Goal: Task Accomplishment & Management: Manage account settings

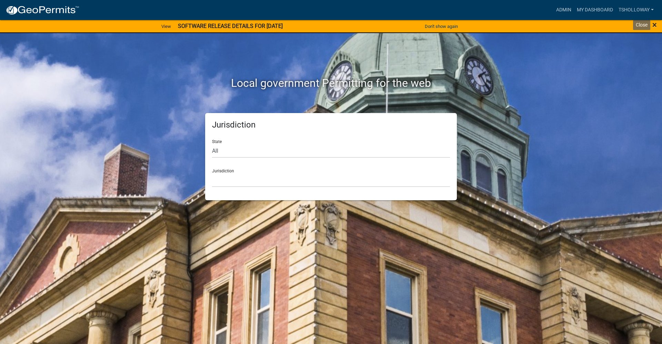
click at [653, 24] on span "×" at bounding box center [654, 25] width 4 height 10
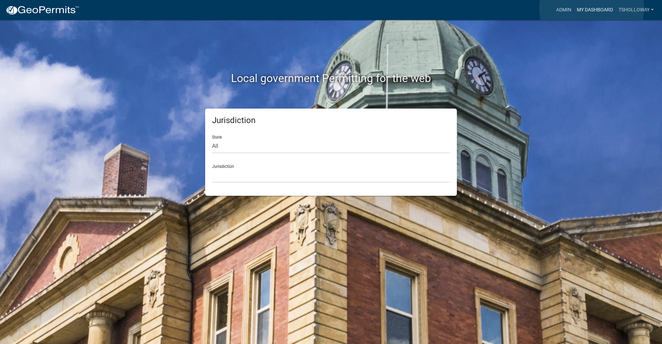
click at [591, 8] on link "My Dashboard" at bounding box center [595, 9] width 42 height 13
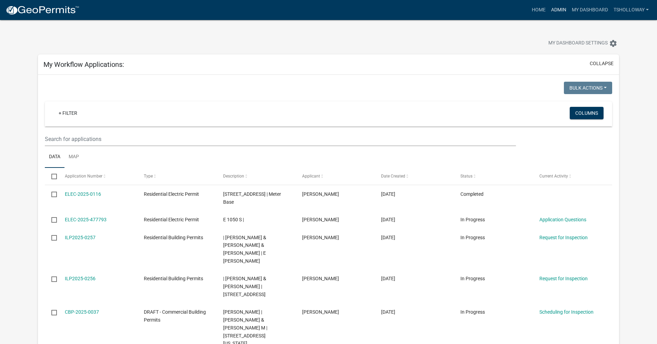
click at [554, 11] on link "Admin" at bounding box center [558, 9] width 21 height 13
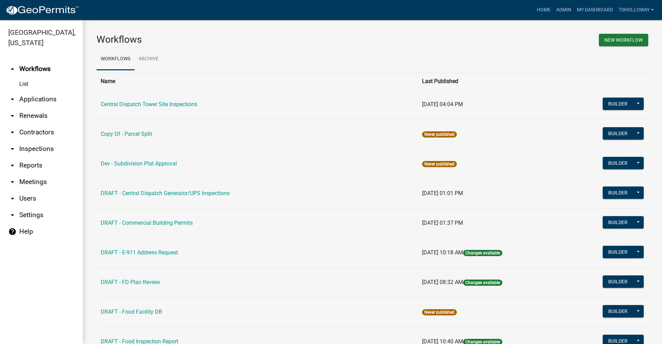
click at [40, 124] on link "arrow_drop_down Contractors" at bounding box center [41, 132] width 83 height 17
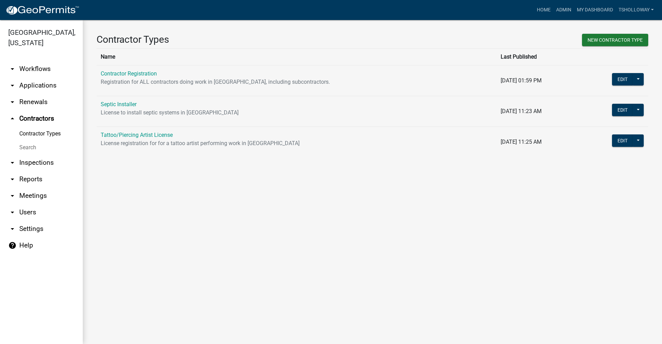
click at [117, 74] on link "Contractor Registration" at bounding box center [129, 73] width 56 height 7
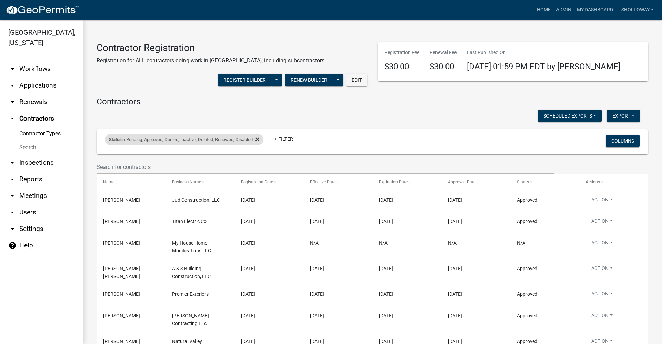
click at [259, 140] on icon at bounding box center [257, 140] width 4 height 4
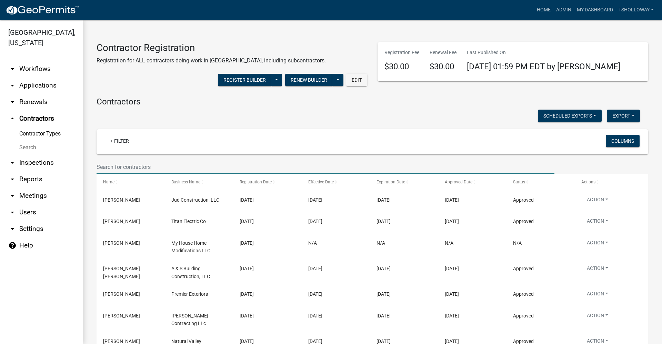
click at [110, 163] on input "text" at bounding box center [326, 167] width 458 height 14
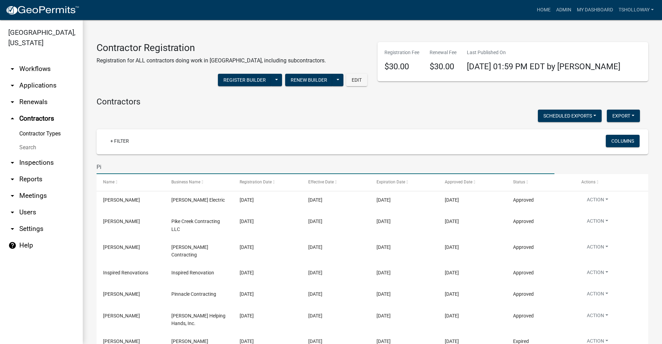
type input "Pi"
click at [105, 166] on input "Pi" at bounding box center [326, 167] width 458 height 14
type input "Pinnacl"
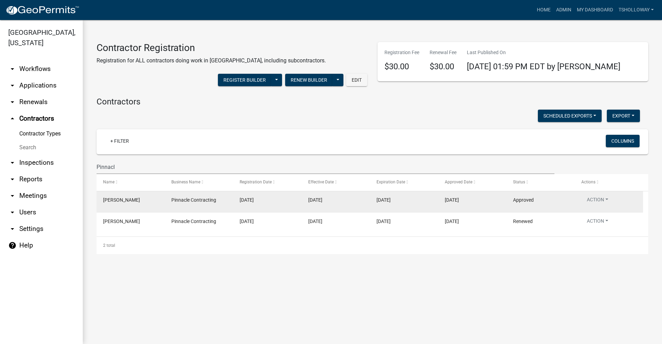
click at [265, 204] on datatable-body-cell "01/02/2025" at bounding box center [267, 201] width 68 height 21
click at [146, 205] on datatable-body-cell "Bobby Hart" at bounding box center [131, 201] width 68 height 21
click at [344, 201] on div "01/02/2025" at bounding box center [335, 200] width 55 height 8
click at [607, 202] on button "Action" at bounding box center [597, 201] width 32 height 10
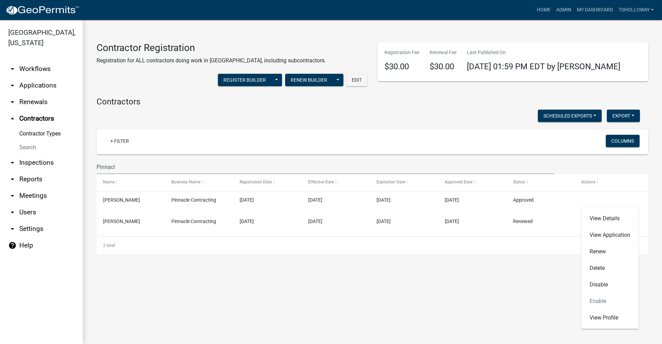
click at [249, 286] on main "Contractor Registration Registration for ALL contractors doing work in Grant Co…" at bounding box center [372, 182] width 579 height 324
click at [32, 77] on link "arrow_drop_down Applications" at bounding box center [41, 85] width 83 height 17
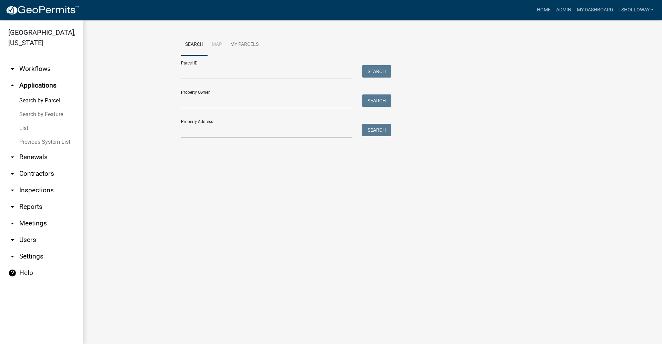
click at [26, 121] on link "List" at bounding box center [41, 128] width 83 height 14
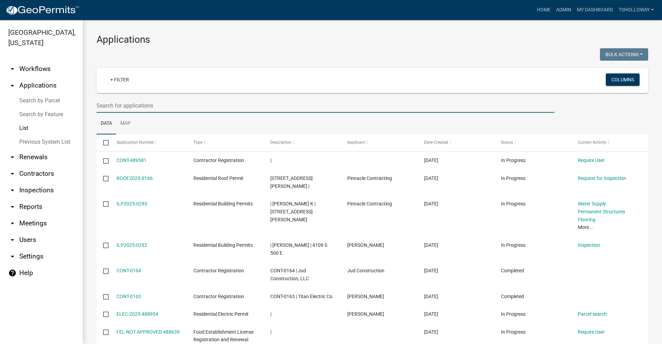
click at [109, 105] on input "text" at bounding box center [326, 106] width 458 height 14
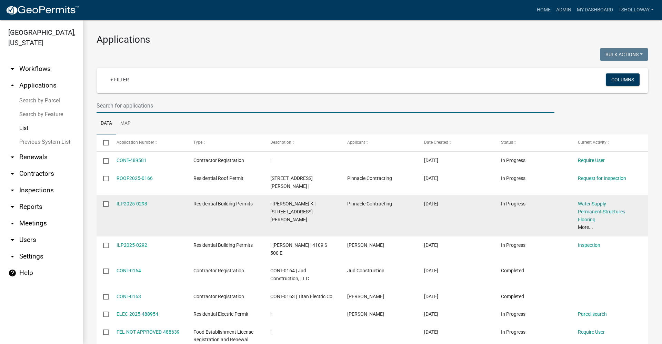
click at [180, 220] on datatable-body-cell "ILP2025-0293" at bounding box center [148, 215] width 77 height 41
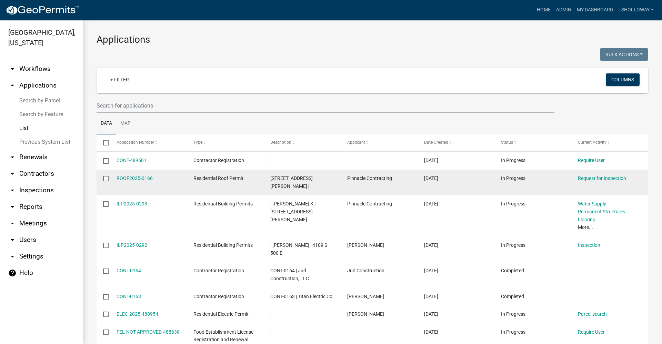
click at [322, 182] on datatable-body-cell "[STREET_ADDRESS][PERSON_NAME] |" at bounding box center [302, 183] width 77 height 26
click at [130, 179] on link "ROOF2025-0166" at bounding box center [135, 178] width 36 height 6
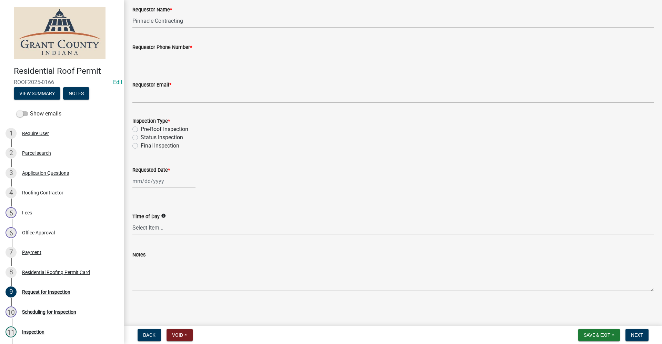
scroll to position [43, 0]
click at [68, 272] on div "Residential Roofing Permit Card" at bounding box center [56, 272] width 68 height 5
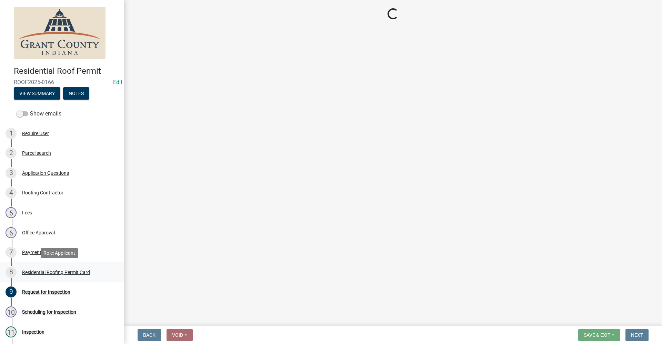
scroll to position [0, 0]
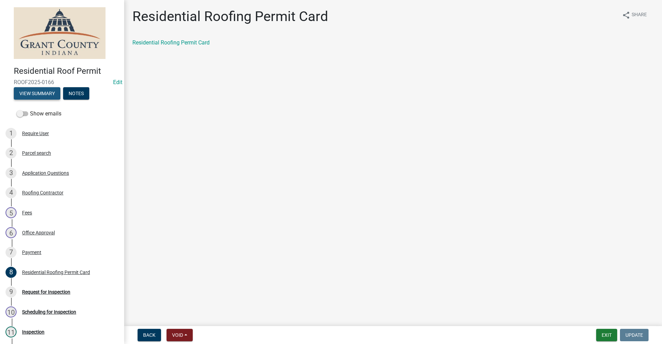
click at [37, 94] on button "View Summary" at bounding box center [37, 93] width 47 height 12
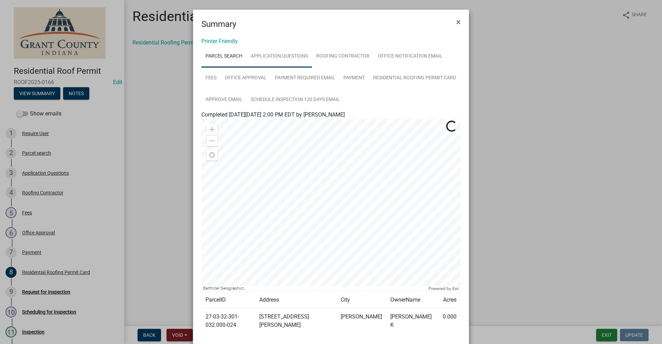
click at [270, 54] on link "Application Questions" at bounding box center [278, 56] width 65 height 22
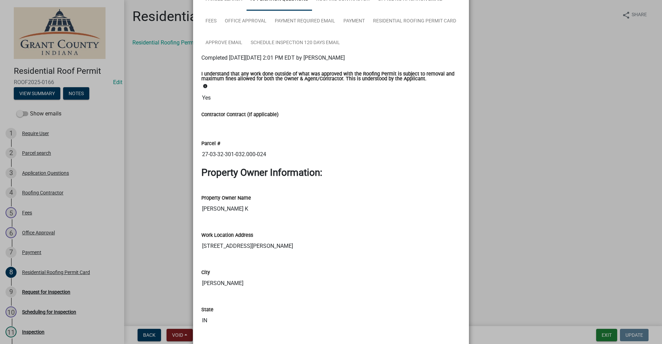
scroll to position [34, 0]
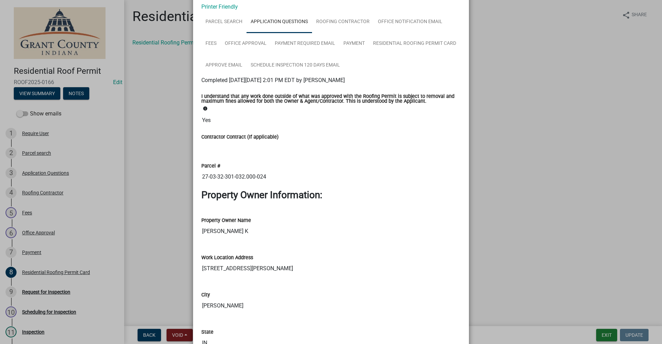
click at [159, 191] on ngb-modal-window "Summary × Printer Friendly Parcel search Application Questions Roofing Contract…" at bounding box center [331, 172] width 662 height 344
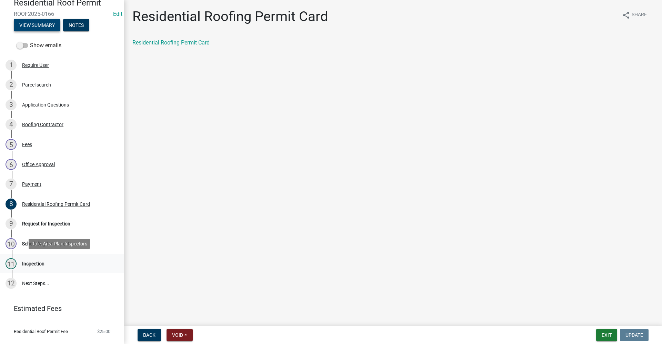
scroll to position [69, 0]
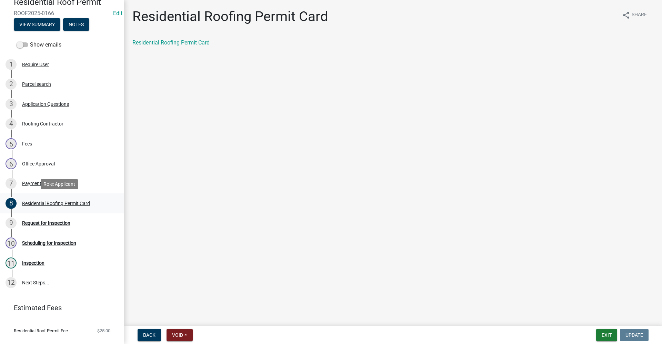
click at [58, 201] on div "Residential Roofing Permit Card" at bounding box center [56, 203] width 68 height 5
click at [173, 45] on link "Residential Roofing Permit Card" at bounding box center [170, 42] width 77 height 7
click at [34, 224] on div "Request for Inspection" at bounding box center [46, 223] width 48 height 5
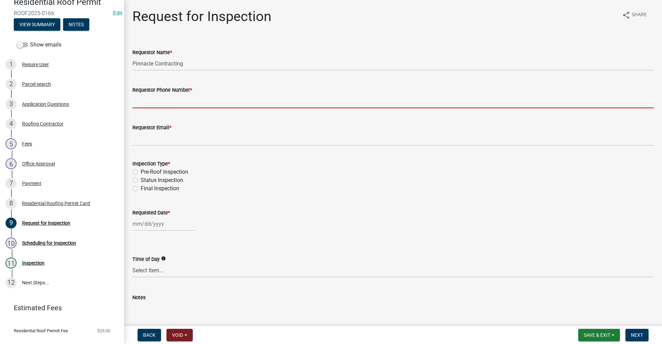
click at [170, 101] on input "Requestor Phone Number *" at bounding box center [392, 101] width 521 height 14
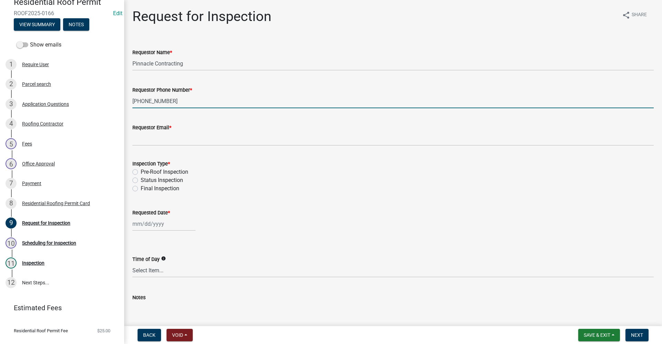
type input "765-618-4036"
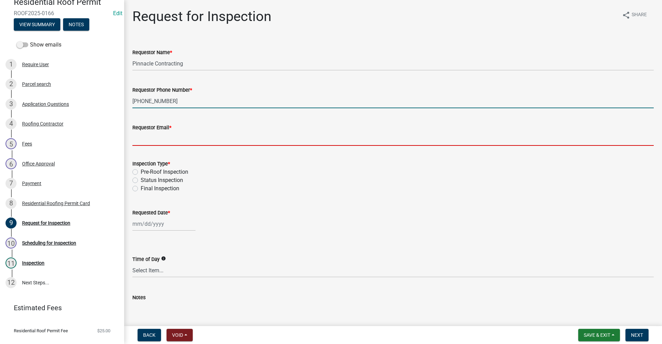
click at [166, 139] on input "Requestor Email *" at bounding box center [392, 139] width 521 height 14
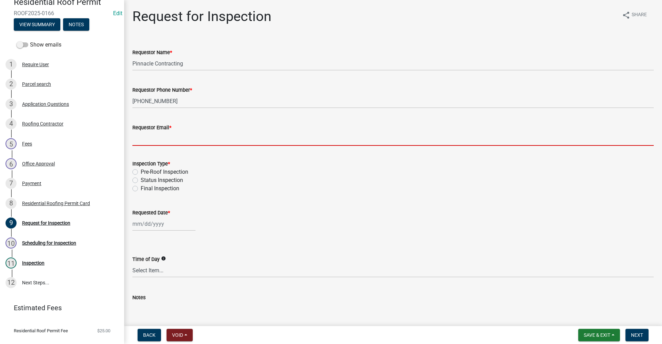
type input "no@email"
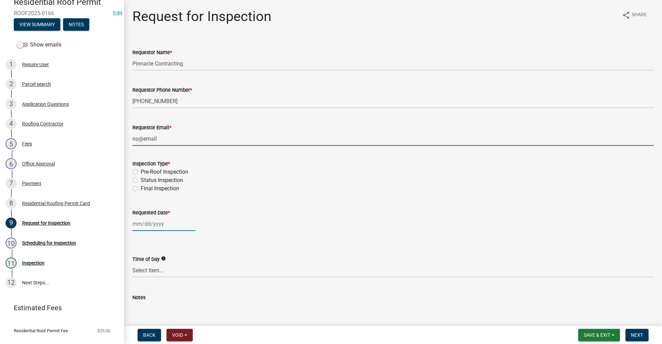
type input "[DATE]"
select select "10"
select select "2025"
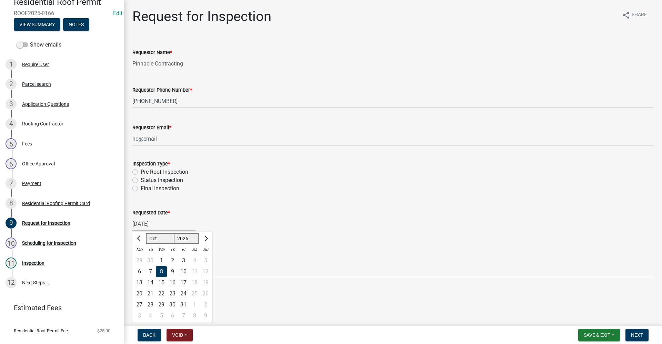
click at [141, 172] on label "Pre-Roof Inspection" at bounding box center [165, 172] width 48 height 8
click at [141, 172] on input "Pre-Roof Inspection" at bounding box center [143, 170] width 4 height 4
radio input "true"
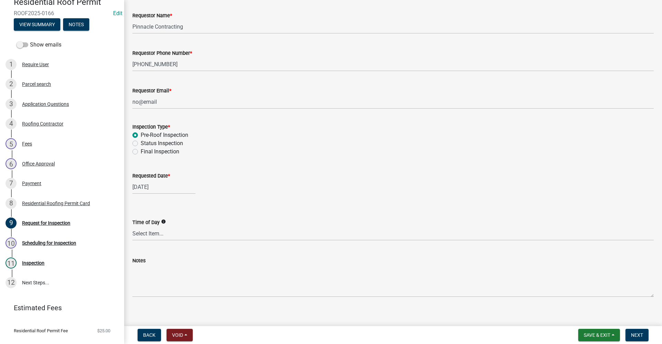
scroll to position [43, 0]
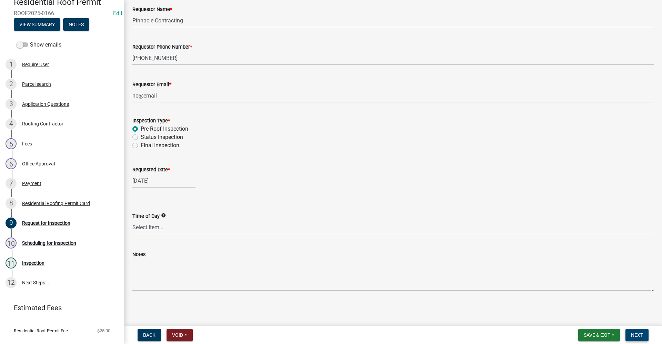
click at [637, 337] on span "Next" at bounding box center [637, 335] width 12 height 6
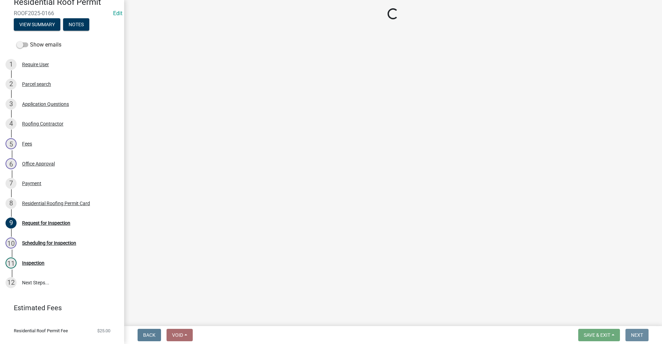
scroll to position [0, 0]
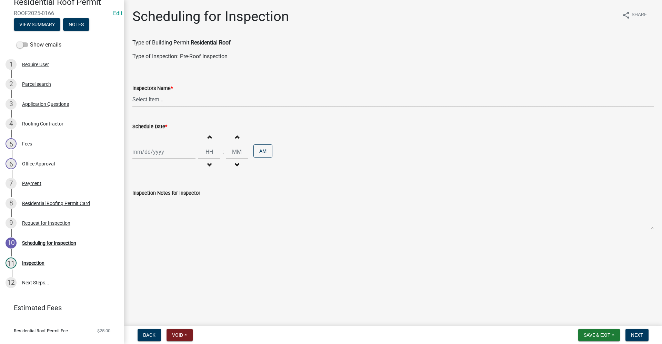
click at [172, 102] on select "Select Item... rberryhill (Randy Berryhill) tsholloway (Tammy Holloway) jecouch…" at bounding box center [392, 99] width 521 height 14
select select "d7f9a44a-d2ea-4d3c-83b3-1aa71c950bd5"
click at [132, 92] on select "Select Item... rberryhill (Randy Berryhill) tsholloway (Tammy Holloway) jecouch…" at bounding box center [392, 99] width 521 height 14
select select "10"
select select "2025"
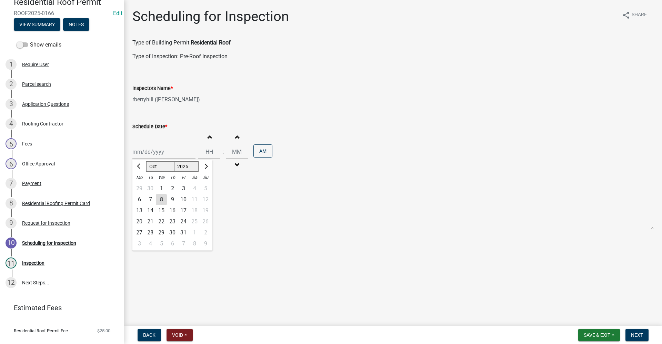
click at [147, 152] on div "Jan Feb Mar Apr May Jun Jul Aug Sep Oct Nov Dec 1525 1526 1527 1528 1529 1530 1…" at bounding box center [163, 152] width 63 height 14
click at [162, 199] on div "8" at bounding box center [161, 199] width 11 height 11
type input "10/08/2025"
click at [638, 337] on span "Next" at bounding box center [637, 335] width 12 height 6
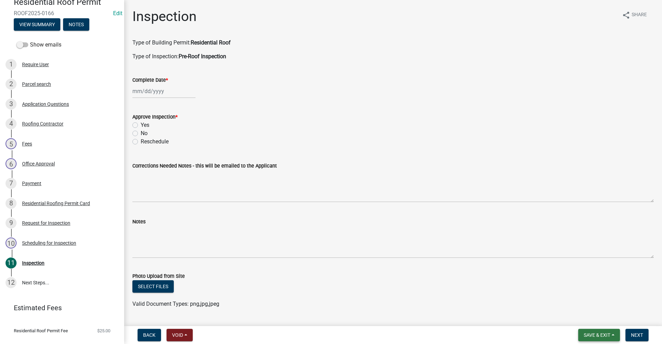
click at [590, 338] on span "Save & Exit" at bounding box center [597, 335] width 27 height 6
click at [589, 317] on button "Save & Exit" at bounding box center [592, 317] width 55 height 17
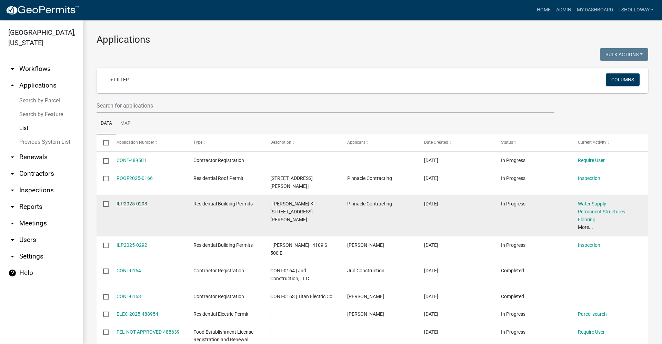
click at [132, 201] on link "ILP2025-0293" at bounding box center [132, 204] width 31 height 6
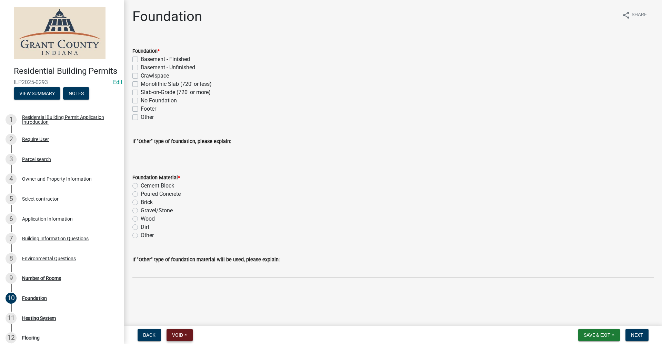
click at [181, 337] on span "Void" at bounding box center [177, 335] width 11 height 6
click at [189, 314] on button "Void" at bounding box center [193, 317] width 55 height 17
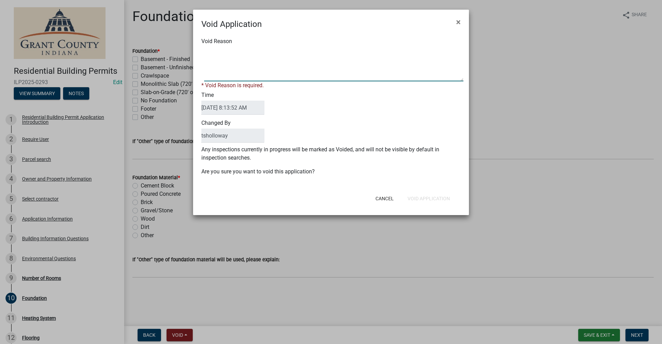
click at [210, 74] on textarea "Void Reason" at bounding box center [333, 64] width 259 height 34
type textarea "2 in system, this one is an error"
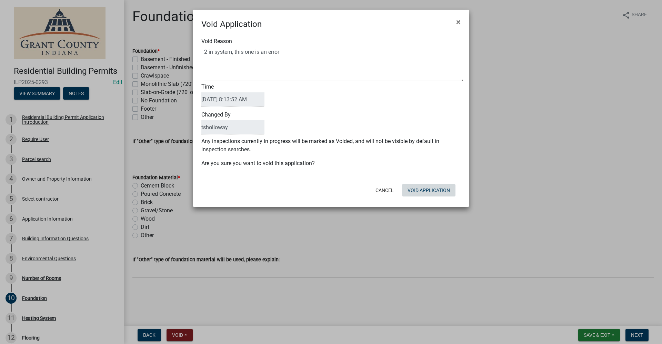
click at [440, 198] on div "Cancel Void Application" at bounding box center [376, 190] width 170 height 18
click at [436, 192] on button "Void Application" at bounding box center [428, 190] width 53 height 12
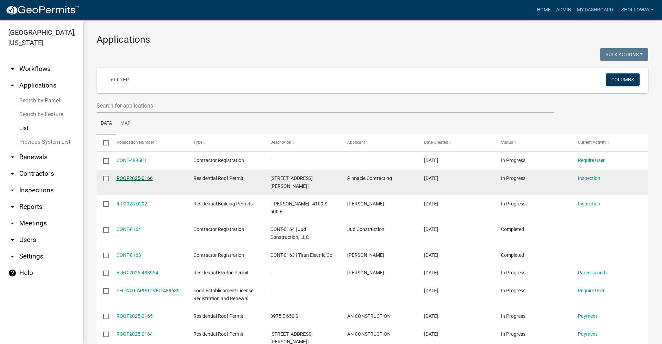
click at [125, 178] on link "ROOF2025-0166" at bounding box center [135, 178] width 36 height 6
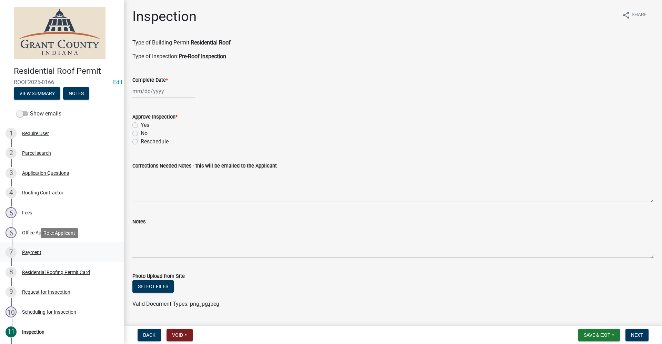
click at [32, 252] on div "Payment" at bounding box center [31, 252] width 19 height 5
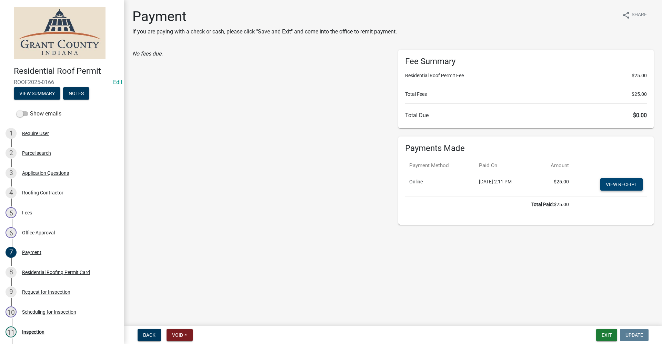
click at [624, 183] on link "View receipt" at bounding box center [621, 184] width 42 height 12
click at [606, 336] on button "Exit" at bounding box center [606, 335] width 21 height 12
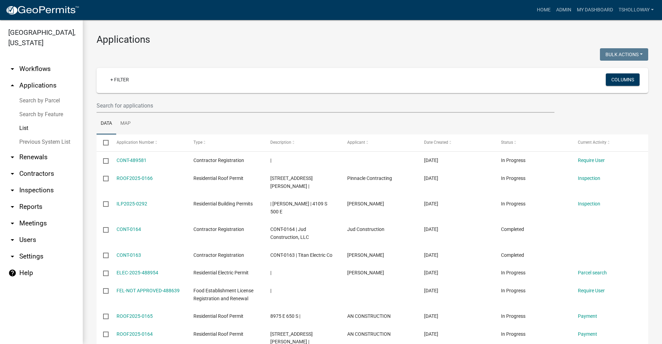
click at [34, 182] on link "arrow_drop_down Inspections" at bounding box center [41, 190] width 83 height 17
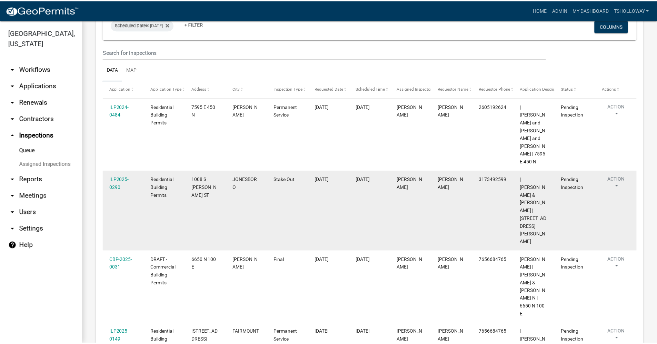
scroll to position [50, 0]
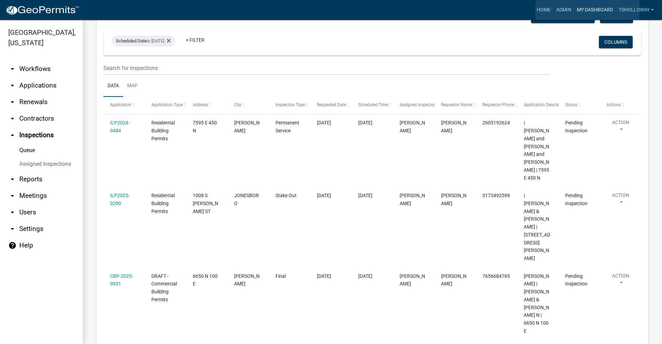
click at [587, 10] on link "My Dashboard" at bounding box center [595, 9] width 42 height 13
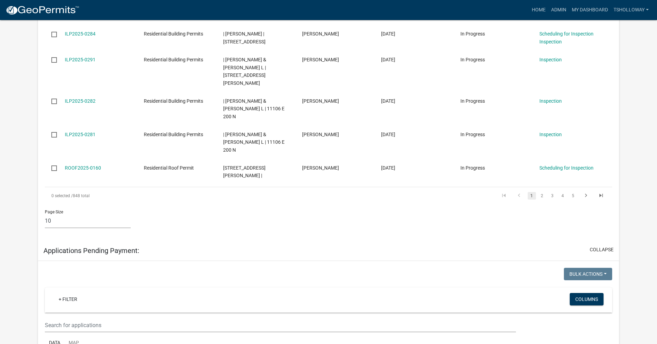
scroll to position [896, 0]
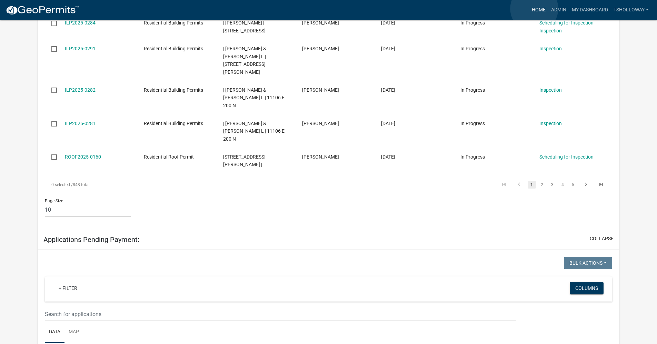
click at [534, 9] on link "Home" at bounding box center [538, 9] width 19 height 13
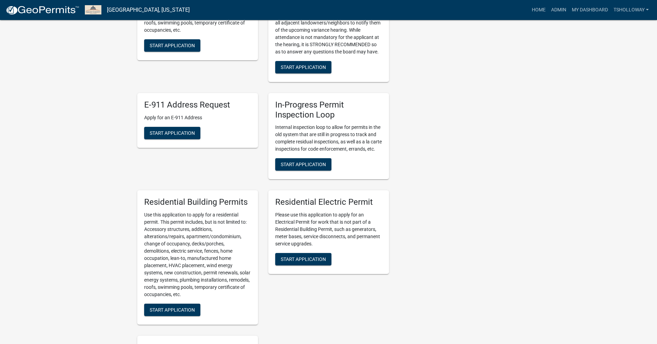
scroll to position [276, 0]
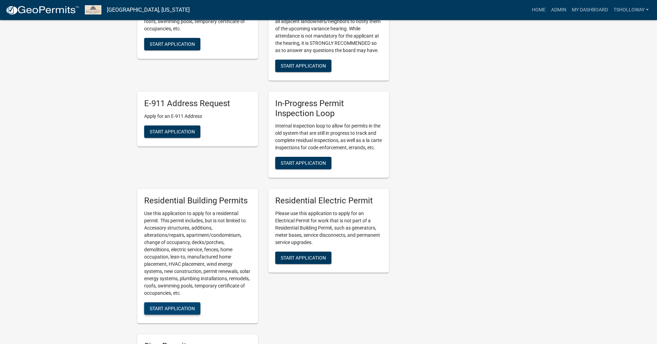
click at [165, 311] on span "Start Application" at bounding box center [172, 309] width 45 height 6
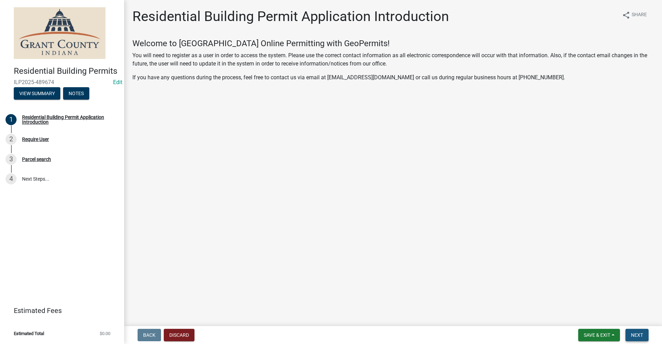
click at [634, 335] on span "Next" at bounding box center [637, 335] width 12 height 6
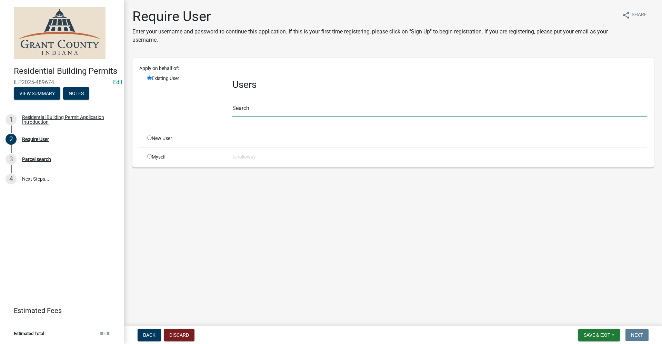
click at [243, 112] on input "text" at bounding box center [439, 110] width 414 height 14
click at [150, 138] on input "radio" at bounding box center [149, 137] width 4 height 4
radio input "true"
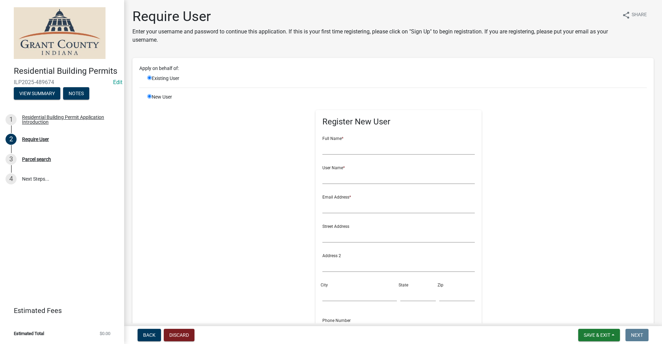
radio input "false"
click at [331, 149] on input "text" at bounding box center [398, 148] width 153 height 14
type input "James Harris"
click at [328, 177] on input "text" at bounding box center [398, 177] width 153 height 14
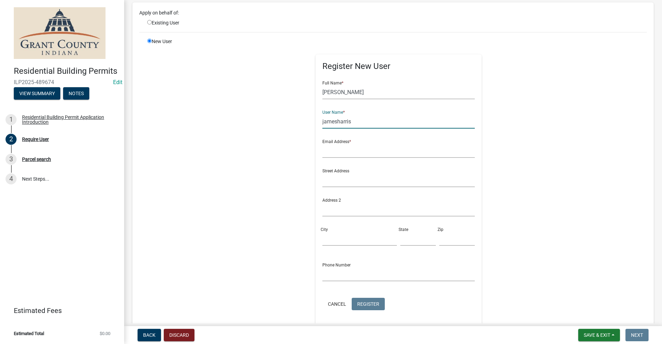
scroll to position [69, 0]
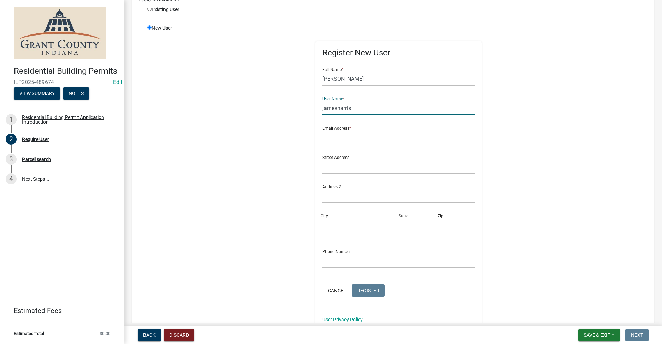
type input "jamesharris"
click at [322, 141] on input "text" at bounding box center [398, 137] width 153 height 14
type input "no@email"
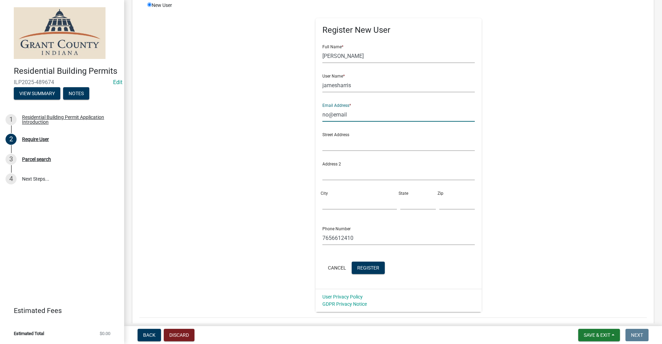
scroll to position [103, 0]
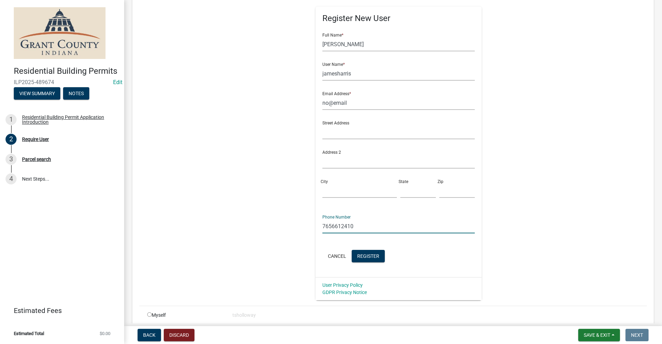
drag, startPoint x: 350, startPoint y: 225, endPoint x: 256, endPoint y: 229, distance: 93.5
click at [256, 229] on div "Register New User Full Name * James Harris User Name * jamesharris Email Addres…" at bounding box center [398, 145] width 353 height 310
type input "765-603-0806"
click at [370, 256] on span "Register" at bounding box center [368, 256] width 22 height 6
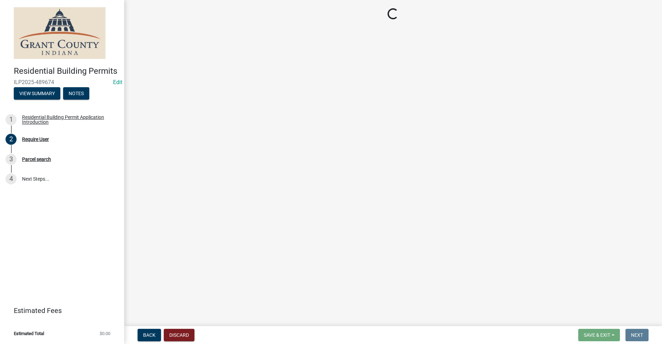
scroll to position [0, 0]
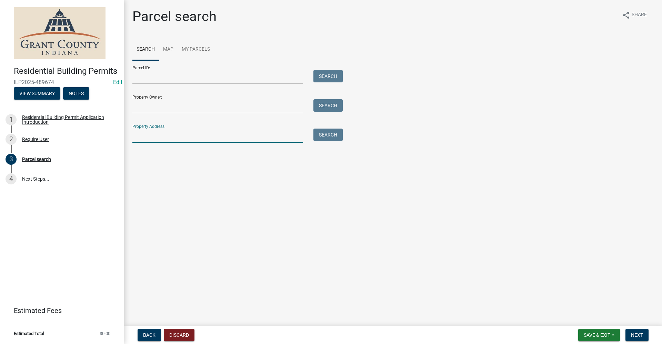
click at [149, 135] on input "Property Address:" at bounding box center [217, 136] width 171 height 14
type input "7305 wheeling pike"
click at [323, 138] on button "Search" at bounding box center [327, 135] width 29 height 12
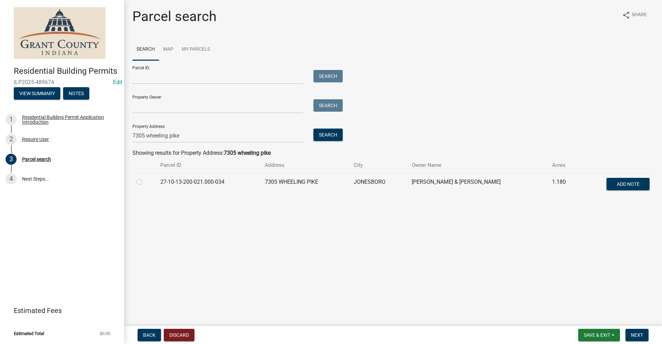
click at [145, 178] on label at bounding box center [145, 178] width 0 height 0
click at [145, 182] on input "radio" at bounding box center [147, 180] width 4 height 4
radio input "true"
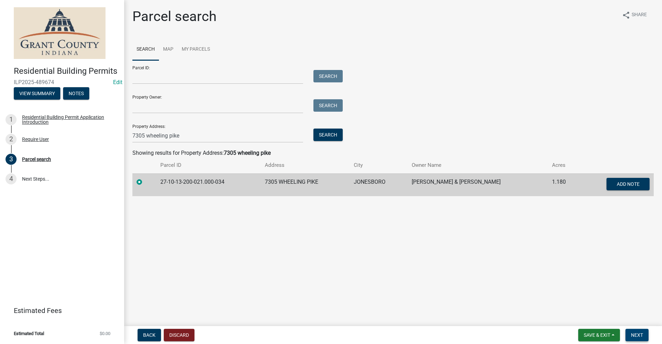
click at [638, 335] on span "Next" at bounding box center [637, 335] width 12 height 6
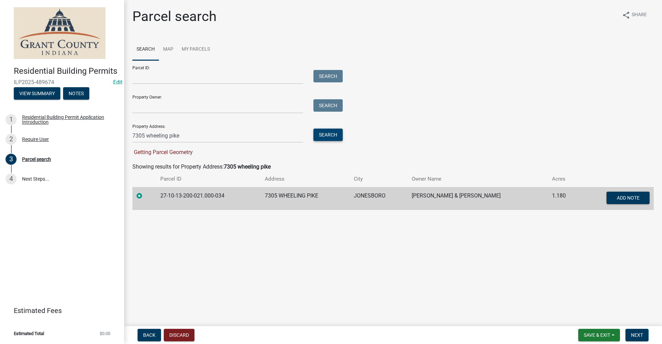
click at [328, 136] on button "Search" at bounding box center [327, 135] width 29 height 12
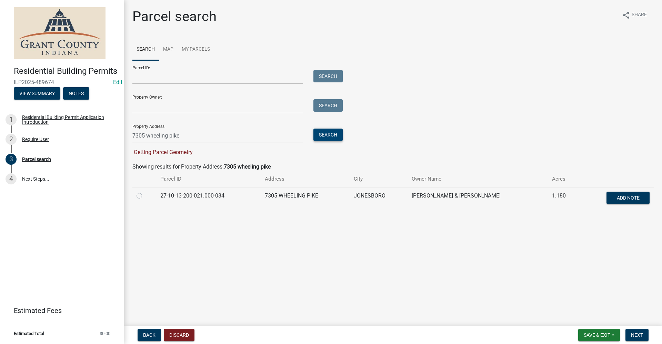
click at [322, 136] on button "Search" at bounding box center [327, 135] width 29 height 12
drag, startPoint x: 190, startPoint y: 135, endPoint x: 84, endPoint y: 146, distance: 106.4
click at [72, 143] on div "Residential Building Permits ILP2025-489674 Edit View Summary Notes 1 Residenti…" at bounding box center [331, 172] width 662 height 344
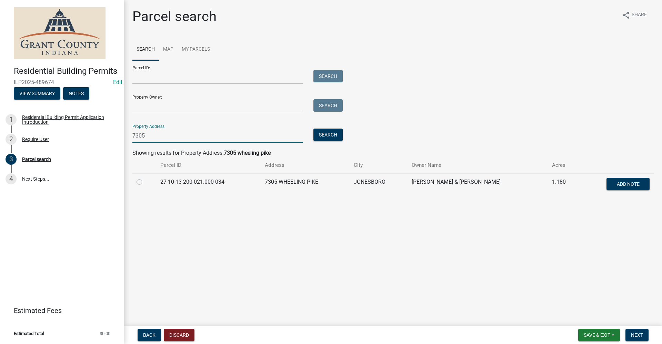
click at [183, 136] on input "7305" at bounding box center [217, 136] width 171 height 14
type input "7305"
click at [167, 198] on div "Parcel search share Share Search Map My Parcels Parcel ID: Search Property Owne…" at bounding box center [393, 105] width 532 height 194
click at [145, 178] on label at bounding box center [145, 178] width 0 height 0
click at [145, 182] on input "radio" at bounding box center [147, 180] width 4 height 4
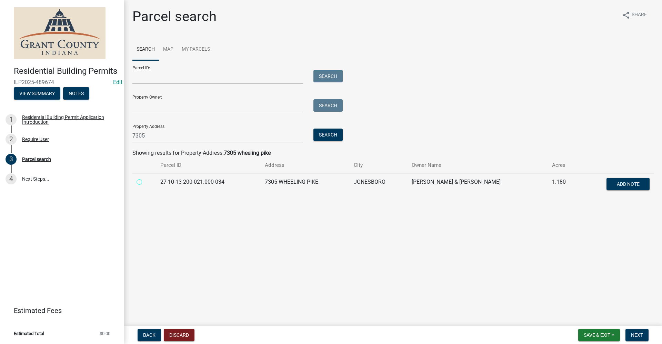
radio input "true"
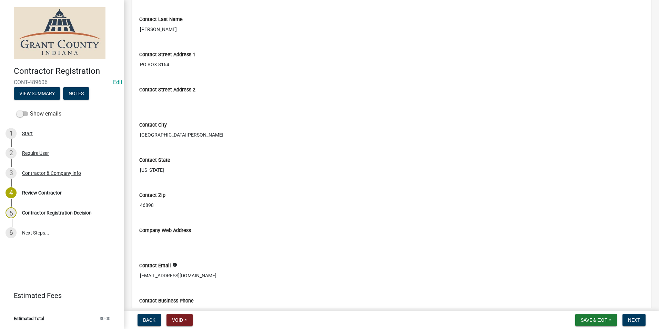
scroll to position [310, 0]
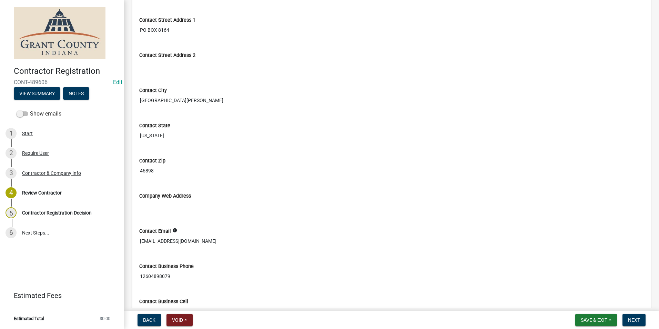
drag, startPoint x: 197, startPoint y: 241, endPoint x: 138, endPoint y: 246, distance: 59.2
click at [138, 246] on div "Contact Email info [EMAIL_ADDRESS][DOMAIN_NAME]" at bounding box center [391, 235] width 515 height 35
click at [593, 322] on span "Save & Exit" at bounding box center [594, 320] width 27 height 6
click at [579, 304] on button "Save & Exit" at bounding box center [589, 302] width 55 height 17
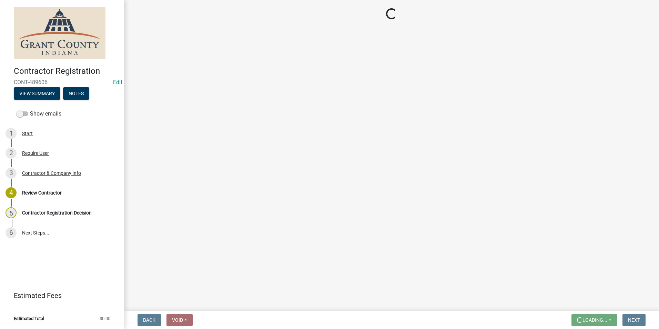
scroll to position [0, 0]
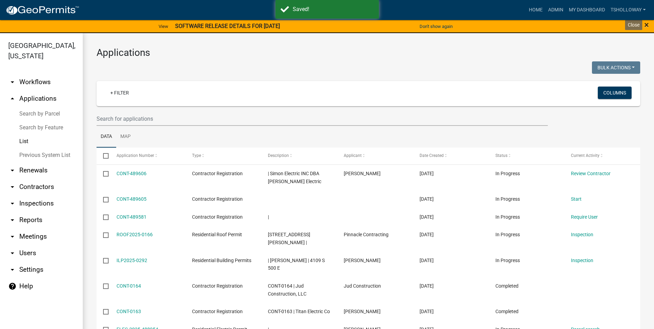
click at [646, 26] on span "×" at bounding box center [646, 25] width 4 height 10
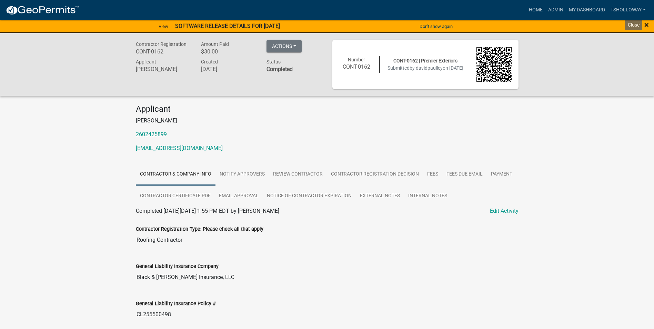
click at [646, 24] on span "×" at bounding box center [646, 25] width 4 height 10
click at [646, 27] on span "×" at bounding box center [646, 25] width 4 height 10
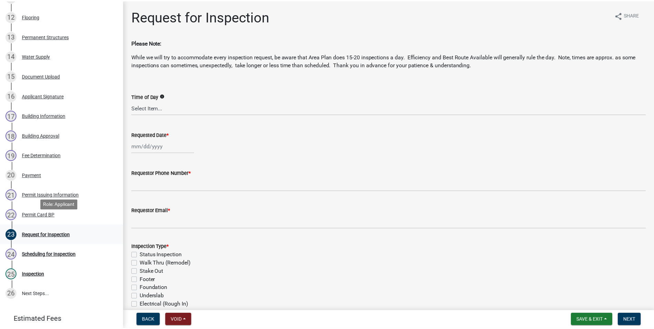
scroll to position [345, 0]
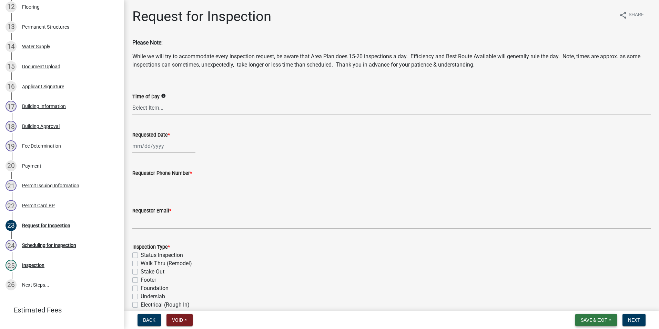
click at [603, 319] on span "Save & Exit" at bounding box center [594, 320] width 27 height 6
click at [594, 303] on button "Save & Exit" at bounding box center [589, 302] width 55 height 17
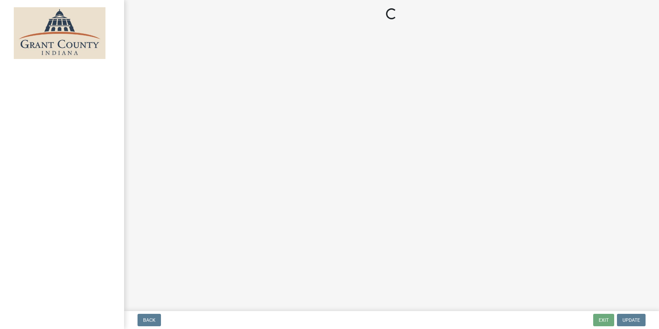
select select "3: 3"
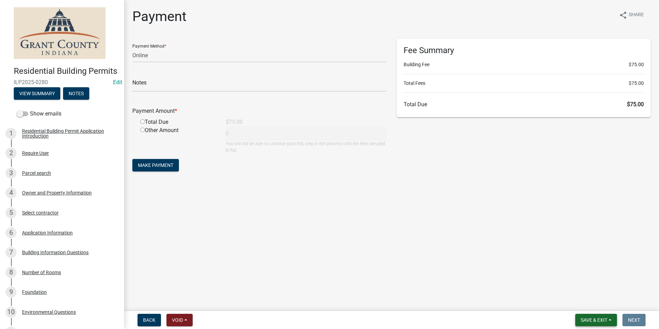
click at [590, 320] on span "Save & Exit" at bounding box center [594, 320] width 27 height 6
click at [583, 302] on button "Save & Exit" at bounding box center [589, 302] width 55 height 17
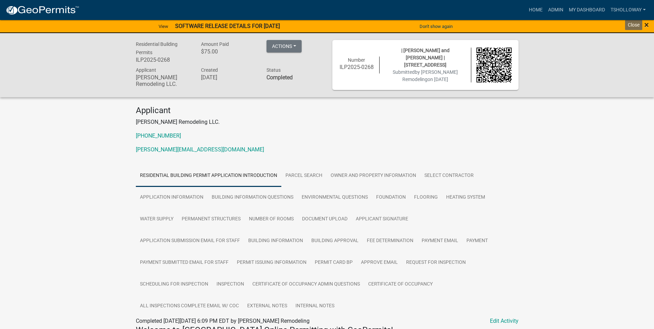
click at [646, 24] on span "×" at bounding box center [646, 25] width 4 height 10
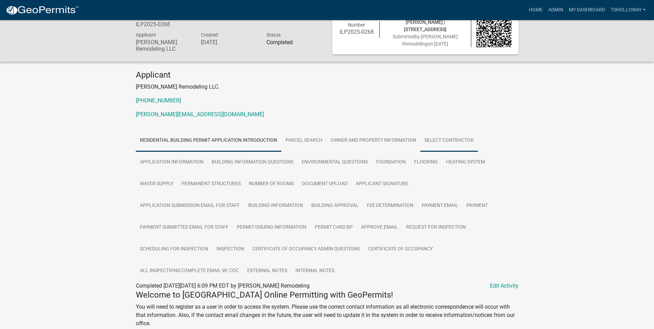
scroll to position [34, 0]
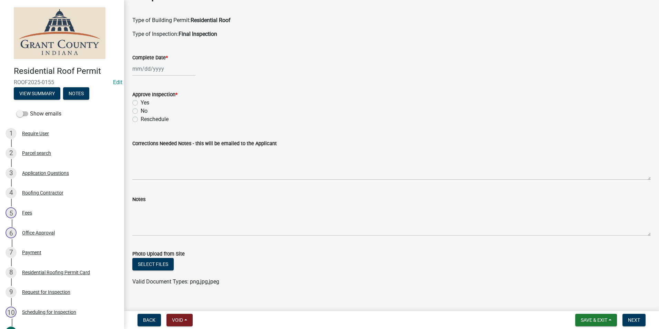
scroll to position [33, 0]
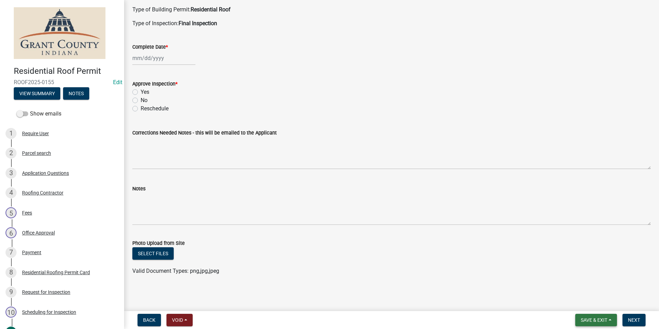
click at [598, 323] on span "Save & Exit" at bounding box center [594, 320] width 27 height 6
click at [585, 302] on button "Save & Exit" at bounding box center [589, 302] width 55 height 17
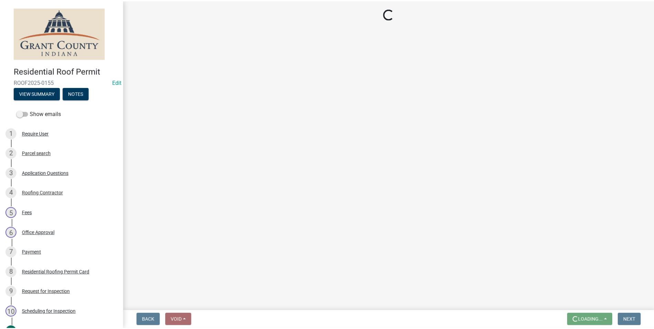
scroll to position [0, 0]
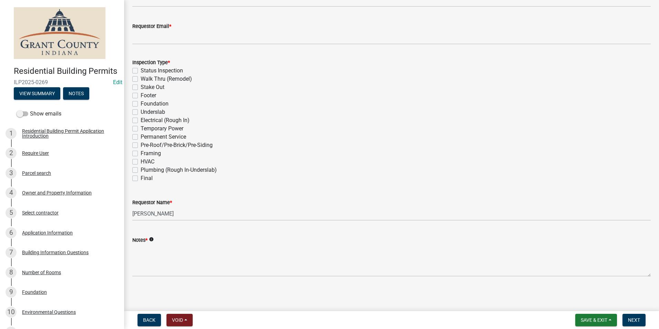
scroll to position [185, 0]
click at [600, 322] on span "Save & Exit" at bounding box center [594, 320] width 27 height 6
click at [590, 302] on button "Save & Exit" at bounding box center [589, 302] width 55 height 17
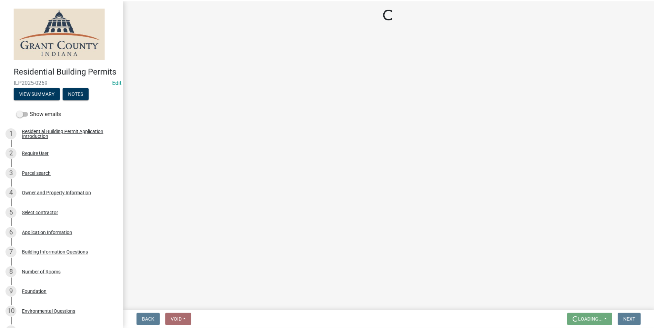
scroll to position [0, 0]
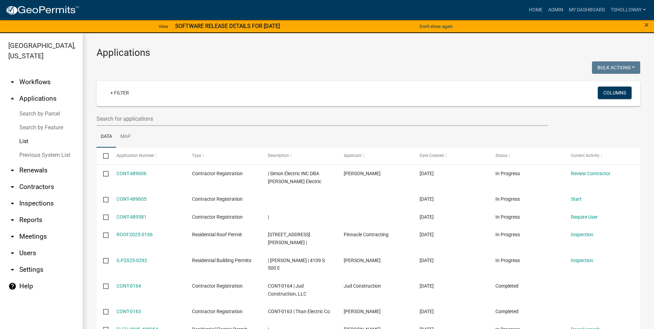
click at [649, 23] on div "×" at bounding box center [626, 26] width 54 height 14
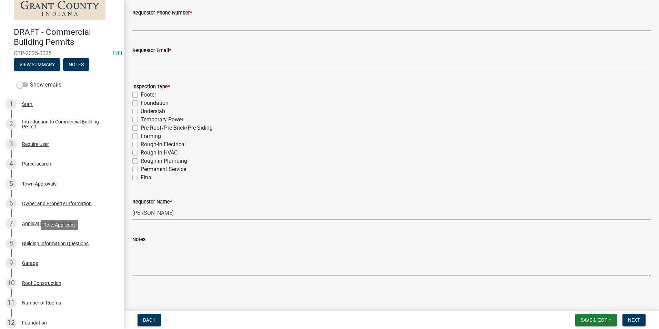
scroll to position [138, 0]
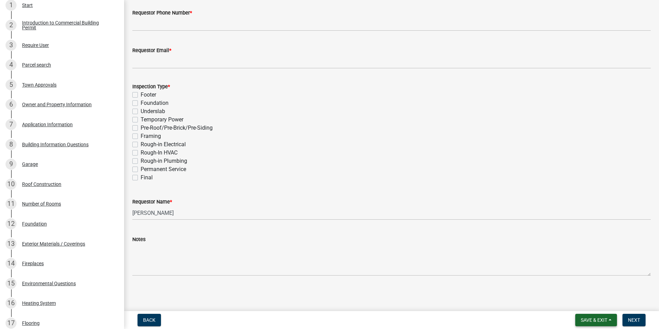
click at [601, 322] on span "Save & Exit" at bounding box center [594, 320] width 27 height 6
click at [579, 302] on button "Save & Exit" at bounding box center [589, 302] width 55 height 17
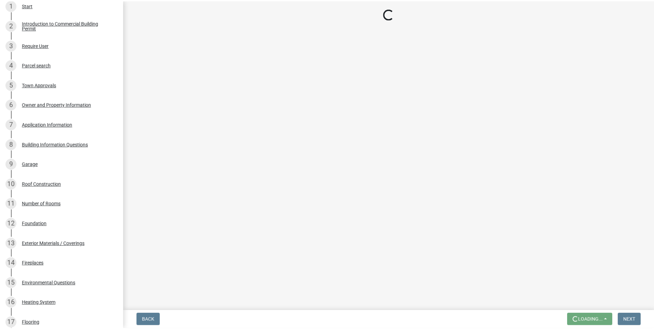
scroll to position [0, 0]
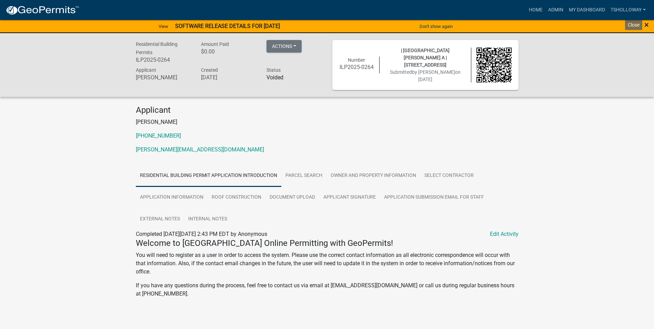
click at [646, 24] on span "×" at bounding box center [646, 25] width 4 height 10
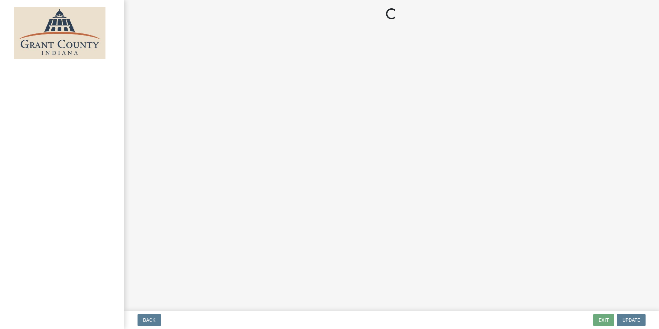
select select "3: 3"
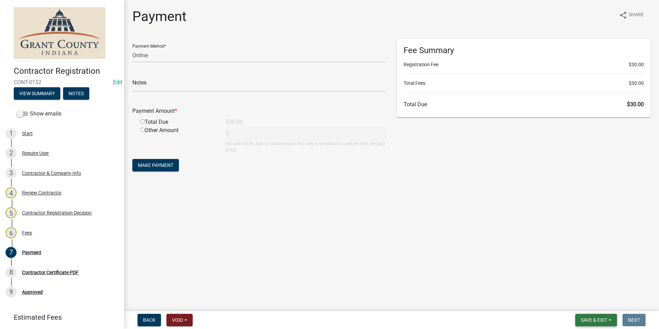
click at [596, 320] on span "Save & Exit" at bounding box center [594, 320] width 27 height 6
click at [588, 296] on button "Save & Exit" at bounding box center [589, 302] width 55 height 17
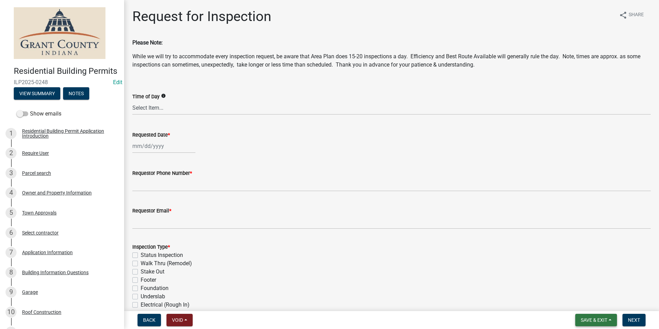
click at [592, 321] on span "Save & Exit" at bounding box center [594, 320] width 27 height 6
click at [588, 300] on button "Save & Exit" at bounding box center [589, 302] width 55 height 17
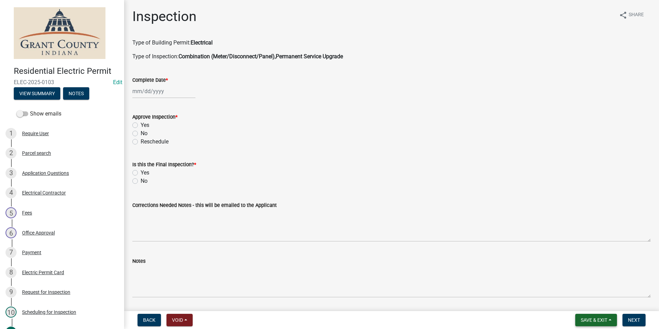
click at [585, 321] on span "Save & Exit" at bounding box center [594, 320] width 27 height 6
click at [579, 303] on button "Save & Exit" at bounding box center [589, 302] width 55 height 17
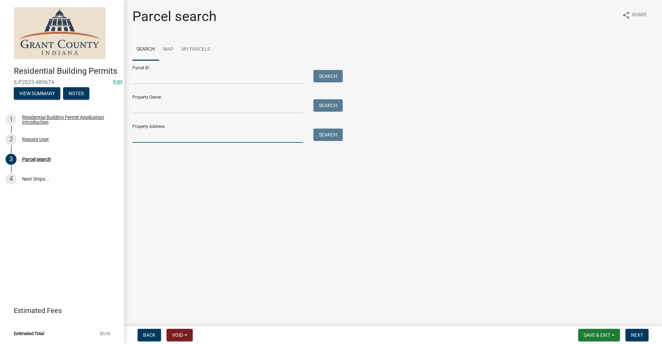
click at [140, 135] on input "Property Address:" at bounding box center [217, 136] width 171 height 14
type input "7305 wheeling pike"
click at [329, 138] on button "Search" at bounding box center [327, 135] width 29 height 12
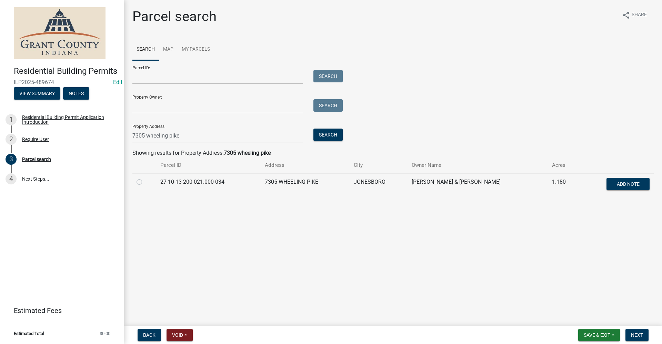
click at [145, 178] on label at bounding box center [145, 178] width 0 height 0
click at [145, 182] on input "radio" at bounding box center [147, 180] width 4 height 4
radio input "true"
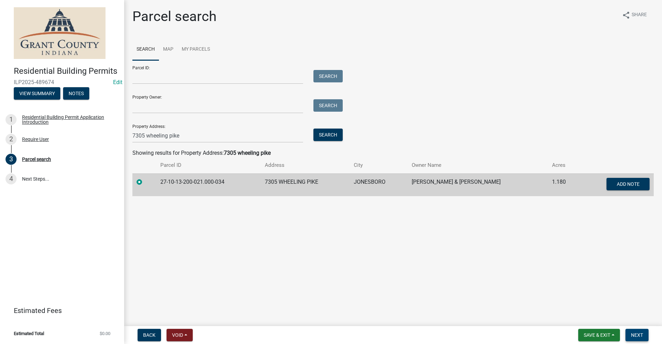
click at [635, 338] on span "Next" at bounding box center [637, 335] width 12 height 6
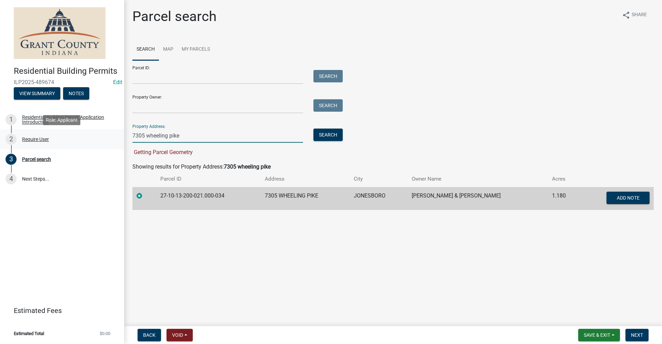
drag, startPoint x: 183, startPoint y: 136, endPoint x: 103, endPoint y: 149, distance: 81.4
click at [103, 149] on div "Residential Building Permits ILP2025-489674 Edit View Summary Notes 1 Residenti…" at bounding box center [331, 172] width 662 height 344
type input "7305 wheeling pike"
click at [145, 192] on label at bounding box center [145, 192] width 0 height 0
click at [145, 196] on input "radio" at bounding box center [147, 194] width 4 height 4
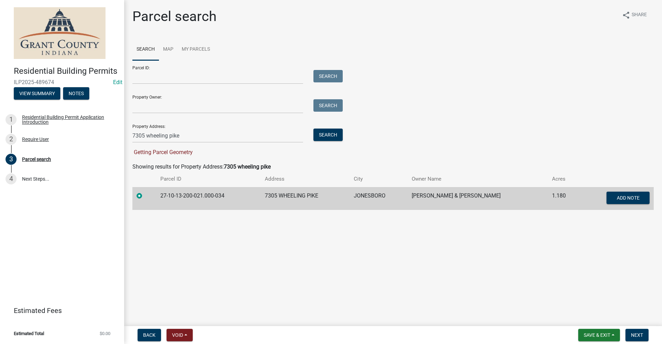
click at [145, 192] on label at bounding box center [145, 192] width 0 height 0
click at [145, 195] on input "radio" at bounding box center [147, 194] width 4 height 4
click at [333, 134] on button "Search" at bounding box center [327, 135] width 29 height 12
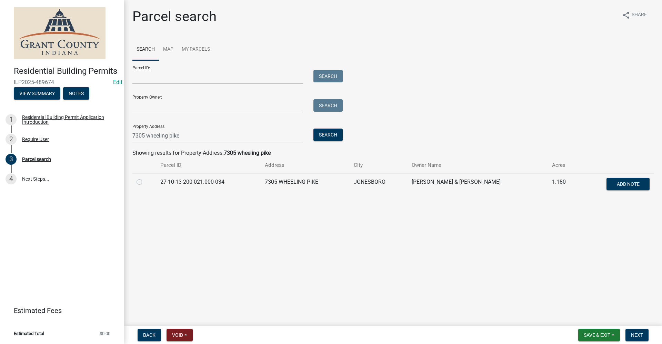
click at [145, 178] on label at bounding box center [145, 178] width 0 height 0
click at [145, 182] on input "radio" at bounding box center [147, 180] width 4 height 4
radio input "true"
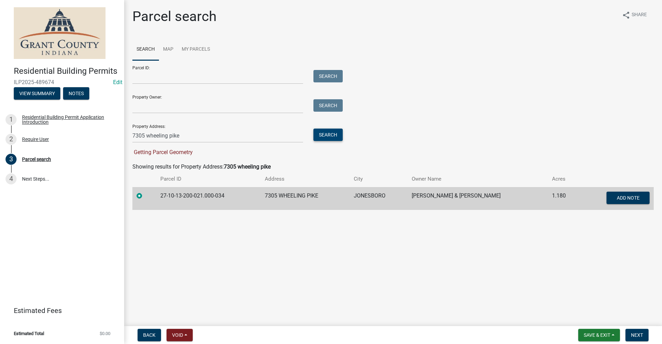
click at [327, 137] on button "Search" at bounding box center [327, 135] width 29 height 12
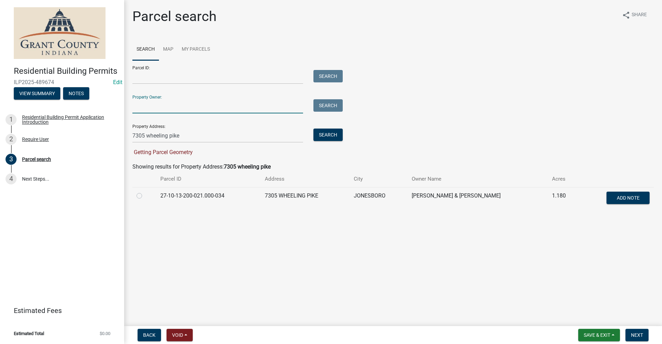
click at [156, 109] on input "Property Owner:" at bounding box center [217, 106] width 171 height 14
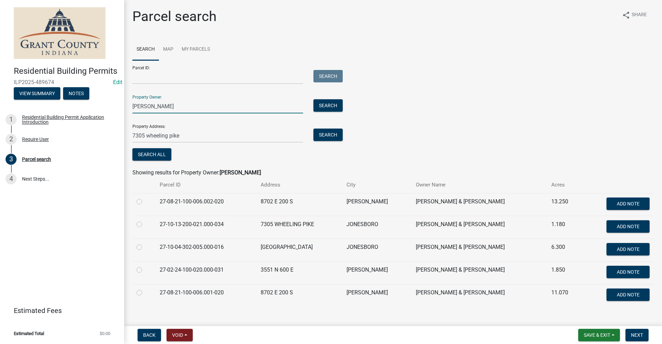
type input "james Harris"
click at [145, 220] on label at bounding box center [145, 220] width 0 height 0
click at [145, 225] on input "radio" at bounding box center [147, 222] width 4 height 4
radio input "true"
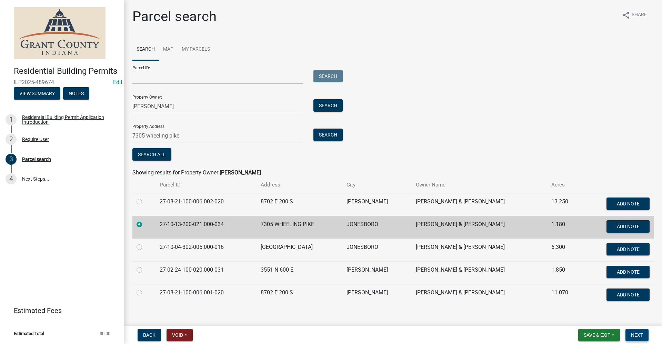
click at [641, 336] on span "Next" at bounding box center [637, 335] width 12 height 6
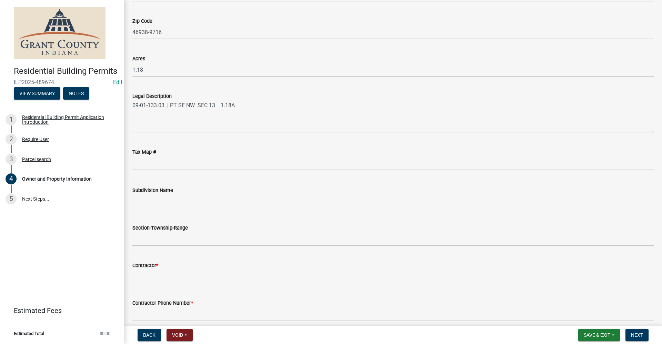
scroll to position [552, 0]
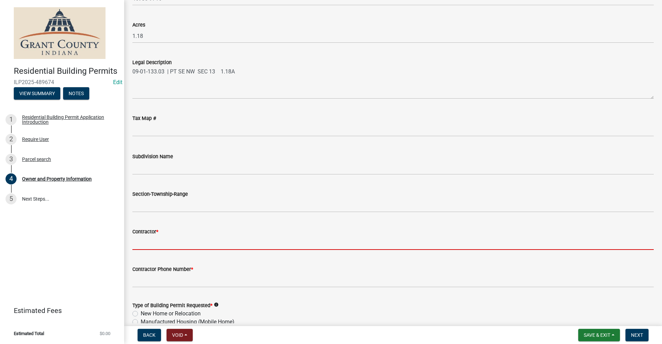
click at [138, 244] on input "Contractor *" at bounding box center [392, 243] width 521 height 14
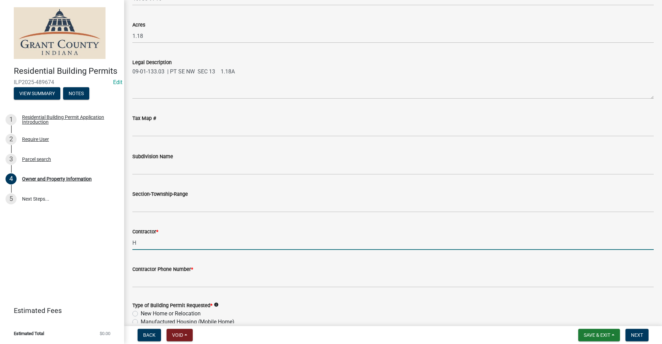
type input "home owner"
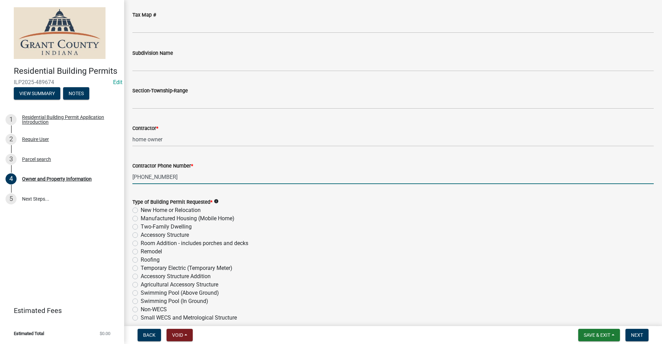
scroll to position [689, 0]
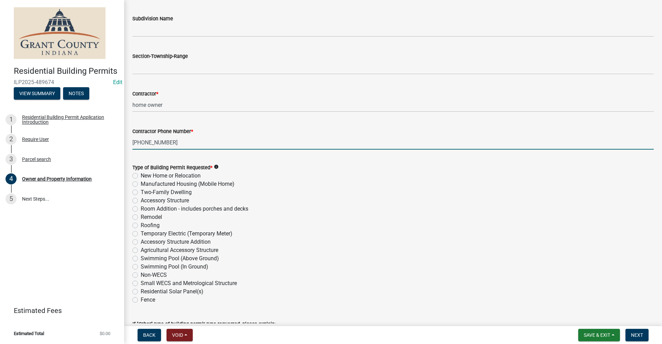
type input "765-603-0806"
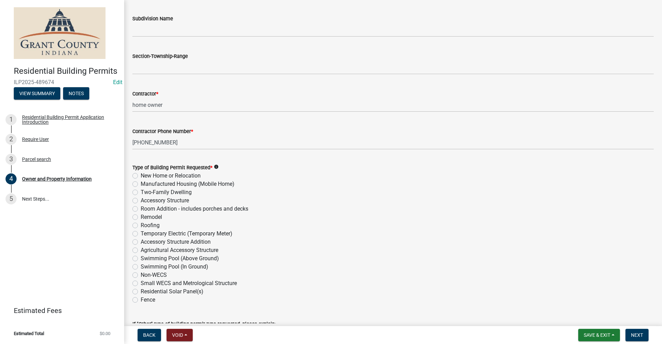
click at [141, 175] on label "New Home or Relocation" at bounding box center [171, 176] width 60 height 8
click at [141, 175] on input "New Home or Relocation" at bounding box center [143, 174] width 4 height 4
radio input "true"
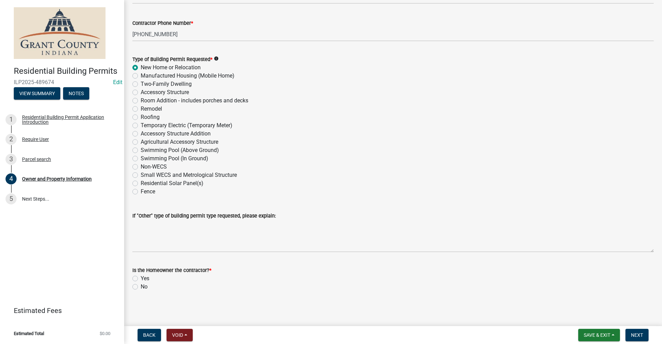
scroll to position [798, 0]
click at [141, 279] on label "Yes" at bounding box center [145, 278] width 9 height 8
click at [141, 278] on input "Yes" at bounding box center [143, 276] width 4 height 4
radio input "true"
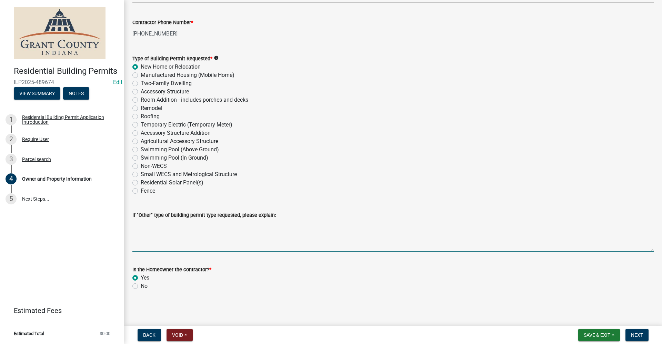
click at [160, 243] on textarea "If "Other" type of building permit type requested, please explain:" at bounding box center [392, 235] width 521 height 32
type textarea "Pole Barn Home"
click at [636, 335] on span "Next" at bounding box center [637, 335] width 12 height 6
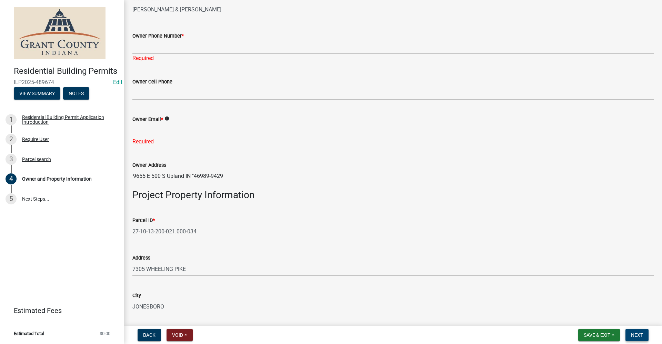
scroll to position [194, 0]
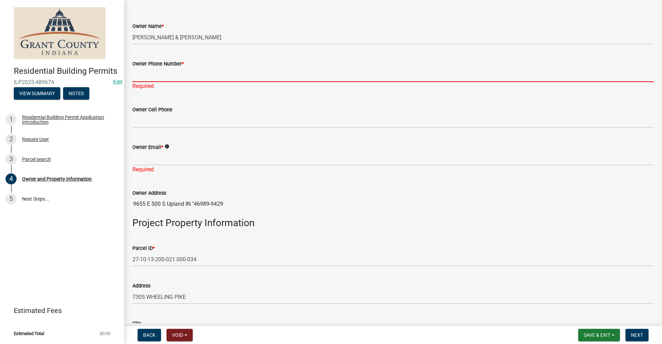
click at [153, 75] on input "Owner Phone Number *" at bounding box center [392, 75] width 521 height 14
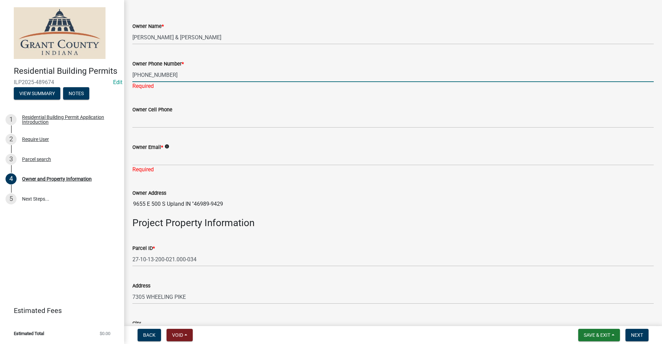
type input "1-765-603-0806"
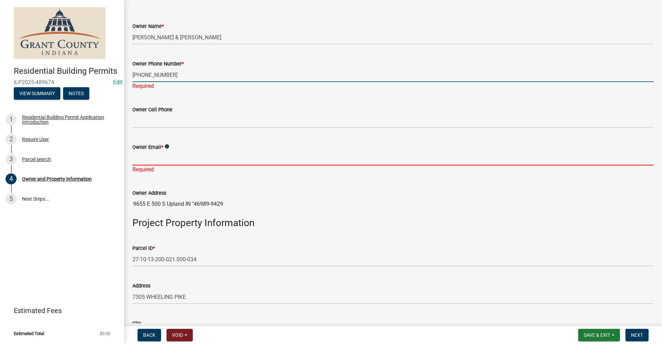
click at [146, 158] on div "Owner Email * info Required" at bounding box center [392, 153] width 521 height 40
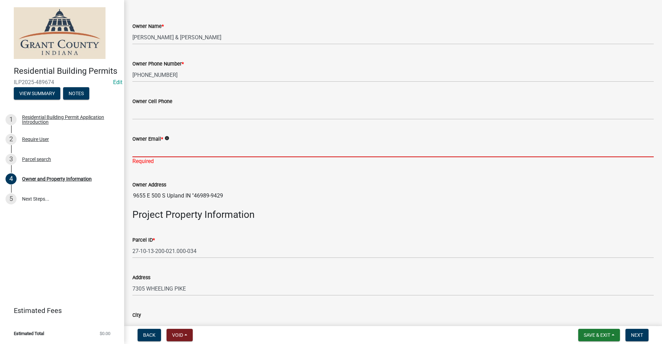
type input "no@email"
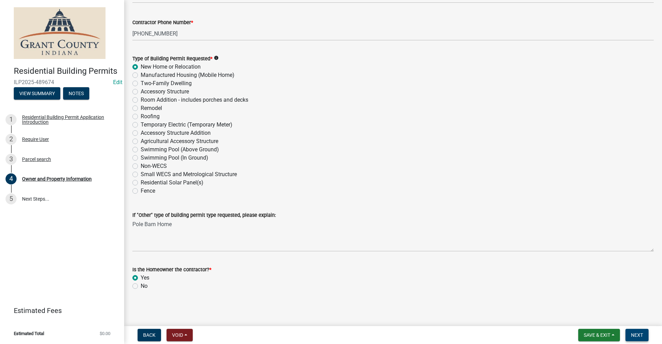
scroll to position [798, 0]
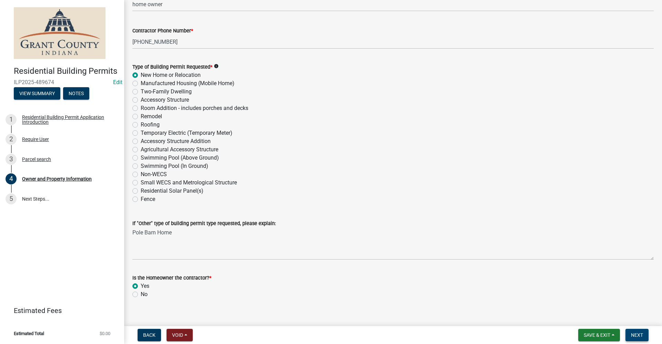
click at [641, 336] on span "Next" at bounding box center [637, 335] width 12 height 6
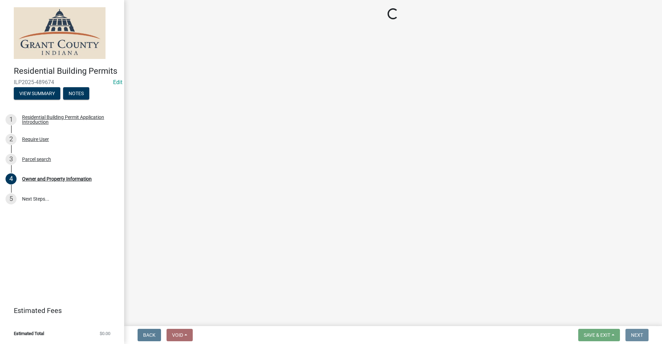
scroll to position [0, 0]
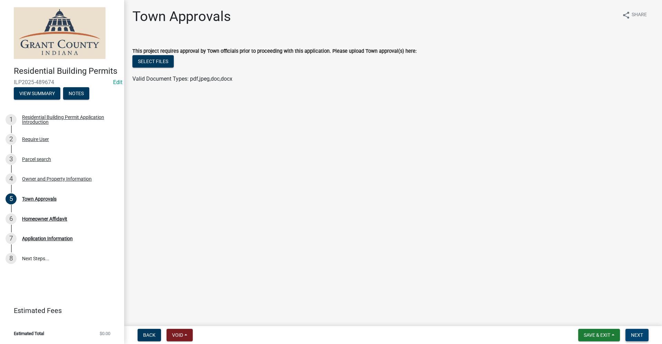
click at [637, 336] on span "Next" at bounding box center [637, 335] width 12 height 6
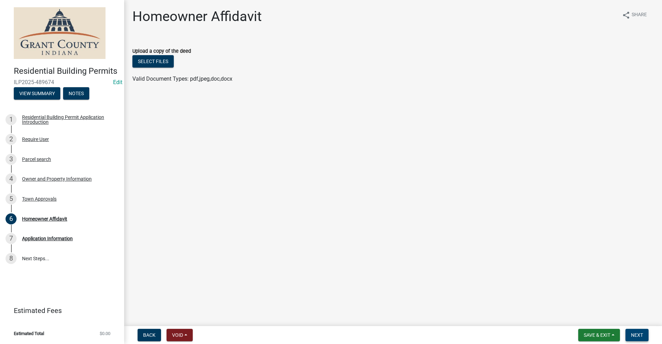
click at [633, 334] on span "Next" at bounding box center [637, 335] width 12 height 6
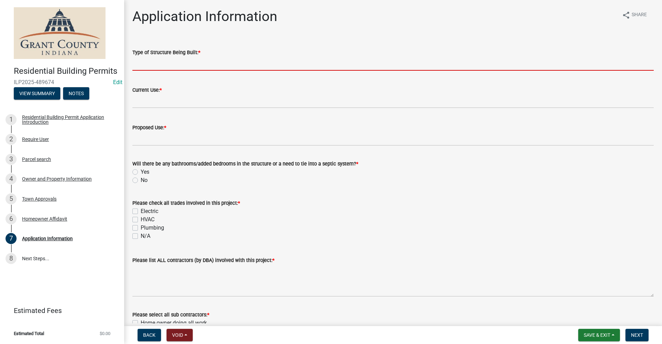
click at [153, 64] on input "Type of Structure Being Built: *" at bounding box center [392, 64] width 521 height 14
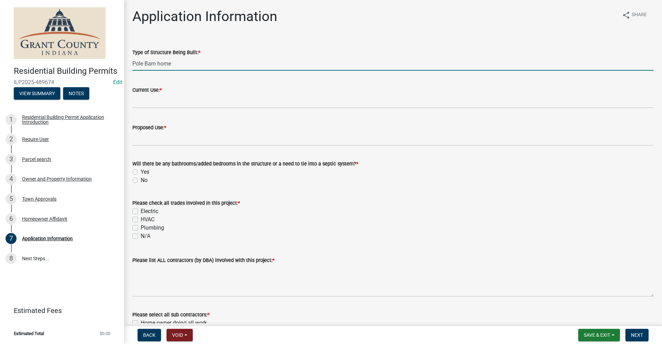
type input "Pole Barn home"
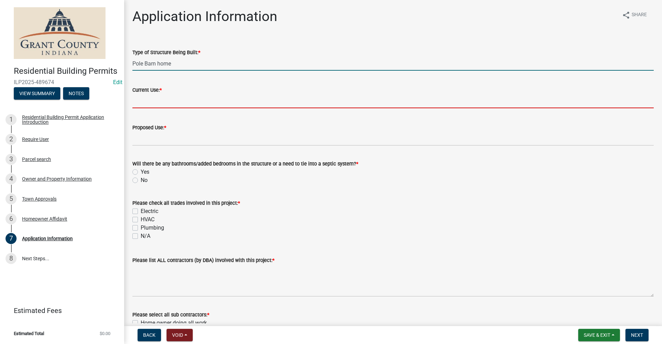
click at [154, 100] on input "Current Use: *" at bounding box center [392, 101] width 521 height 14
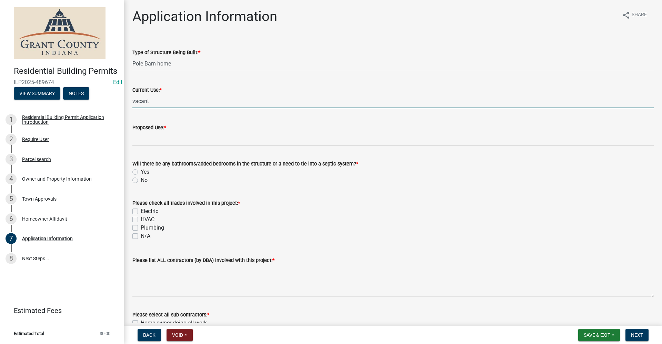
type input "vacant"
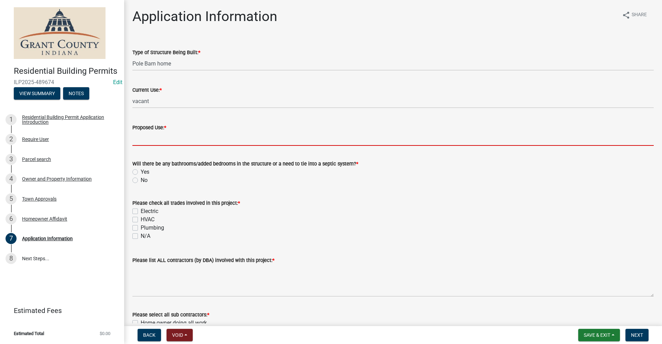
click at [142, 139] on input "Proposed Use: *" at bounding box center [392, 139] width 521 height 14
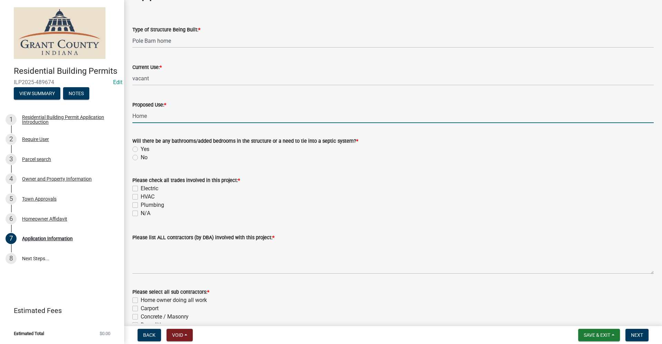
scroll to position [34, 0]
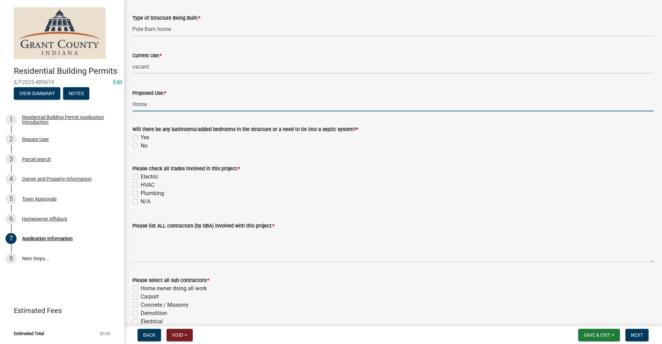
type input "Home"
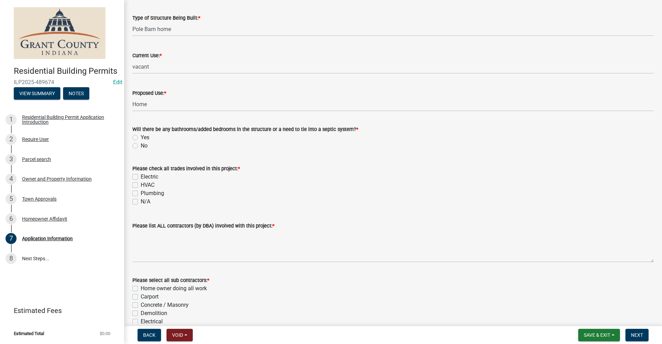
click at [141, 137] on label "Yes" at bounding box center [145, 137] width 9 height 8
click at [141, 137] on input "Yes" at bounding box center [143, 135] width 4 height 4
radio input "true"
click at [141, 192] on label "Plumbing" at bounding box center [152, 193] width 23 height 8
click at [141, 192] on input "Plumbing" at bounding box center [143, 191] width 4 height 4
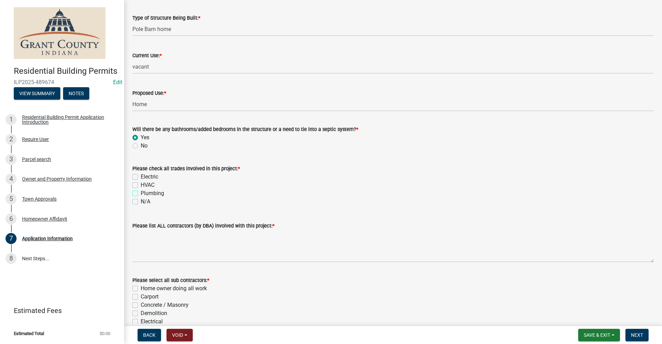
checkbox input "true"
checkbox input "false"
checkbox input "true"
checkbox input "false"
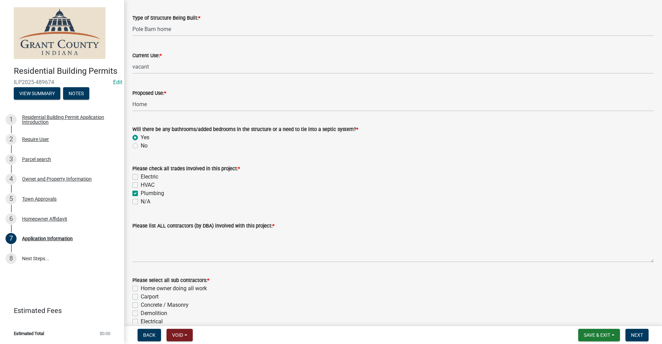
click at [141, 184] on label "HVAC" at bounding box center [148, 185] width 14 height 8
click at [141, 184] on input "HVAC" at bounding box center [143, 183] width 4 height 4
checkbox input "true"
checkbox input "false"
checkbox input "true"
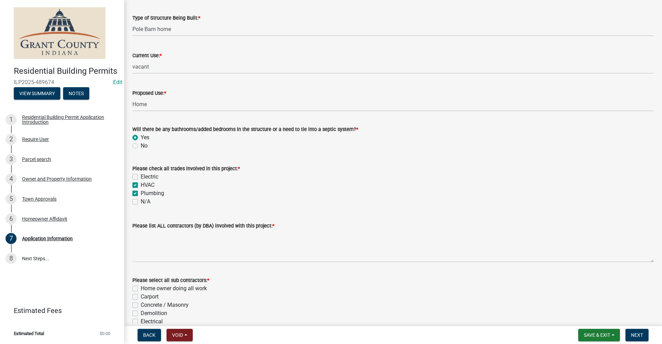
checkbox input "true"
checkbox input "false"
click at [136, 173] on div "Electric" at bounding box center [392, 177] width 521 height 8
click at [141, 176] on label "Electric" at bounding box center [150, 177] width 18 height 8
click at [141, 176] on input "Electric" at bounding box center [143, 175] width 4 height 4
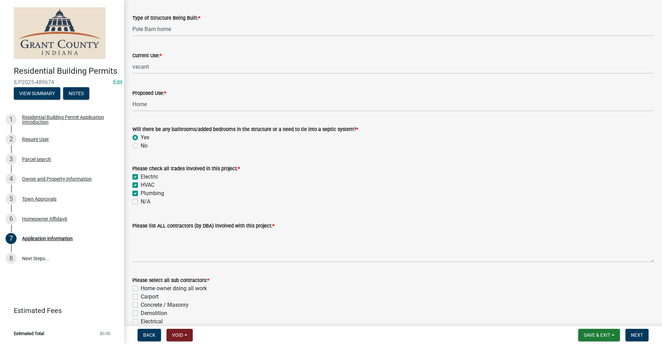
checkbox input "true"
checkbox input "false"
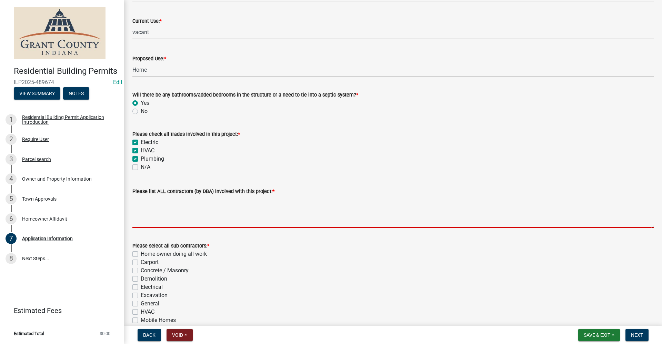
click at [151, 209] on textarea "Please list ALL contractors (by DBA) involved with this project: *" at bounding box center [392, 211] width 521 height 32
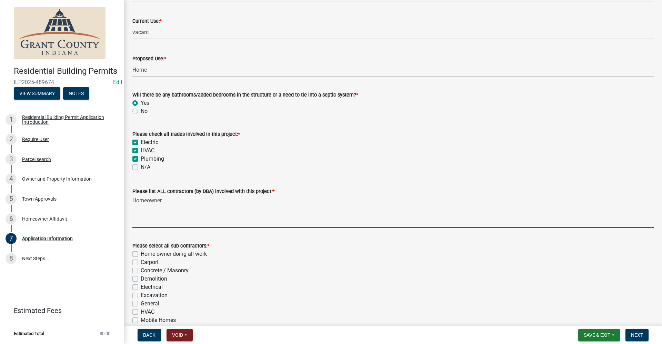
scroll to position [103, 0]
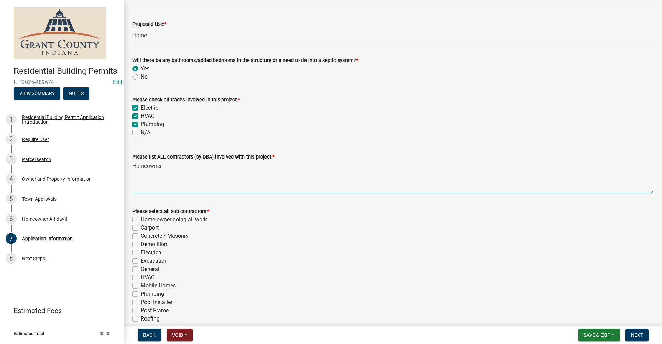
type textarea "Homeowner"
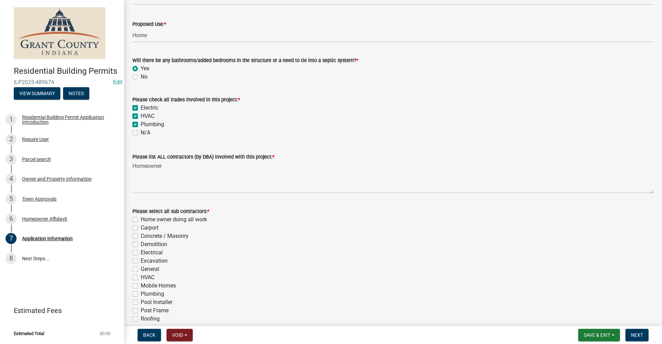
click at [141, 220] on label "Home owner doing all work" at bounding box center [174, 219] width 66 height 8
click at [141, 220] on input "Home owner doing all work" at bounding box center [143, 217] width 4 height 4
checkbox input "true"
checkbox input "false"
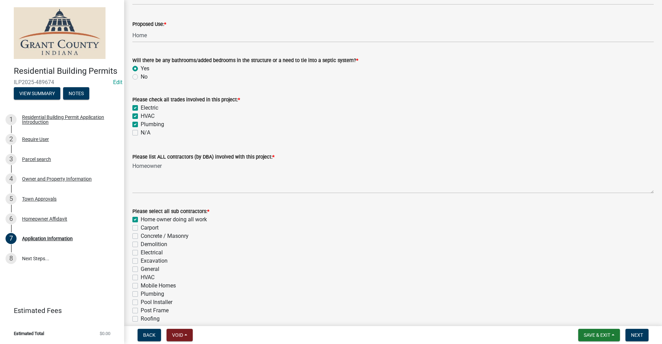
checkbox input "false"
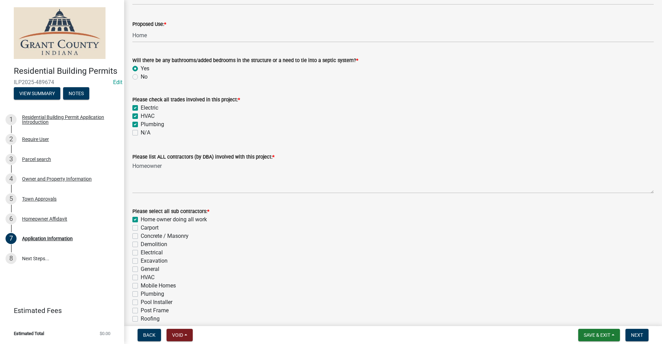
checkbox input "false"
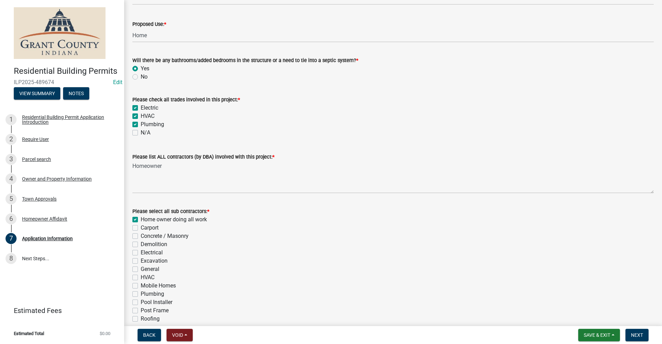
checkbox input "false"
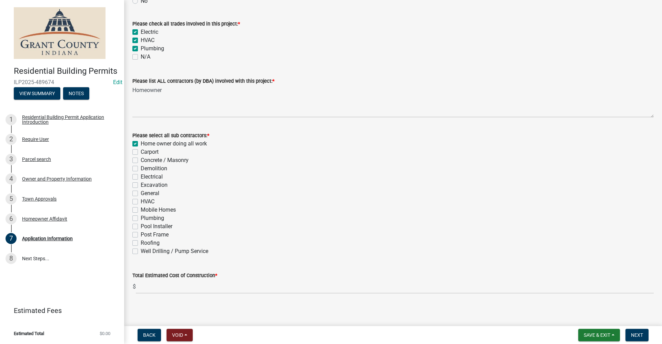
scroll to position [183, 0]
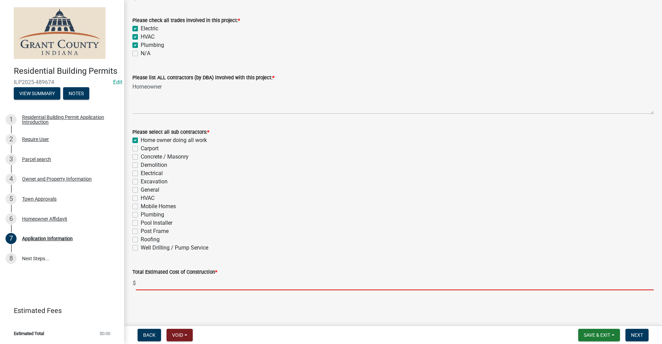
click at [161, 286] on input "text" at bounding box center [395, 283] width 518 height 14
click at [148, 284] on input "text" at bounding box center [395, 283] width 518 height 14
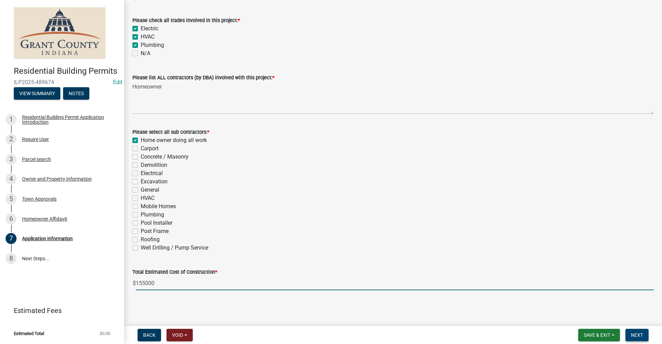
type input "155000"
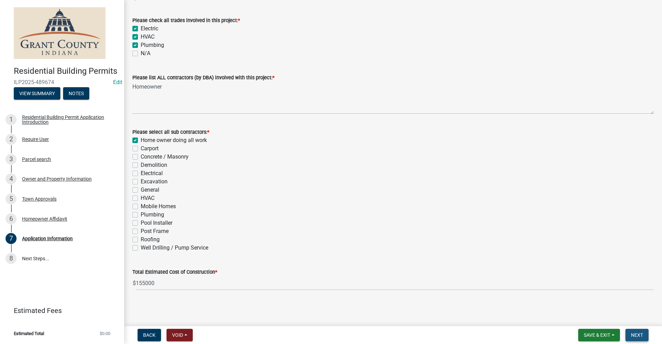
click at [645, 337] on button "Next" at bounding box center [636, 335] width 23 height 12
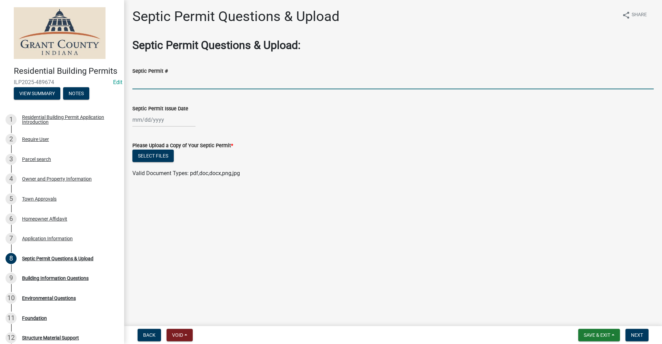
click at [153, 78] on input "Septic Permit #" at bounding box center [392, 82] width 521 height 14
type input "2025-R11"
select select "10"
select select "2025"
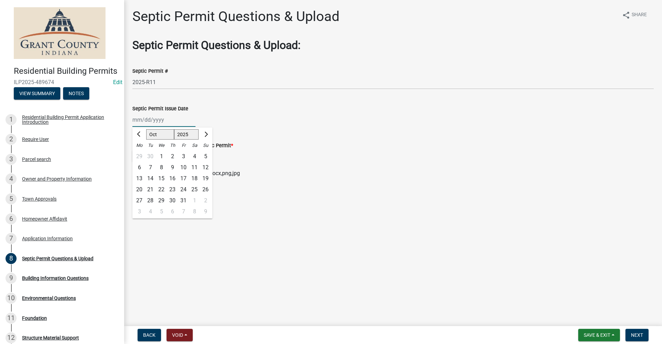
click at [158, 122] on div "Jan Feb Mar Apr May Jun Jul Aug Sep Oct Nov Dec 1525 1526 1527 1528 1529 1530 1…" at bounding box center [163, 120] width 63 height 14
click at [139, 133] on span "Previous month" at bounding box center [139, 134] width 5 height 5
select select "9"
click at [184, 190] on div "26" at bounding box center [183, 189] width 11 height 11
type input "09/26/2025"
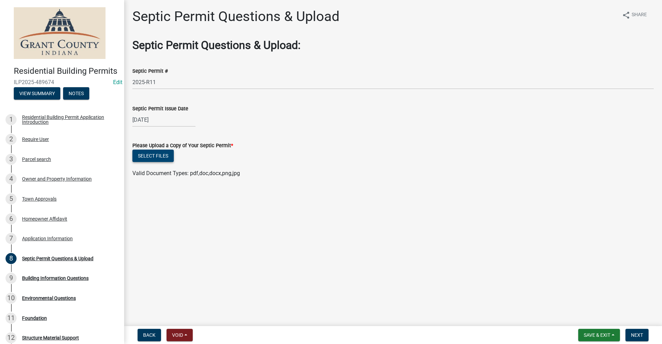
click at [152, 155] on button "Select files" at bounding box center [152, 156] width 41 height 12
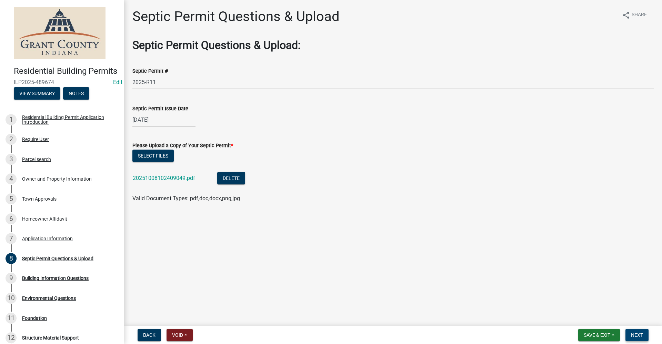
click at [641, 335] on span "Next" at bounding box center [637, 335] width 12 height 6
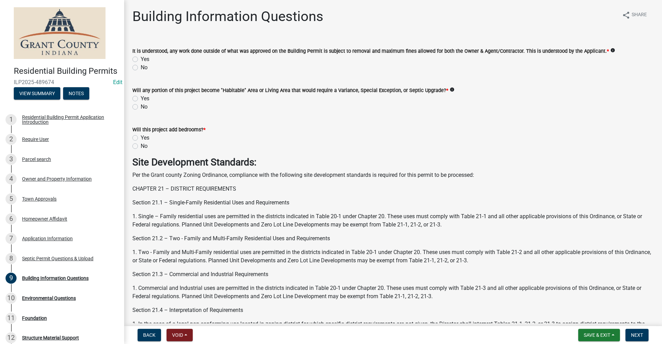
click at [141, 58] on label "Yes" at bounding box center [145, 59] width 9 height 8
click at [141, 58] on input "Yes" at bounding box center [143, 57] width 4 height 4
radio input "true"
click at [141, 107] on label "No" at bounding box center [144, 107] width 7 height 8
click at [141, 107] on input "No" at bounding box center [143, 105] width 4 height 4
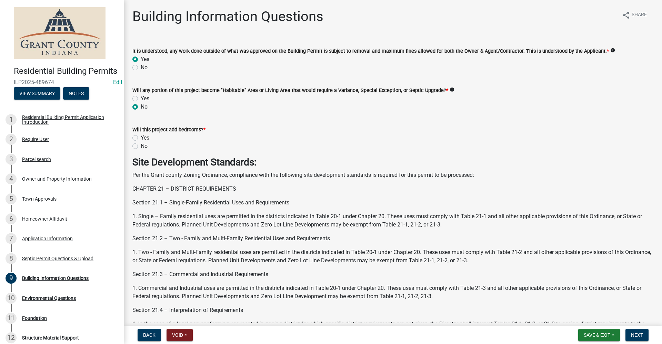
radio input "true"
click at [141, 138] on label "Yes" at bounding box center [145, 138] width 9 height 8
click at [141, 138] on input "Yes" at bounding box center [143, 136] width 4 height 4
radio input "true"
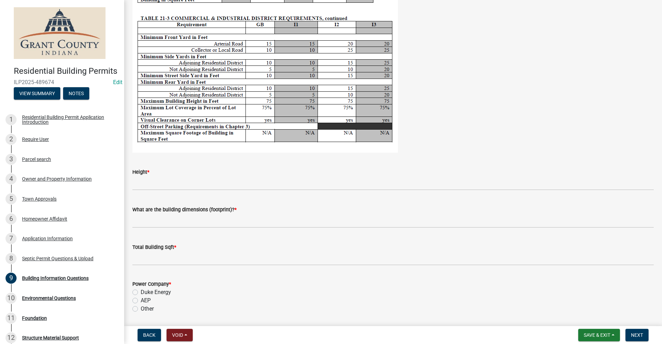
scroll to position [1241, 0]
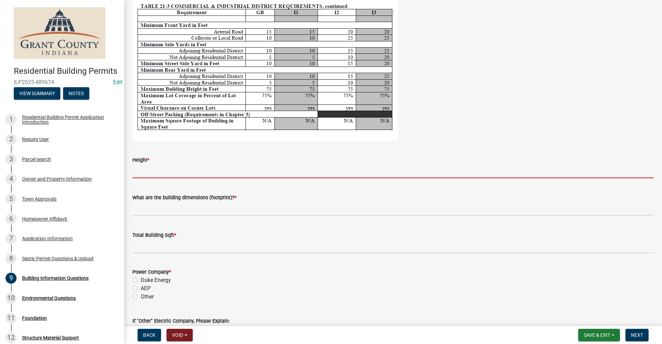
click at [151, 170] on input "Height *" at bounding box center [392, 171] width 521 height 14
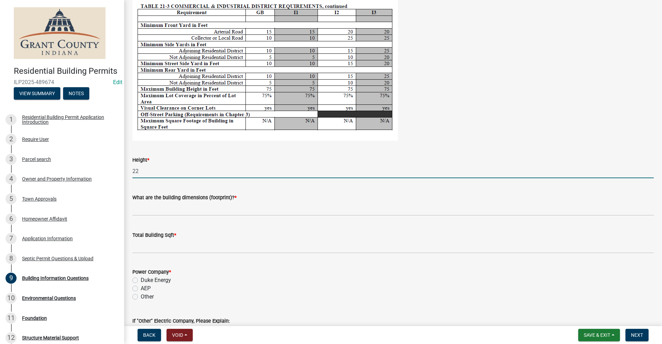
type input "22"
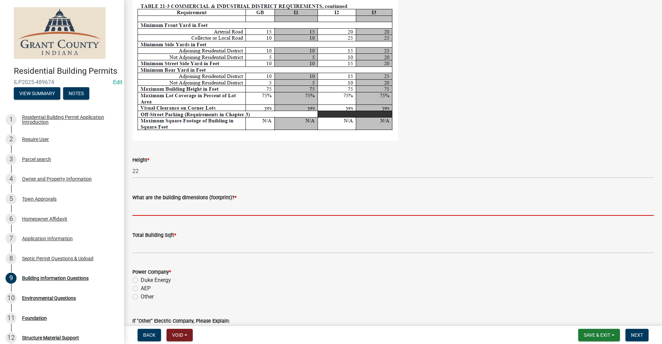
click at [170, 209] on input "What are the building dimensions (footprint)? *" at bounding box center [392, 209] width 521 height 14
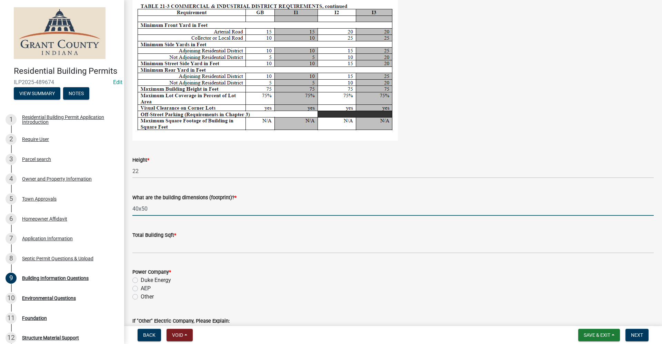
type input "40x50"
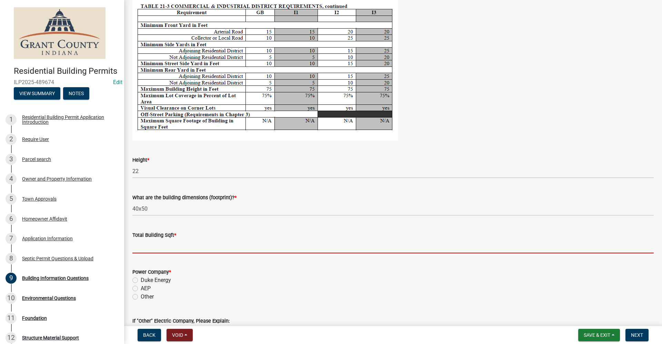
click at [144, 246] on input "text" at bounding box center [392, 246] width 521 height 14
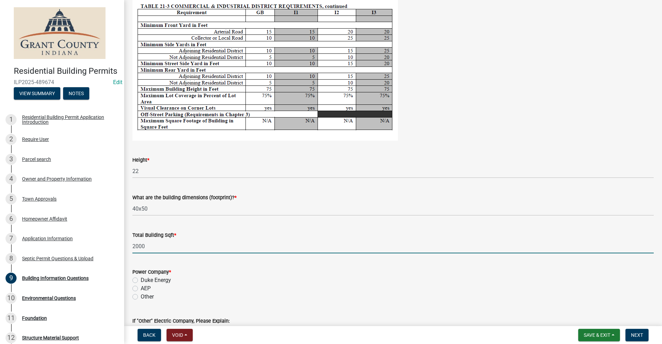
type input "2000"
click at [141, 287] on label "AEP" at bounding box center [146, 288] width 10 height 8
click at [141, 287] on input "AEP" at bounding box center [143, 286] width 4 height 4
radio input "true"
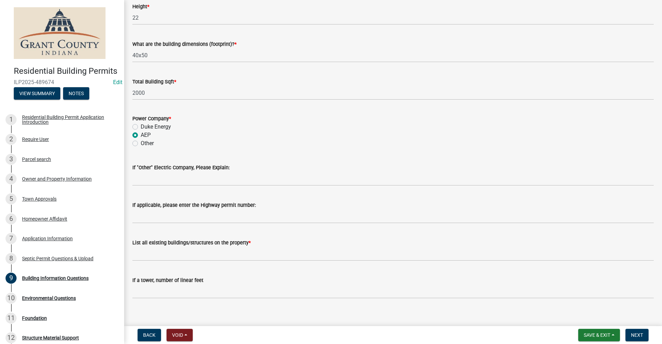
scroll to position [1403, 0]
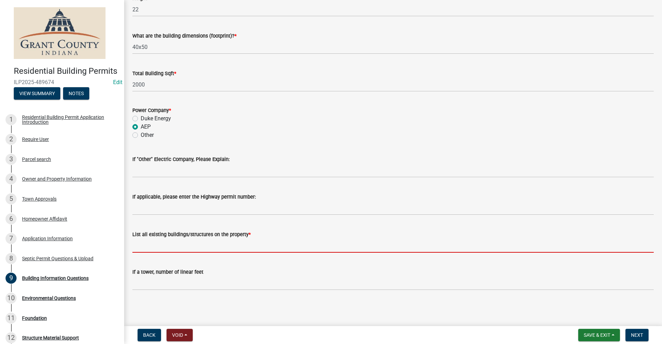
click at [147, 245] on input "List all existing buildings/structures on the property *" at bounding box center [392, 246] width 521 height 14
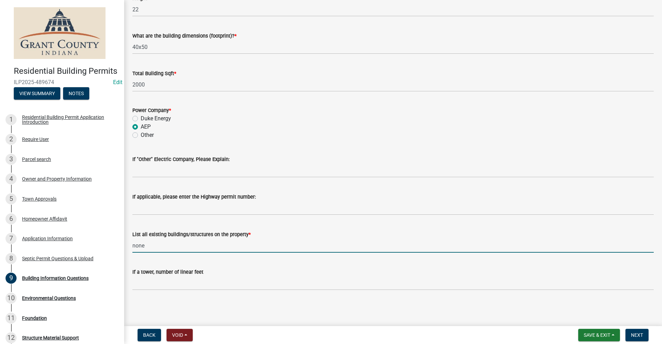
type input "none"
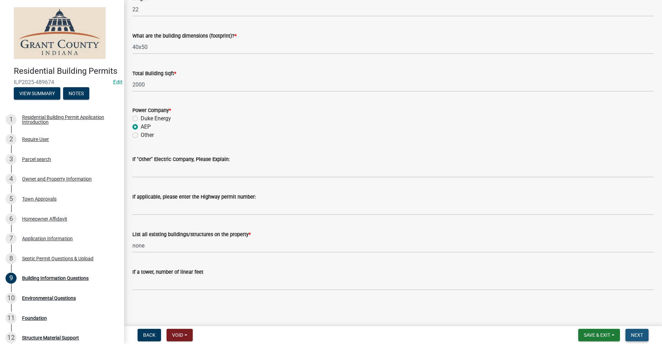
click at [644, 334] on button "Next" at bounding box center [636, 335] width 23 height 12
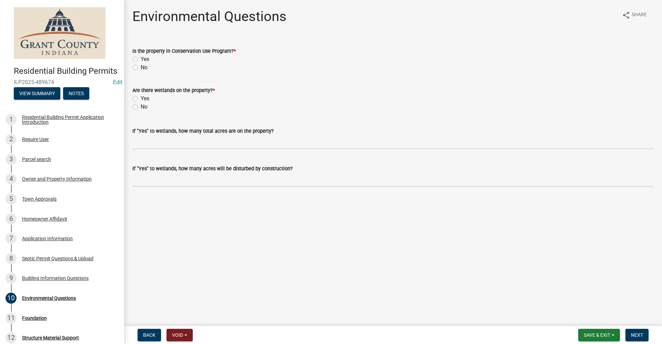
click at [141, 69] on label "No" at bounding box center [144, 67] width 7 height 8
click at [141, 68] on input "No" at bounding box center [143, 65] width 4 height 4
radio input "true"
click at [141, 107] on label "No" at bounding box center [144, 107] width 7 height 8
click at [141, 107] on input "No" at bounding box center [143, 105] width 4 height 4
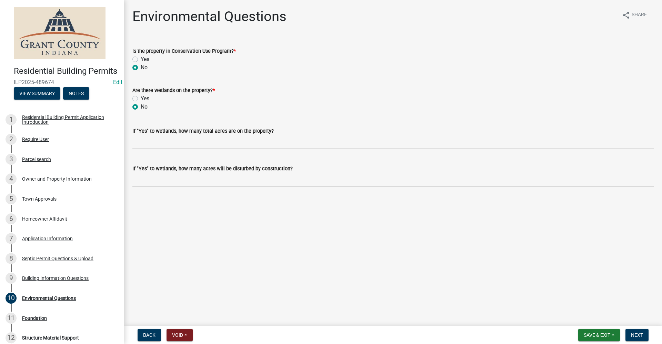
radio input "true"
click at [636, 336] on span "Next" at bounding box center [637, 335] width 12 height 6
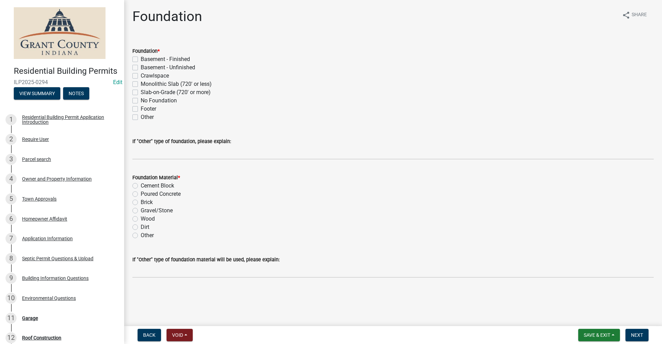
click at [141, 93] on label "Slab-on-Grade (720' or more)" at bounding box center [176, 92] width 70 height 8
click at [141, 93] on input "Slab-on-Grade (720' or more)" at bounding box center [143, 90] width 4 height 4
checkbox input "true"
checkbox input "false"
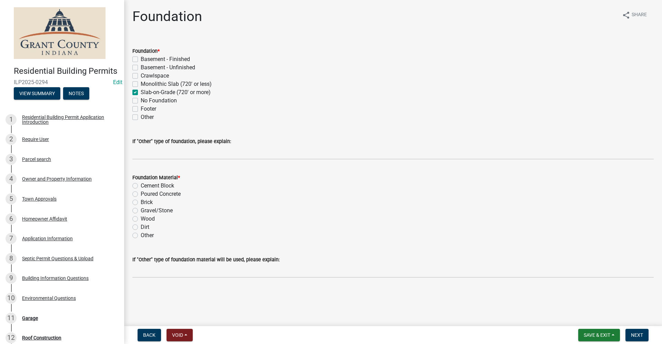
checkbox input "false"
checkbox input "true"
checkbox input "false"
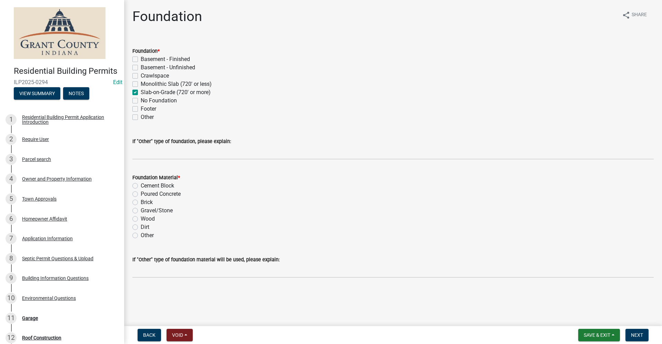
checkbox input "false"
click at [141, 195] on label "Poured Concrete" at bounding box center [161, 194] width 40 height 8
click at [141, 194] on input "Poured Concrete" at bounding box center [143, 192] width 4 height 4
radio input "true"
click at [639, 334] on span "Next" at bounding box center [637, 335] width 12 height 6
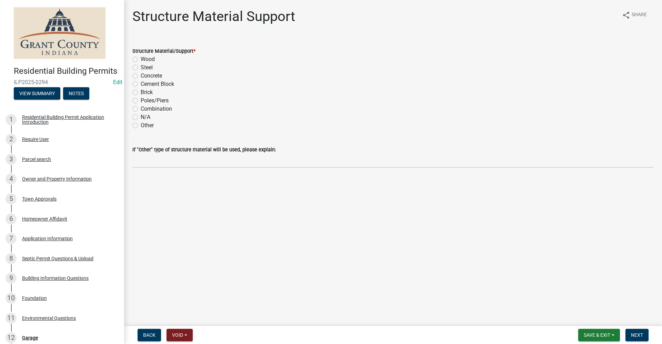
click at [141, 60] on label "Wood" at bounding box center [148, 59] width 14 height 8
click at [141, 60] on input "Wood" at bounding box center [143, 57] width 4 height 4
radio input "true"
click at [636, 338] on button "Next" at bounding box center [636, 335] width 23 height 12
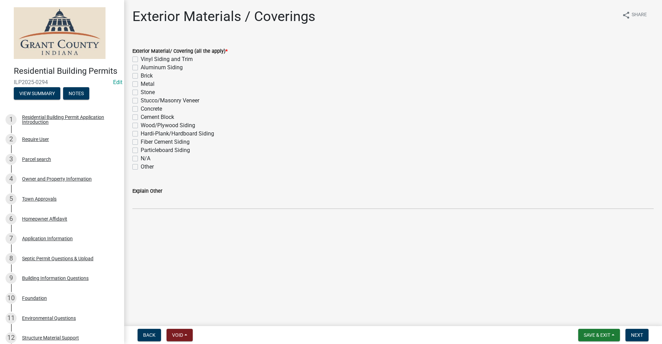
click at [141, 84] on label "Metal" at bounding box center [148, 84] width 14 height 8
click at [141, 84] on input "Metal" at bounding box center [143, 82] width 4 height 4
checkbox input "true"
checkbox input "false"
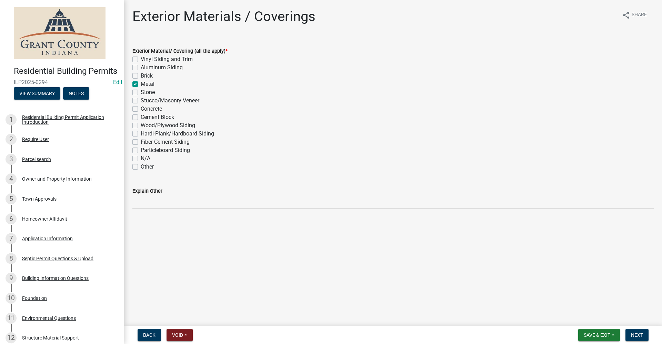
checkbox input "false"
checkbox input "true"
checkbox input "false"
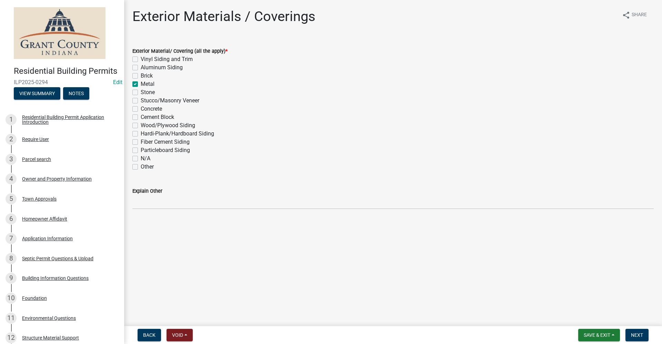
checkbox input "false"
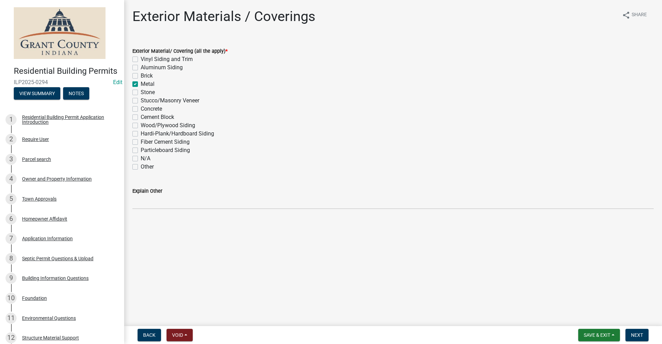
checkbox input "false"
click at [641, 335] on span "Next" at bounding box center [637, 335] width 12 height 6
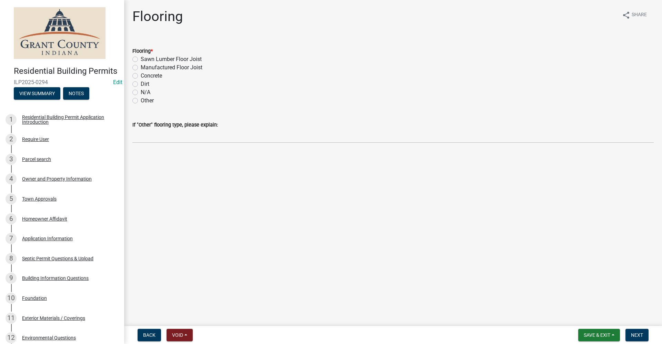
click at [141, 76] on label "Concrete" at bounding box center [151, 76] width 21 height 8
click at [141, 76] on input "Concrete" at bounding box center [143, 74] width 4 height 4
radio input "true"
click at [638, 335] on span "Next" at bounding box center [637, 335] width 12 height 6
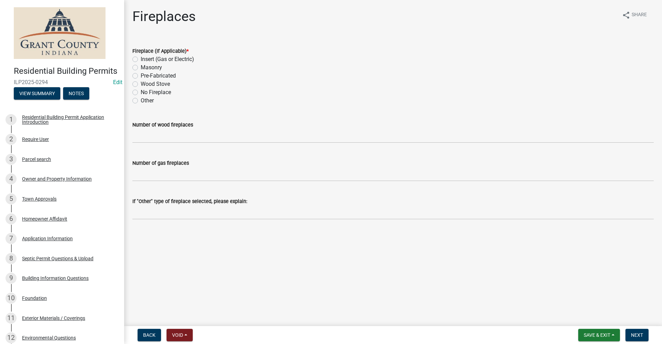
click at [141, 60] on label "Insert (Gas or Electric)" at bounding box center [167, 59] width 53 height 8
click at [141, 60] on input "Insert (Gas or Electric)" at bounding box center [143, 57] width 4 height 4
radio input "true"
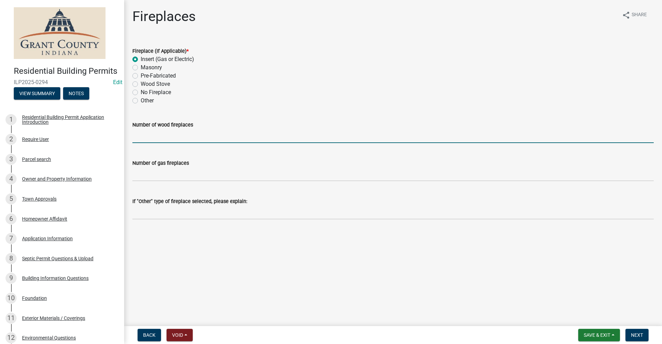
click at [158, 136] on input "text" at bounding box center [392, 136] width 521 height 14
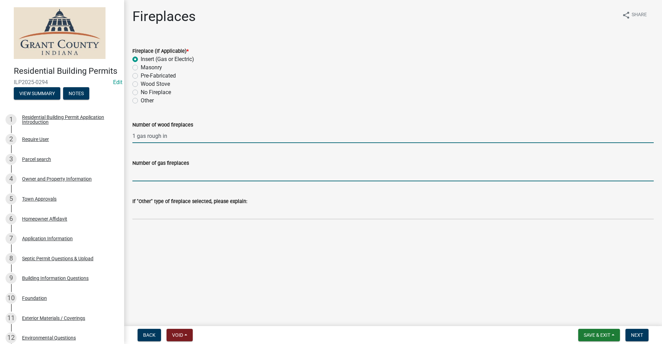
type input "1"
click at [151, 177] on input "text" at bounding box center [392, 174] width 521 height 14
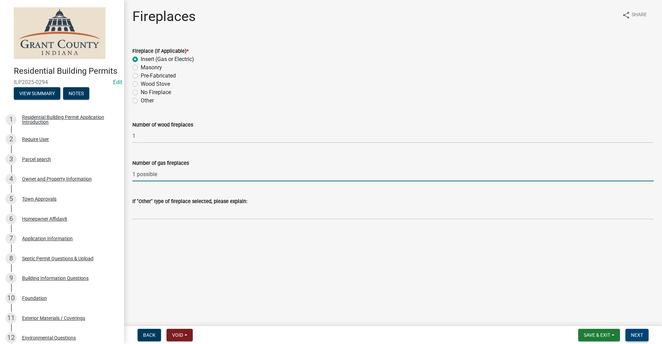
type input "1"
click at [641, 333] on span "Next" at bounding box center [637, 335] width 12 height 6
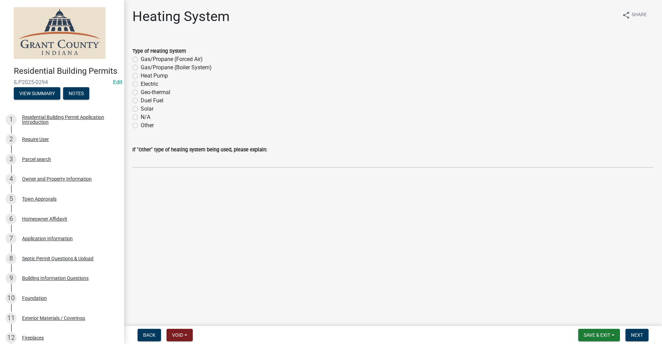
click at [141, 59] on label "Gas/Propane (Forced Air)" at bounding box center [172, 59] width 62 height 8
click at [141, 59] on input "Gas/Propane (Forced Air)" at bounding box center [143, 57] width 4 height 4
radio input "true"
click at [639, 337] on span "Next" at bounding box center [637, 335] width 12 height 6
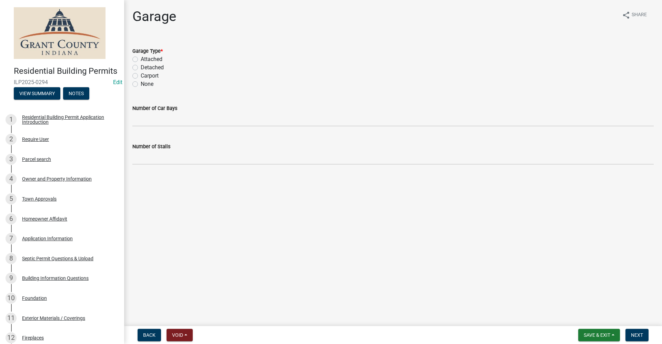
click at [141, 83] on label "None" at bounding box center [147, 84] width 13 height 8
click at [141, 83] on input "None" at bounding box center [143, 82] width 4 height 4
radio input "true"
click at [141, 59] on label "Attached" at bounding box center [152, 59] width 22 height 8
click at [141, 59] on input "Attached" at bounding box center [143, 57] width 4 height 4
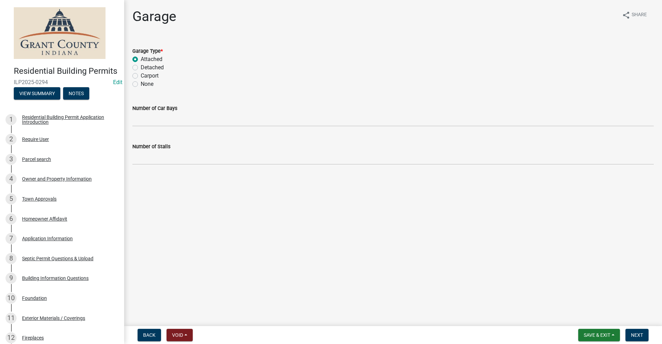
radio input "true"
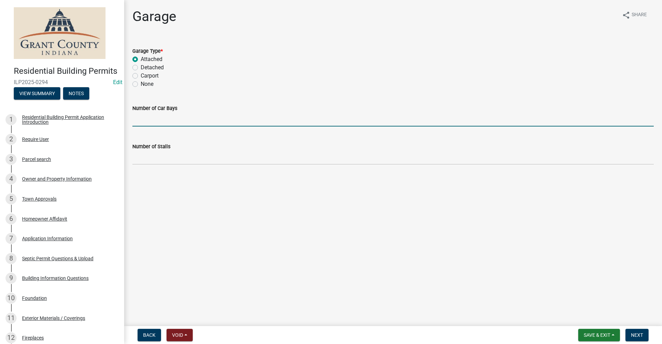
click at [148, 117] on input "text" at bounding box center [392, 119] width 521 height 14
type input "0"
click at [638, 337] on span "Next" at bounding box center [637, 335] width 12 height 6
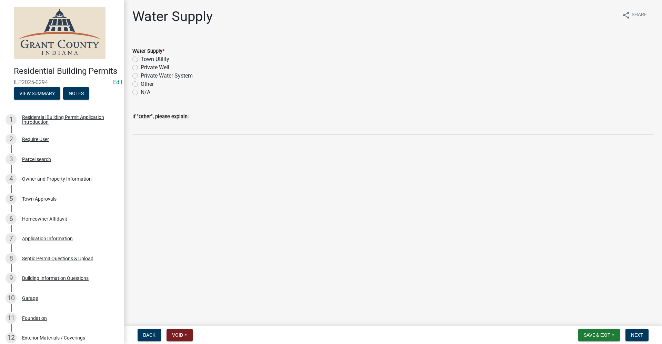
click at [141, 69] on label "Private Well" at bounding box center [155, 67] width 29 height 8
click at [141, 68] on input "Private Well" at bounding box center [143, 65] width 4 height 4
radio input "true"
click at [637, 335] on span "Next" at bounding box center [637, 335] width 12 height 6
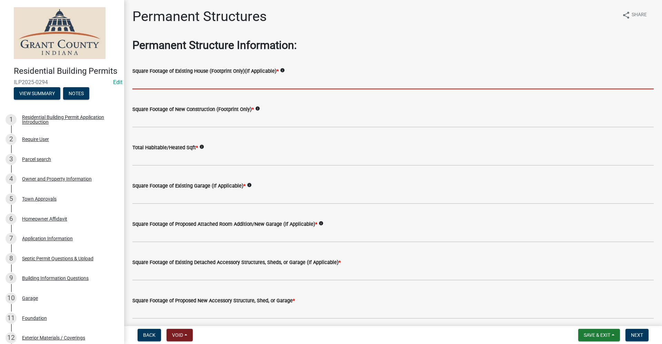
click at [173, 83] on input "text" at bounding box center [392, 82] width 521 height 14
type input "0"
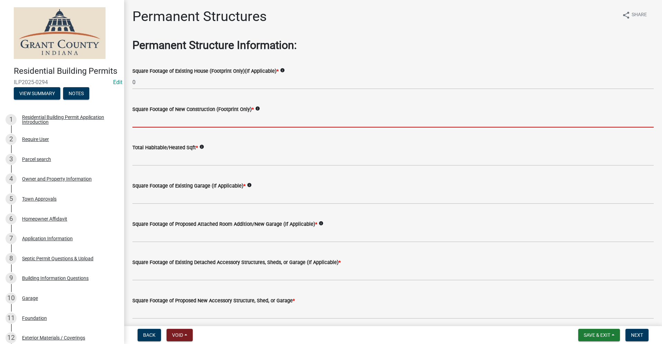
click at [184, 125] on input "text" at bounding box center [392, 120] width 521 height 14
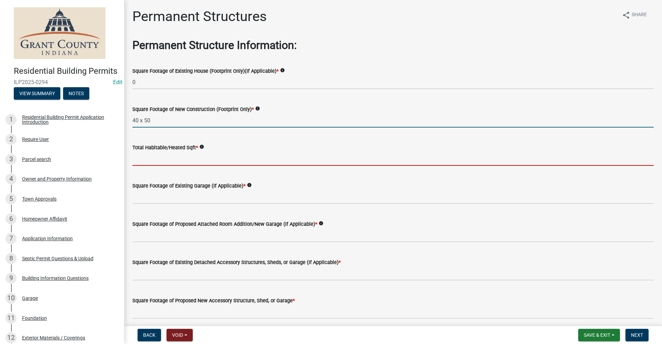
type input "4050"
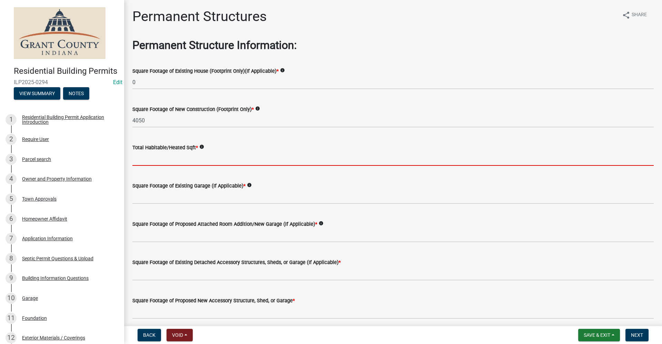
click at [151, 160] on input "text" at bounding box center [392, 159] width 521 height 14
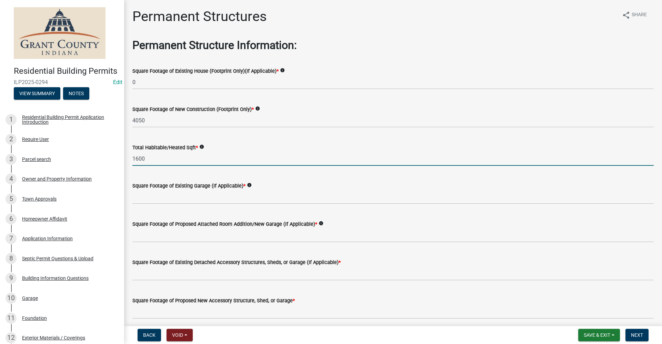
type input "1600"
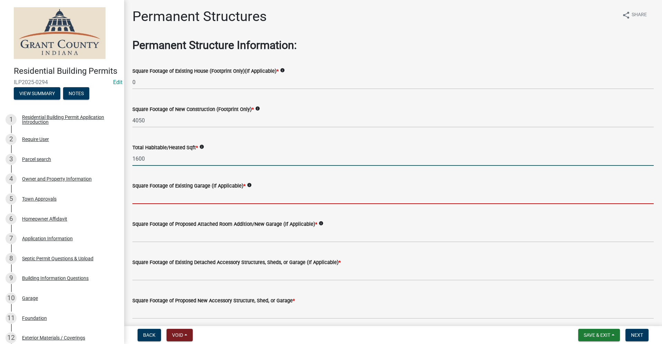
click at [198, 196] on input "text" at bounding box center [392, 197] width 521 height 14
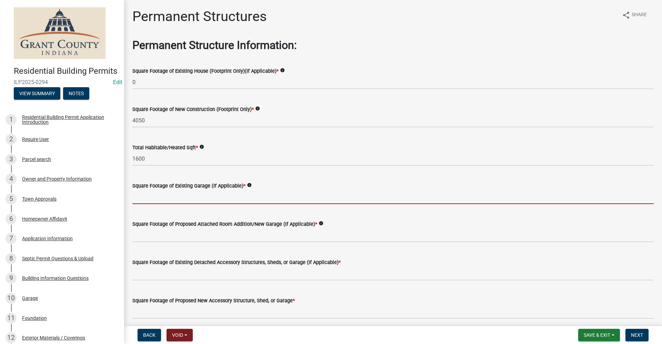
type input "0"
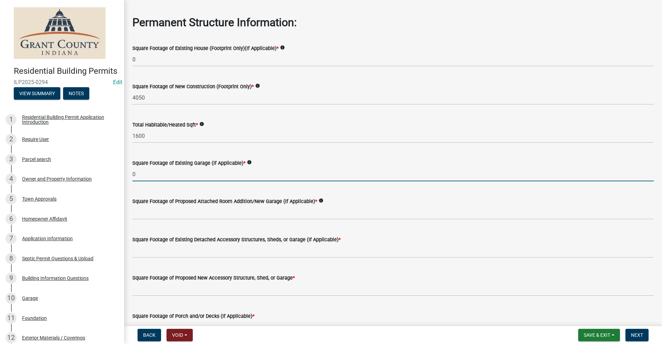
scroll to position [34, 0]
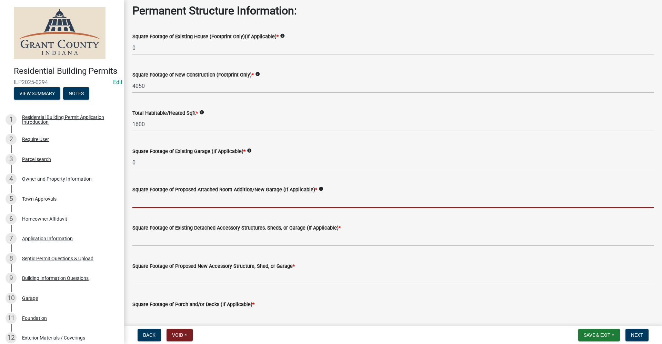
click at [193, 206] on input "text" at bounding box center [392, 201] width 521 height 14
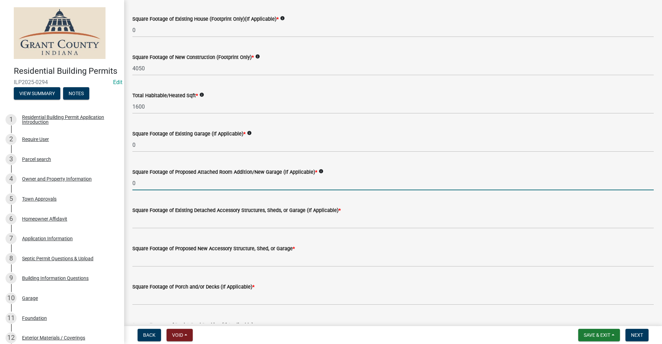
scroll to position [69, 0]
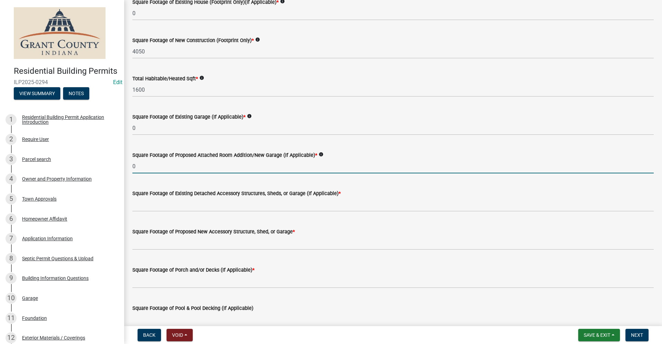
type input "0"
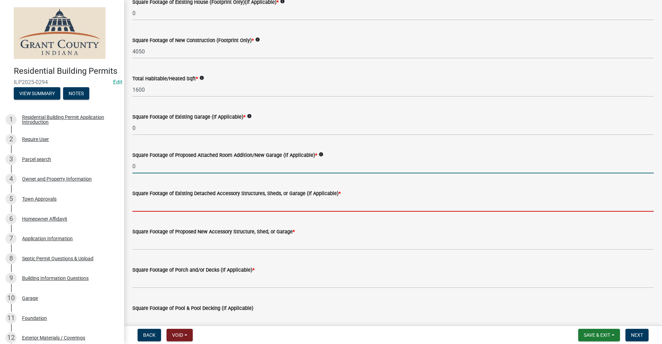
click at [176, 205] on input "text" at bounding box center [392, 205] width 521 height 14
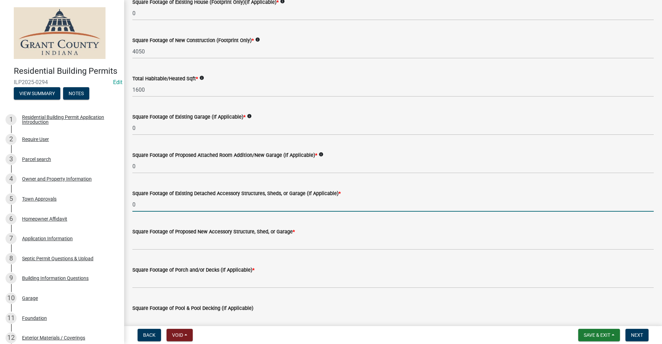
type input "0"
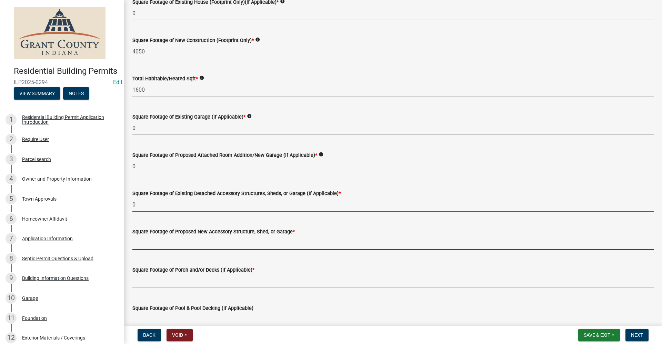
click at [165, 245] on input "text" at bounding box center [392, 243] width 521 height 14
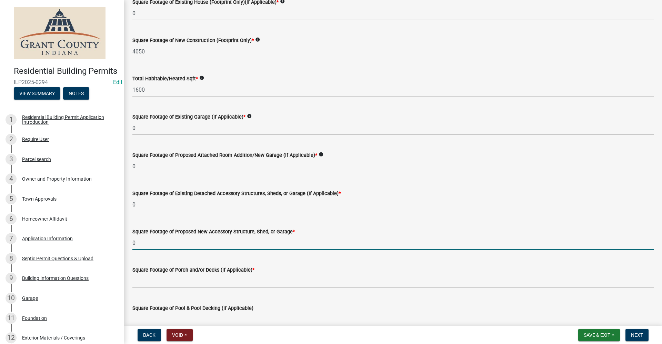
type input "0"
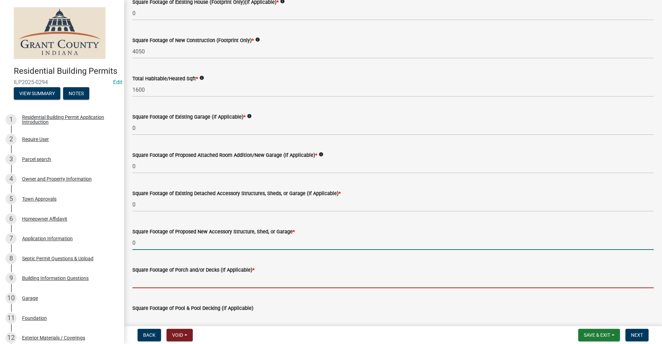
click at [158, 283] on input "text" at bounding box center [392, 281] width 521 height 14
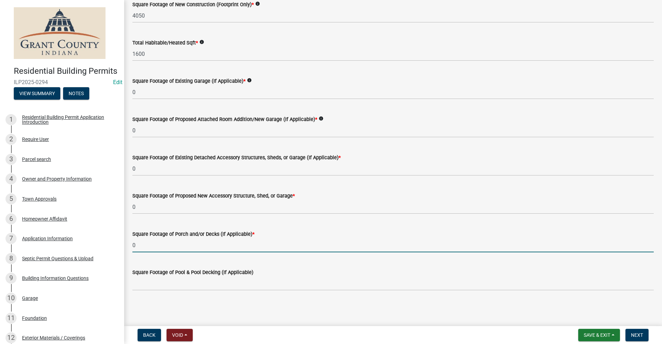
scroll to position [105, 0]
type input "0"
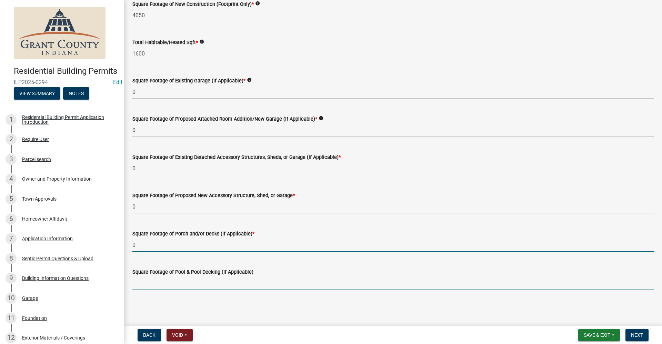
click at [155, 282] on input "text" at bounding box center [392, 283] width 521 height 14
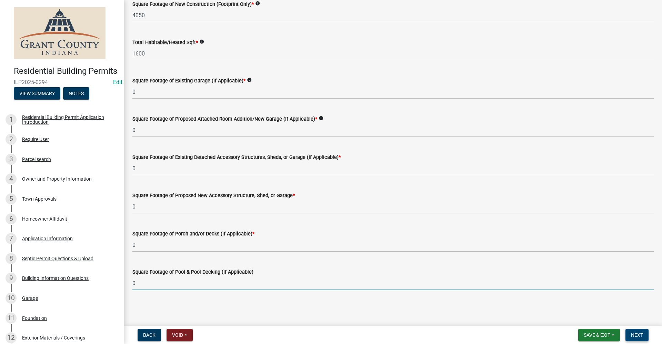
type input "0"
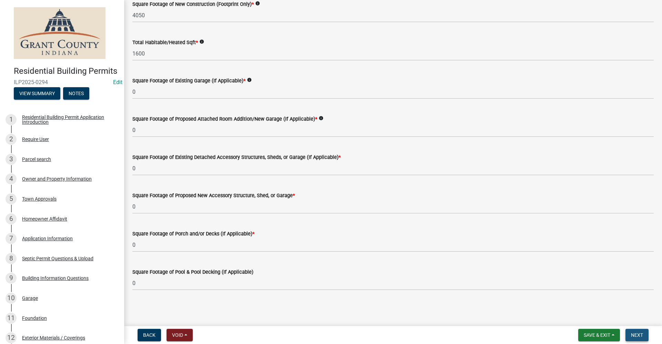
click at [639, 338] on button "Next" at bounding box center [636, 335] width 23 height 12
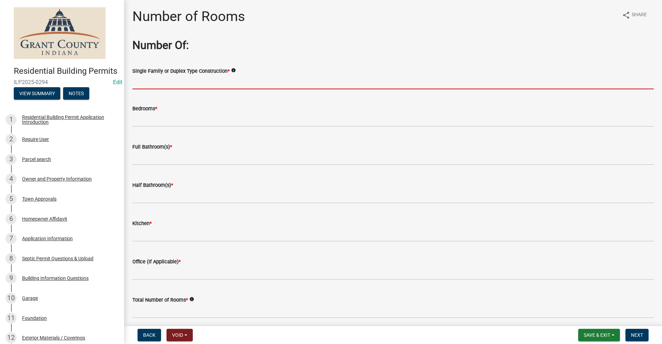
click at [165, 82] on input "Single Family or Duplex Type Construction *" at bounding box center [392, 82] width 521 height 14
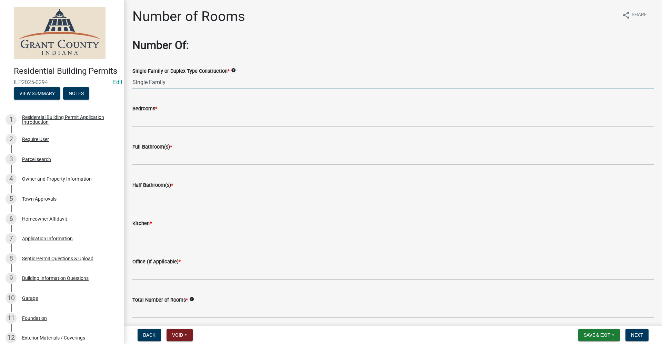
type input "Single Family"
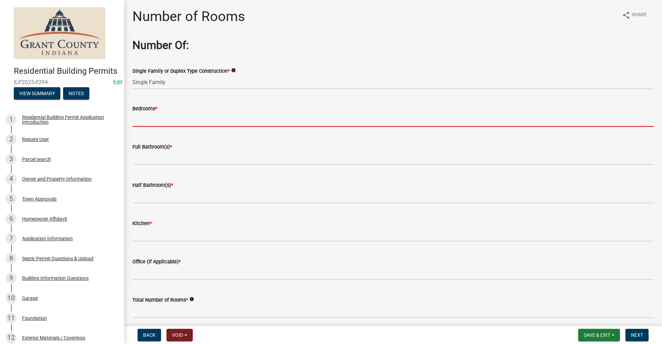
click at [136, 120] on input "text" at bounding box center [392, 120] width 521 height 14
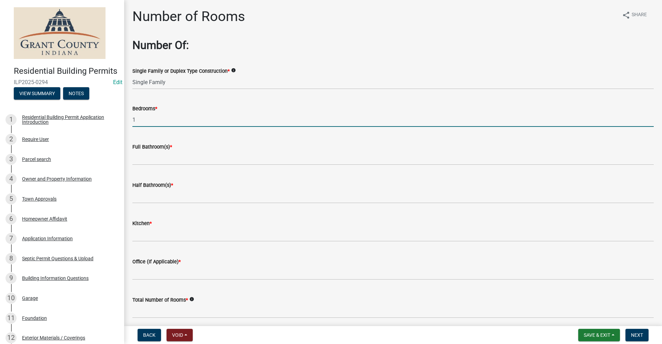
type input "1"
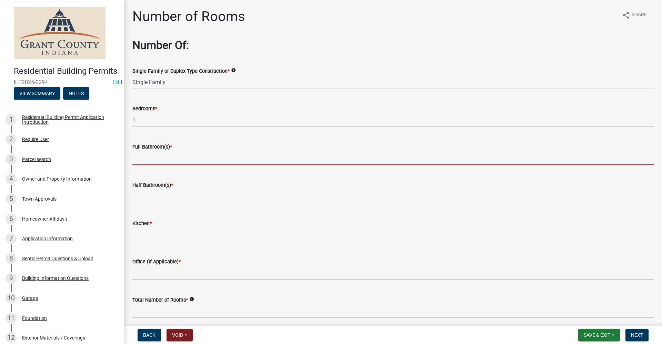
click at [150, 157] on input "text" at bounding box center [392, 158] width 521 height 14
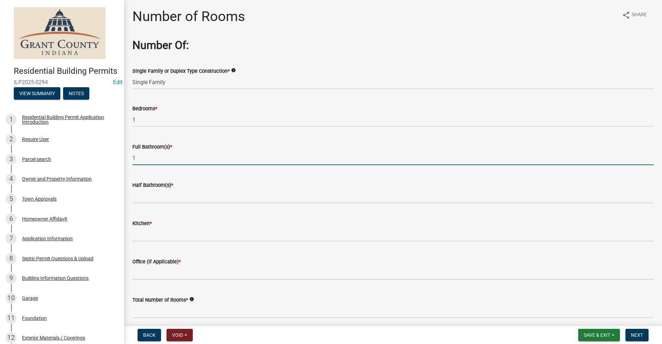
type input "1"
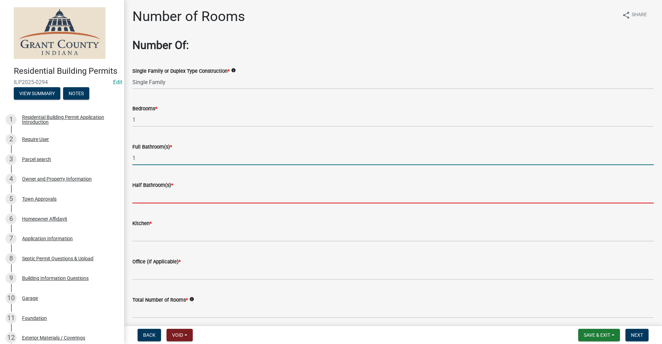
click at [143, 195] on input "text" at bounding box center [392, 196] width 521 height 14
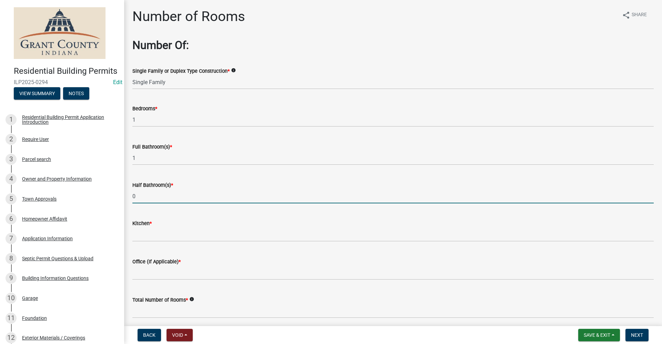
type input "0"
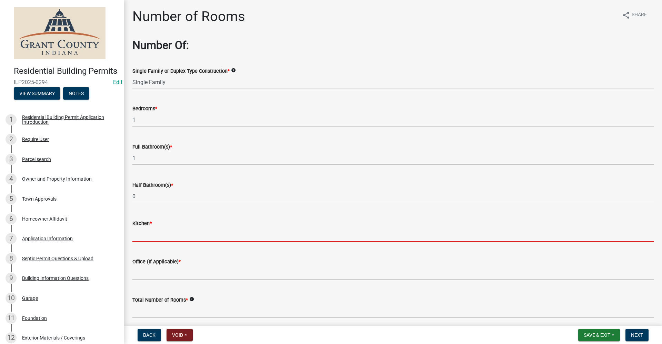
drag, startPoint x: 158, startPoint y: 234, endPoint x: 152, endPoint y: 236, distance: 5.6
click at [158, 235] on input "text" at bounding box center [392, 234] width 521 height 14
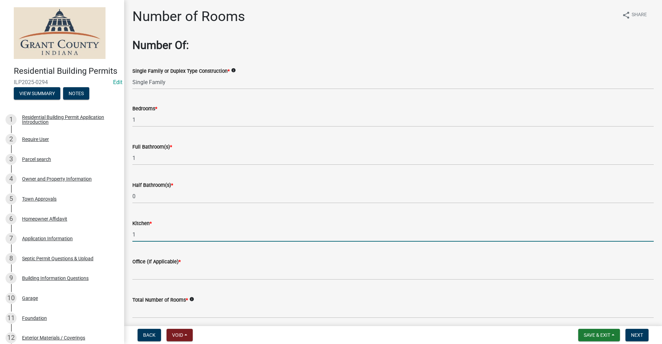
type input "1"
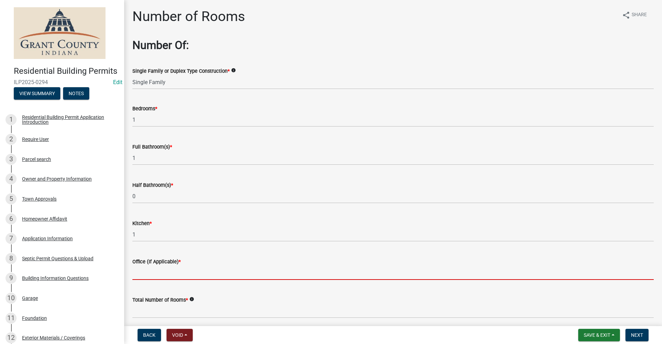
click at [145, 272] on input "text" at bounding box center [392, 273] width 521 height 14
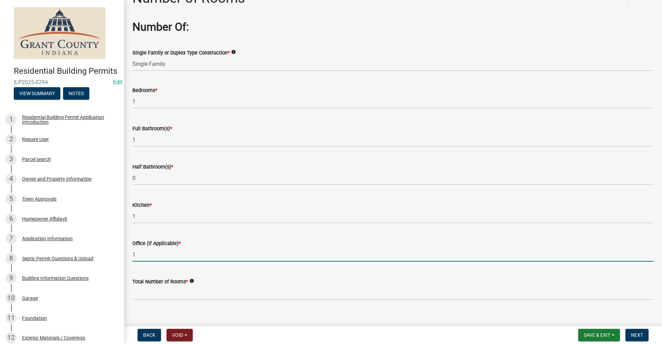
scroll to position [28, 0]
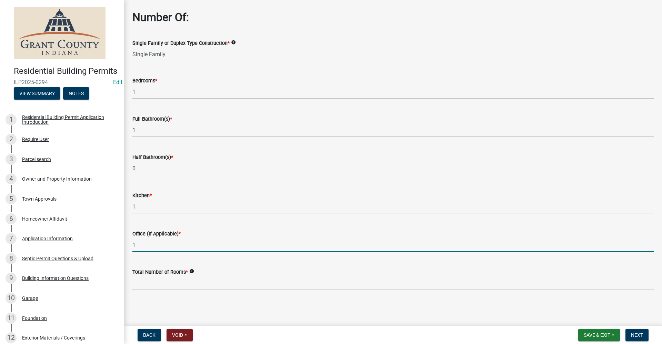
type input "1"
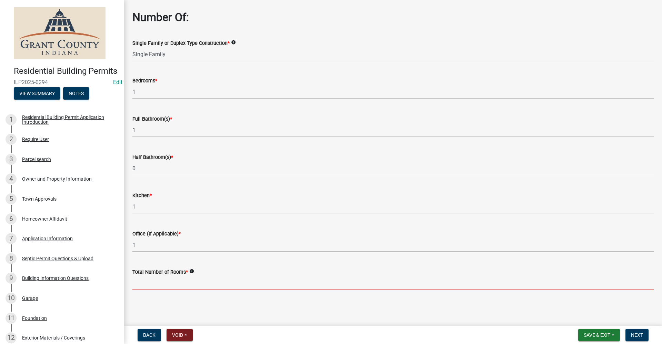
click at [144, 283] on input "text" at bounding box center [392, 283] width 521 height 14
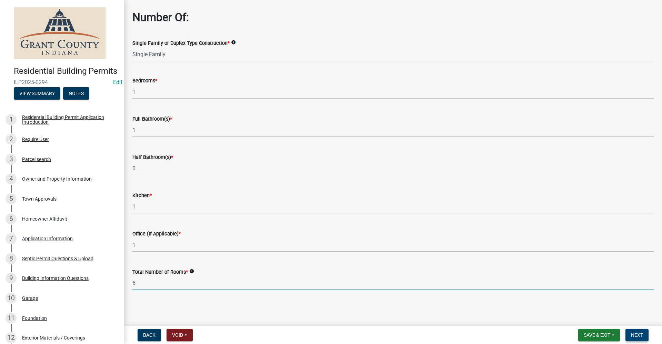
type input "5"
click at [641, 338] on button "Next" at bounding box center [636, 335] width 23 height 12
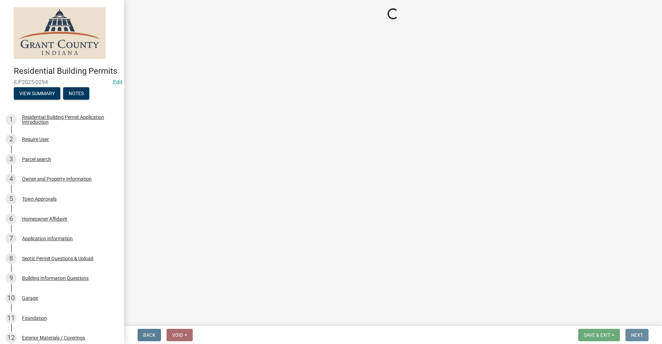
scroll to position [0, 0]
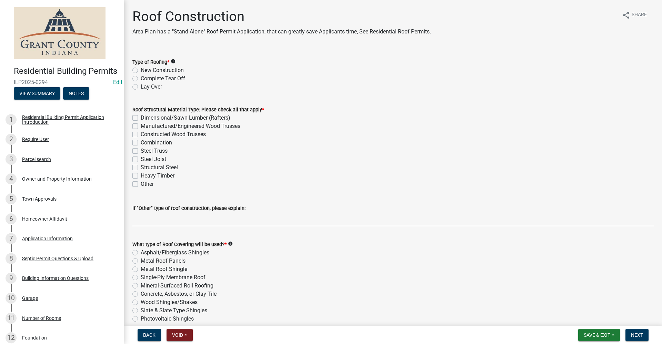
click at [141, 70] on label "New Construction" at bounding box center [162, 70] width 43 height 8
click at [141, 70] on input "New Construction" at bounding box center [143, 68] width 4 height 4
radio input "true"
click at [141, 127] on label "Manufactured/Engineered Wood Trusses" at bounding box center [191, 126] width 100 height 8
click at [141, 127] on input "Manufactured/Engineered Wood Trusses" at bounding box center [143, 124] width 4 height 4
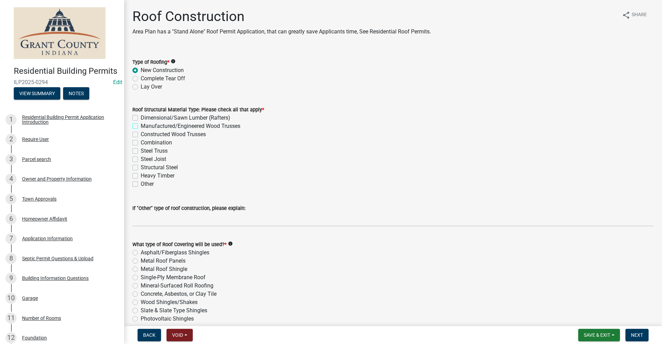
checkbox input "true"
checkbox input "false"
checkbox input "true"
checkbox input "false"
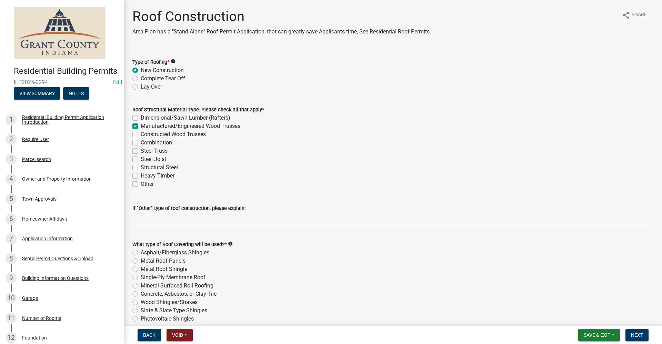
checkbox input "false"
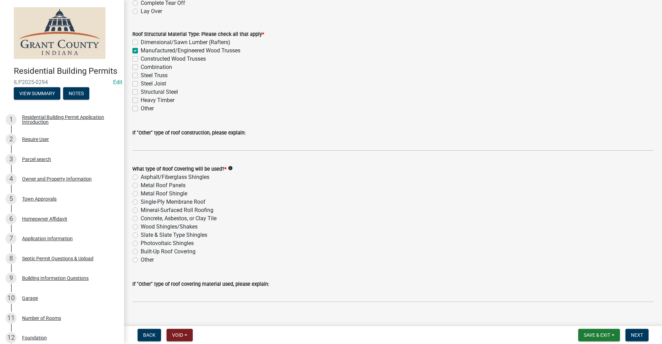
scroll to position [87, 0]
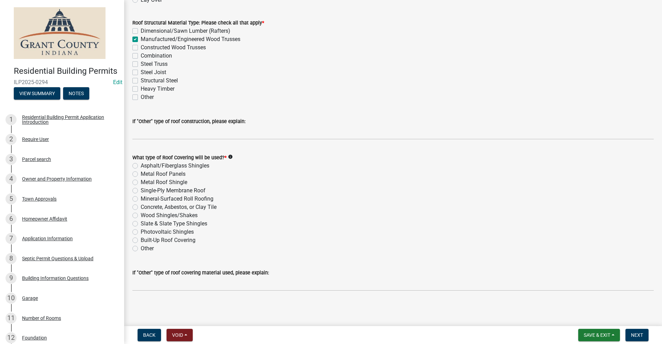
click at [141, 174] on label "Metal Roof Panels" at bounding box center [163, 174] width 45 height 8
click at [141, 174] on input "Metal Roof Panels" at bounding box center [143, 172] width 4 height 4
radio input "true"
click at [637, 334] on span "Next" at bounding box center [637, 335] width 12 height 6
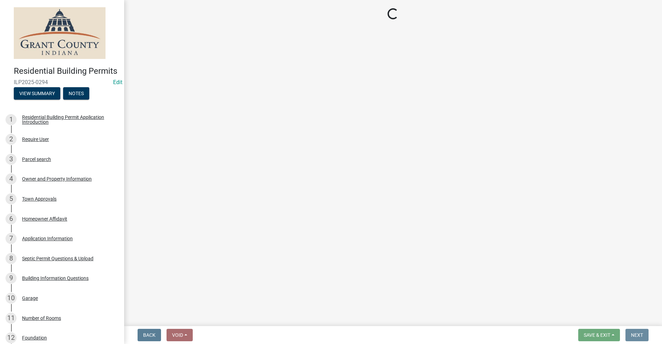
scroll to position [0, 0]
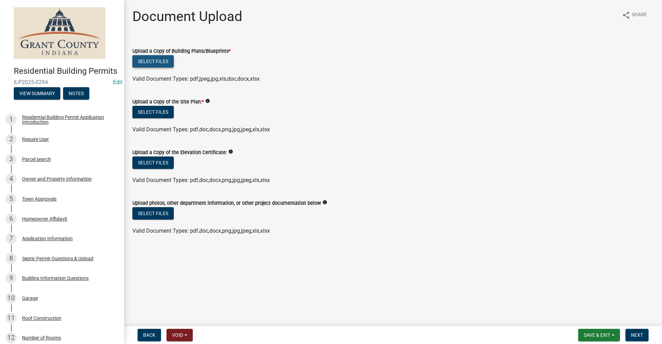
click at [155, 61] on button "Select files" at bounding box center [152, 61] width 41 height 12
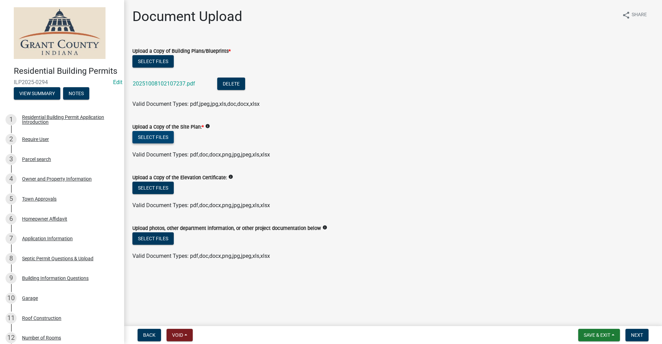
click at [158, 130] on div "Upload a Copy of the Site Plan: * info" at bounding box center [392, 127] width 521 height 8
click at [157, 136] on button "Select files" at bounding box center [152, 137] width 41 height 12
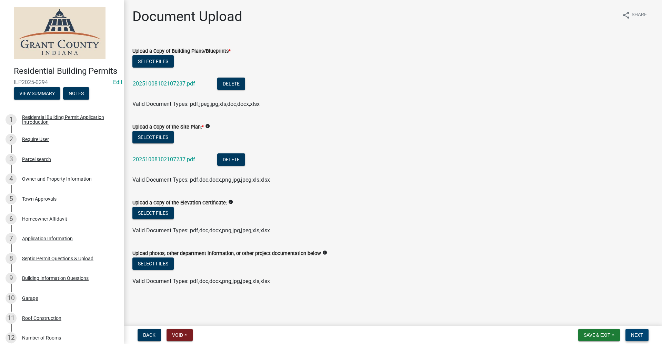
click at [634, 335] on span "Next" at bounding box center [637, 335] width 12 height 6
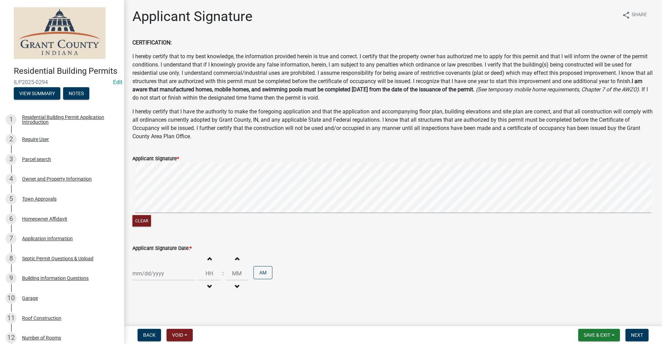
click at [144, 277] on div at bounding box center [163, 273] width 63 height 14
select select "10"
select select "2025"
click at [163, 213] on div "8" at bounding box center [161, 214] width 11 height 11
type input "[DATE]"
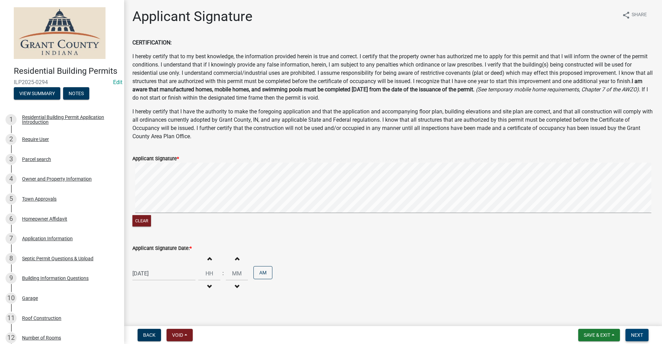
click at [642, 336] on span "Next" at bounding box center [637, 335] width 12 height 6
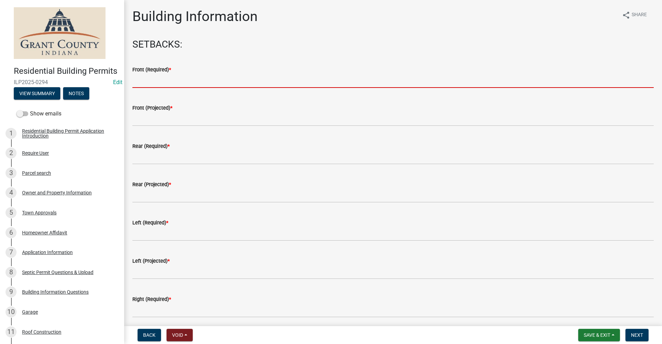
click at [155, 82] on input "text" at bounding box center [392, 81] width 521 height 14
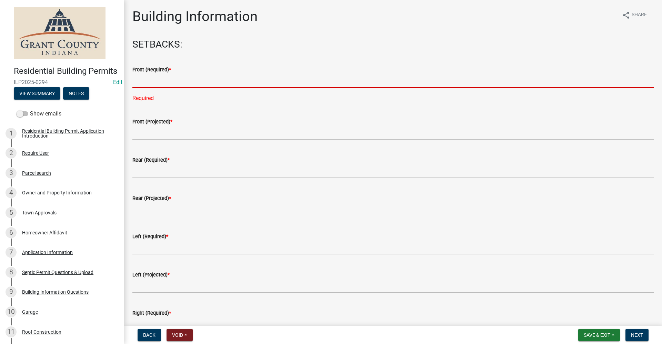
click at [149, 83] on input "text" at bounding box center [392, 81] width 521 height 14
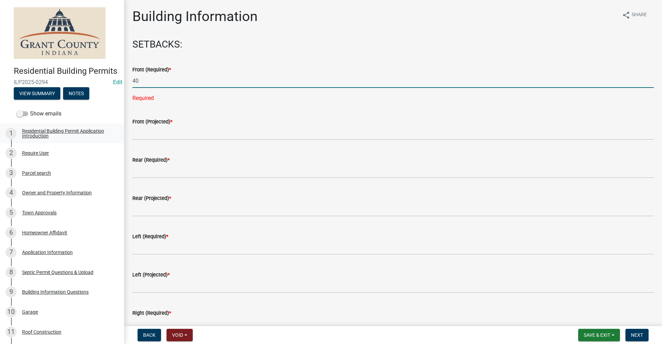
type input "40"
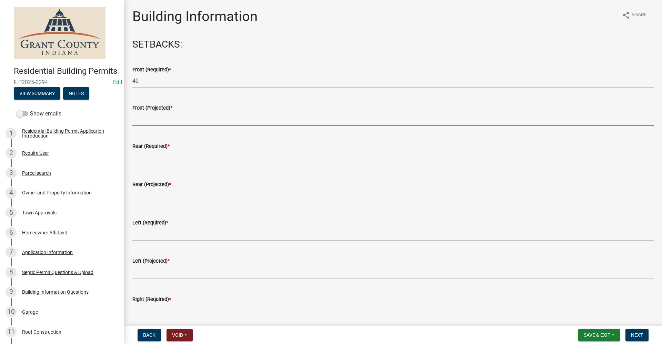
click at [143, 122] on input "text" at bounding box center [392, 119] width 521 height 14
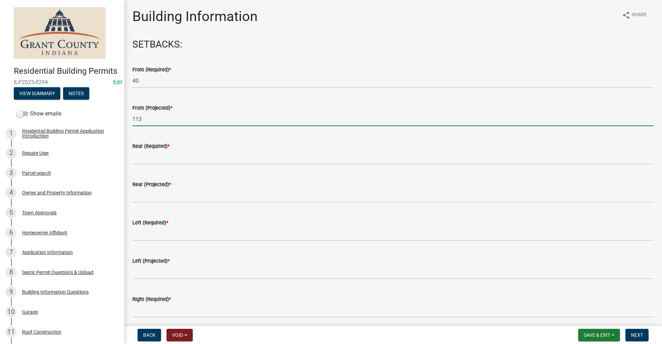
type input "113"
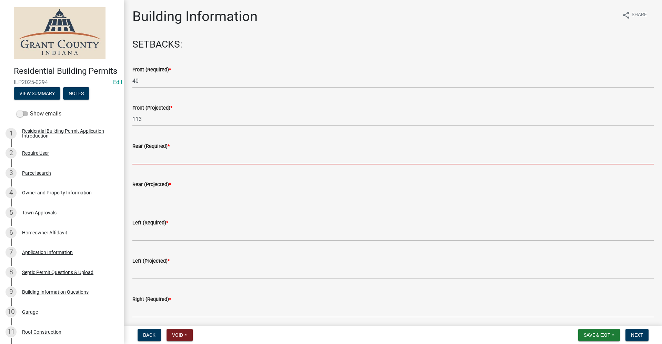
click at [159, 161] on input "text" at bounding box center [392, 157] width 521 height 14
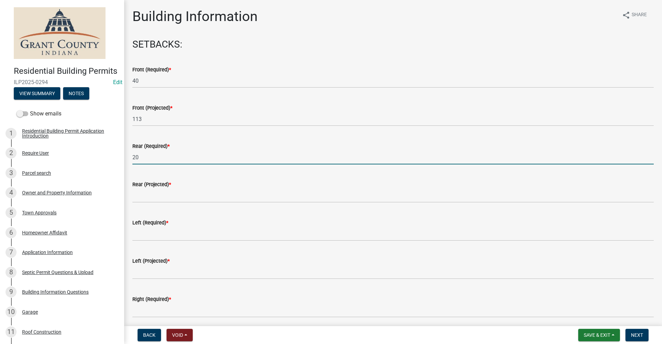
type input "20"
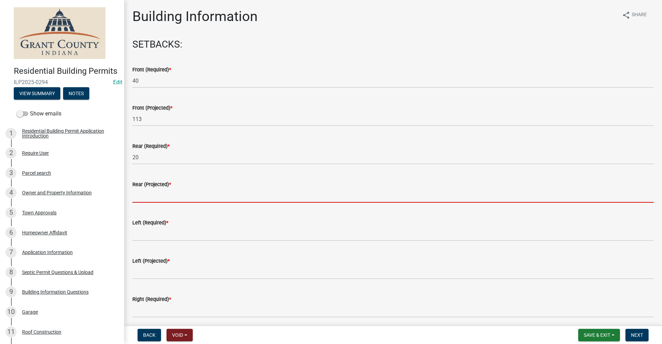
click at [137, 199] on input "text" at bounding box center [392, 196] width 521 height 14
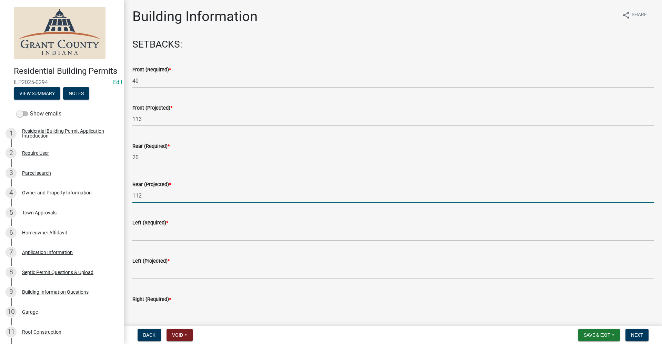
type input "112"
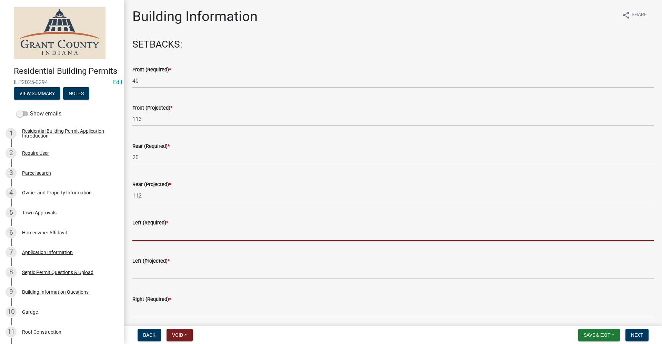
click at [152, 233] on input "text" at bounding box center [392, 234] width 521 height 14
click at [144, 236] on input "text" at bounding box center [392, 234] width 521 height 14
click at [141, 235] on input "text" at bounding box center [392, 234] width 521 height 14
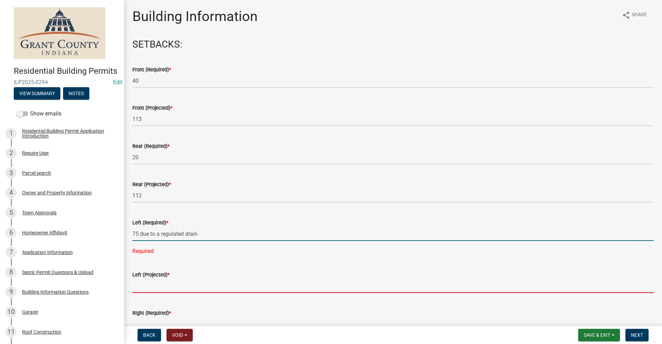
type input "75"
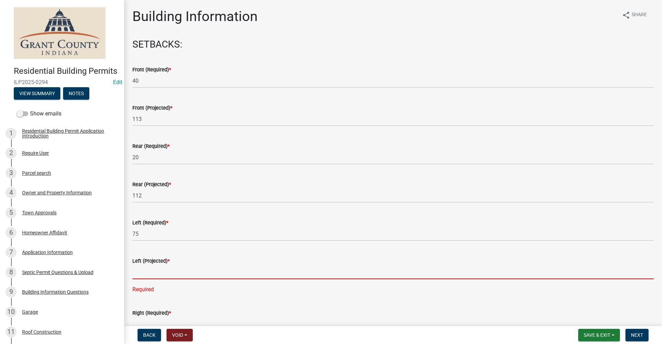
click at [145, 272] on input "text" at bounding box center [392, 272] width 521 height 14
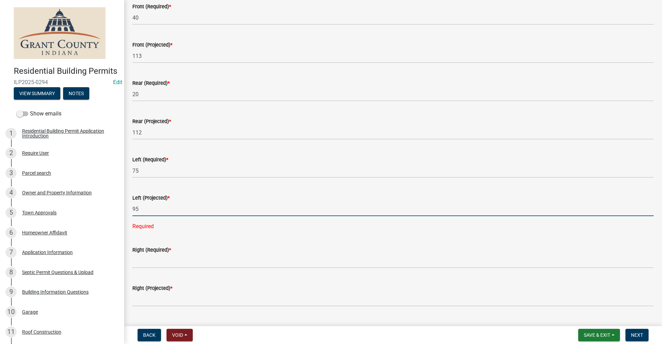
scroll to position [69, 0]
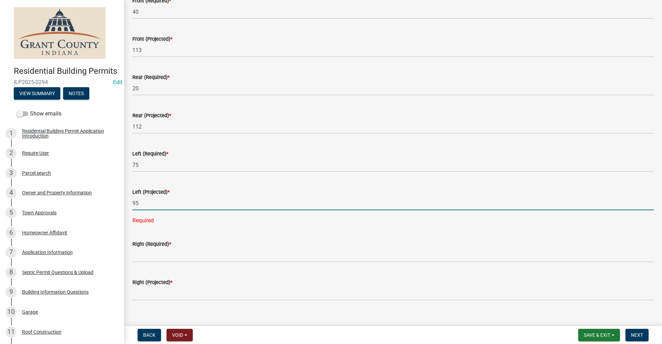
type input "95"
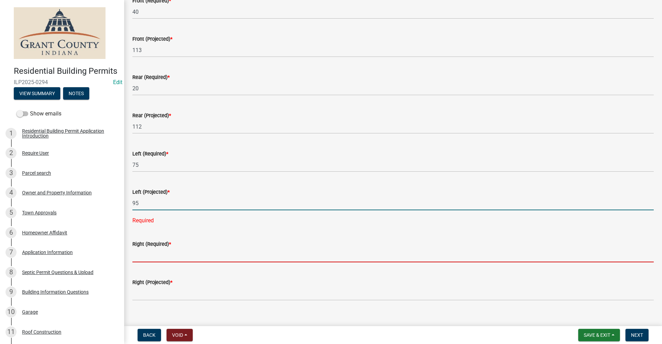
click at [146, 259] on wm-data-entity-input-list "SETBACKS: Front (Required) * 40 Front (Projected) * 113 Rear (Required) * 20 Re…" at bounding box center [392, 329] width 521 height 718
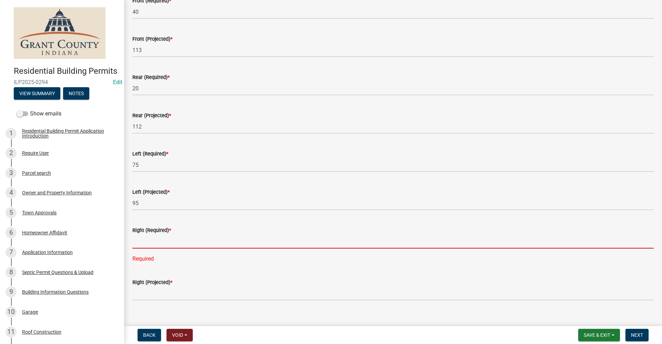
click at [141, 244] on input "text" at bounding box center [392, 241] width 521 height 14
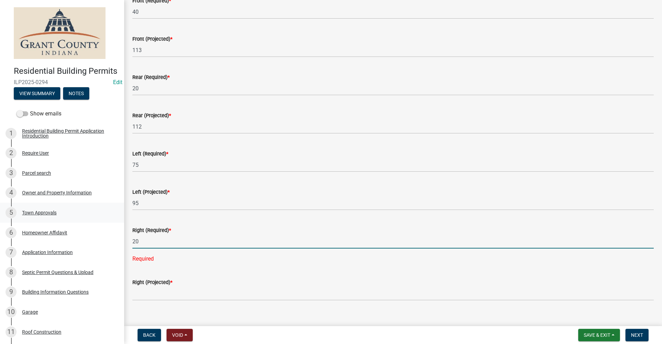
type input "20"
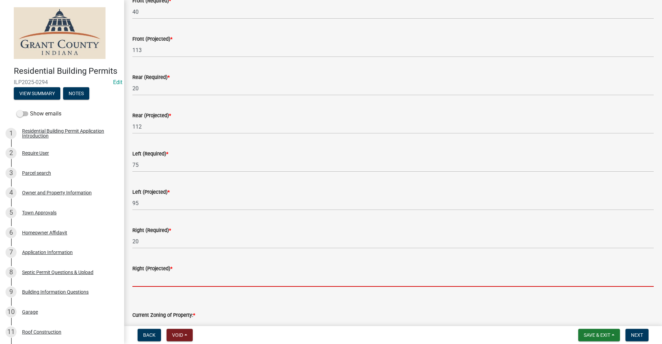
click at [155, 276] on input "text" at bounding box center [392, 280] width 521 height 14
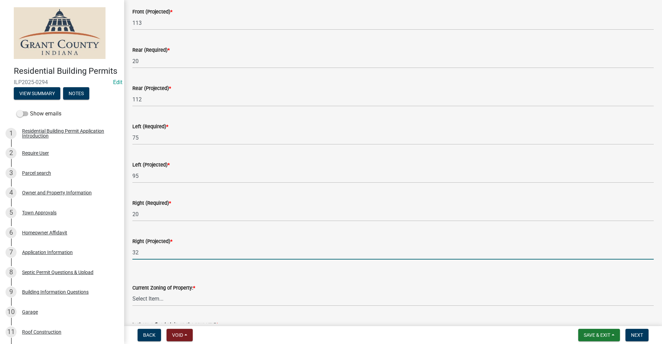
scroll to position [138, 0]
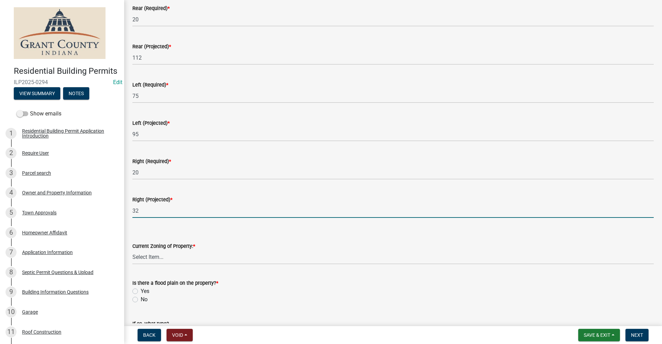
type input "32"
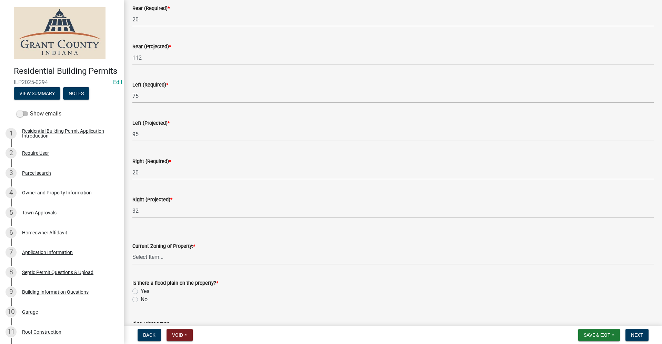
click at [152, 257] on select "Select Item... AG RS R1 R2 R3 R4 R5 PB NC LB CC GB I1 I2 I3 MH" at bounding box center [392, 257] width 521 height 14
click at [132, 250] on select "Select Item... AG RS R1 R2 R3 R4 R5 PB NC LB CC GB I1 I2 I3 MH" at bounding box center [392, 257] width 521 height 14
click at [149, 259] on select "Select Item... AG RS R1 R2 R3 R4 R5 PB NC LB CC GB I1 I2 I3 MH" at bounding box center [392, 257] width 521 height 14
click at [132, 250] on select "Select Item... AG RS R1 R2 R3 R4 R5 PB NC LB CC GB I1 I2 I3 MH" at bounding box center [392, 257] width 521 height 14
select select "bd324ace-ff1c-4759-8d76-b6e52df7794f"
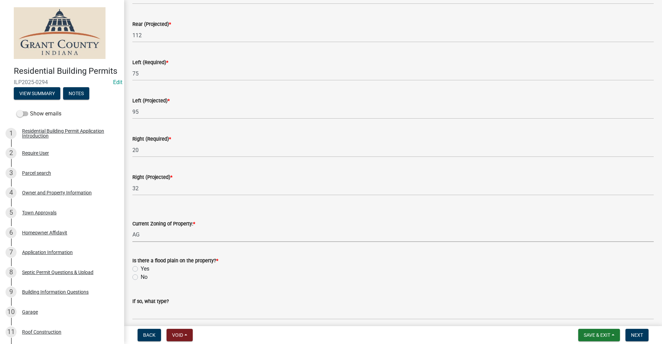
scroll to position [172, 0]
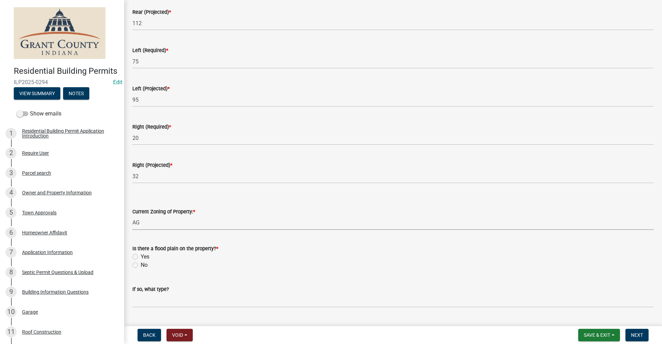
click at [141, 265] on label "No" at bounding box center [144, 265] width 7 height 8
click at [141, 265] on input "No" at bounding box center [143, 263] width 4 height 4
radio input "true"
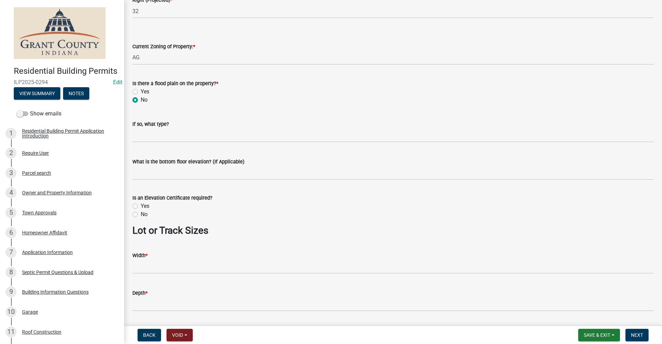
scroll to position [345, 0]
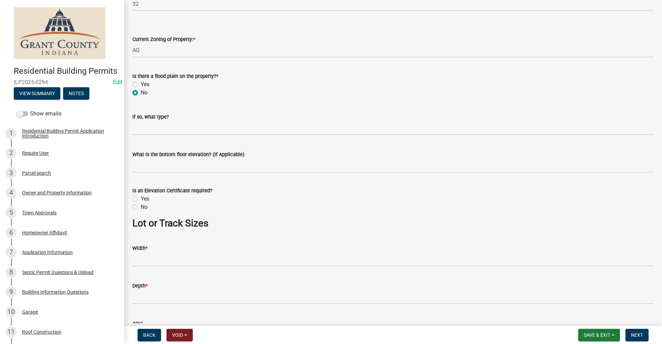
click at [141, 208] on label "No" at bounding box center [144, 207] width 7 height 8
click at [141, 208] on input "No" at bounding box center [143, 205] width 4 height 4
radio input "true"
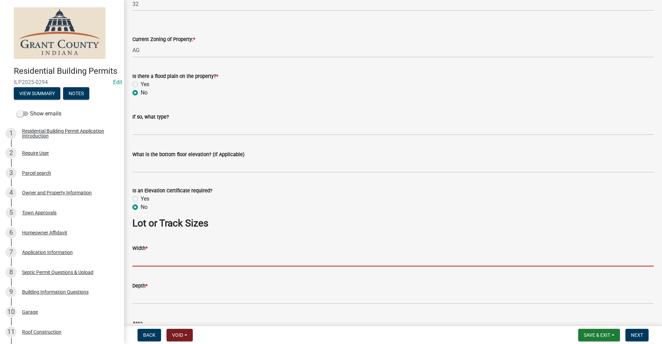
click at [151, 261] on input "Width *" at bounding box center [392, 259] width 521 height 14
click at [143, 261] on input "Width *" at bounding box center [392, 259] width 521 height 14
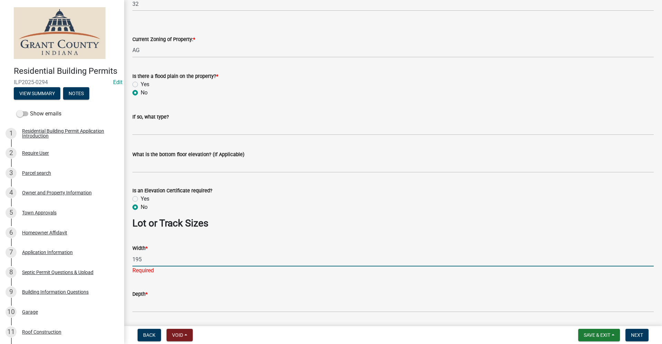
type input "195"
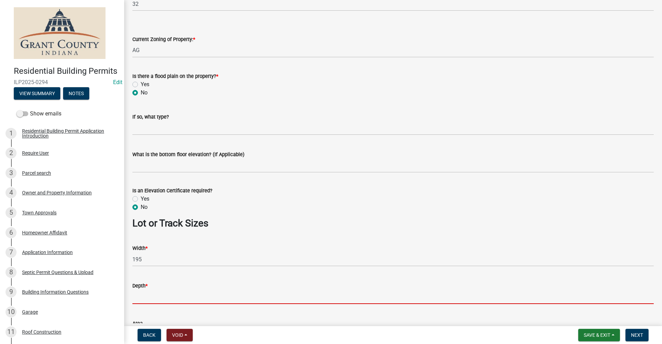
click at [138, 304] on wm-data-entity-input "Depth *" at bounding box center [392, 291] width 521 height 38
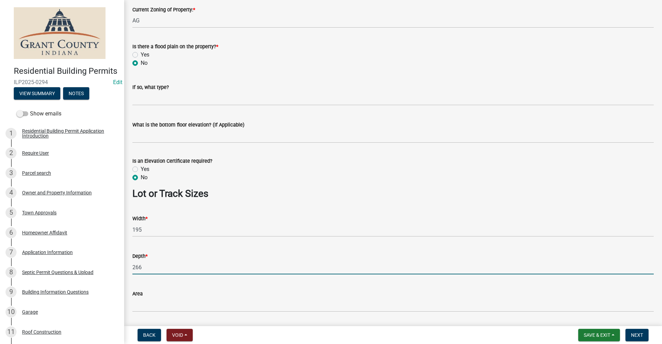
scroll to position [446, 0]
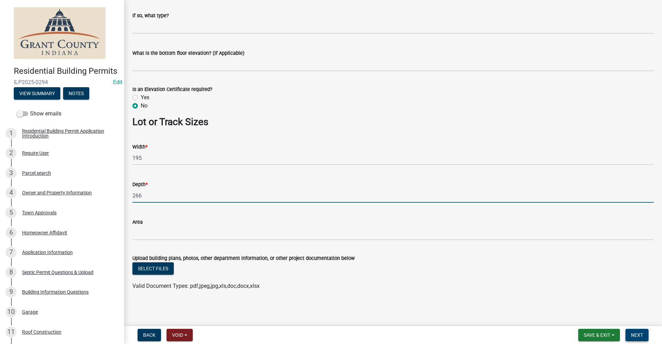
type input "266"
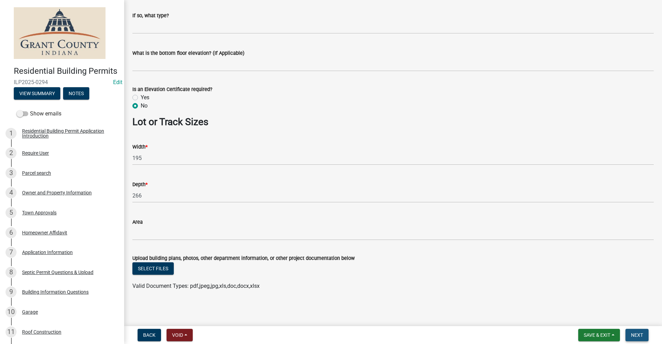
click at [640, 335] on span "Next" at bounding box center [637, 335] width 12 height 6
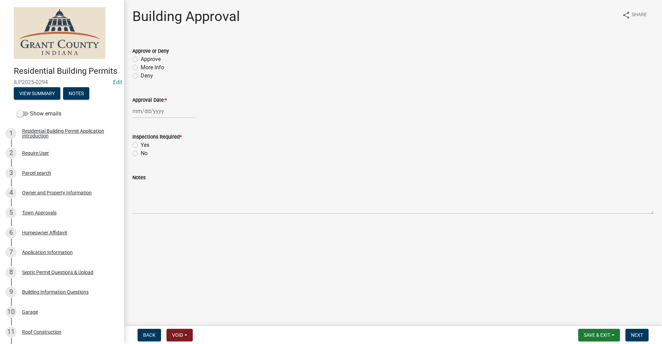
click at [141, 59] on label "Approve" at bounding box center [151, 59] width 20 height 8
click at [141, 59] on input "Approve" at bounding box center [143, 57] width 4 height 4
radio input "true"
click at [145, 113] on div at bounding box center [163, 111] width 63 height 14
select select "10"
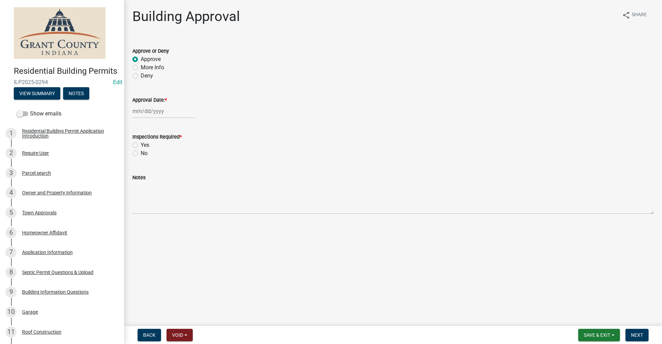
select select "2025"
click at [161, 161] on div "8" at bounding box center [161, 158] width 11 height 11
type input "[DATE]"
click at [141, 144] on label "Yes" at bounding box center [145, 145] width 9 height 8
click at [141, 144] on input "Yes" at bounding box center [143, 143] width 4 height 4
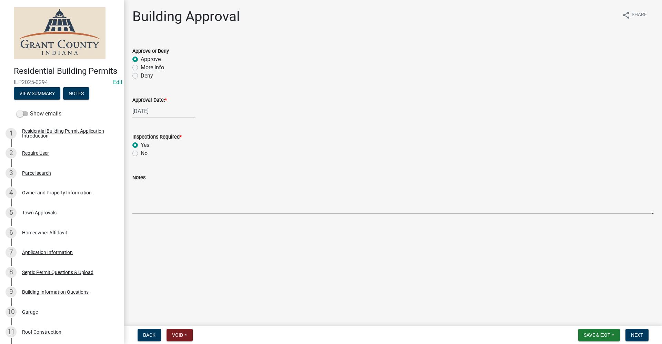
radio input "true"
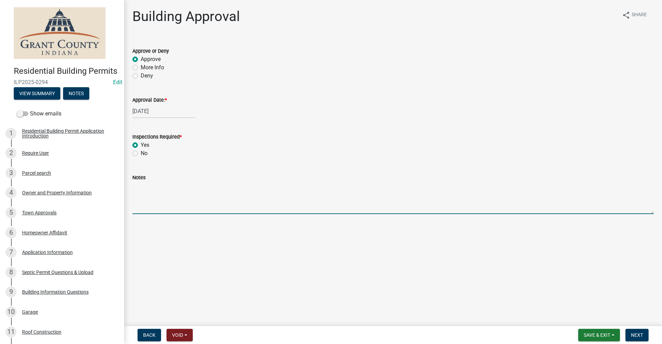
click at [139, 197] on textarea "Notes" at bounding box center [392, 198] width 521 height 32
type textarea "Pole Barn Home. Must be 75 ft from public drain"
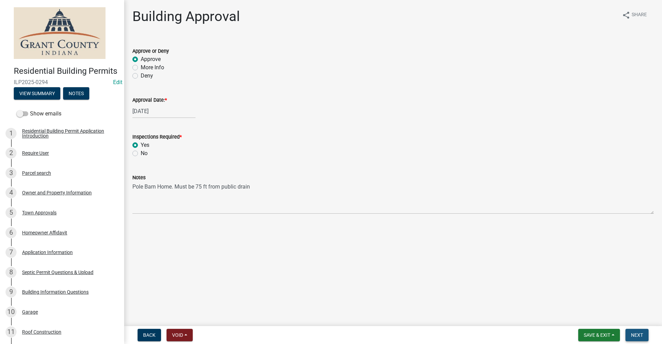
click at [638, 336] on span "Next" at bounding box center [637, 335] width 12 height 6
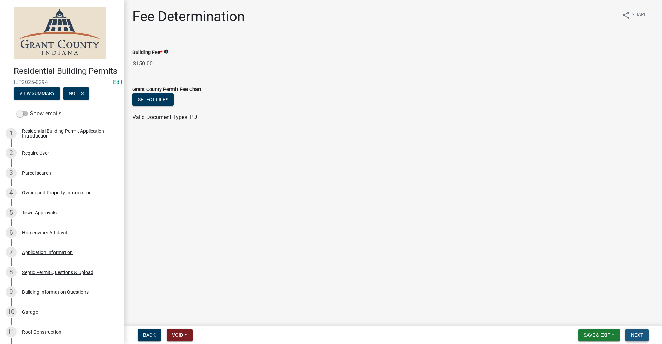
click at [643, 338] on button "Next" at bounding box center [636, 335] width 23 height 12
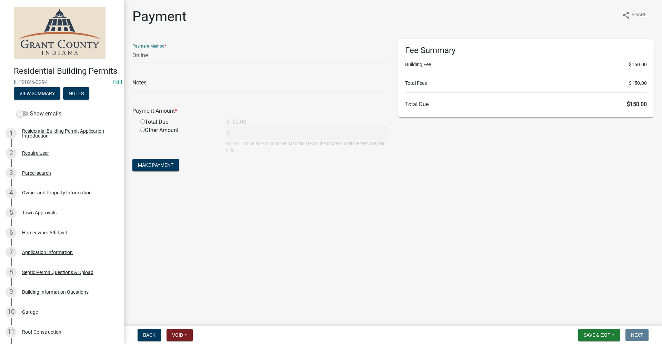
click at [143, 53] on select "Credit Card POS Check Cash Online" at bounding box center [259, 55] width 255 height 14
select select "2: 1"
click at [132, 48] on select "Credit Card POS Check Cash Online" at bounding box center [259, 55] width 255 height 14
click at [143, 121] on input "radio" at bounding box center [142, 121] width 4 height 4
radio input "true"
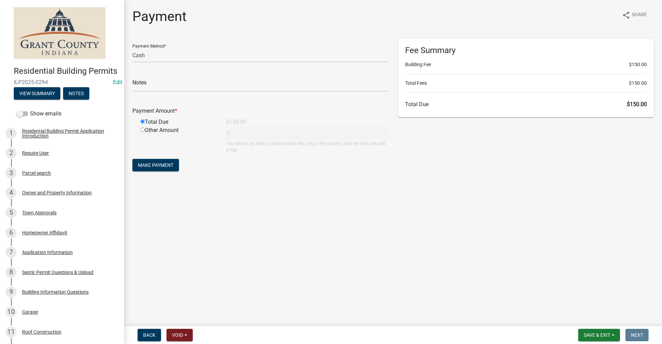
type input "150"
click at [165, 165] on span "Make Payment" at bounding box center [156, 165] width 36 height 6
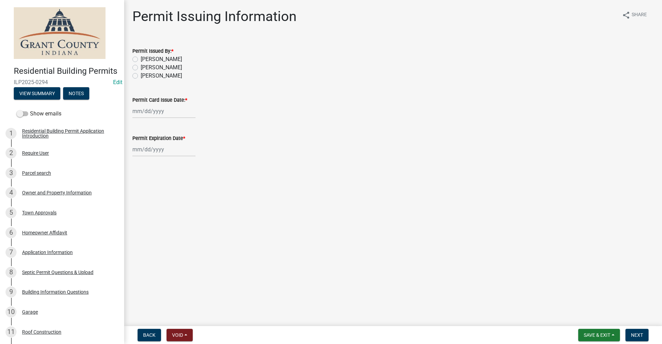
click at [141, 60] on label "Tammy Holloway" at bounding box center [161, 59] width 41 height 8
click at [141, 60] on input "Tammy Holloway" at bounding box center [143, 57] width 4 height 4
radio input "true"
select select "10"
select select "2025"
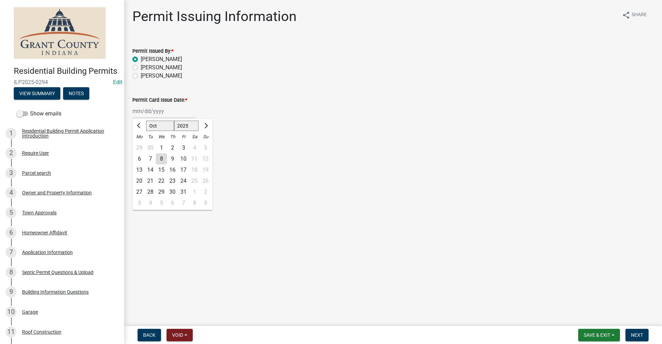
click at [155, 111] on div "[PERSON_NAME] Feb Mar Apr [PERSON_NAME][DATE] Oct Nov [DATE] 1526 1527 1528 152…" at bounding box center [163, 111] width 63 height 14
click at [164, 159] on div "8" at bounding box center [161, 158] width 11 height 11
type input "[DATE]"
click at [152, 153] on div at bounding box center [163, 149] width 63 height 14
select select "10"
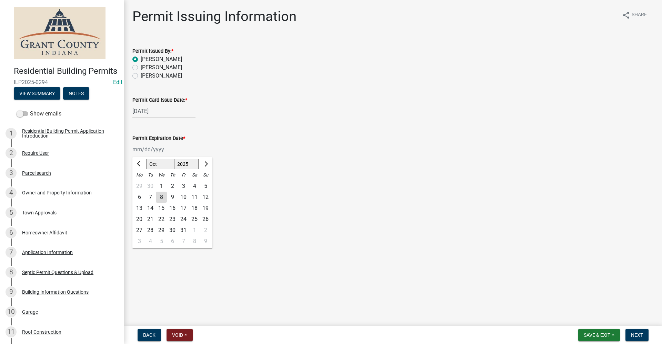
click at [196, 164] on select "1525 1526 1527 1528 1529 1530 1531 1532 1533 1534 1535 1536 1537 1538 1539 1540…" at bounding box center [186, 164] width 25 height 10
select select "2027"
click at [174, 159] on select "1525 1526 1527 1528 1529 1530 1531 1532 1533 1534 1535 1536 1537 1538 1539 1540…" at bounding box center [186, 164] width 25 height 10
click at [183, 196] on div "8" at bounding box center [183, 197] width 11 height 11
type input "10/08/2027"
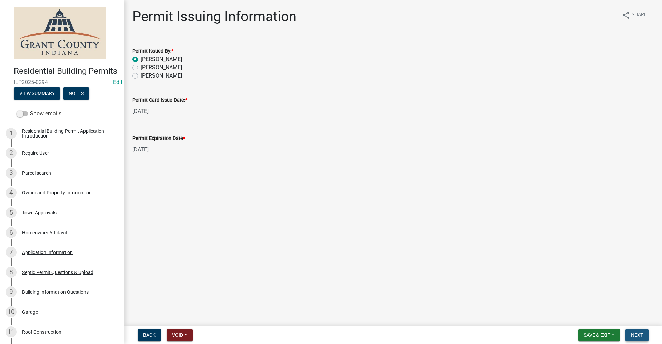
click at [639, 338] on button "Next" at bounding box center [636, 335] width 23 height 12
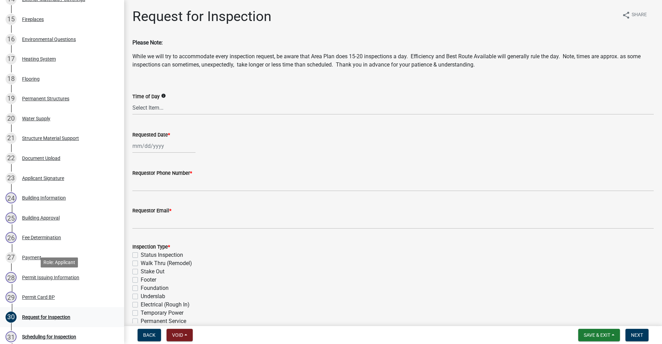
scroll to position [414, 0]
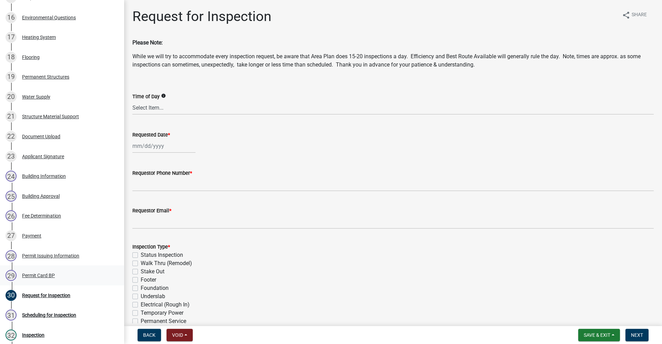
click at [39, 278] on div "Permit Card BP" at bounding box center [38, 275] width 33 height 5
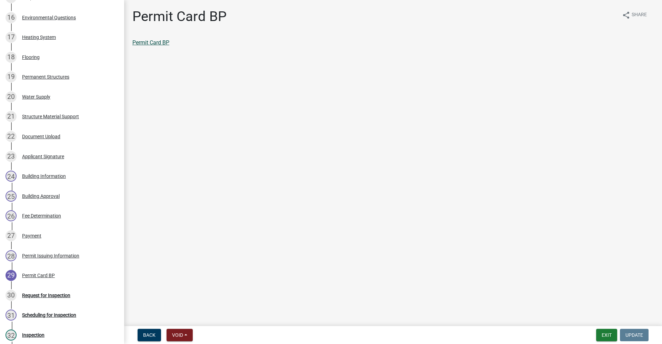
click at [150, 42] on link "Permit Card BP" at bounding box center [150, 42] width 37 height 7
click at [38, 298] on div "Request for Inspection" at bounding box center [46, 295] width 48 height 5
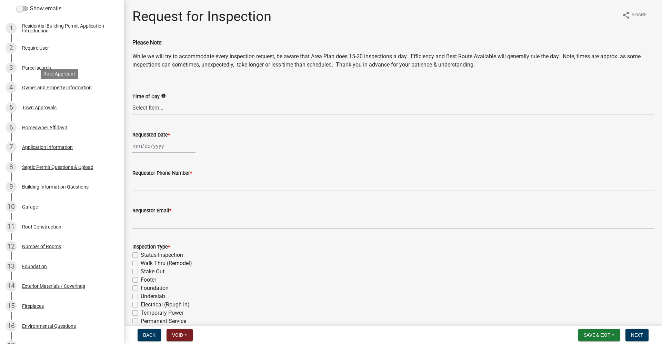
scroll to position [0, 0]
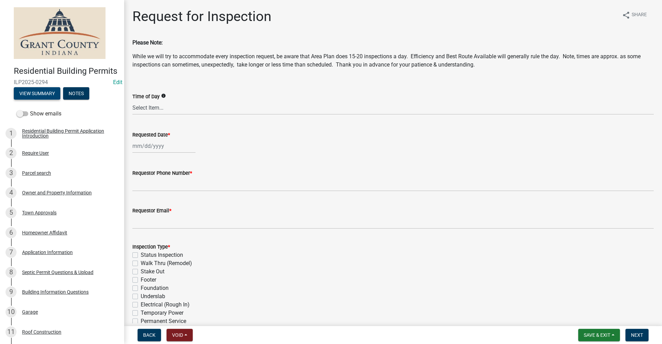
click at [42, 100] on button "View Summary" at bounding box center [37, 93] width 47 height 12
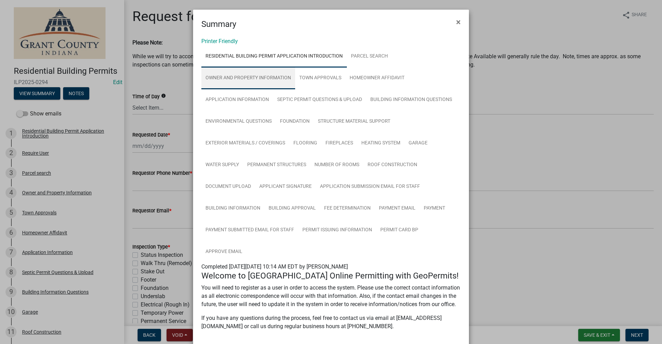
click at [247, 78] on link "Owner and Property Information" at bounding box center [248, 78] width 94 height 22
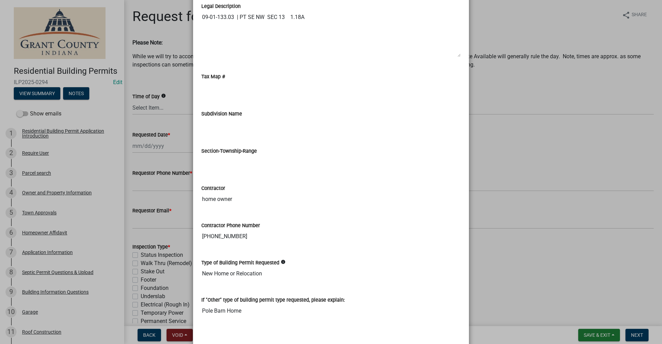
scroll to position [954, 0]
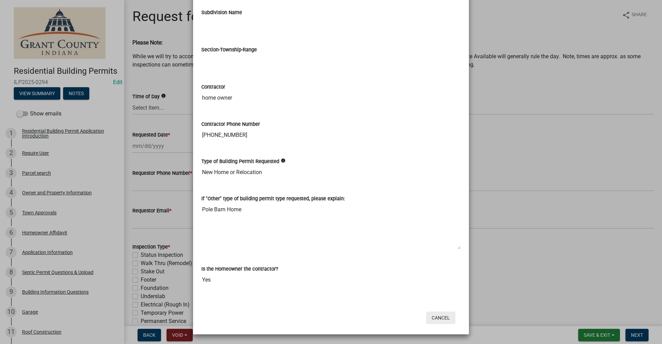
click at [439, 318] on button "Cancel" at bounding box center [440, 318] width 29 height 12
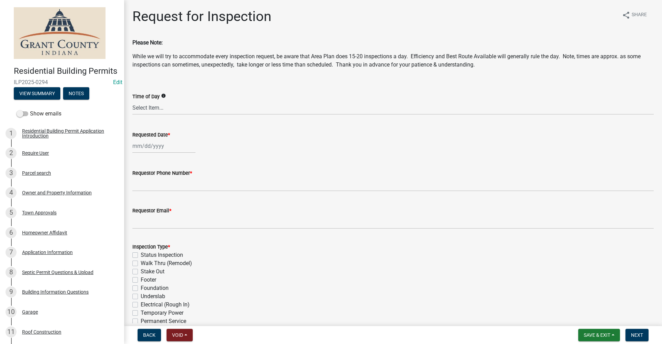
click at [152, 148] on div at bounding box center [163, 146] width 63 height 14
select select "10"
select select "2025"
click at [150, 206] on div "14" at bounding box center [150, 204] width 11 height 11
type input "[DATE]"
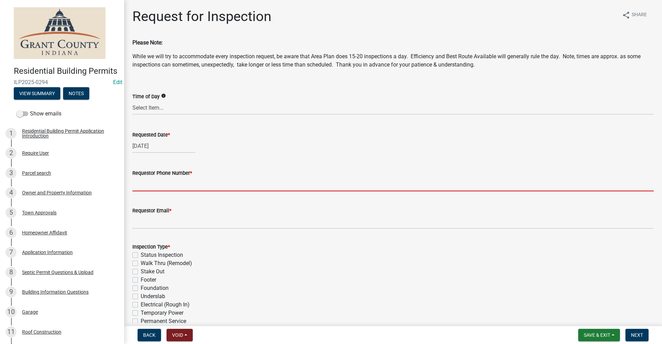
click at [148, 185] on input "Requestor Phone Number *" at bounding box center [392, 184] width 521 height 14
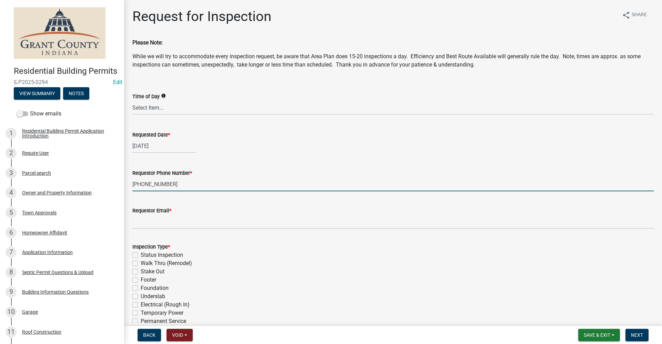
type input "765-603-0806"
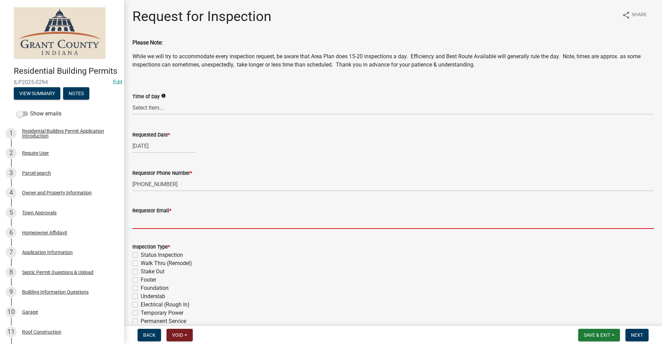
click at [137, 225] on input "Requestor Email *" at bounding box center [392, 222] width 521 height 14
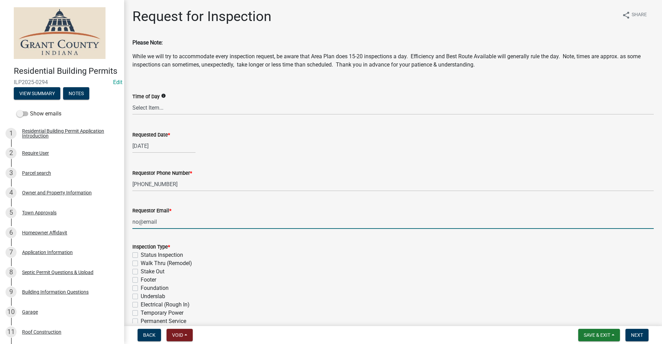
type input "no@email"
drag, startPoint x: 317, startPoint y: 305, endPoint x: 314, endPoint y: 299, distance: 6.8
click at [316, 301] on div "Electrical (Rough In)" at bounding box center [392, 305] width 521 height 8
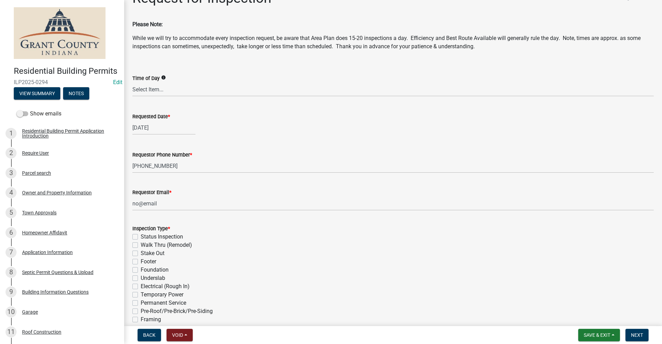
scroll to position [34, 0]
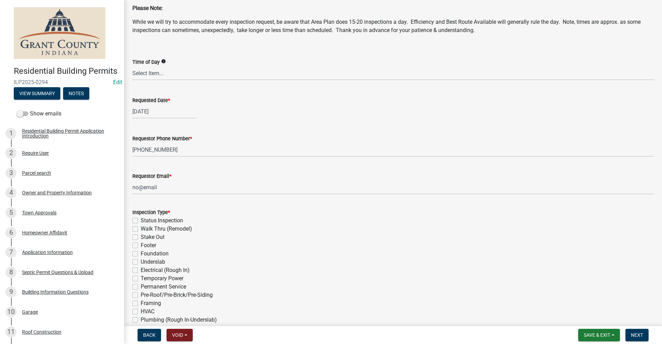
click at [141, 239] on label "Stake Out" at bounding box center [153, 237] width 24 height 8
click at [141, 237] on input "Stake Out" at bounding box center [143, 235] width 4 height 4
checkbox input "true"
checkbox input "false"
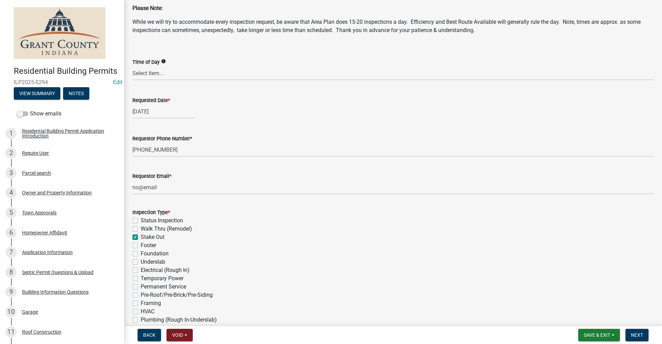
checkbox input "true"
checkbox input "false"
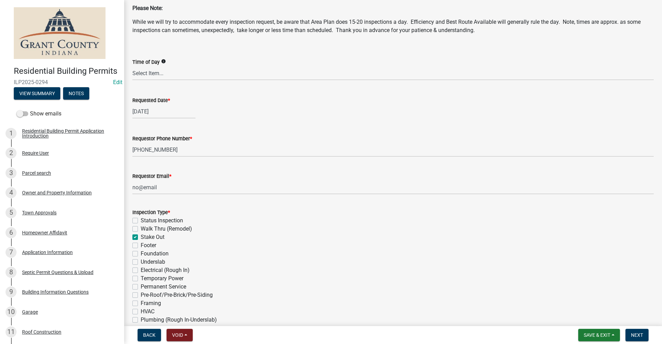
checkbox input "false"
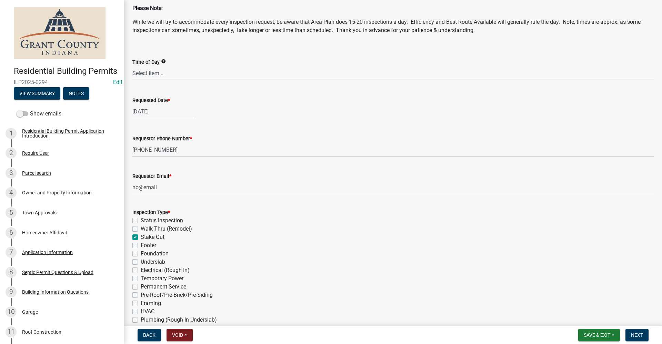
checkbox input "false"
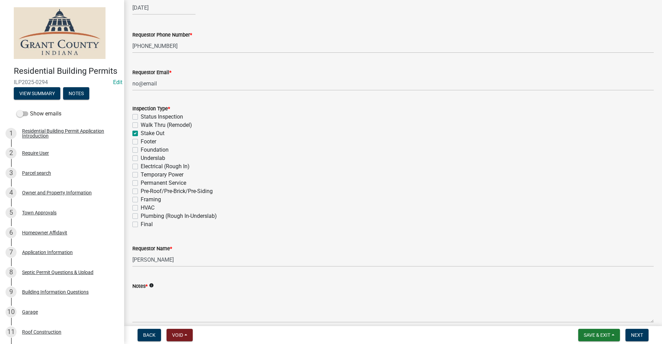
scroll to position [170, 0]
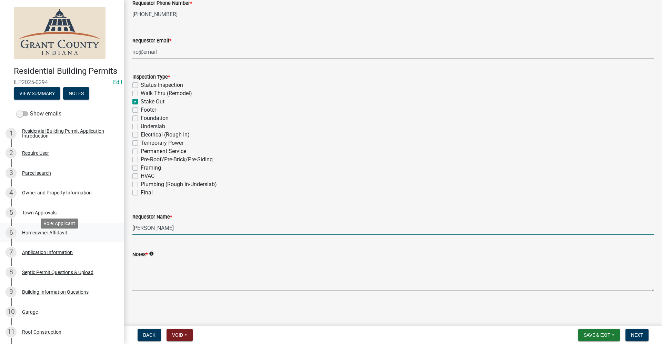
drag, startPoint x: 177, startPoint y: 229, endPoint x: 89, endPoint y: 234, distance: 88.1
click at [89, 234] on div "Residential Building Permits ILP2025-0294 Edit View Summary Notes Show emails 1…" at bounding box center [331, 172] width 662 height 344
type input "James Harris"
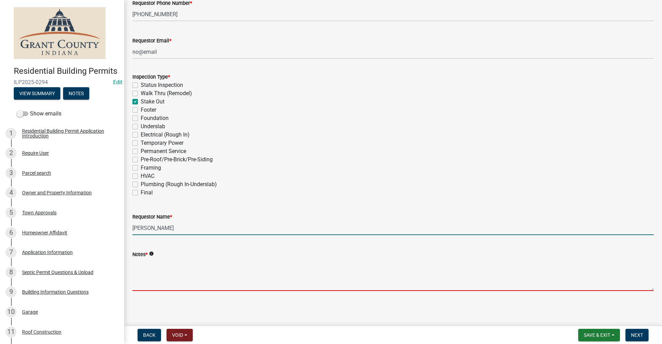
click at [144, 268] on textarea "Notes *" at bounding box center [392, 275] width 521 height 32
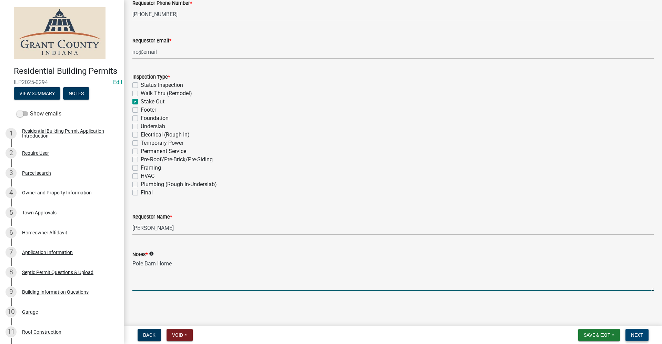
type textarea "Pole Barn Home"
click at [636, 337] on span "Next" at bounding box center [637, 335] width 12 height 6
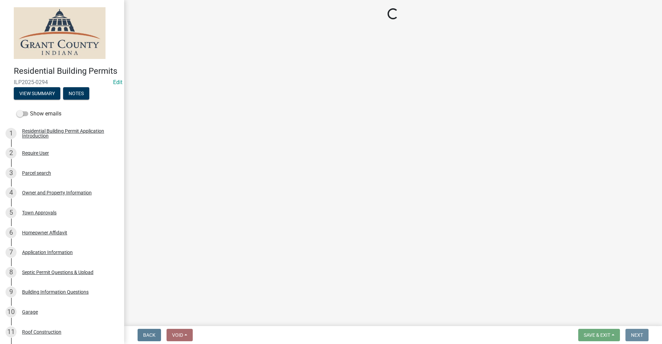
scroll to position [0, 0]
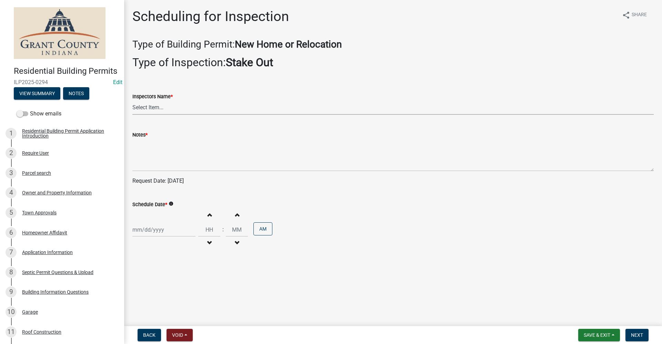
click at [143, 108] on select "Select Item... rberryhill ([PERSON_NAME]) [PERSON_NAME] ([PERSON_NAME]) [PERSON…" at bounding box center [392, 108] width 521 height 14
select select "d7f9a44a-d2ea-4d3c-83b3-1aa71c950bd5"
click at [132, 101] on select "Select Item... rberryhill ([PERSON_NAME]) [PERSON_NAME] ([PERSON_NAME]) [PERSON…" at bounding box center [392, 108] width 521 height 14
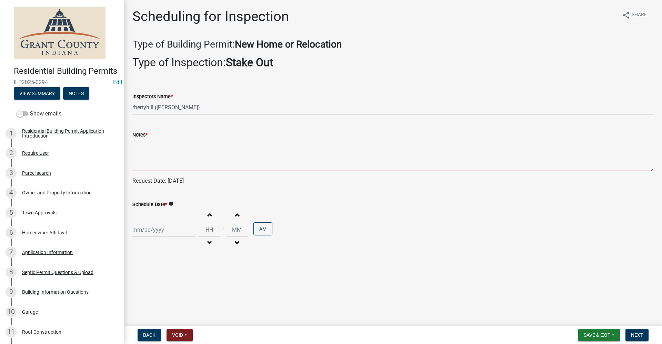
click at [146, 155] on textarea "Notes *" at bounding box center [392, 155] width 521 height 32
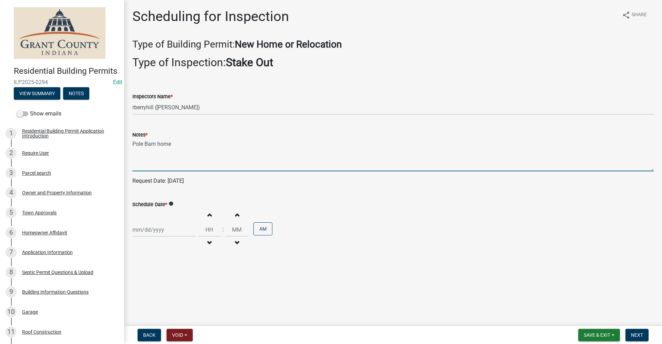
type textarea "Pole Barn home"
select select "10"
select select "2025"
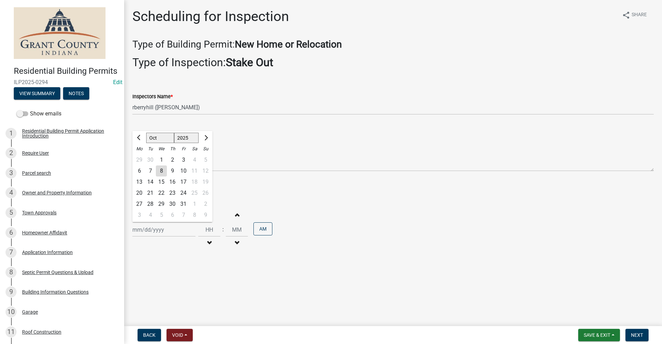
click at [149, 230] on div "[PERSON_NAME] Feb Mar Apr [PERSON_NAME][DATE] Oct Nov [DATE] 1526 1527 1528 152…" at bounding box center [163, 230] width 63 height 14
click at [150, 182] on div "14" at bounding box center [150, 181] width 11 height 11
type input "[DATE]"
click at [640, 335] on span "Next" at bounding box center [637, 335] width 12 height 6
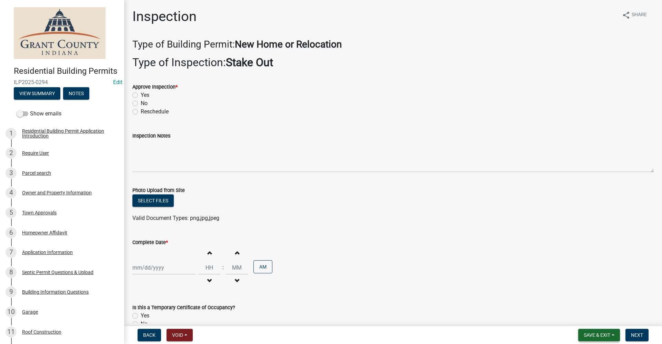
click at [605, 335] on span "Save & Exit" at bounding box center [597, 335] width 27 height 6
click at [597, 318] on button "Save & Exit" at bounding box center [592, 317] width 55 height 17
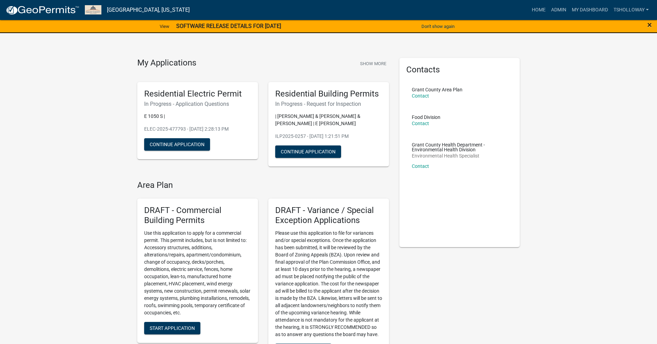
click at [649, 24] on span "×" at bounding box center [649, 25] width 4 height 10
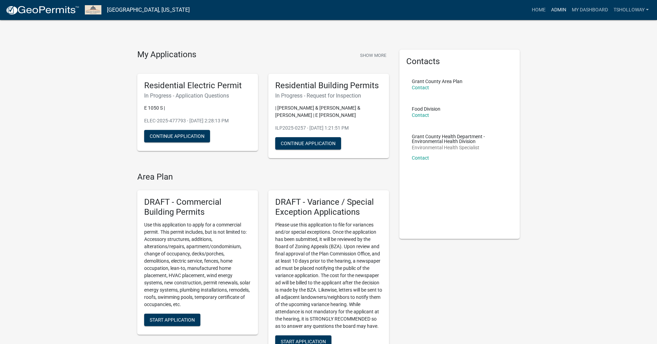
click at [553, 12] on link "Admin" at bounding box center [558, 9] width 21 height 13
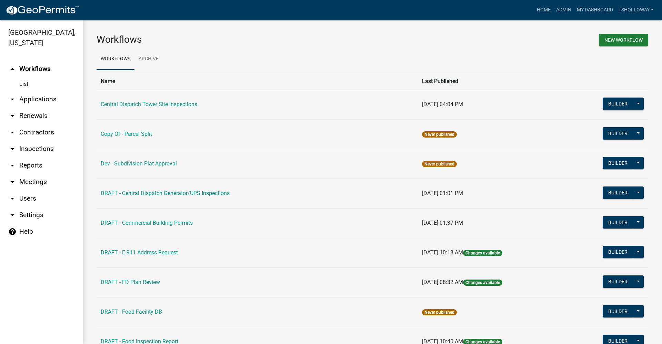
click at [31, 91] on link "arrow_drop_down Applications" at bounding box center [41, 99] width 83 height 17
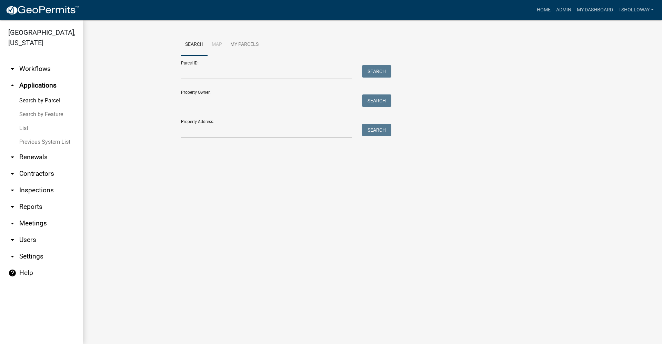
click at [25, 121] on link "List" at bounding box center [41, 128] width 83 height 14
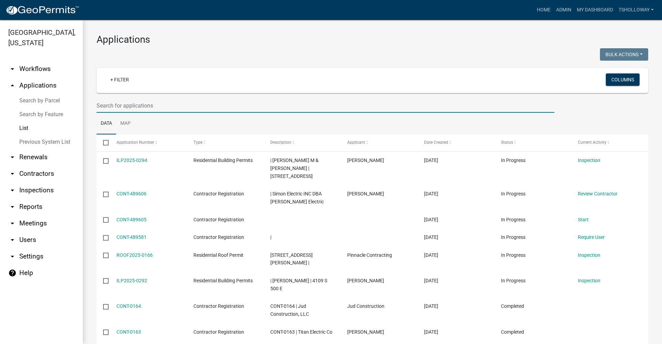
click at [105, 108] on input "text" at bounding box center [326, 106] width 458 height 14
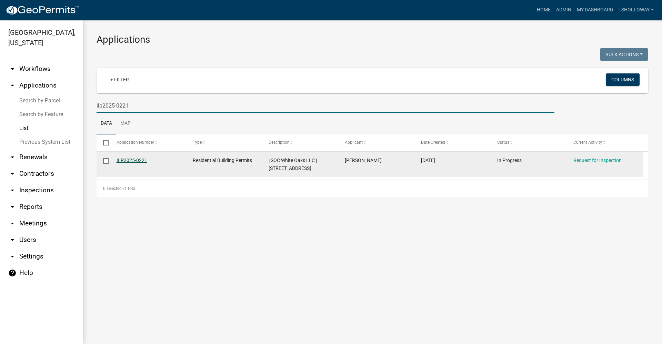
type input "ilp2025-0221"
click at [131, 161] on link "ILP2025-0221" at bounding box center [132, 161] width 31 height 6
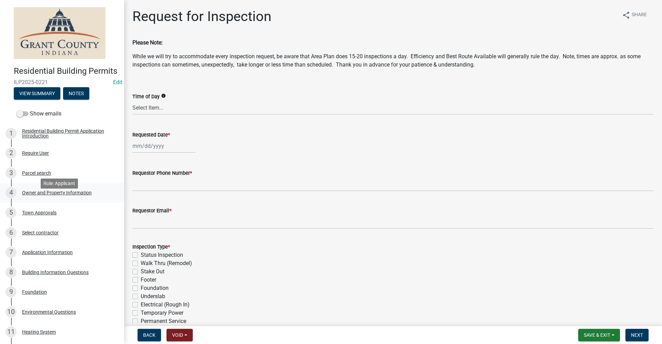
click at [77, 195] on div "Owner and Property Information" at bounding box center [57, 192] width 70 height 5
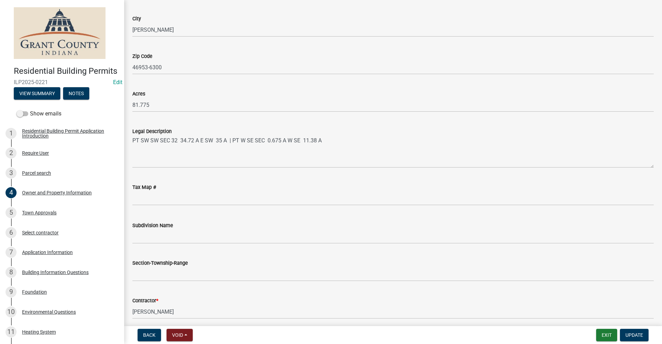
scroll to position [517, 0]
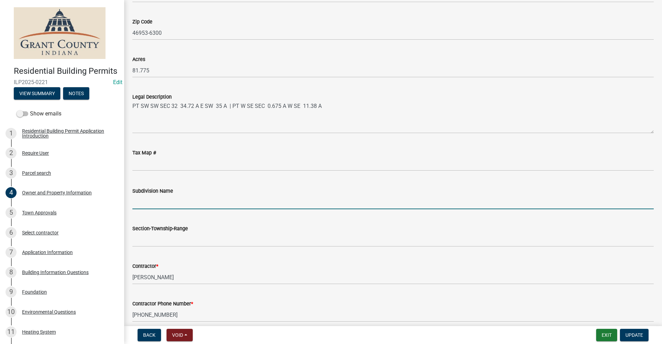
click at [148, 202] on input "Subdivision Name" at bounding box center [392, 202] width 521 height 14
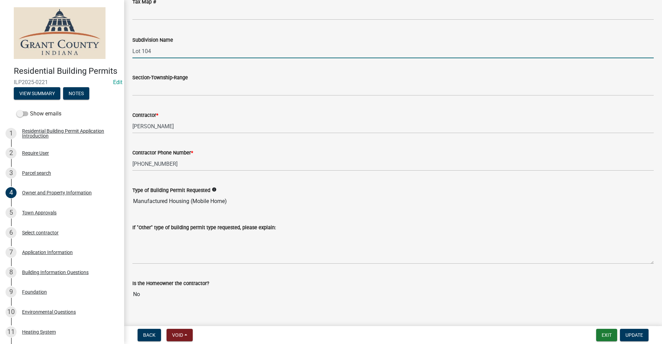
scroll to position [678, 0]
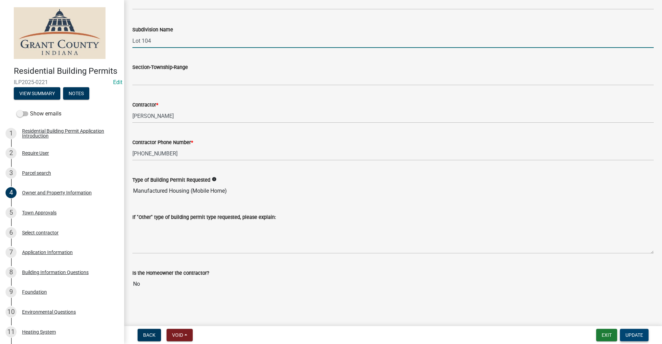
type input "Lot 104"
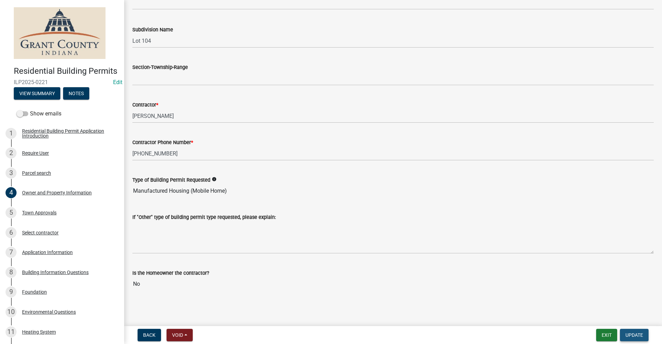
click at [631, 335] on span "Update" at bounding box center [634, 335] width 18 height 6
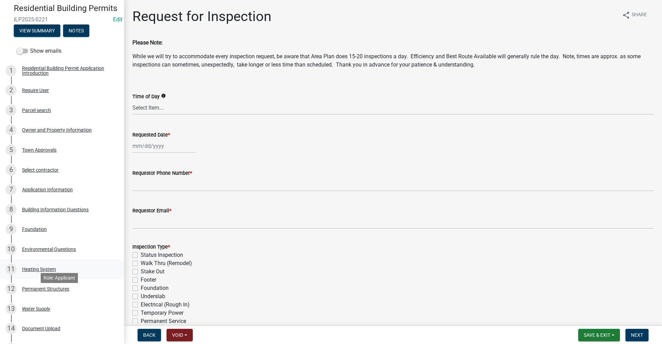
scroll to position [69, 0]
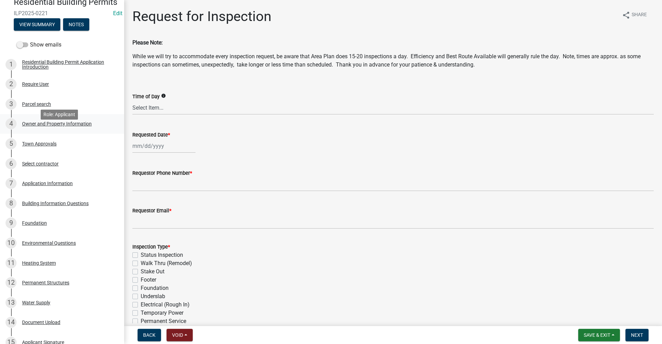
click at [65, 126] on div "Owner and Property Information" at bounding box center [57, 123] width 70 height 5
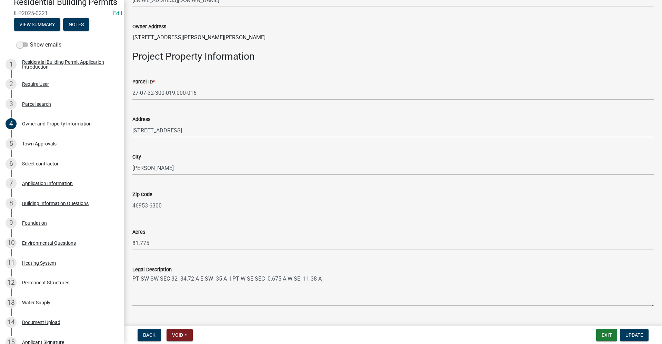
scroll to position [345, 0]
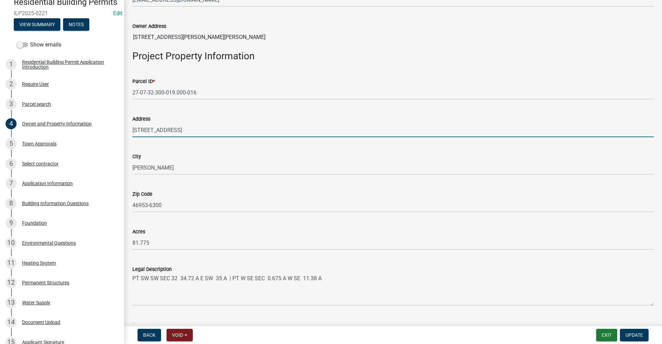
click at [214, 130] on input "7145 S MERIDIAN ST" at bounding box center [392, 130] width 521 height 14
click at [193, 130] on input "7145 S MERIDIAN ST Lot104" at bounding box center [392, 130] width 521 height 14
type input "7145 S MERIDIAN ST Lot 104"
click at [639, 334] on span "Update" at bounding box center [634, 335] width 18 height 6
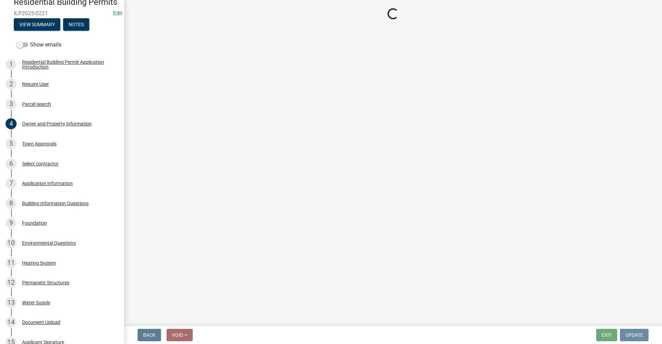
scroll to position [0, 0]
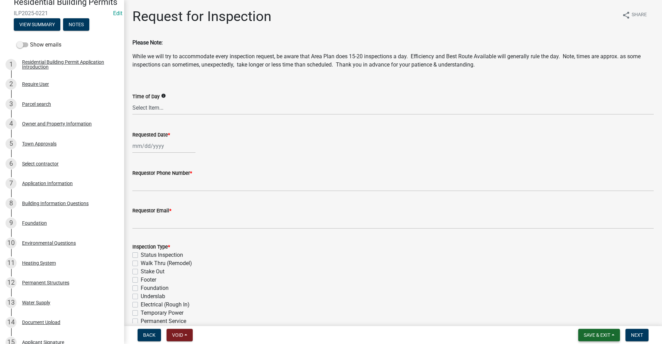
click at [607, 336] on span "Save & Exit" at bounding box center [597, 335] width 27 height 6
click at [580, 318] on button "Save & Exit" at bounding box center [592, 317] width 55 height 17
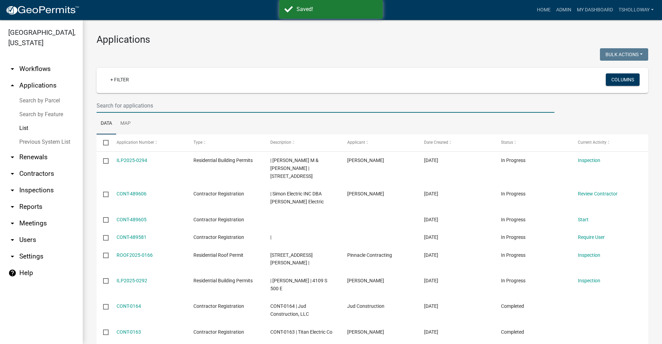
click at [113, 105] on input "text" at bounding box center [326, 106] width 458 height 14
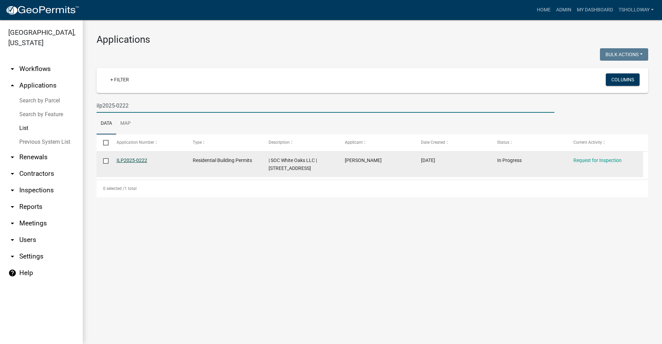
type input "ilp2025-0222"
click at [137, 159] on link "ILP2025-0222" at bounding box center [132, 161] width 31 height 6
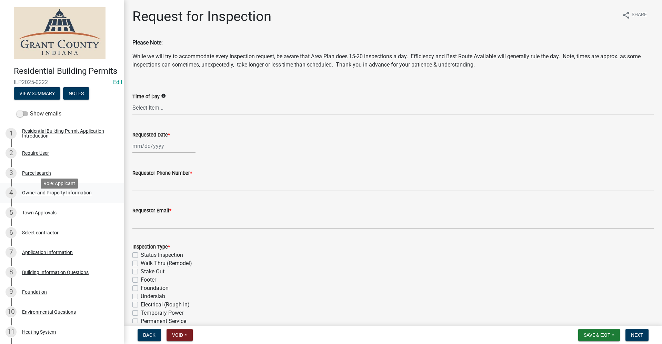
click at [49, 195] on div "Owner and Property Information" at bounding box center [57, 192] width 70 height 5
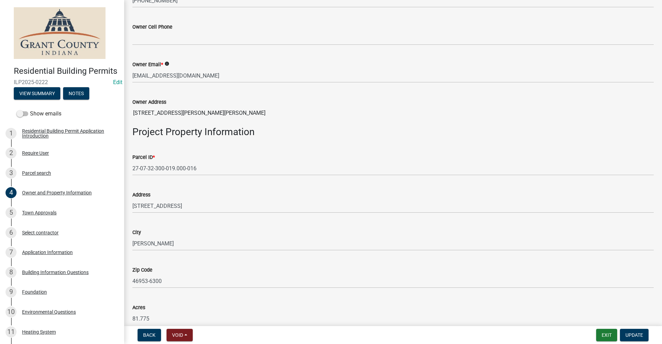
scroll to position [276, 0]
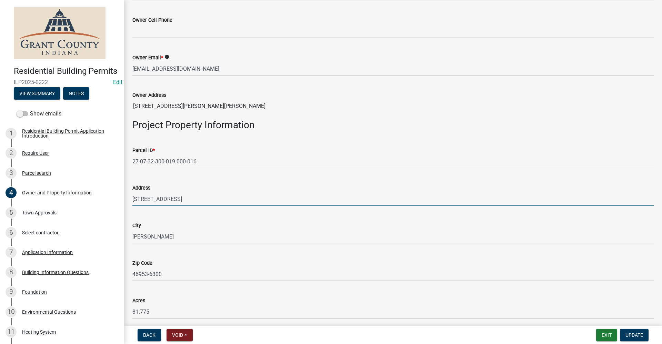
click at [222, 199] on input "7145 S MERIDIAN ST" at bounding box center [392, 199] width 521 height 14
type input "7145 S MERIDIAN ST Lot 123"
click at [643, 337] on button "Update" at bounding box center [634, 335] width 29 height 12
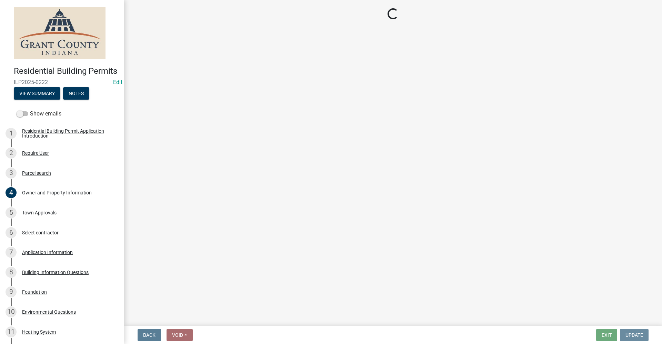
scroll to position [0, 0]
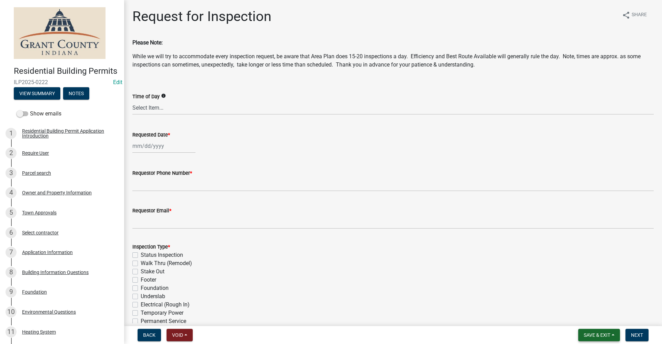
click at [606, 333] on span "Save & Exit" at bounding box center [597, 335] width 27 height 6
click at [595, 318] on button "Save & Exit" at bounding box center [592, 317] width 55 height 17
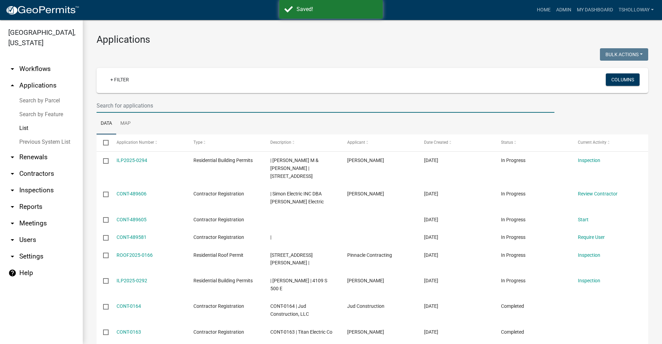
click at [110, 109] on input "text" at bounding box center [326, 106] width 458 height 14
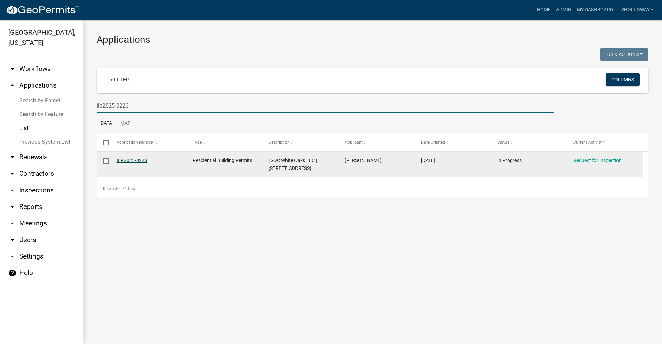
type input "ilp2025-0223"
click at [131, 158] on link "ILP2025-0223" at bounding box center [132, 161] width 31 height 6
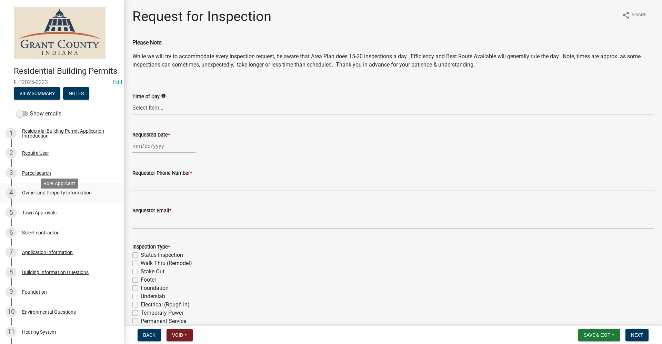
click at [64, 195] on div "Owner and Property Information" at bounding box center [57, 192] width 70 height 5
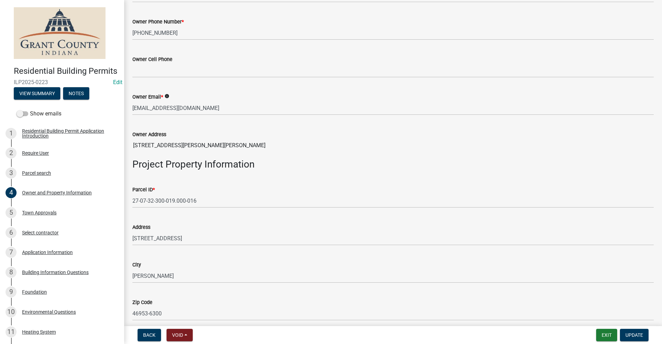
scroll to position [241, 0]
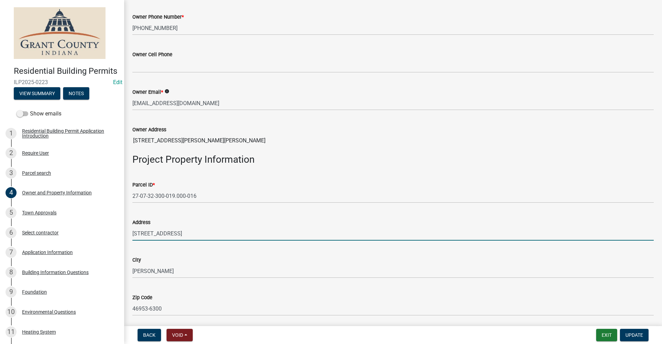
click at [196, 233] on input "7145 S MERIDIAN ST" at bounding box center [392, 233] width 521 height 14
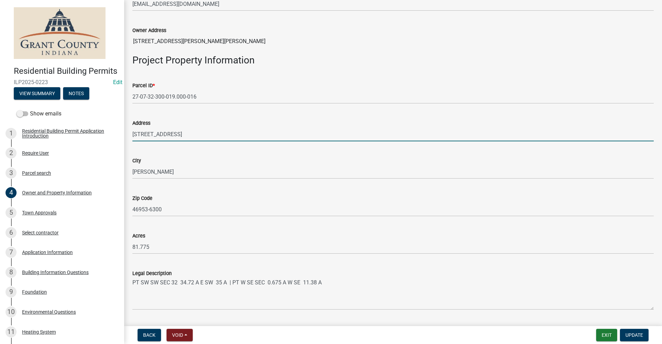
scroll to position [345, 0]
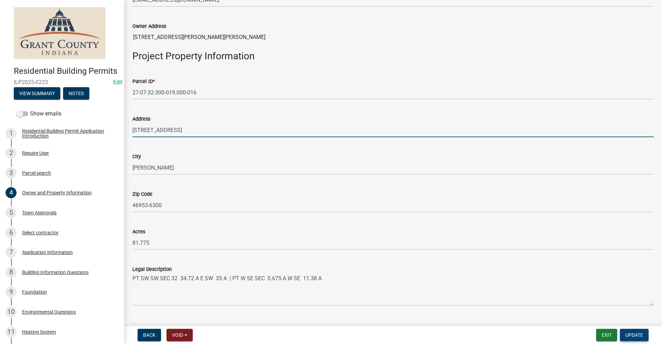
type input "7145 S MERIDIAN ST Lot 125"
click at [637, 334] on span "Update" at bounding box center [634, 335] width 18 height 6
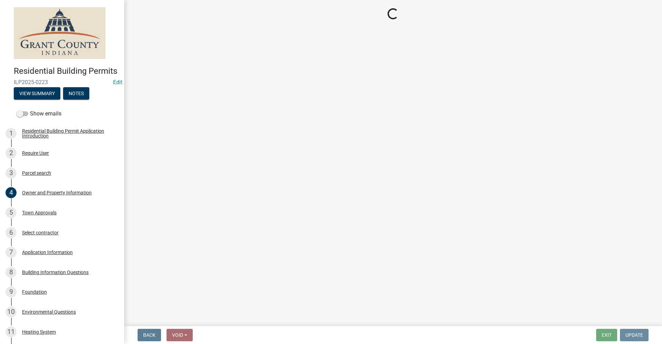
scroll to position [0, 0]
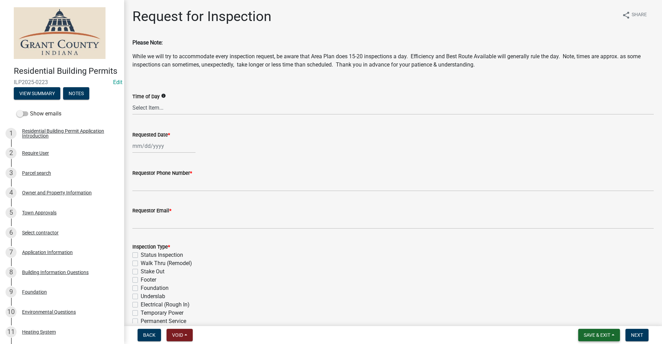
click at [595, 335] on span "Save & Exit" at bounding box center [597, 335] width 27 height 6
click at [588, 318] on button "Save & Exit" at bounding box center [592, 317] width 55 height 17
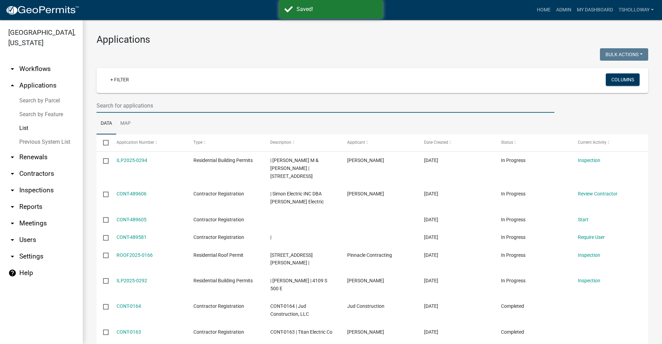
click at [109, 105] on input "text" at bounding box center [326, 106] width 458 height 14
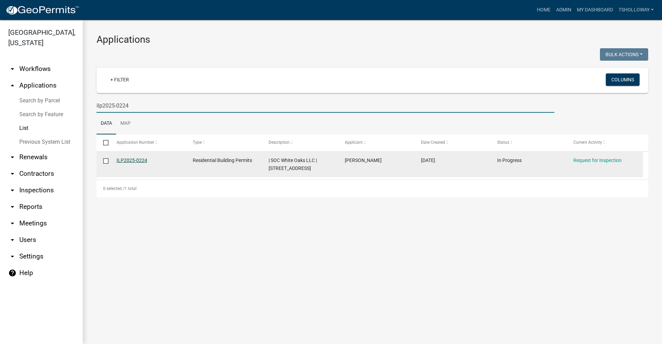
type input "ilp2025-0224"
click at [140, 159] on link "ILP2025-0224" at bounding box center [132, 161] width 31 height 6
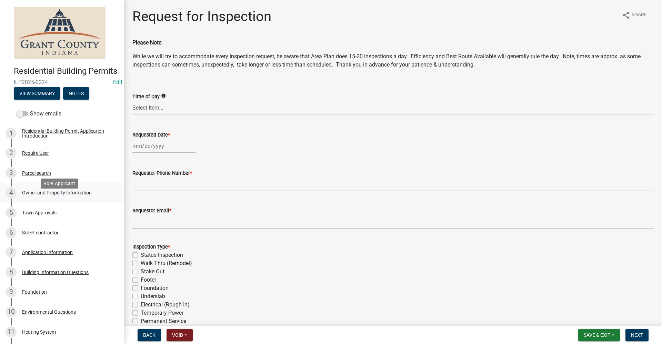
click at [41, 195] on div "Owner and Property Information" at bounding box center [57, 192] width 70 height 5
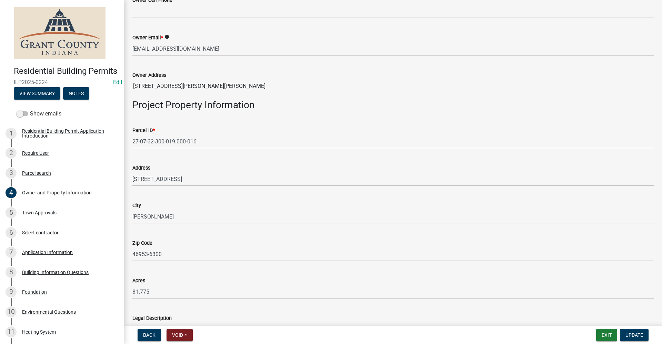
scroll to position [310, 0]
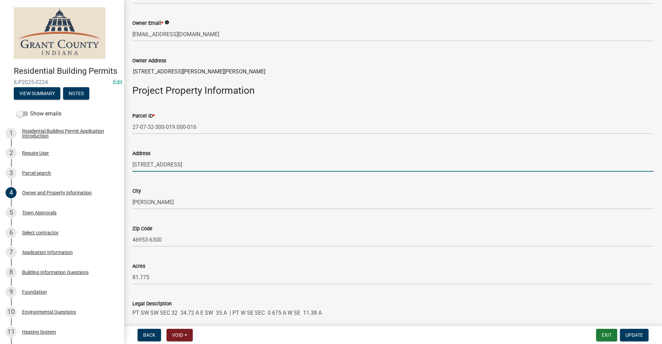
click at [194, 167] on input "7145 S MERIDIAN ST" at bounding box center [392, 165] width 521 height 14
type input "7145 S MERIDIAN ST Lot 129"
click at [637, 336] on span "Update" at bounding box center [634, 335] width 18 height 6
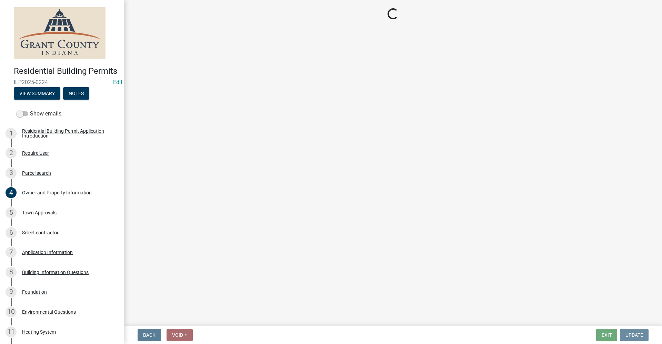
scroll to position [0, 0]
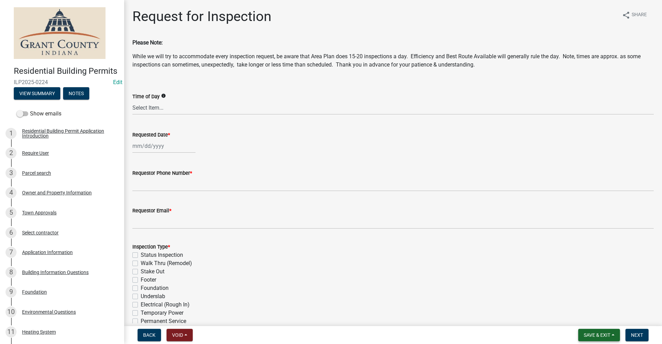
click at [598, 334] on span "Save & Exit" at bounding box center [597, 335] width 27 height 6
click at [586, 316] on button "Save & Exit" at bounding box center [592, 317] width 55 height 17
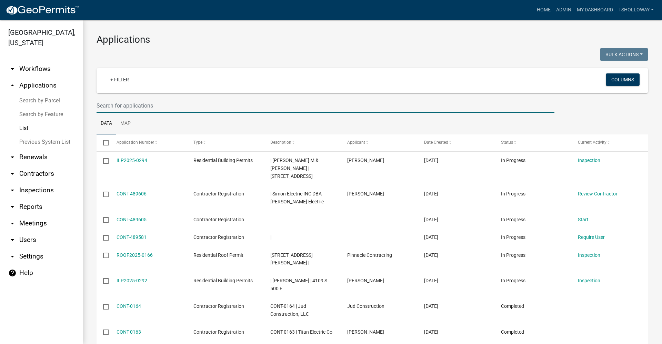
click at [115, 104] on input "text" at bounding box center [326, 106] width 458 height 14
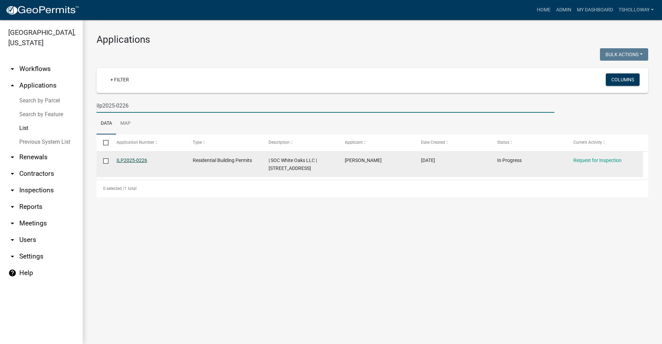
type input "ilp2025-0226"
click at [127, 158] on link "ILP2025-0226" at bounding box center [132, 161] width 31 height 6
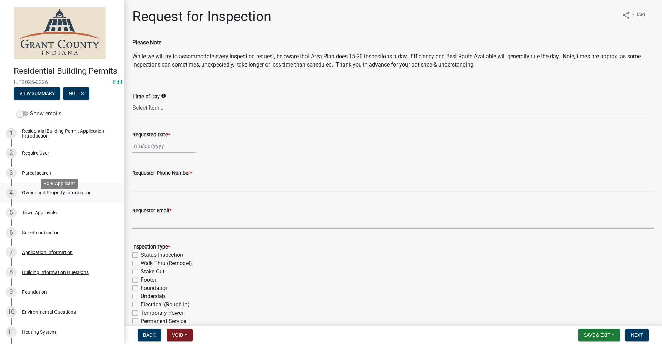
click at [56, 195] on div "Owner and Property Information" at bounding box center [57, 192] width 70 height 5
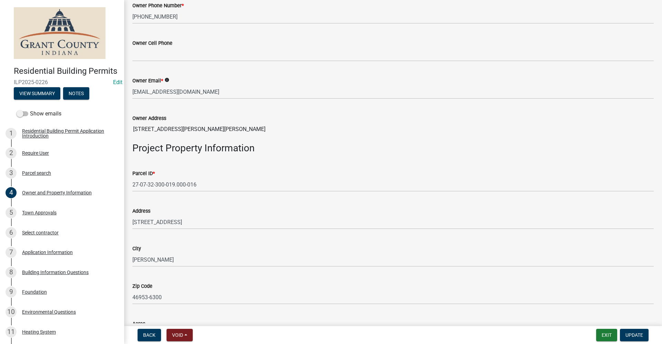
scroll to position [241, 0]
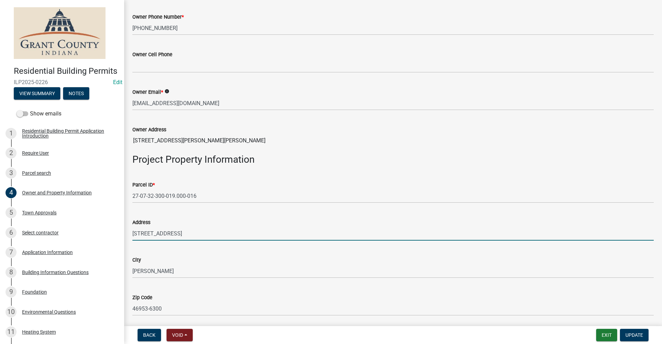
click at [204, 233] on input "7145 S MERIDIAN ST" at bounding box center [392, 233] width 521 height 14
click at [186, 233] on input "7145 S MERIDIAN ST lot# 135" at bounding box center [392, 233] width 521 height 14
click at [187, 234] on input "7145 S MERIDIAN ST lot# 135" at bounding box center [392, 233] width 521 height 14
type input "7145 S MERIDIAN ST Lot# 135"
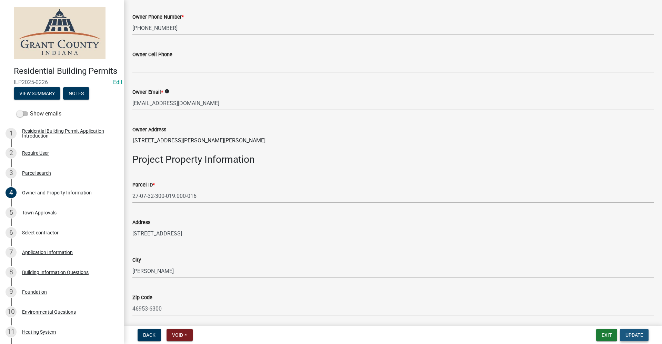
click at [632, 335] on span "Update" at bounding box center [634, 335] width 18 height 6
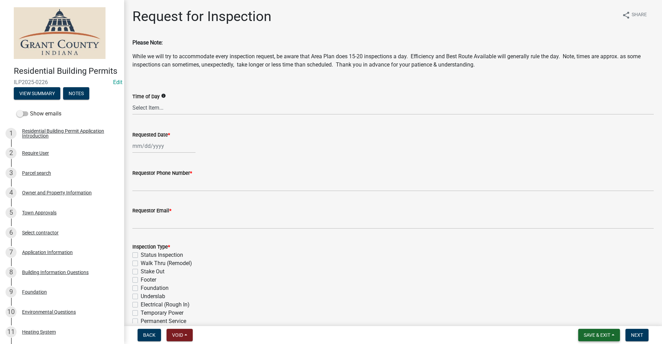
click at [589, 335] on span "Save & Exit" at bounding box center [597, 335] width 27 height 6
click at [583, 321] on button "Save & Exit" at bounding box center [592, 317] width 55 height 17
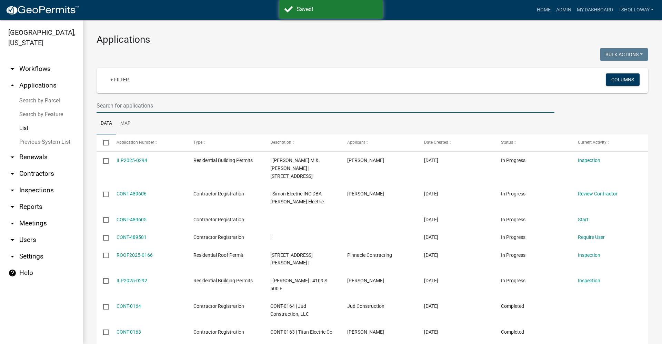
click at [121, 109] on input "text" at bounding box center [326, 106] width 458 height 14
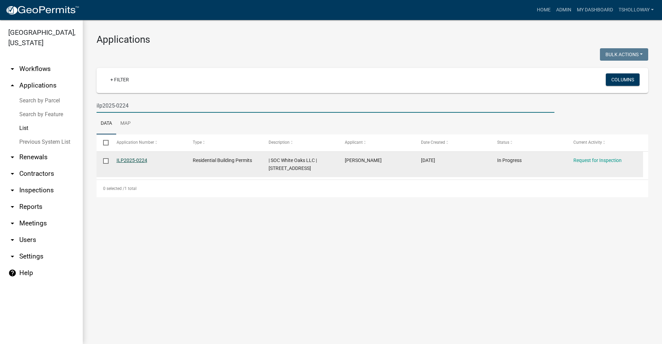
type input "ilp2025-0224"
click at [124, 159] on link "ILP2025-0224" at bounding box center [132, 161] width 31 height 6
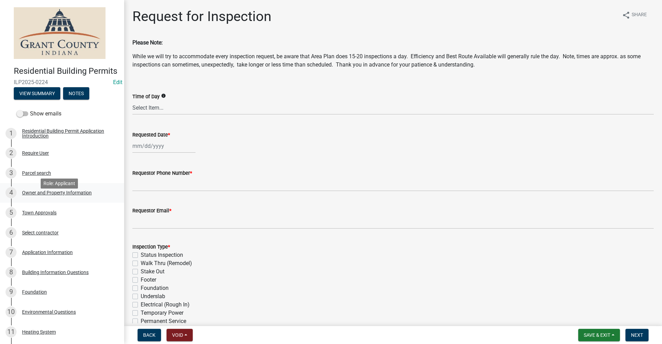
click at [48, 195] on div "Owner and Property Information" at bounding box center [57, 192] width 70 height 5
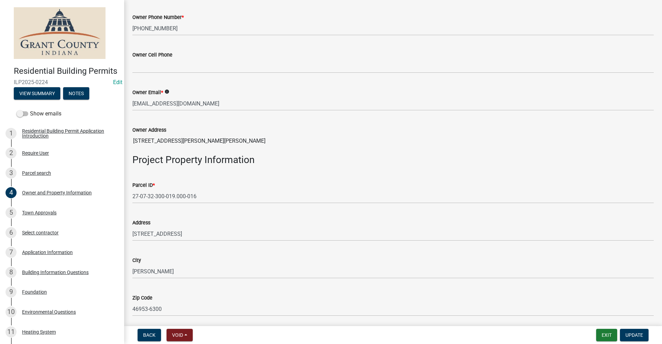
scroll to position [241, 0]
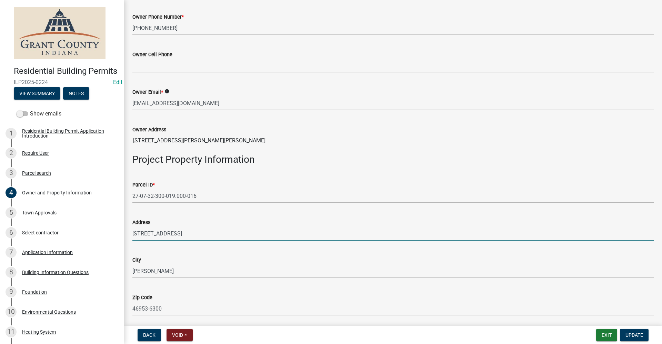
drag, startPoint x: 206, startPoint y: 233, endPoint x: 195, endPoint y: 232, distance: 11.1
click at [195, 232] on input "7145 S MERIDIAN ST Lot 129" at bounding box center [392, 233] width 521 height 14
click at [193, 233] on input "7145 S MERIDIAN ST Lot#129" at bounding box center [392, 233] width 521 height 14
type input "7145 S MERIDIAN ST Lot #129"
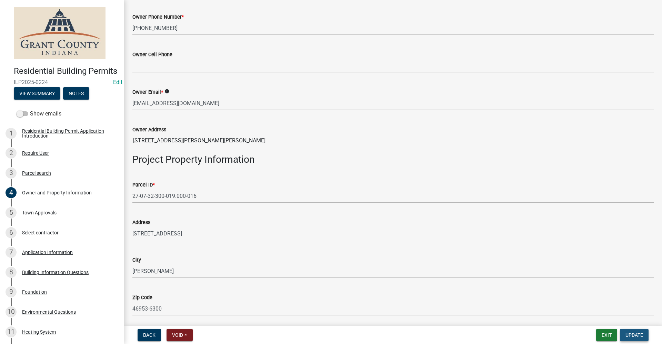
click at [631, 333] on span "Update" at bounding box center [634, 335] width 18 height 6
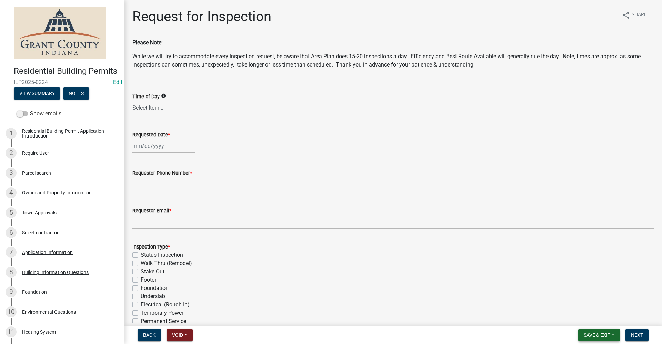
click at [584, 336] on span "Save & Exit" at bounding box center [597, 335] width 27 height 6
click at [584, 317] on button "Save & Exit" at bounding box center [592, 317] width 55 height 17
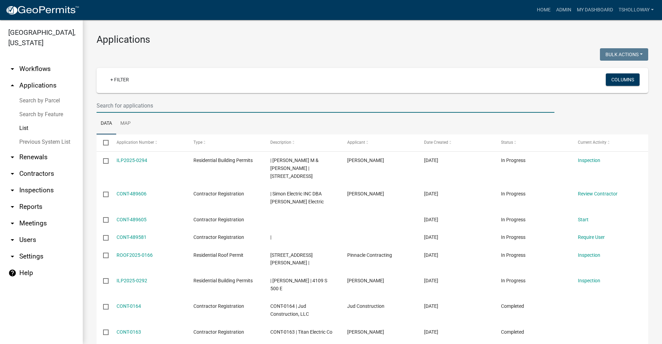
click at [110, 107] on input "text" at bounding box center [326, 106] width 458 height 14
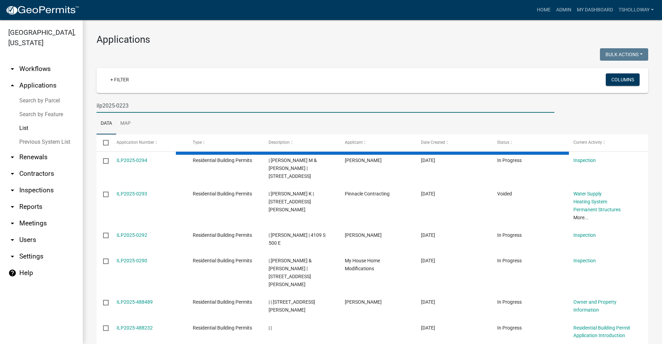
type input "ilp2025-0223"
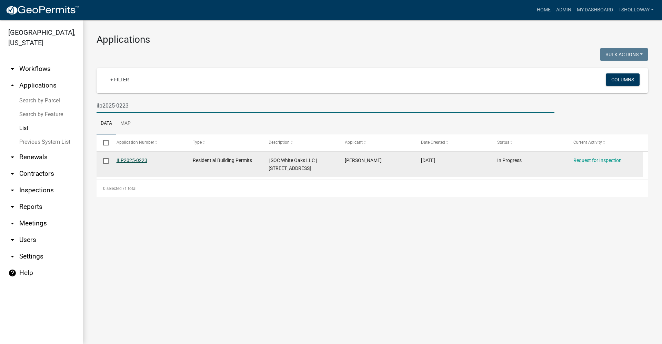
click at [134, 162] on link "ILP2025-0223" at bounding box center [132, 161] width 31 height 6
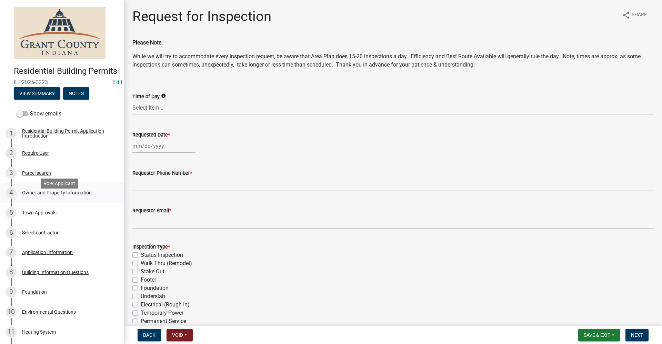
click at [52, 195] on div "Owner and Property Information" at bounding box center [57, 192] width 70 height 5
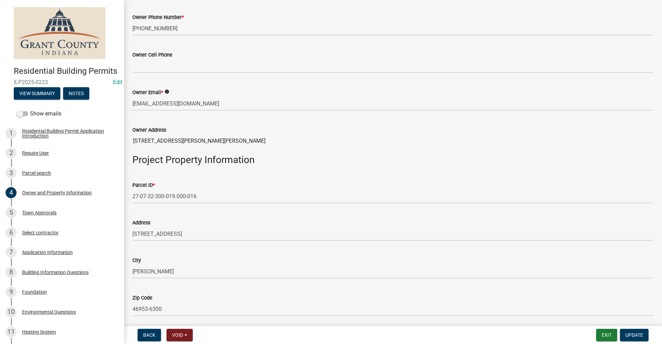
scroll to position [241, 0]
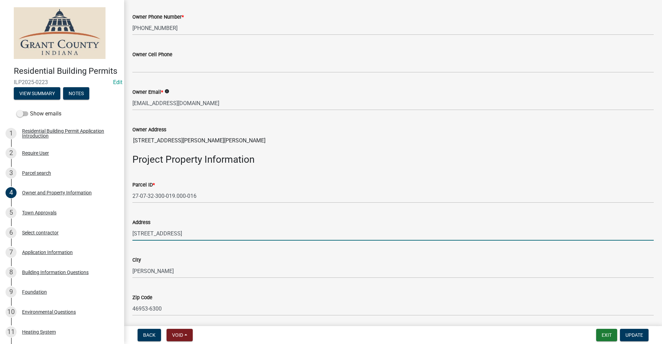
click at [214, 232] on input "7145 S MERIDIAN ST Lot 125" at bounding box center [392, 233] width 521 height 14
click at [194, 232] on input "7145 S MERIDIAN ST Lot 125" at bounding box center [392, 233] width 521 height 14
type input "7145 S MERIDIAN ST Lot# 125"
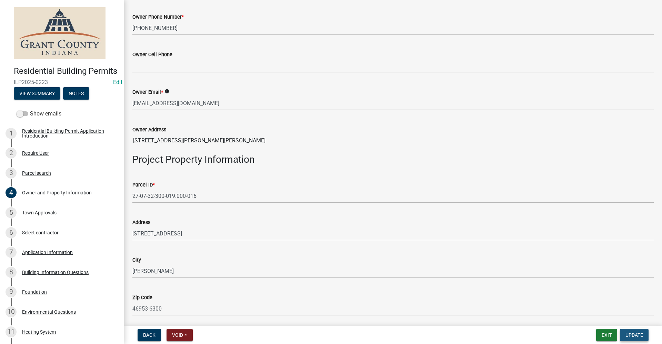
click at [634, 337] on span "Update" at bounding box center [634, 335] width 18 height 6
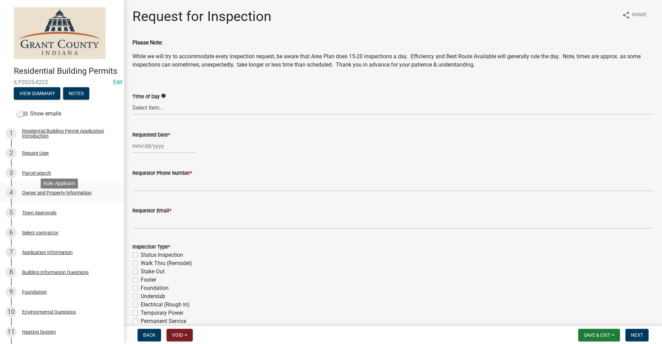
click at [47, 195] on div "Owner and Property Information" at bounding box center [57, 192] width 70 height 5
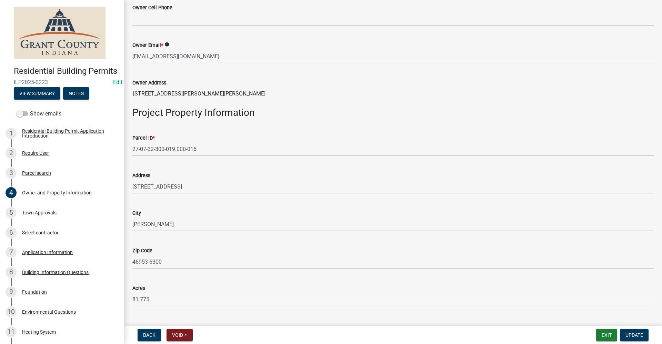
scroll to position [310, 0]
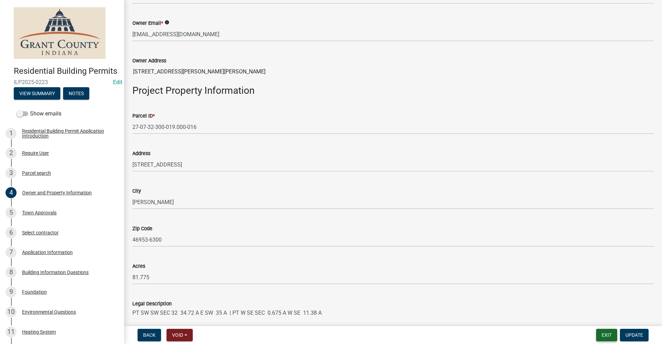
click at [609, 335] on button "Exit" at bounding box center [606, 335] width 21 height 12
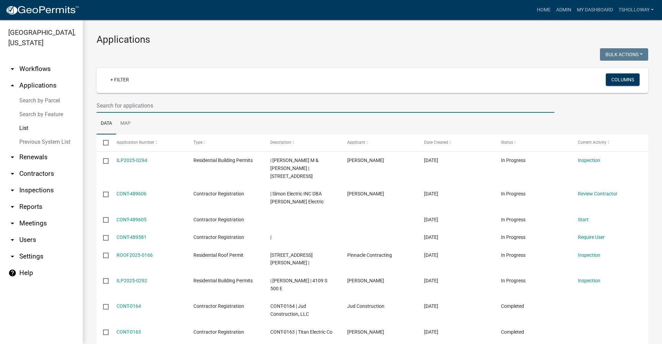
click at [112, 106] on input "text" at bounding box center [326, 106] width 458 height 14
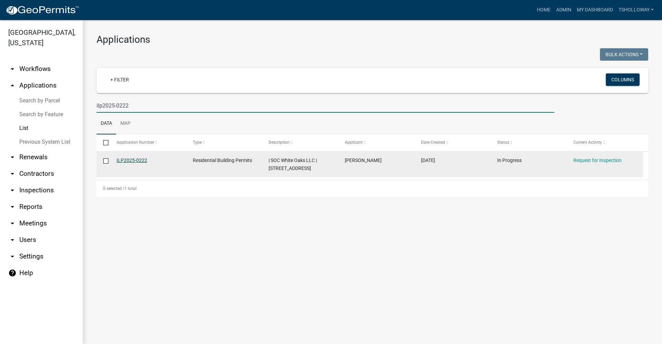
type input "ilp2025-0222"
click at [122, 161] on link "ILP2025-0222" at bounding box center [132, 161] width 31 height 6
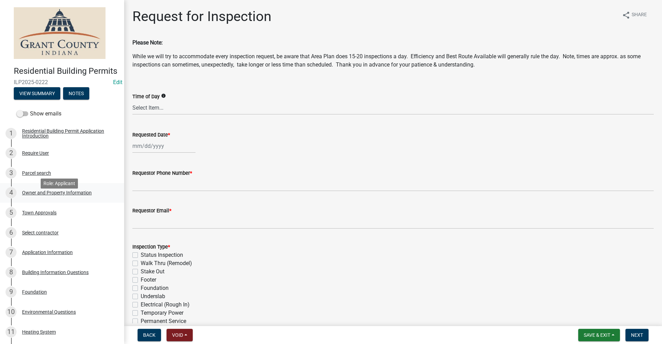
click at [35, 195] on div "Owner and Property Information" at bounding box center [57, 192] width 70 height 5
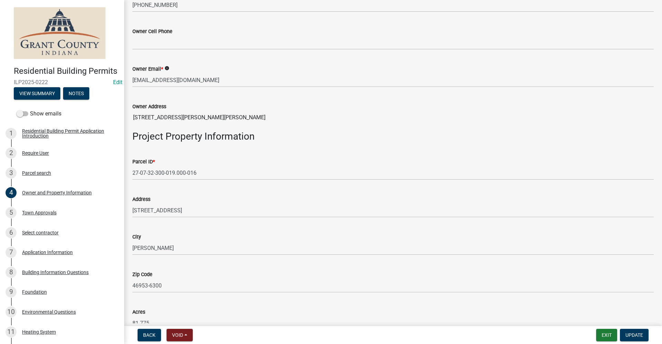
scroll to position [276, 0]
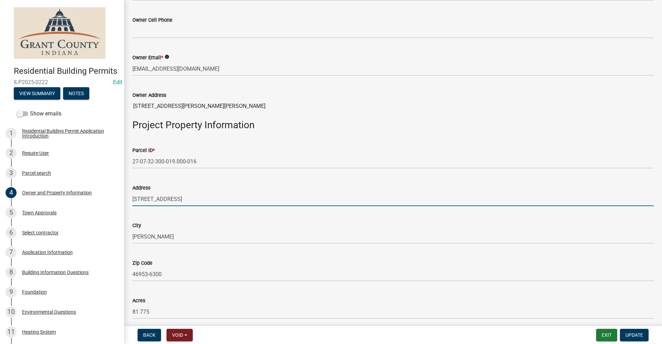
click at [193, 199] on input "7145 S MERIDIAN ST Lot 123" at bounding box center [392, 199] width 521 height 14
click at [194, 198] on input "7145 S MERIDIAN ST Lot 123" at bounding box center [392, 199] width 521 height 14
click at [194, 199] on input "7145 S MERIDIAN ST Lot 123" at bounding box center [392, 199] width 521 height 14
click at [195, 200] on input "7145 S MERIDIAN ST Lot 123" at bounding box center [392, 199] width 521 height 14
click at [193, 200] on input "7145 S MERIDIAN ST Lot 123" at bounding box center [392, 199] width 521 height 14
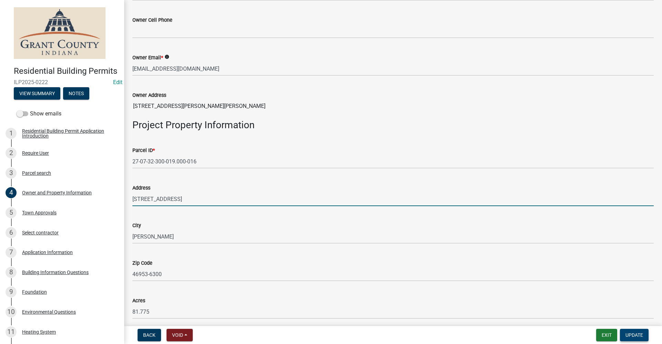
click at [635, 336] on span "Update" at bounding box center [634, 335] width 18 height 6
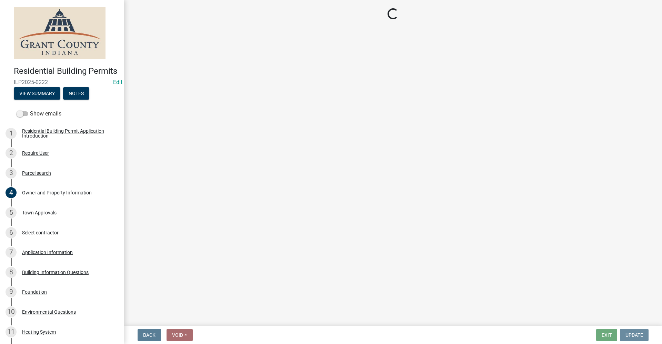
scroll to position [0, 0]
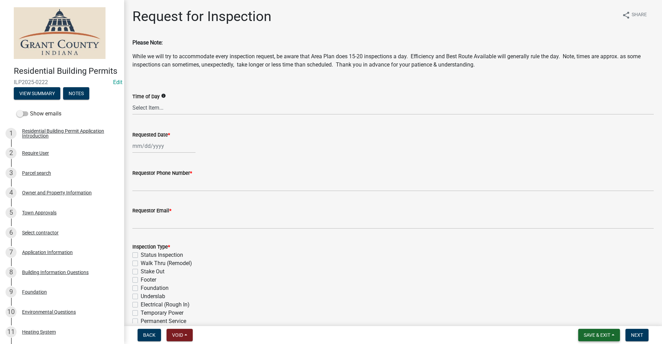
click at [587, 335] on span "Save & Exit" at bounding box center [597, 335] width 27 height 6
click at [581, 317] on button "Save & Exit" at bounding box center [592, 317] width 55 height 17
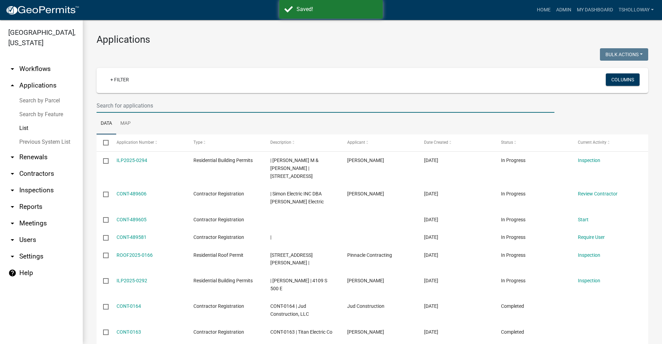
click at [112, 107] on input "text" at bounding box center [326, 106] width 458 height 14
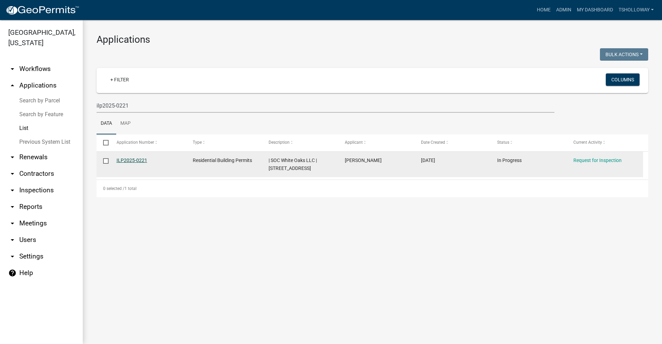
click at [138, 158] on link "ILP2025-0221" at bounding box center [132, 161] width 31 height 6
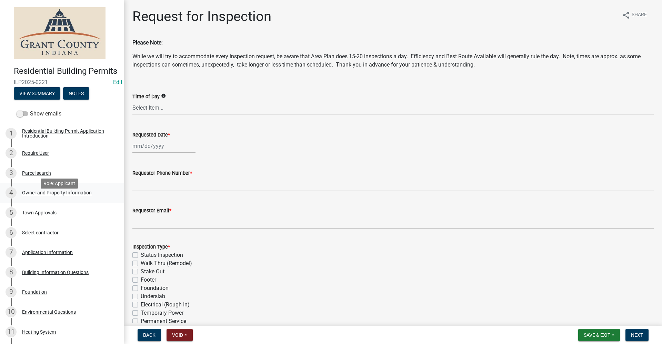
click at [51, 195] on div "Owner and Property Information" at bounding box center [57, 192] width 70 height 5
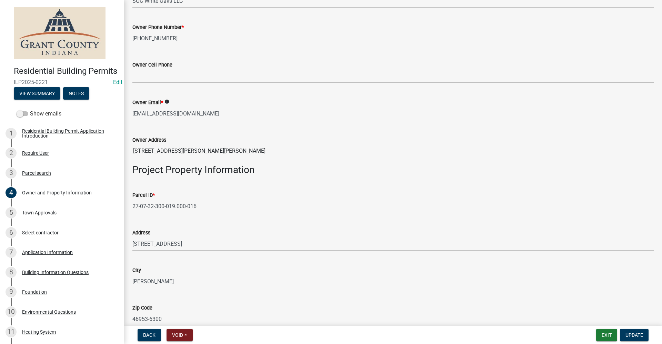
scroll to position [241, 0]
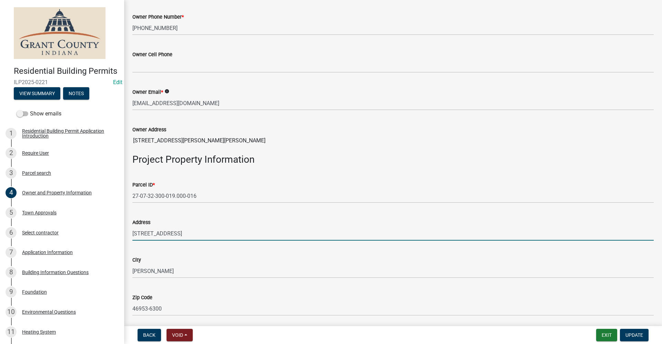
click at [193, 234] on input "7145 S MERIDIAN ST Lot 104" at bounding box center [392, 233] width 521 height 14
click at [633, 336] on span "Update" at bounding box center [634, 335] width 18 height 6
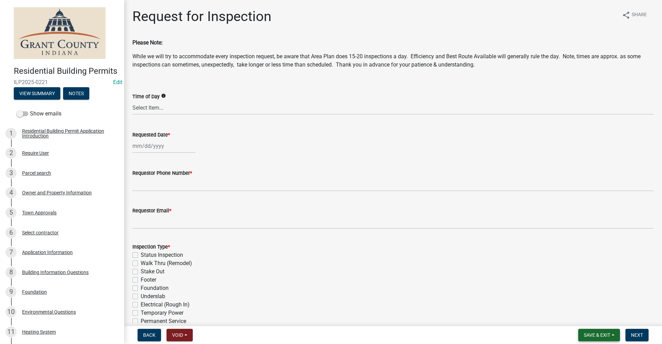
click at [585, 334] on span "Save & Exit" at bounding box center [597, 335] width 27 height 6
click at [574, 319] on button "Save & Exit" at bounding box center [592, 317] width 55 height 17
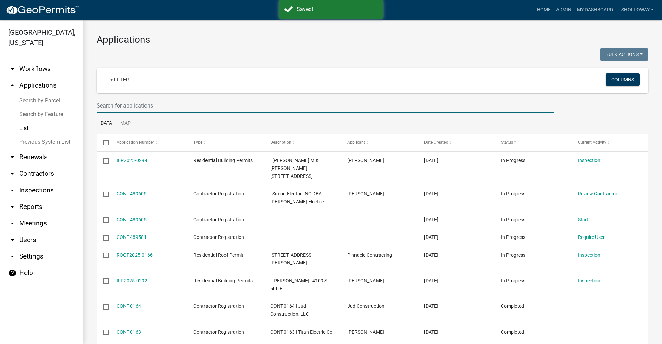
click at [115, 107] on input "text" at bounding box center [326, 106] width 458 height 14
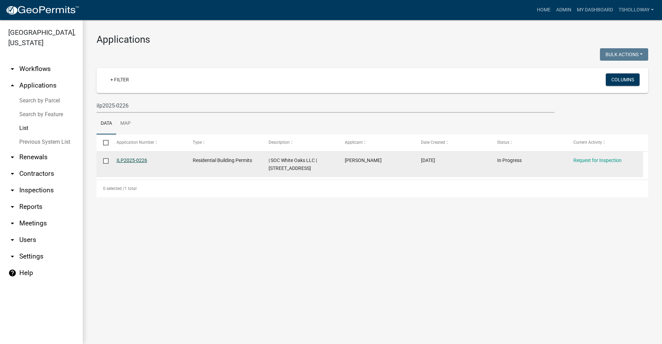
click at [139, 159] on link "ILP2025-0226" at bounding box center [132, 161] width 31 height 6
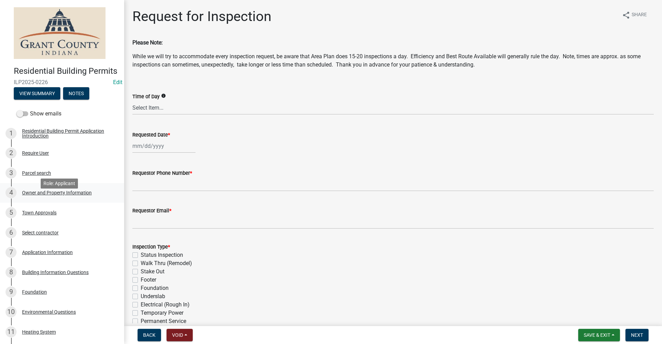
click at [37, 195] on div "Owner and Property Information" at bounding box center [57, 192] width 70 height 5
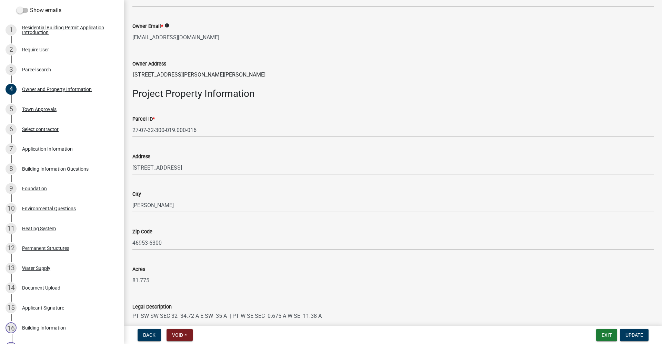
scroll to position [310, 0]
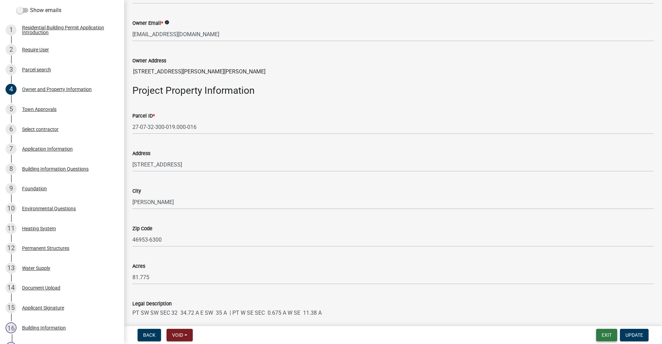
click at [609, 336] on button "Exit" at bounding box center [606, 335] width 21 height 12
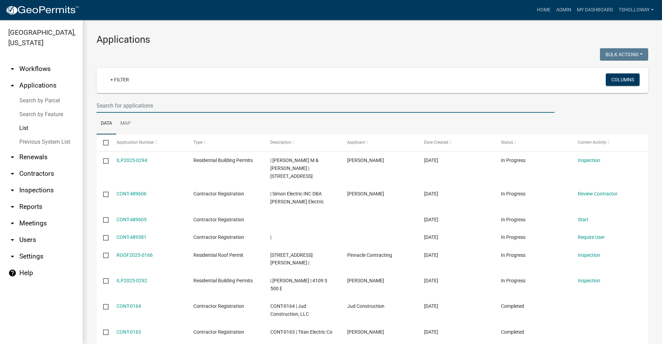
click at [112, 105] on input "text" at bounding box center [326, 106] width 458 height 14
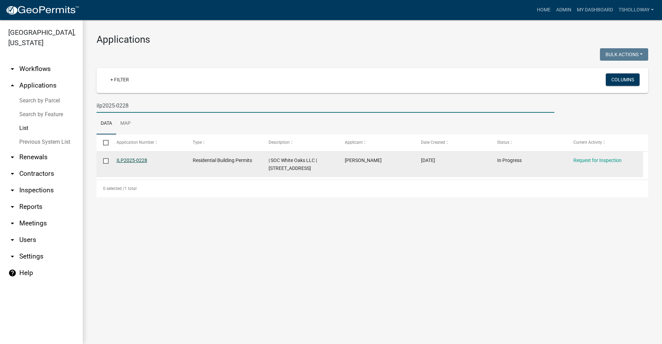
click at [131, 159] on link "ILP2025-0228" at bounding box center [132, 161] width 31 height 6
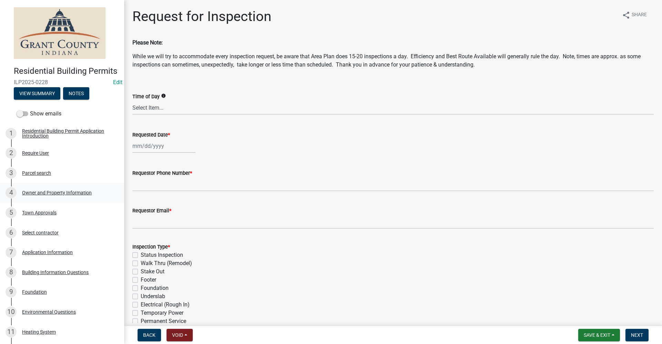
click at [57, 195] on div "Owner and Property Information" at bounding box center [57, 192] width 70 height 5
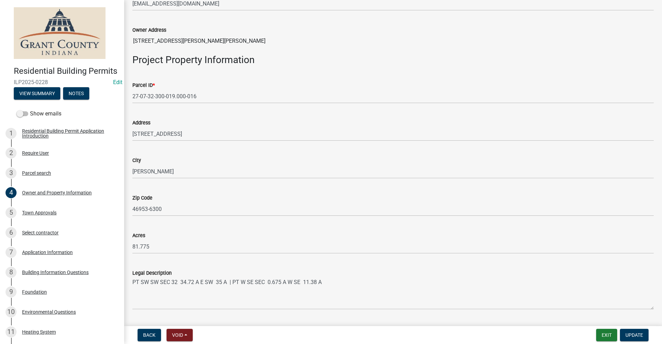
scroll to position [345, 0]
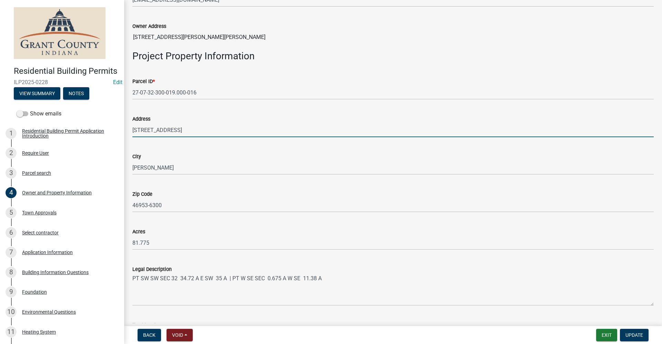
click at [196, 129] on input "7145 S MERIDIAN ST" at bounding box center [392, 130] width 521 height 14
click at [633, 333] on span "Update" at bounding box center [634, 335] width 18 height 6
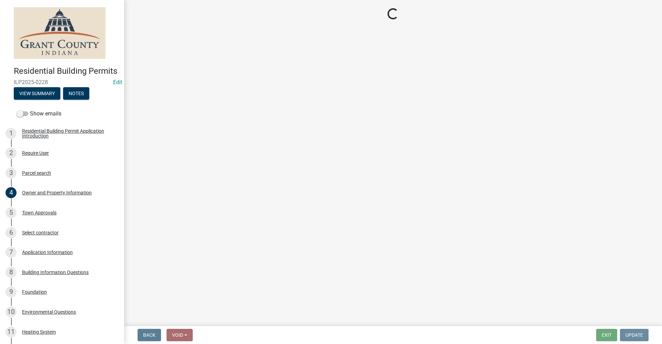
scroll to position [0, 0]
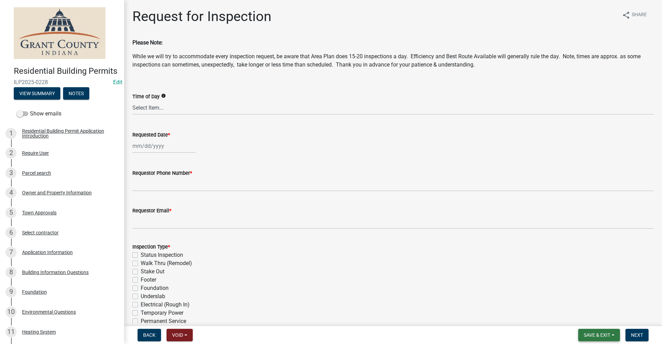
click at [596, 336] on span "Save & Exit" at bounding box center [597, 335] width 27 height 6
click at [586, 318] on button "Save & Exit" at bounding box center [592, 317] width 55 height 17
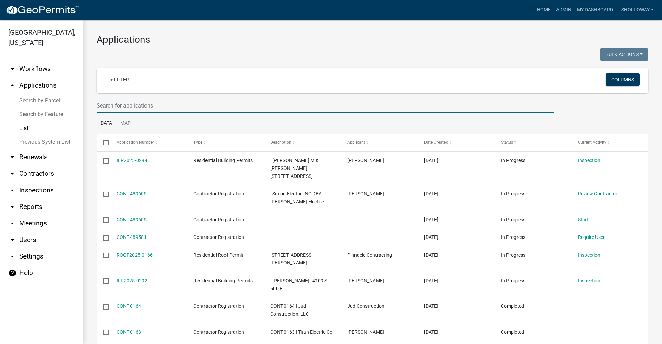
click at [110, 106] on input "text" at bounding box center [326, 106] width 458 height 14
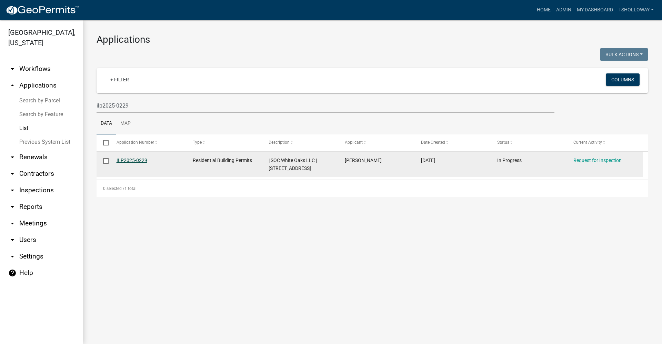
click at [134, 160] on link "ILP2025-0229" at bounding box center [132, 161] width 31 height 6
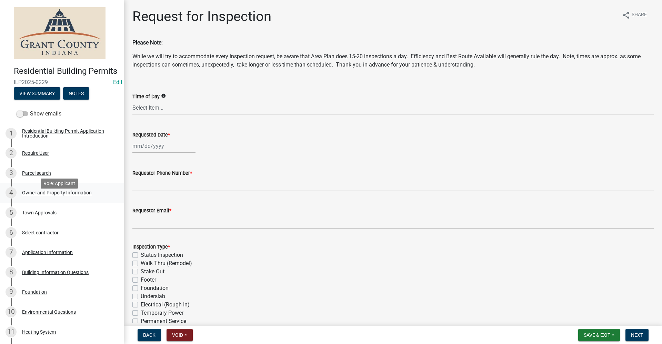
click at [50, 195] on div "Owner and Property Information" at bounding box center [57, 192] width 70 height 5
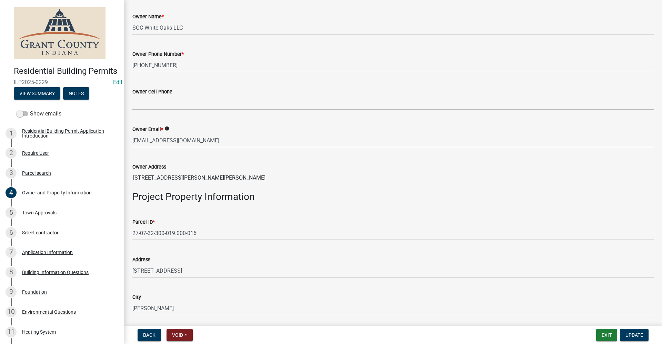
scroll to position [207, 0]
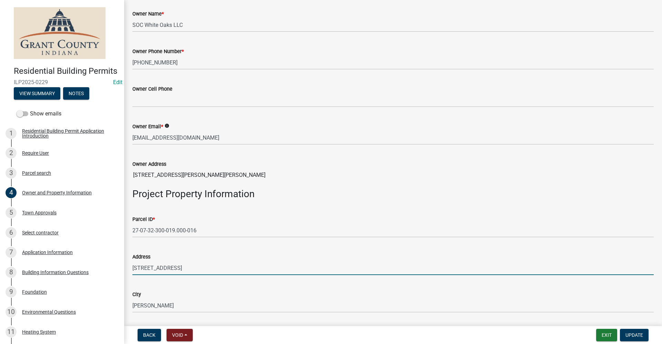
click at [196, 269] on input "7145 S MERIDIAN ST" at bounding box center [392, 268] width 521 height 14
click at [187, 268] on input "7145 S MERIDIAN ST lot #137" at bounding box center [392, 268] width 521 height 14
click at [639, 335] on span "Update" at bounding box center [634, 335] width 18 height 6
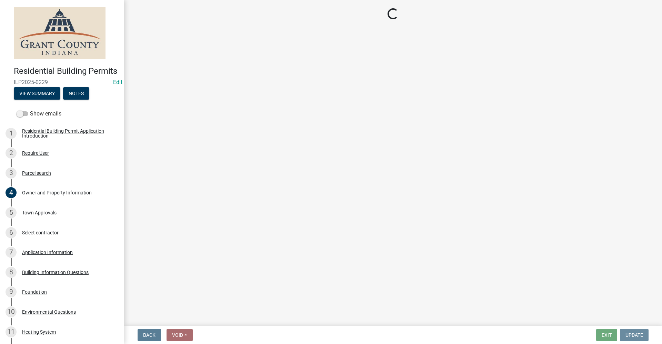
scroll to position [0, 0]
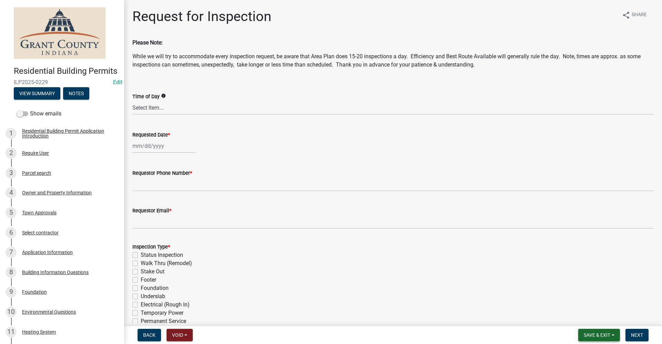
click at [598, 338] on span "Save & Exit" at bounding box center [597, 335] width 27 height 6
click at [584, 316] on button "Save & Exit" at bounding box center [592, 317] width 55 height 17
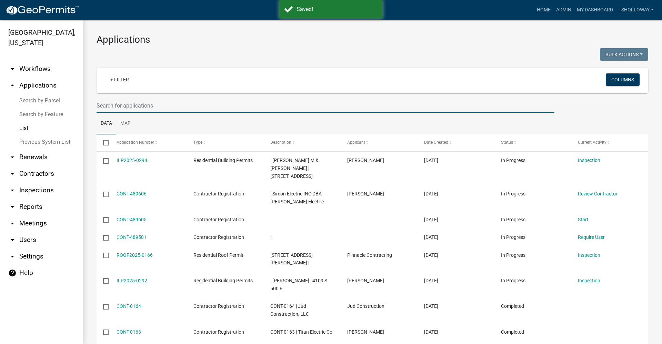
click at [105, 105] on input "text" at bounding box center [326, 106] width 458 height 14
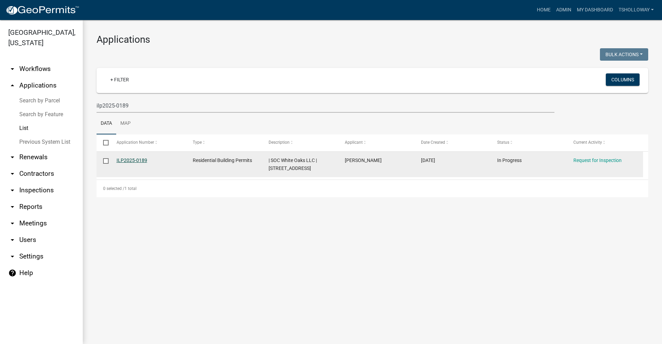
click at [130, 159] on link "ILP2025-0189" at bounding box center [132, 161] width 31 height 6
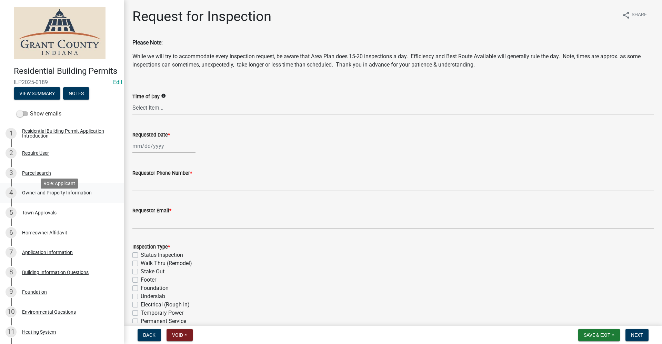
click at [63, 195] on div "Owner and Property Information" at bounding box center [57, 192] width 70 height 5
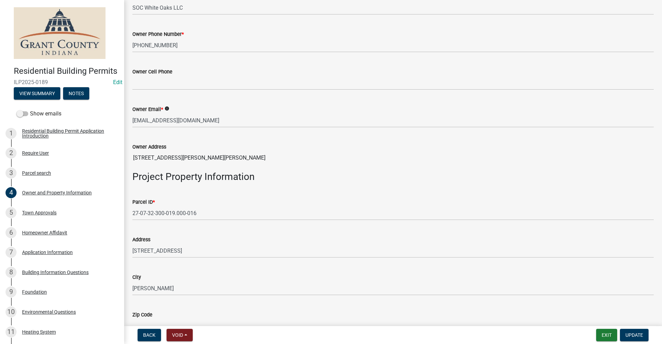
scroll to position [241, 0]
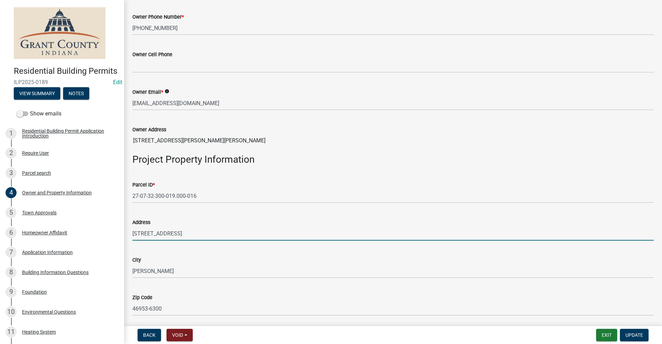
click at [195, 233] on input "7145 S MERIDIAN ST, LOT 151" at bounding box center [392, 233] width 521 height 14
click at [632, 336] on span "Update" at bounding box center [634, 335] width 18 height 6
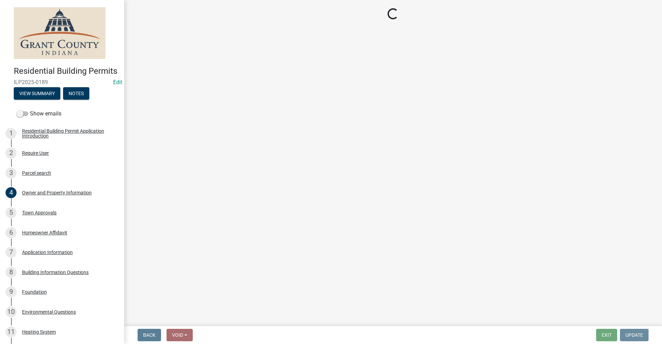
scroll to position [0, 0]
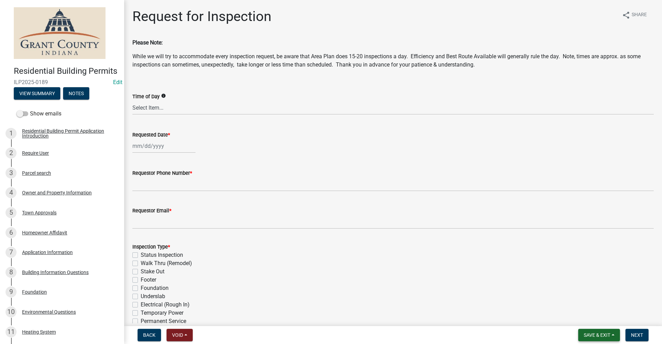
click at [594, 331] on button "Save & Exit" at bounding box center [599, 335] width 42 height 12
click at [588, 319] on button "Save & Exit" at bounding box center [592, 317] width 55 height 17
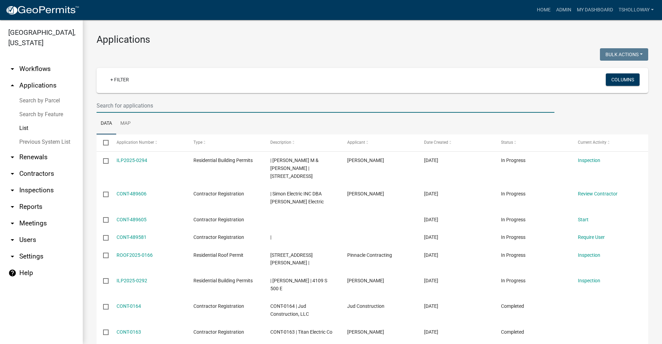
click at [113, 109] on input "text" at bounding box center [326, 106] width 458 height 14
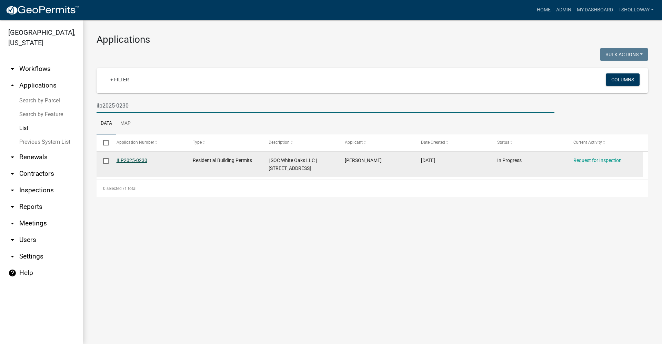
click at [133, 160] on link "ILP2025-0230" at bounding box center [132, 161] width 31 height 6
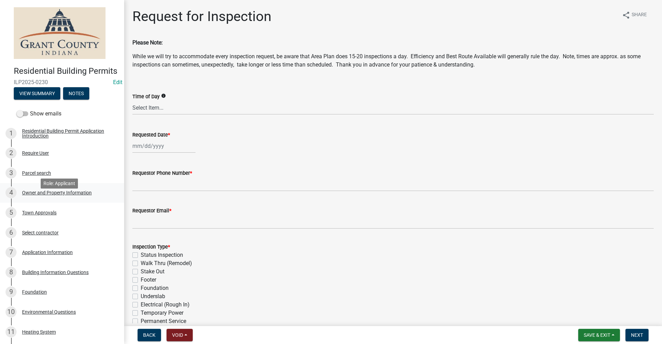
click at [55, 195] on div "Owner and Property Information" at bounding box center [57, 192] width 70 height 5
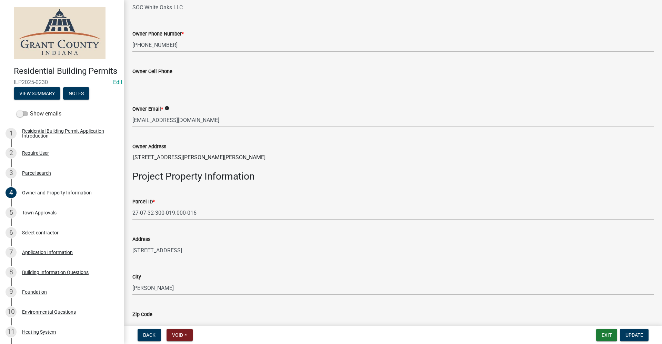
scroll to position [241, 0]
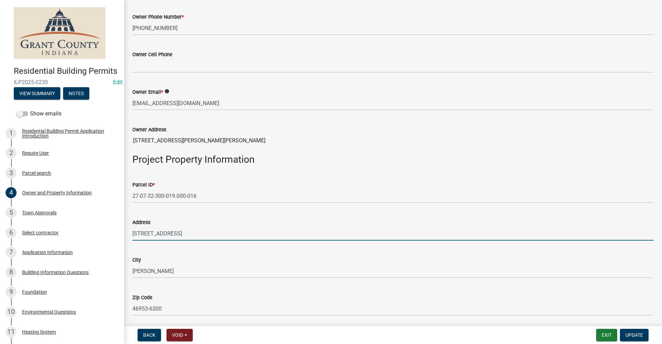
click at [194, 229] on input "7145 S MERIDIAN ST" at bounding box center [392, 233] width 521 height 14
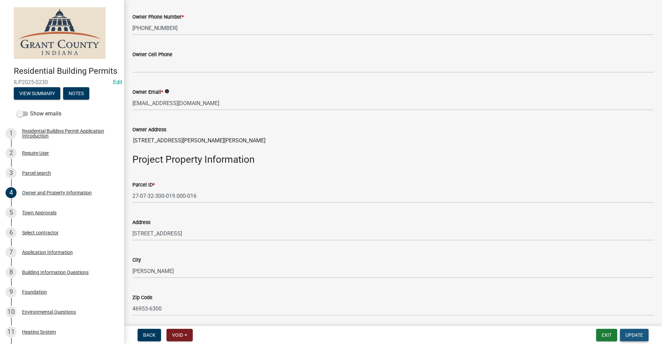
click at [638, 333] on span "Update" at bounding box center [634, 335] width 18 height 6
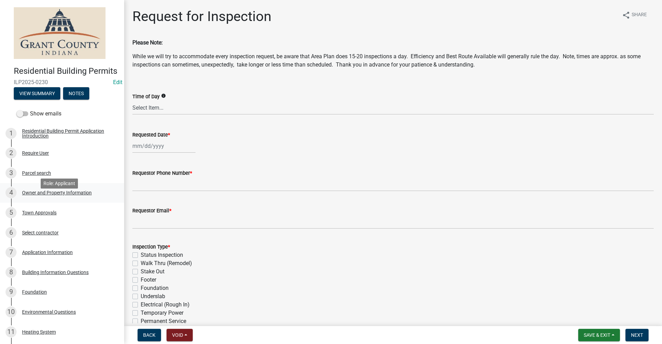
click at [54, 195] on div "Owner and Property Information" at bounding box center [57, 192] width 70 height 5
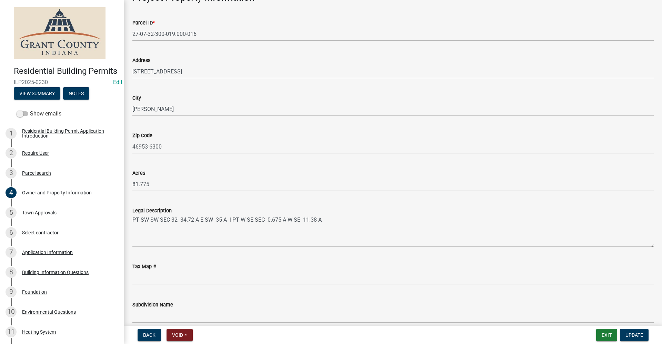
scroll to position [414, 0]
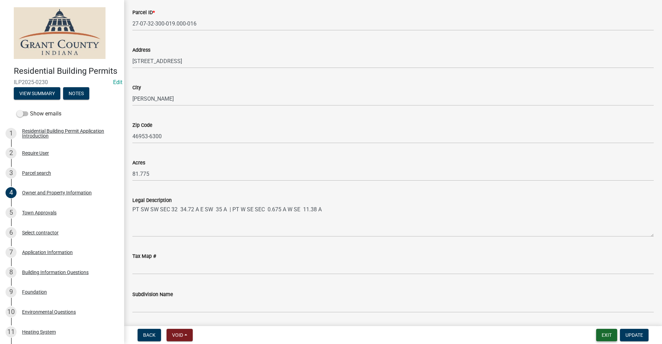
click at [609, 335] on button "Exit" at bounding box center [606, 335] width 21 height 12
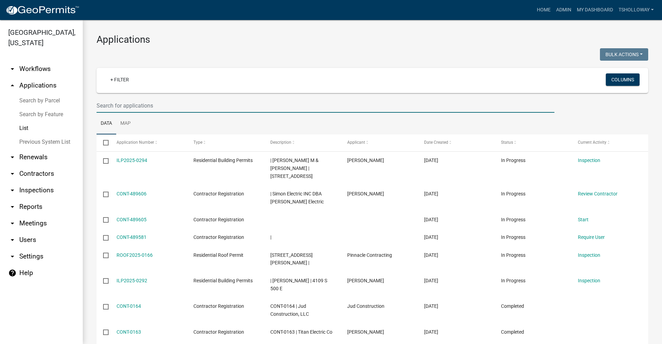
click at [125, 108] on input "text" at bounding box center [326, 106] width 458 height 14
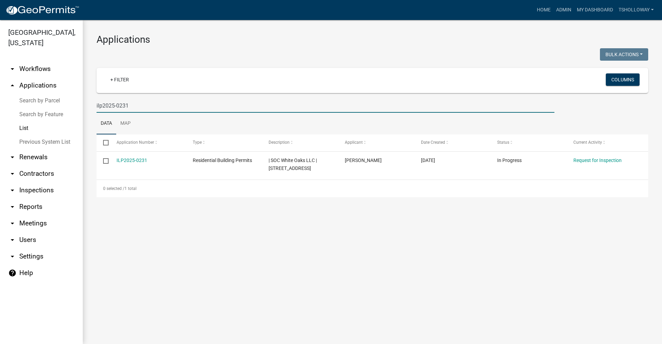
drag, startPoint x: 130, startPoint y: 104, endPoint x: 88, endPoint y: 104, distance: 42.4
click at [88, 104] on div "Applications Bulk Actions Void Expire Lock Withdraw + Filter Columns ilp2025-02…" at bounding box center [372, 115] width 579 height 191
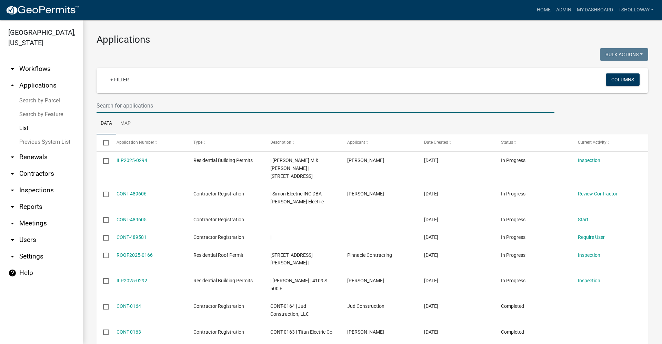
click at [107, 107] on input "text" at bounding box center [326, 106] width 458 height 14
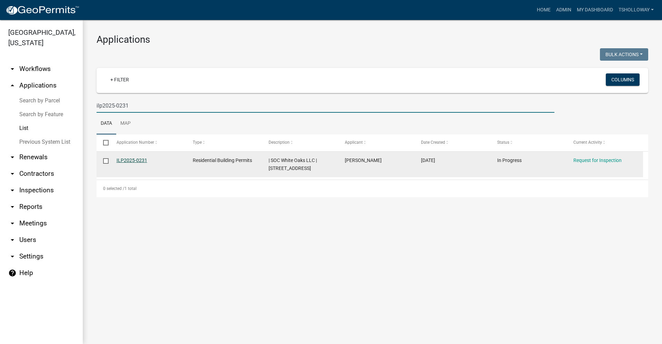
click at [130, 162] on link "ILP2025-0231" at bounding box center [132, 161] width 31 height 6
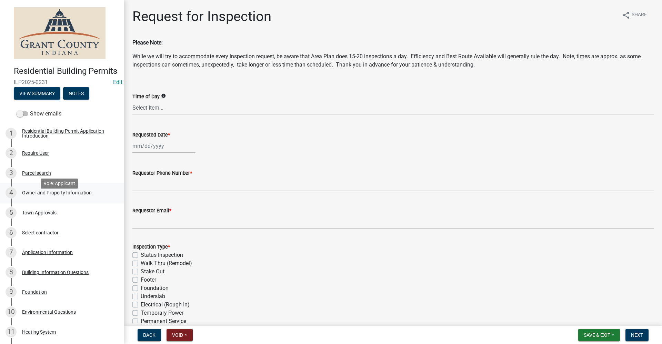
click at [60, 195] on div "Owner and Property Information" at bounding box center [57, 192] width 70 height 5
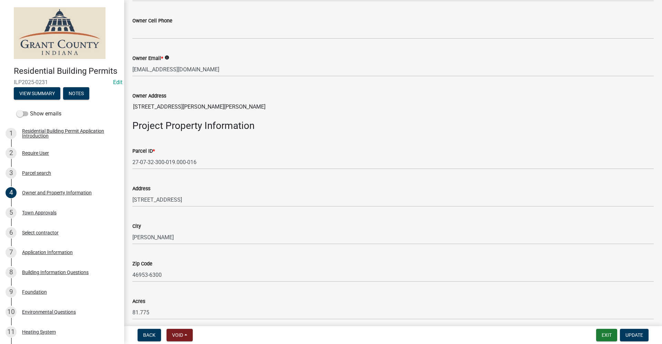
scroll to position [276, 0]
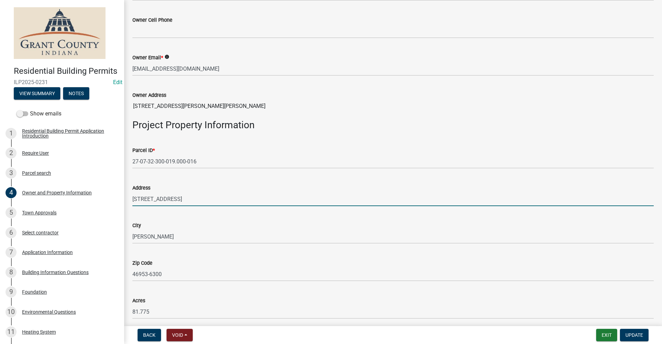
click at [196, 200] on input "7145 S MERIDIAN ST" at bounding box center [392, 199] width 521 height 14
click at [629, 335] on span "Update" at bounding box center [634, 335] width 18 height 6
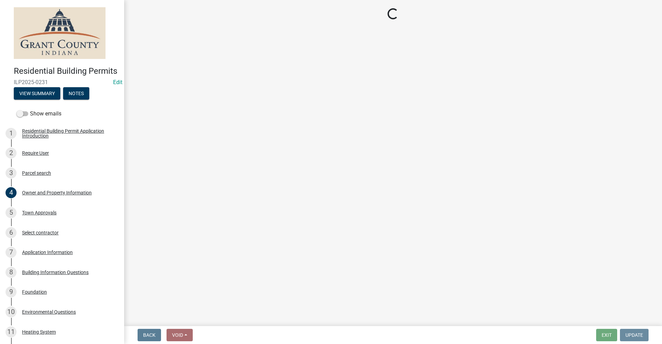
scroll to position [0, 0]
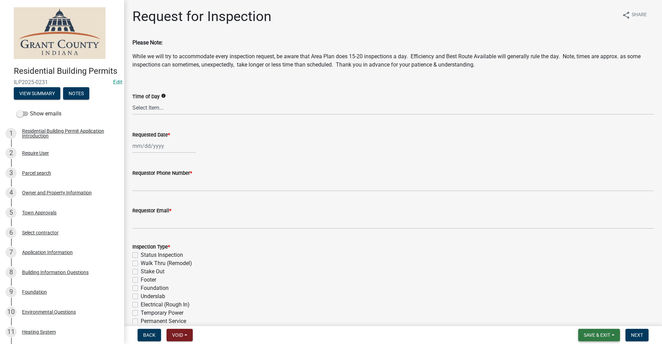
click at [589, 338] on span "Save & Exit" at bounding box center [597, 335] width 27 height 6
click at [584, 317] on button "Save & Exit" at bounding box center [592, 317] width 55 height 17
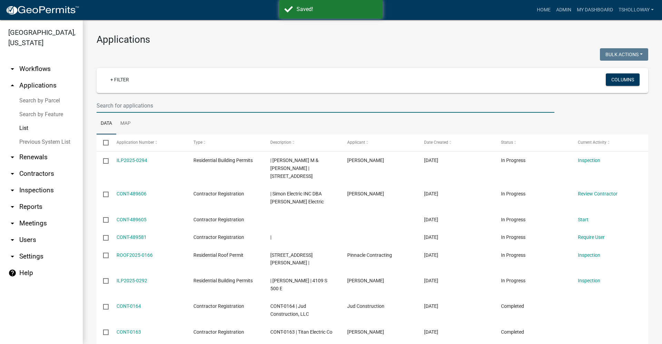
click at [106, 105] on input "text" at bounding box center [326, 106] width 458 height 14
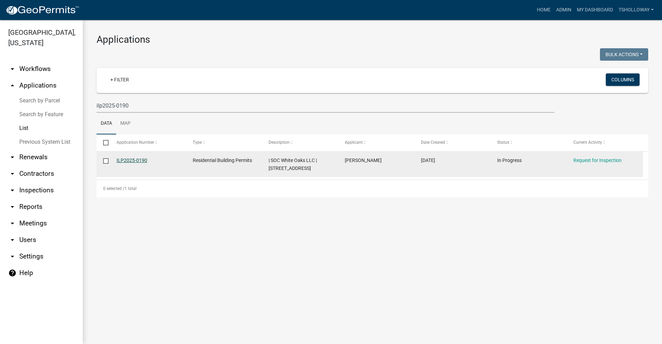
click at [124, 160] on link "ILP2025-0190" at bounding box center [132, 161] width 31 height 6
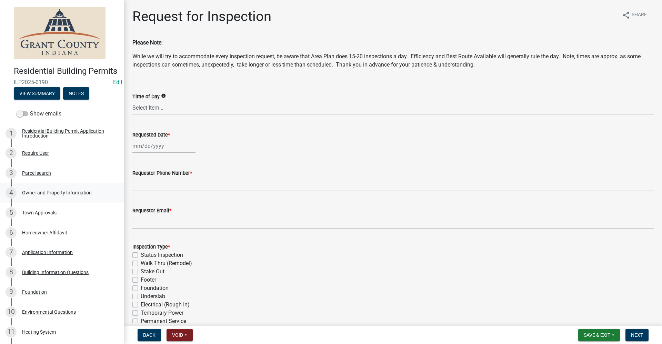
click at [64, 195] on div "Owner and Property Information" at bounding box center [57, 192] width 70 height 5
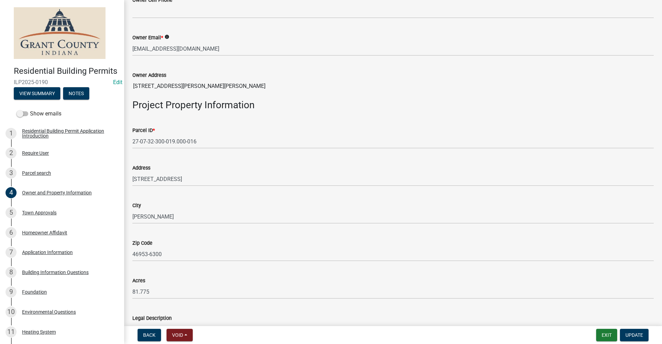
scroll to position [310, 0]
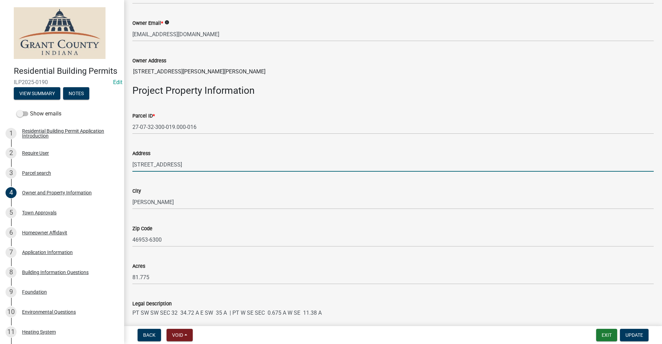
click at [197, 165] on input "7145 S MERIDIAN ST, LOT 155" at bounding box center [392, 165] width 521 height 14
click at [185, 165] on input "7145 S MERIDIAN ST, LOT #155" at bounding box center [392, 165] width 521 height 14
click at [610, 333] on button "Exit" at bounding box center [606, 335] width 21 height 12
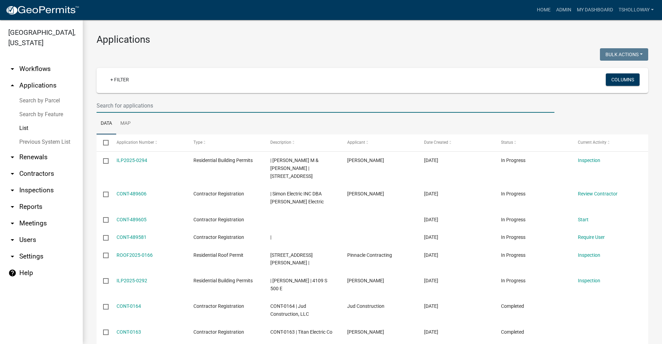
click at [109, 107] on input "text" at bounding box center [326, 106] width 458 height 14
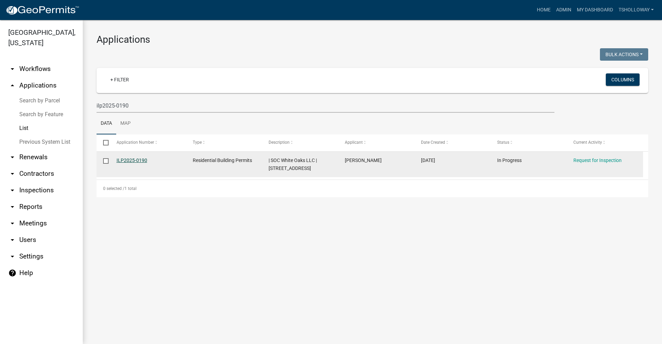
click at [128, 161] on link "ILP2025-0190" at bounding box center [132, 161] width 31 height 6
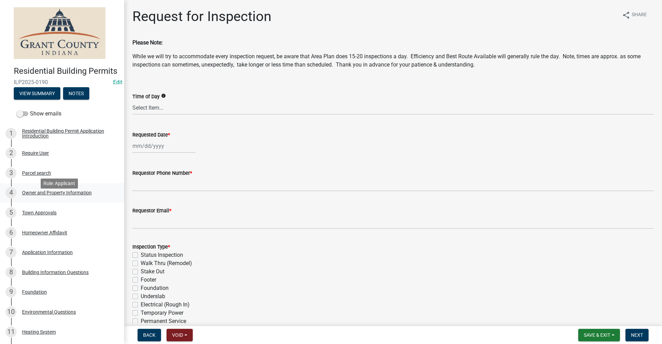
click at [57, 195] on div "Owner and Property Information" at bounding box center [57, 192] width 70 height 5
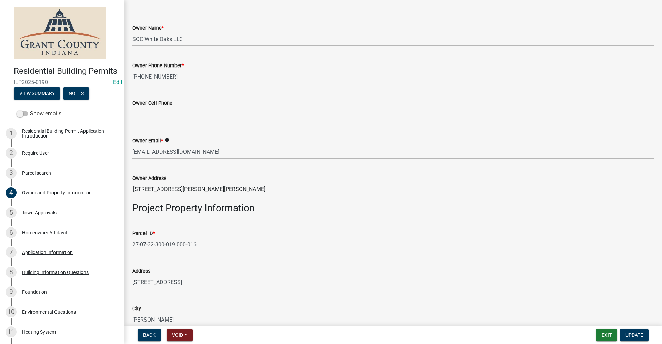
scroll to position [207, 0]
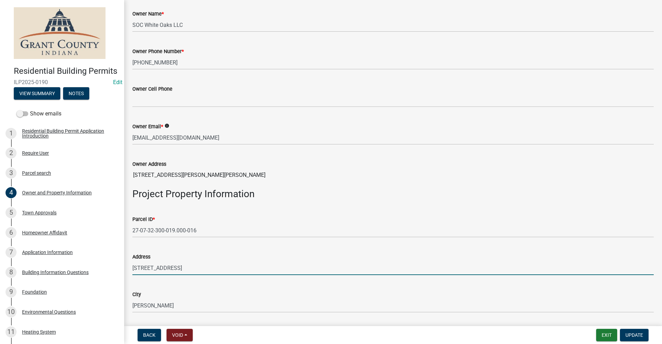
click at [197, 267] on input "7145 S MERIDIAN ST, LOT 155" at bounding box center [392, 268] width 521 height 14
click at [636, 334] on span "Update" at bounding box center [634, 335] width 18 height 6
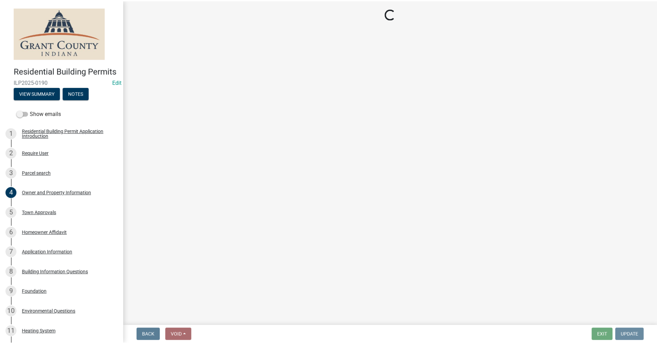
scroll to position [0, 0]
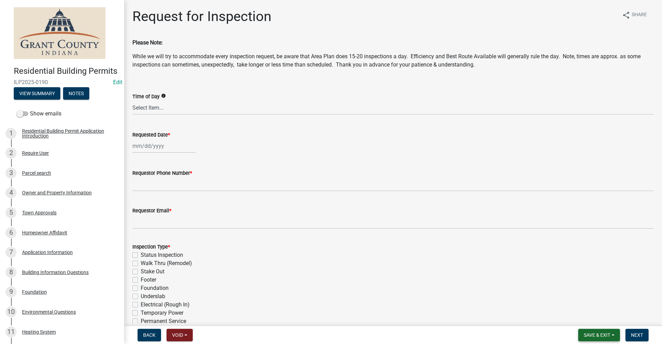
click at [605, 332] on span "Save & Exit" at bounding box center [597, 335] width 27 height 6
click at [579, 318] on button "Save & Exit" at bounding box center [592, 317] width 55 height 17
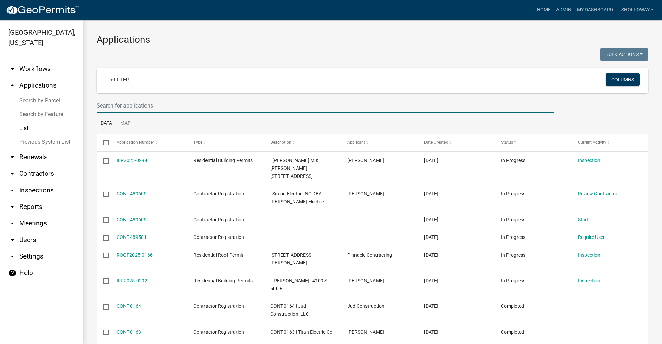
click at [117, 104] on input "text" at bounding box center [326, 106] width 458 height 14
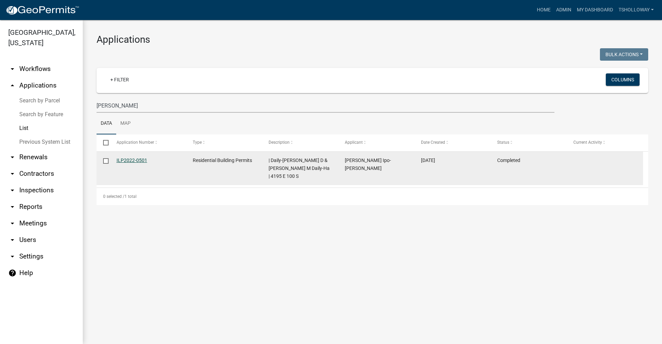
click at [132, 160] on link "ILP2022-0501" at bounding box center [132, 161] width 31 height 6
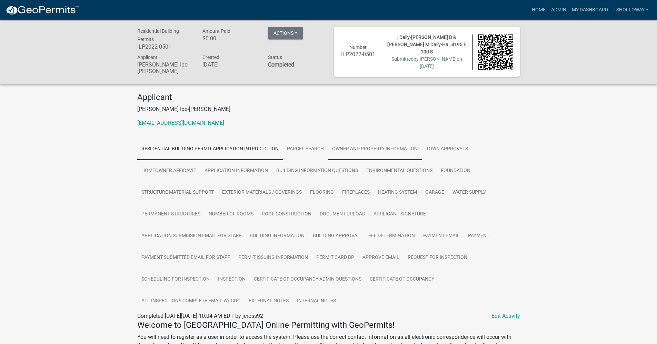
click at [358, 147] on link "Owner and Property Information" at bounding box center [375, 149] width 94 height 22
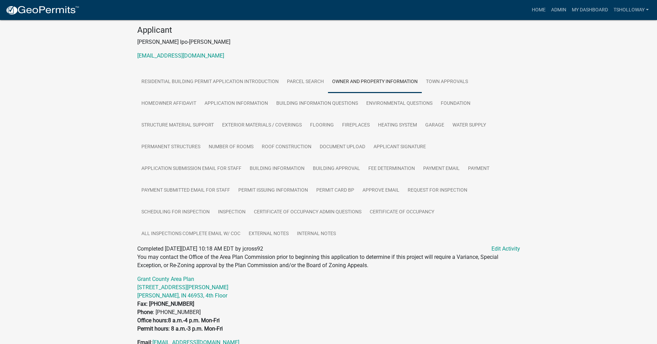
scroll to position [69, 0]
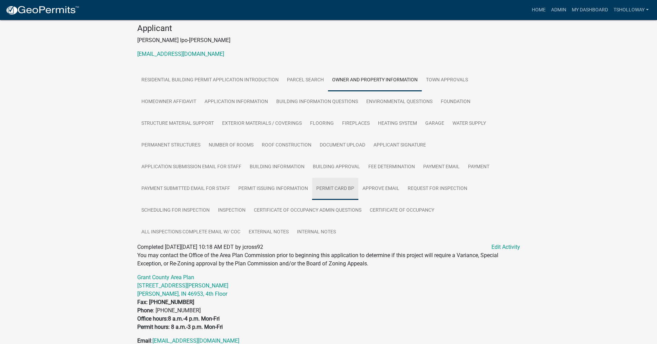
click at [336, 186] on link "Permit Card BP" at bounding box center [335, 189] width 46 height 22
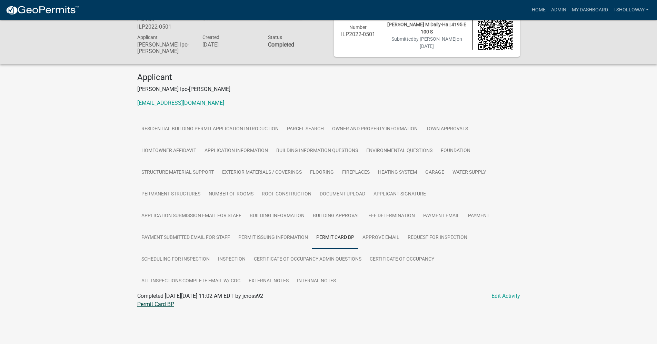
click at [151, 303] on link "Permit Card BP" at bounding box center [155, 304] width 37 height 7
click at [557, 9] on link "Admin" at bounding box center [558, 9] width 21 height 13
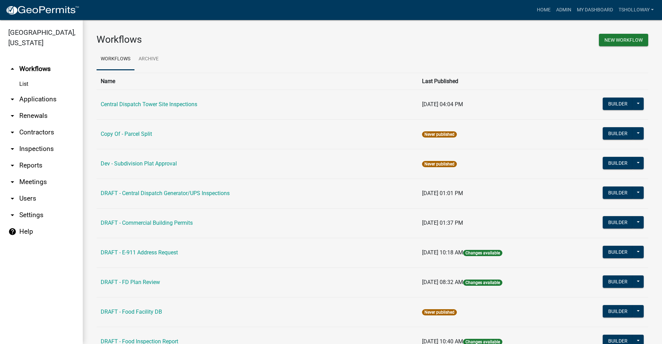
click at [41, 91] on link "arrow_drop_down Applications" at bounding box center [41, 99] width 83 height 17
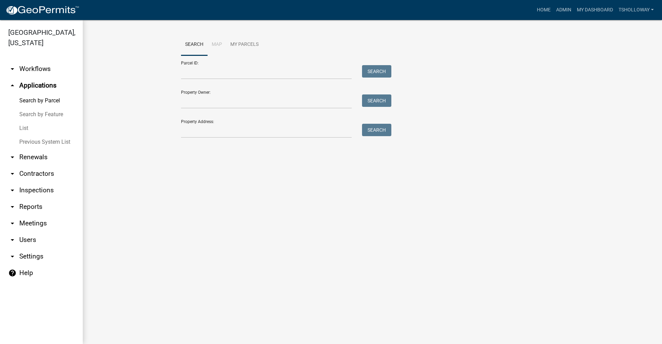
click at [24, 121] on link "List" at bounding box center [41, 128] width 83 height 14
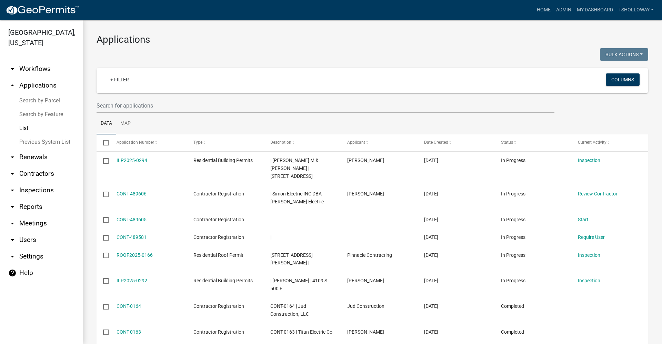
click at [44, 108] on link "Search by Feature" at bounding box center [41, 115] width 83 height 14
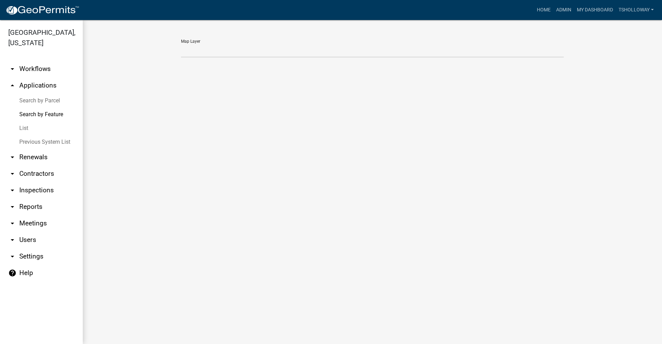
click at [33, 77] on link "arrow_drop_up Applications" at bounding box center [41, 85] width 83 height 17
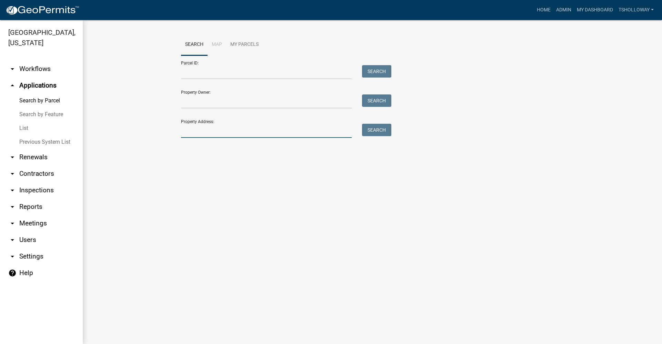
click at [208, 128] on input "Property Address:" at bounding box center [266, 131] width 171 height 14
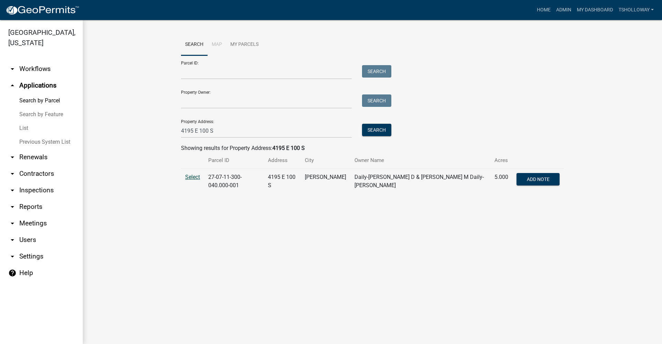
click at [196, 178] on span "Select" at bounding box center [192, 177] width 15 height 7
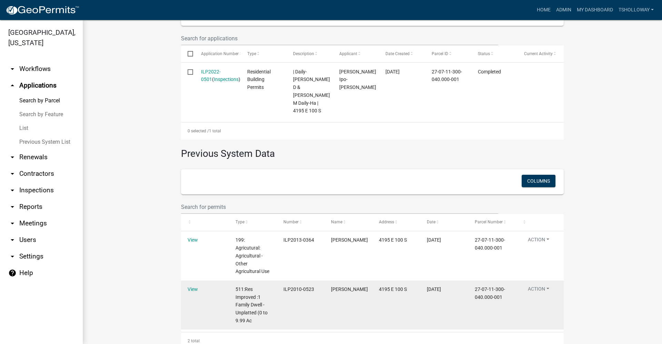
scroll to position [219, 0]
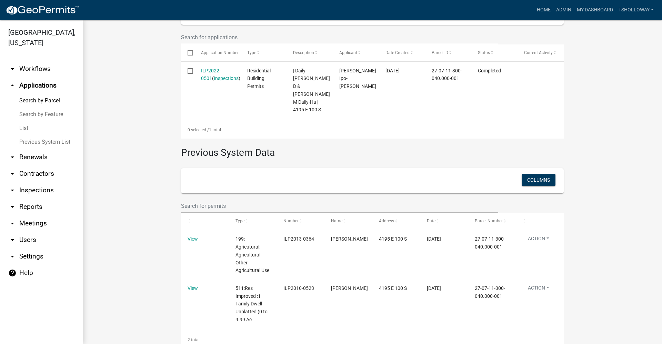
click at [23, 121] on link "List" at bounding box center [41, 128] width 83 height 14
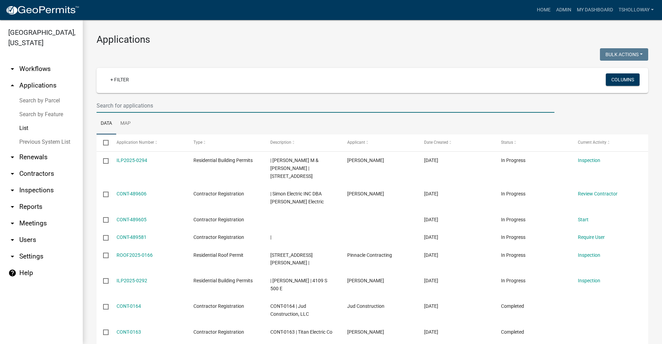
click at [115, 106] on input "text" at bounding box center [326, 106] width 458 height 14
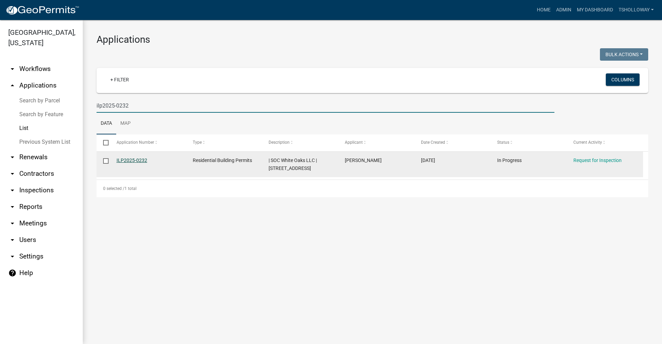
click at [132, 158] on link "ILP2025-0232" at bounding box center [132, 161] width 31 height 6
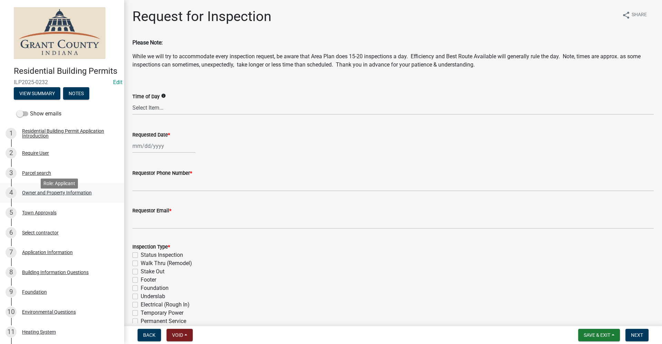
click at [48, 195] on div "Owner and Property Information" at bounding box center [57, 192] width 70 height 5
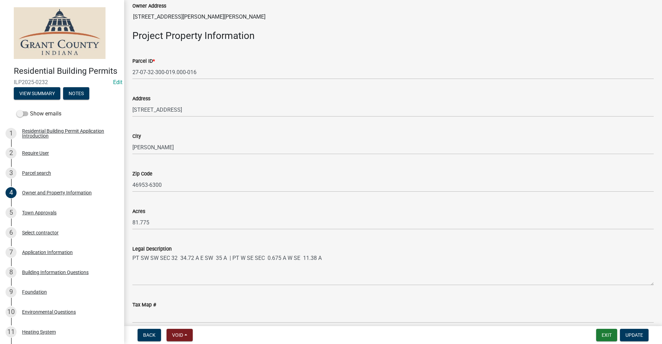
scroll to position [379, 0]
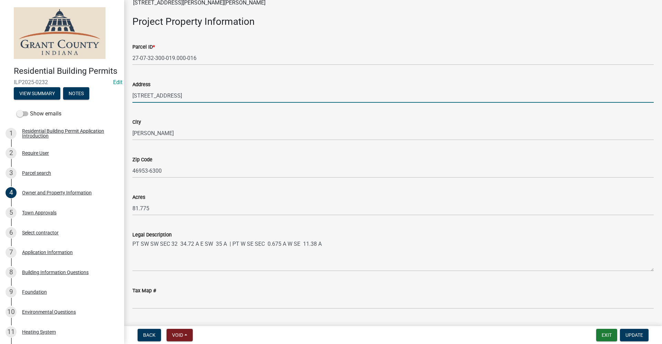
click at [200, 97] on input "7145 S MERIDIAN ST" at bounding box center [392, 96] width 521 height 14
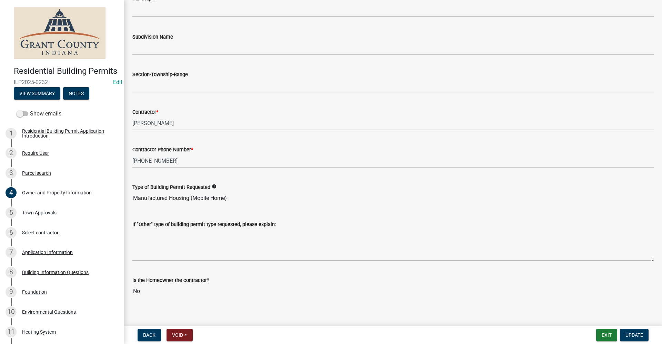
scroll to position [678, 0]
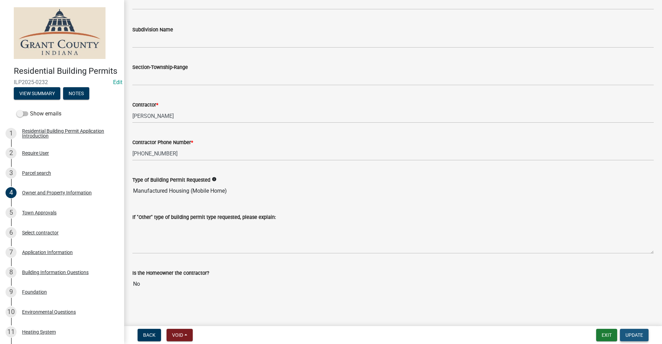
click at [639, 336] on span "Update" at bounding box center [634, 335] width 18 height 6
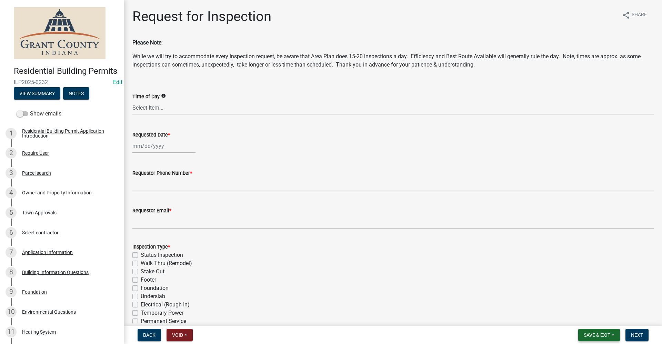
click at [588, 336] on span "Save & Exit" at bounding box center [597, 335] width 27 height 6
click at [589, 318] on button "Save & Exit" at bounding box center [592, 317] width 55 height 17
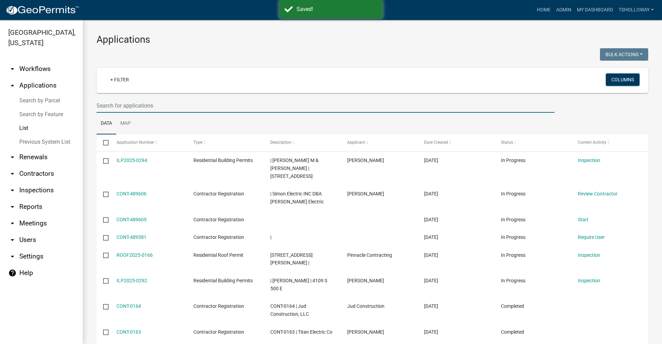
click at [116, 105] on input "text" at bounding box center [326, 106] width 458 height 14
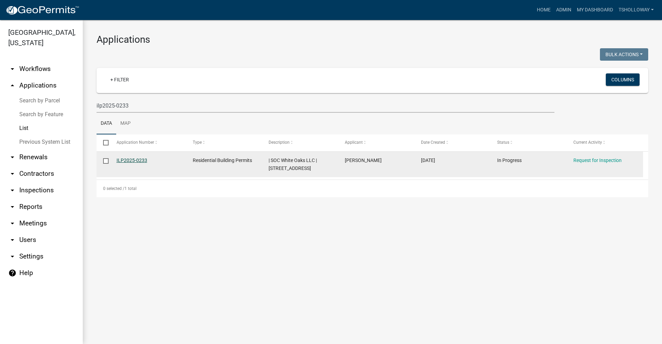
click at [132, 161] on link "ILP2025-0233" at bounding box center [132, 161] width 31 height 6
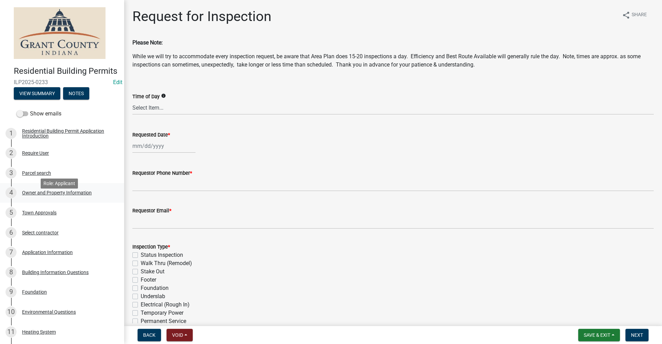
click at [42, 195] on div "Owner and Property Information" at bounding box center [57, 192] width 70 height 5
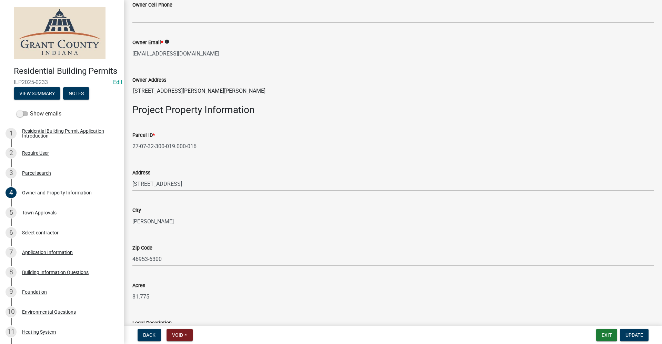
scroll to position [310, 0]
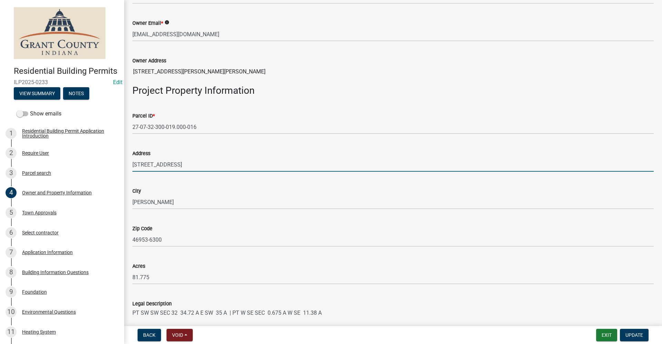
click at [193, 163] on input "7145 S MERIDIAN ST" at bounding box center [392, 165] width 521 height 14
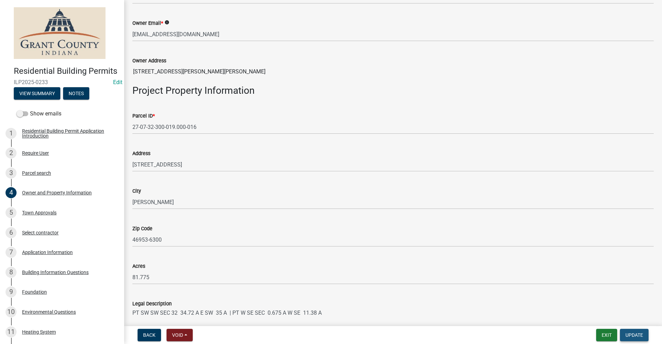
click at [634, 337] on span "Update" at bounding box center [634, 335] width 18 height 6
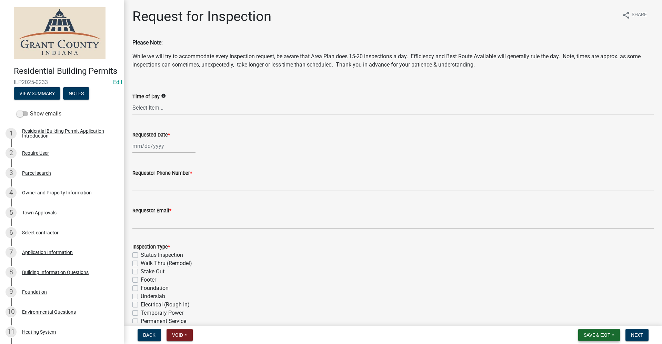
click at [599, 334] on span "Save & Exit" at bounding box center [597, 335] width 27 height 6
click at [585, 322] on button "Save & Exit" at bounding box center [592, 317] width 55 height 17
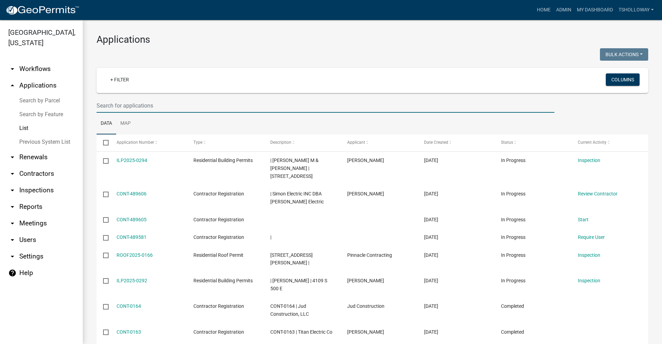
click at [107, 101] on input "text" at bounding box center [326, 106] width 458 height 14
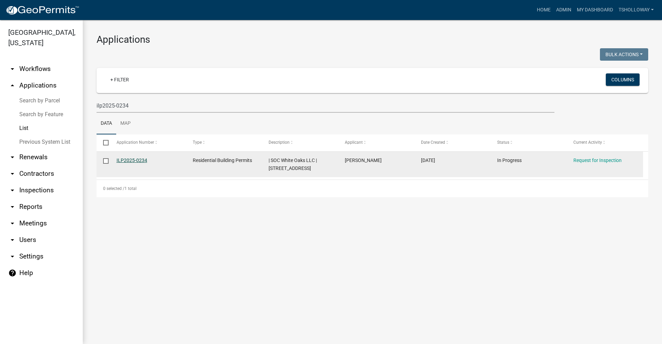
click at [132, 160] on link "ILP2025-0234" at bounding box center [132, 161] width 31 height 6
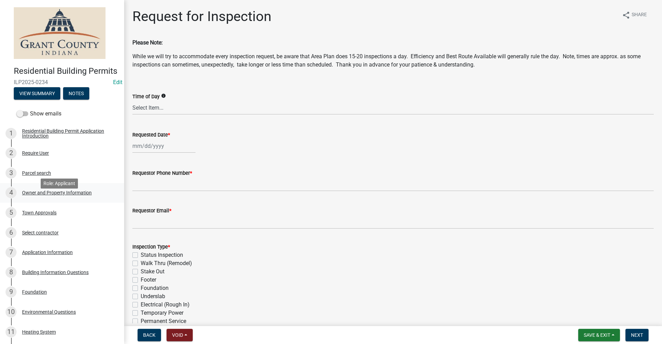
click at [61, 195] on div "Owner and Property Information" at bounding box center [57, 192] width 70 height 5
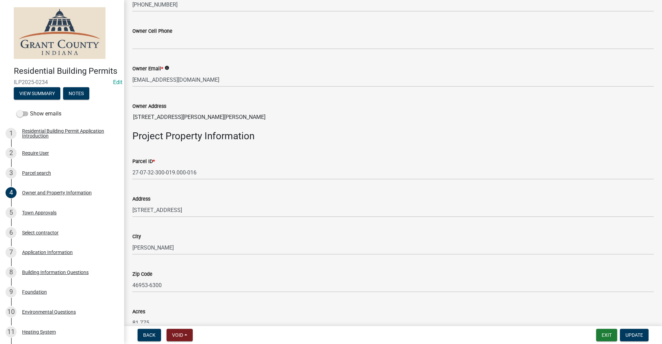
scroll to position [276, 0]
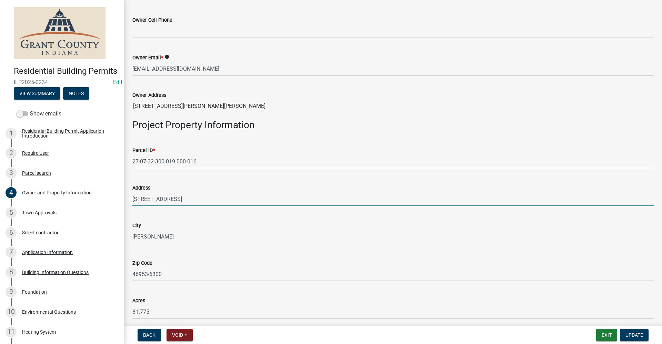
click at [196, 199] on input "7145 S MERIDIAN ST" at bounding box center [392, 199] width 521 height 14
click at [645, 336] on button "Update" at bounding box center [634, 335] width 29 height 12
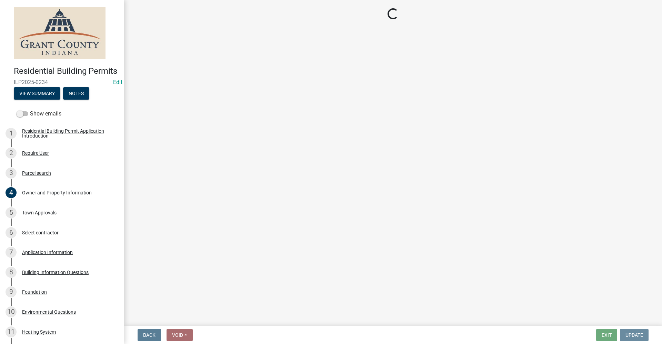
scroll to position [0, 0]
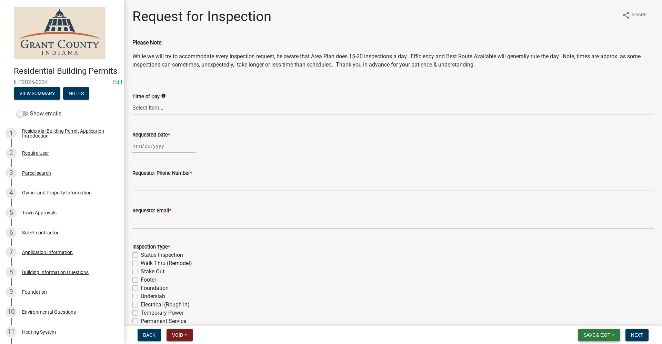
click at [599, 338] on span "Save & Exit" at bounding box center [597, 335] width 27 height 6
click at [589, 319] on button "Save & Exit" at bounding box center [592, 317] width 55 height 17
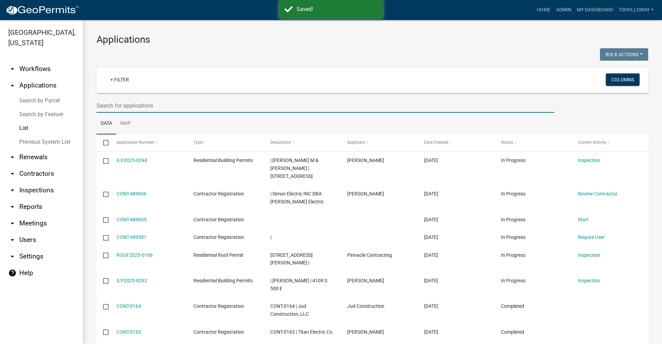
click at [110, 106] on input "text" at bounding box center [326, 106] width 458 height 14
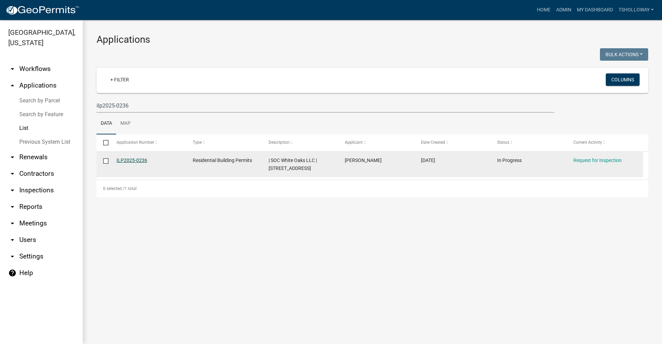
click at [124, 160] on link "ILP2025-0236" at bounding box center [132, 161] width 31 height 6
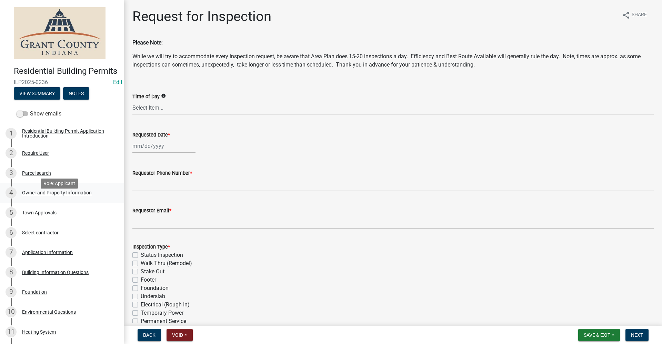
click at [61, 195] on div "Owner and Property Information" at bounding box center [57, 192] width 70 height 5
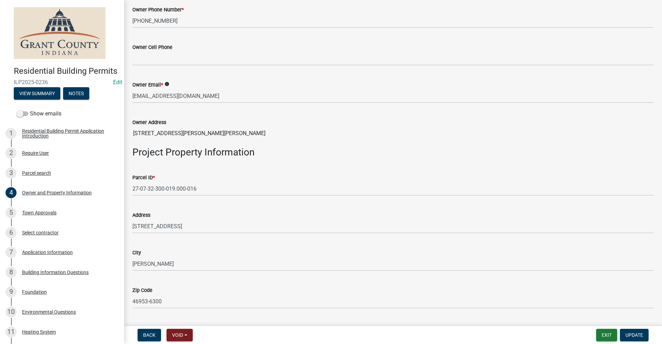
scroll to position [276, 0]
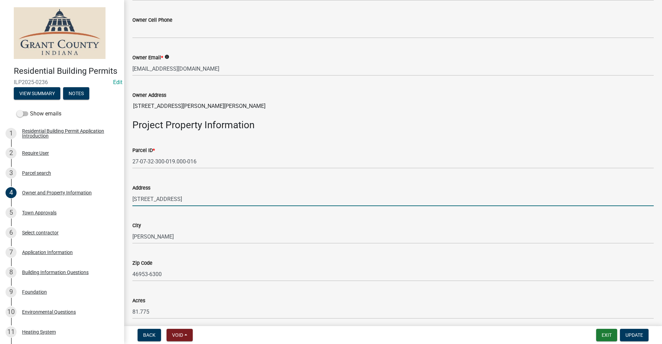
click at [197, 202] on input "7145 S MERIDIAN ST" at bounding box center [392, 199] width 521 height 14
click at [634, 336] on span "Update" at bounding box center [634, 335] width 18 height 6
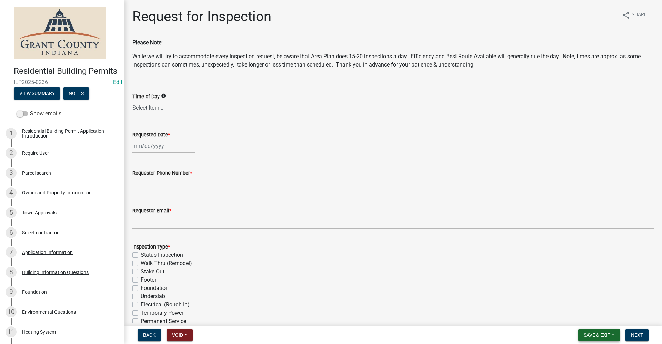
click at [603, 335] on span "Save & Exit" at bounding box center [597, 335] width 27 height 6
click at [592, 320] on button "Save & Exit" at bounding box center [592, 317] width 55 height 17
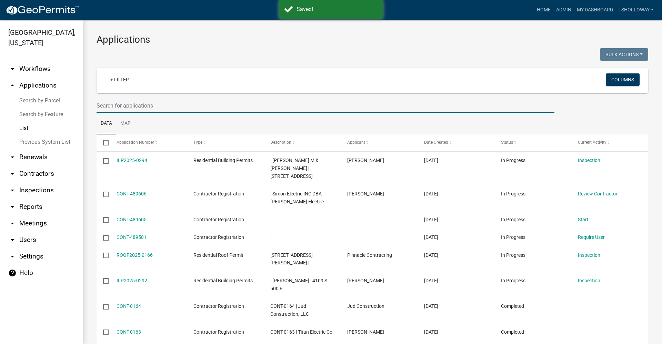
click at [104, 108] on input "text" at bounding box center [326, 106] width 458 height 14
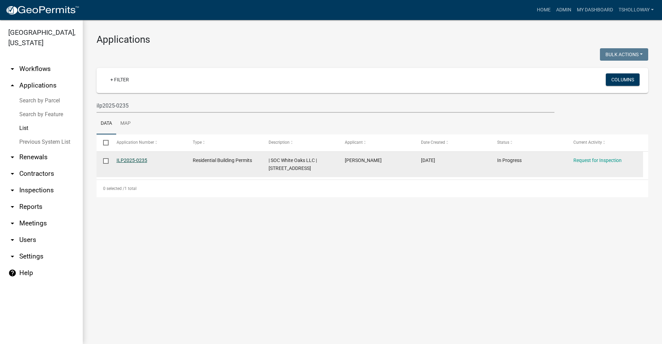
click at [137, 158] on link "ILP2025-0235" at bounding box center [132, 161] width 31 height 6
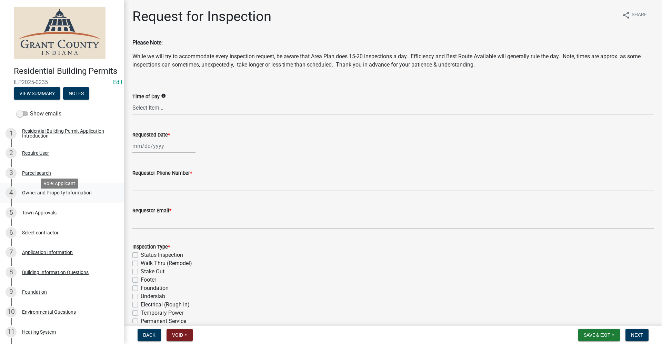
click at [62, 195] on div "Owner and Property Information" at bounding box center [57, 192] width 70 height 5
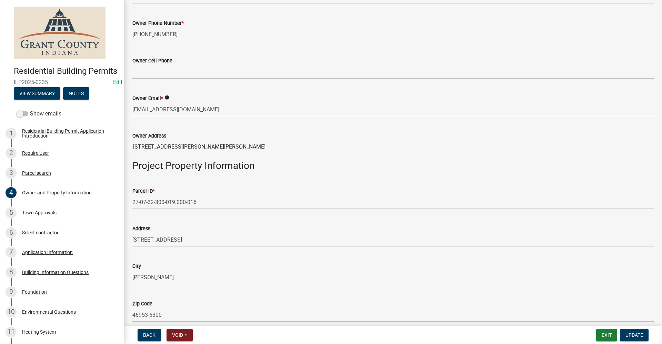
scroll to position [276, 0]
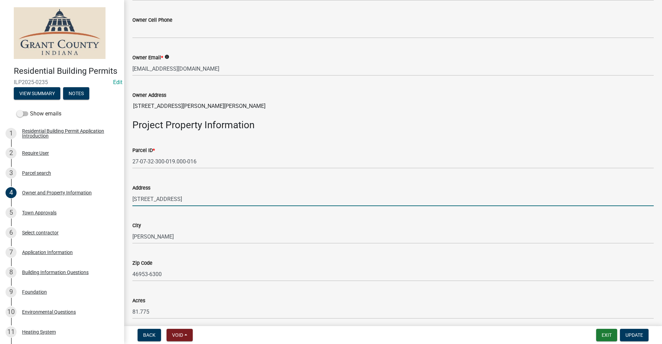
drag, startPoint x: 194, startPoint y: 201, endPoint x: 197, endPoint y: 204, distance: 4.2
click at [194, 201] on input "7145 S MERIDIAN ST" at bounding box center [392, 199] width 521 height 14
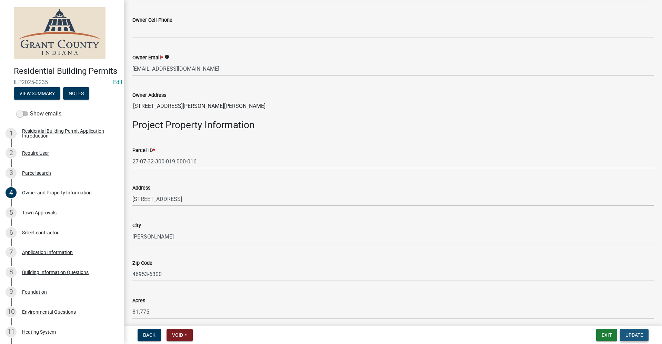
click at [637, 335] on span "Update" at bounding box center [634, 335] width 18 height 6
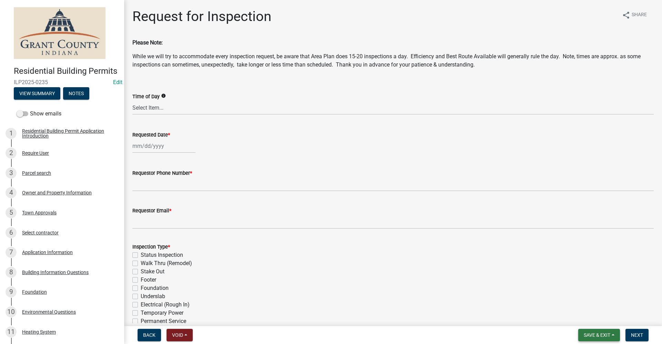
click at [591, 333] on span "Save & Exit" at bounding box center [597, 335] width 27 height 6
click at [578, 321] on button "Save & Exit" at bounding box center [592, 317] width 55 height 17
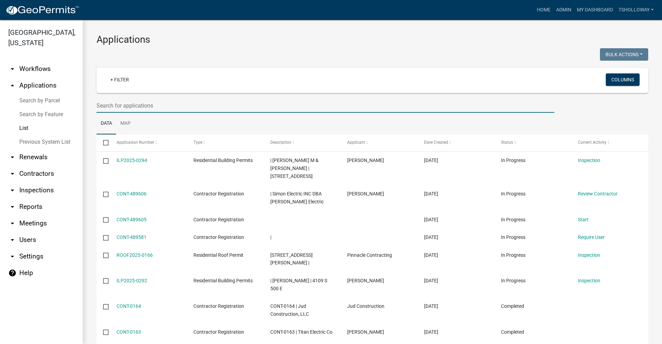
click at [111, 105] on input "text" at bounding box center [326, 106] width 458 height 14
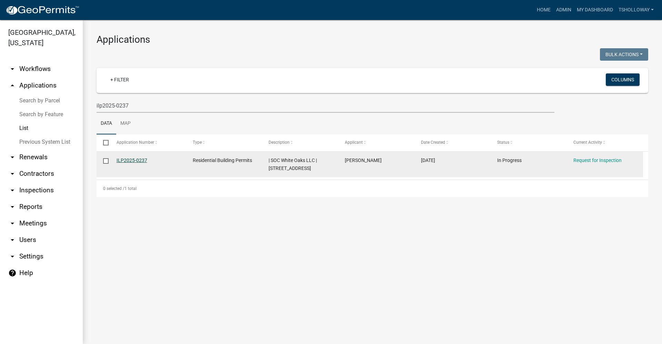
click at [135, 159] on link "ILP2025-0237" at bounding box center [132, 161] width 31 height 6
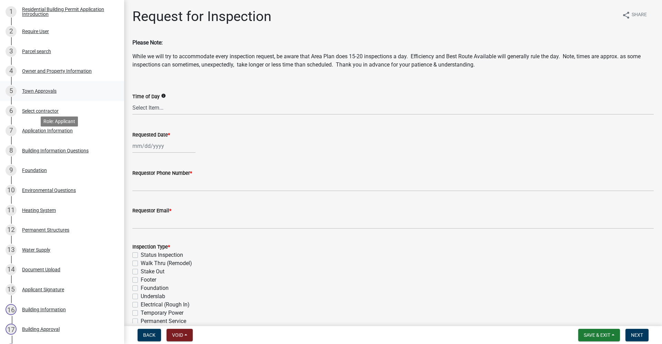
scroll to position [108, 0]
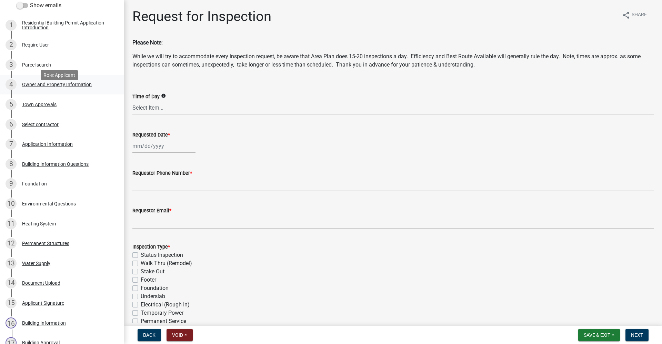
click at [51, 87] on div "Owner and Property Information" at bounding box center [57, 84] width 70 height 5
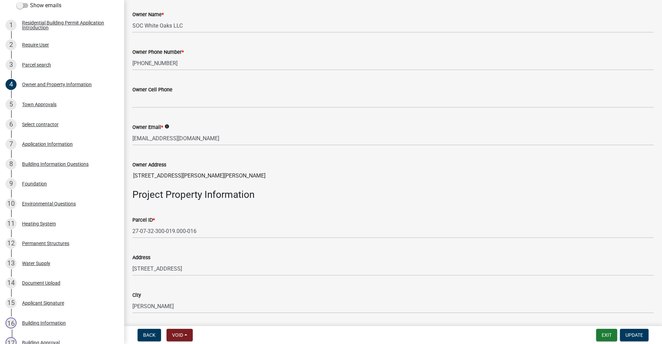
scroll to position [207, 0]
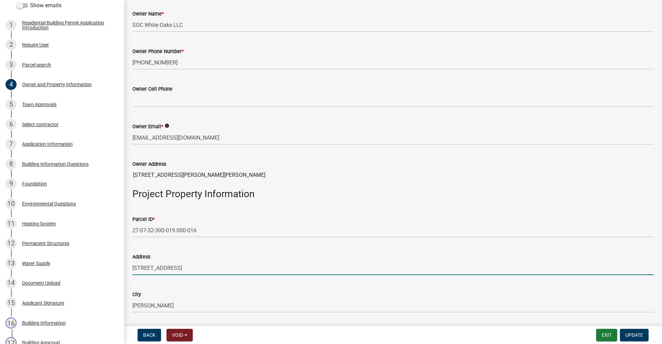
click at [198, 269] on input "7145 S MERIDIAN ST" at bounding box center [392, 268] width 521 height 14
click at [636, 338] on button "Update" at bounding box center [634, 335] width 29 height 12
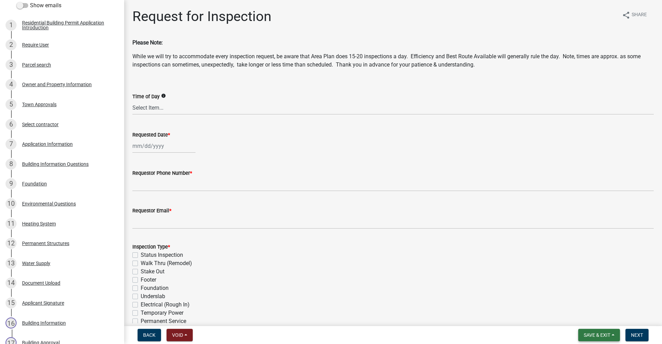
click at [594, 336] on span "Save & Exit" at bounding box center [597, 335] width 27 height 6
click at [590, 317] on button "Save & Exit" at bounding box center [592, 317] width 55 height 17
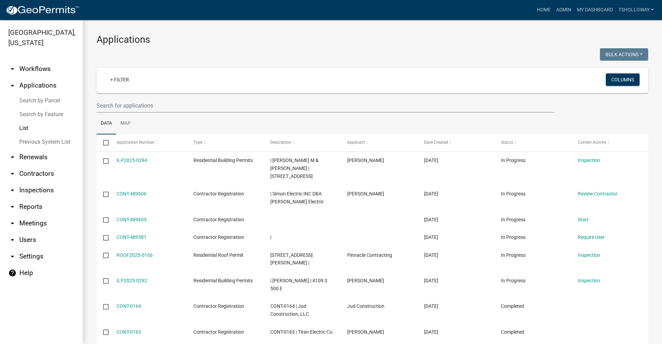
click at [36, 77] on link "arrow_drop_up Applications" at bounding box center [41, 85] width 83 height 17
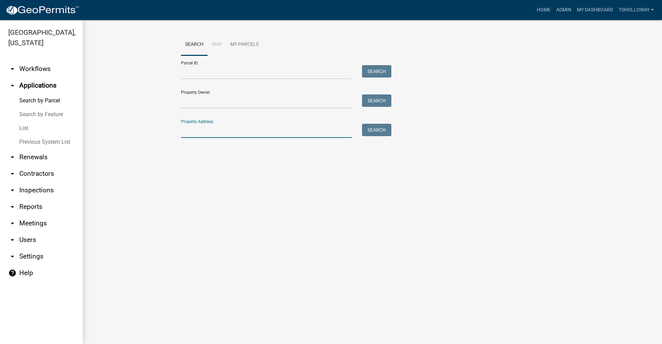
click at [208, 134] on input "Property Address:" at bounding box center [266, 131] width 171 height 14
click at [378, 131] on button "Search" at bounding box center [376, 130] width 29 height 12
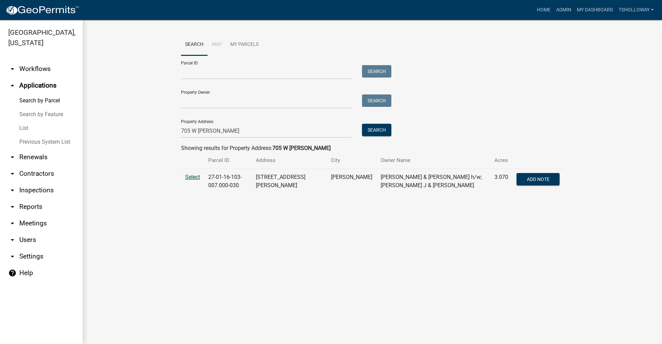
click at [190, 175] on span "Select" at bounding box center [192, 177] width 15 height 7
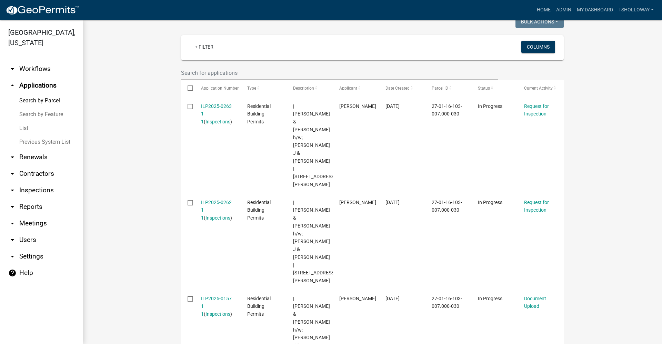
scroll to position [207, 0]
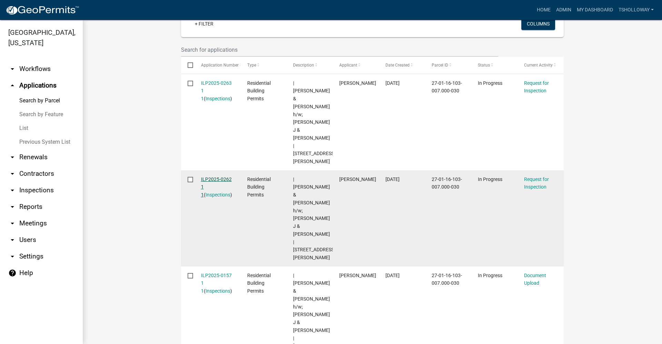
click at [208, 176] on link "ILP2025-0262 1 1" at bounding box center [216, 186] width 31 height 21
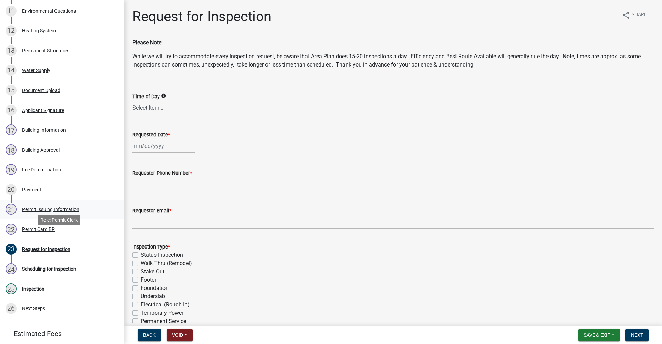
scroll to position [345, 0]
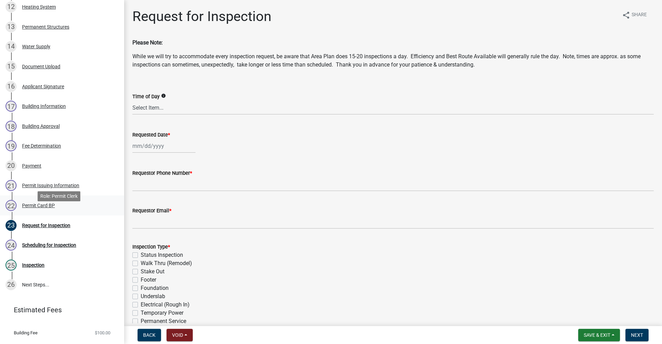
click at [38, 208] on div "Permit Card BP" at bounding box center [38, 205] width 33 height 5
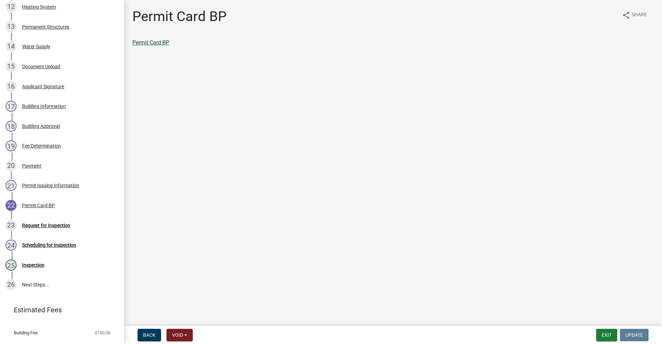
click at [152, 43] on link "Permit Card BP" at bounding box center [150, 42] width 37 height 7
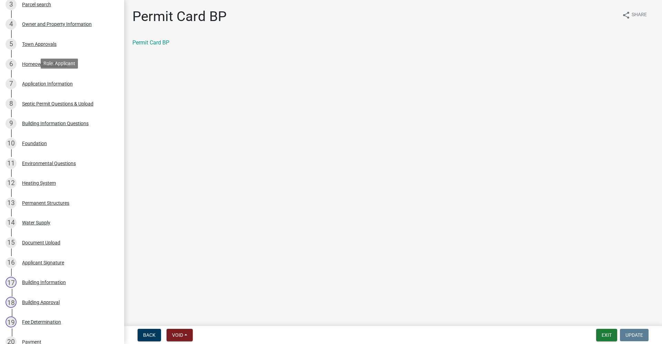
scroll to position [69, 0]
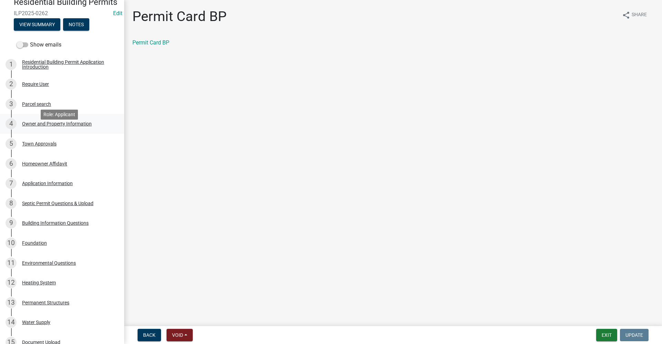
click at [56, 126] on div "Owner and Property Information" at bounding box center [57, 123] width 70 height 5
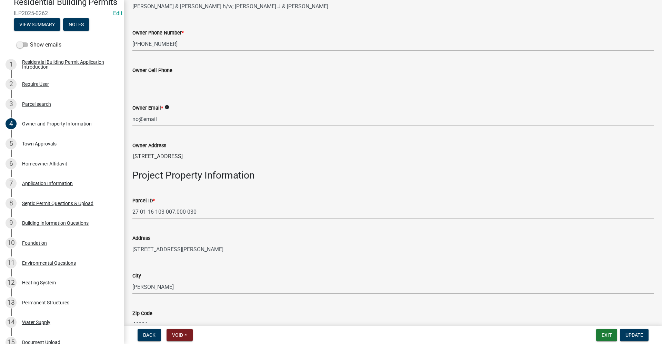
scroll to position [241, 0]
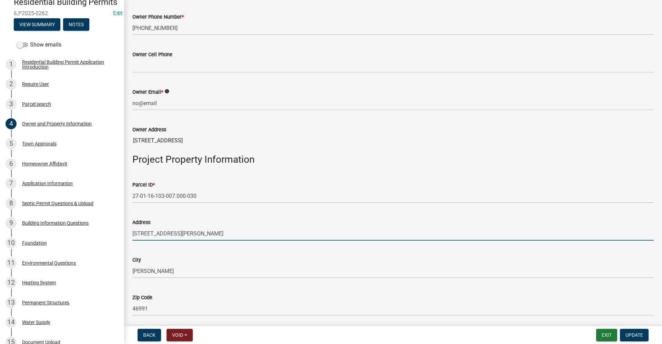
click at [202, 233] on input "705 W LANDESS ST" at bounding box center [392, 233] width 521 height 14
click at [637, 336] on span "Update" at bounding box center [634, 335] width 18 height 6
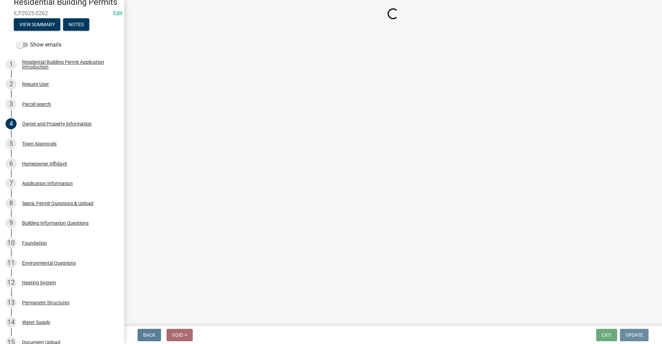
scroll to position [0, 0]
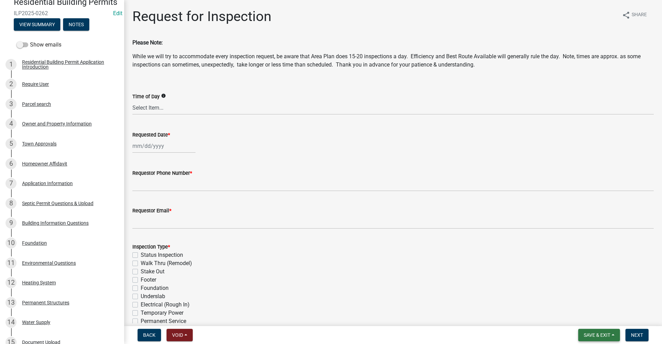
click at [598, 336] on span "Save & Exit" at bounding box center [597, 335] width 27 height 6
click at [584, 319] on button "Save & Exit" at bounding box center [592, 317] width 55 height 17
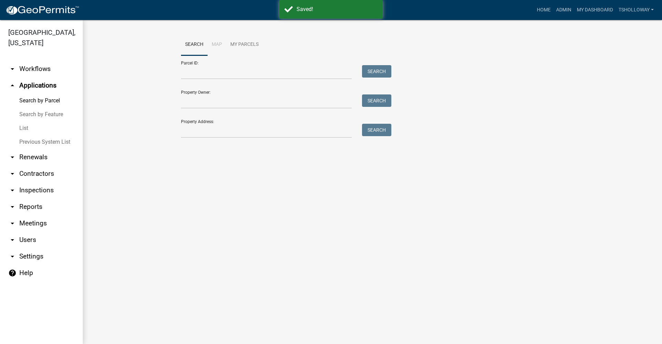
click at [24, 121] on link "List" at bounding box center [41, 128] width 83 height 14
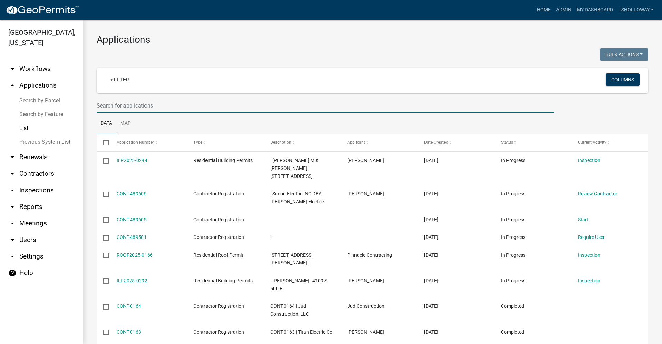
click at [110, 106] on input "text" at bounding box center [326, 106] width 458 height 14
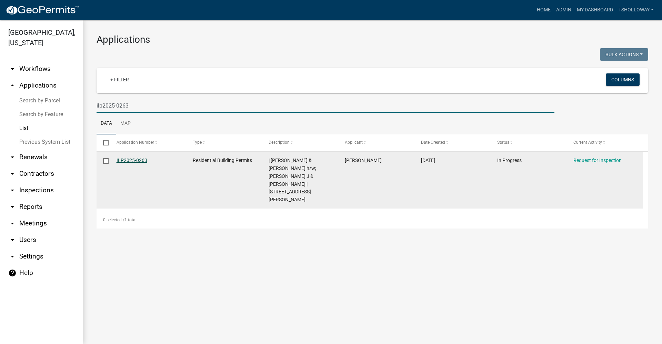
click at [134, 159] on link "ILP2025-0263" at bounding box center [132, 161] width 31 height 6
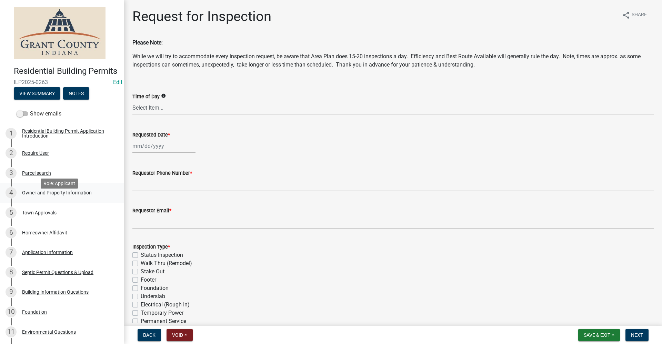
click at [53, 195] on div "Owner and Property Information" at bounding box center [57, 192] width 70 height 5
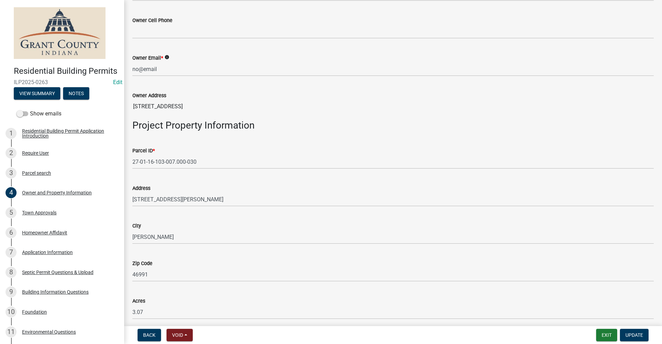
scroll to position [276, 0]
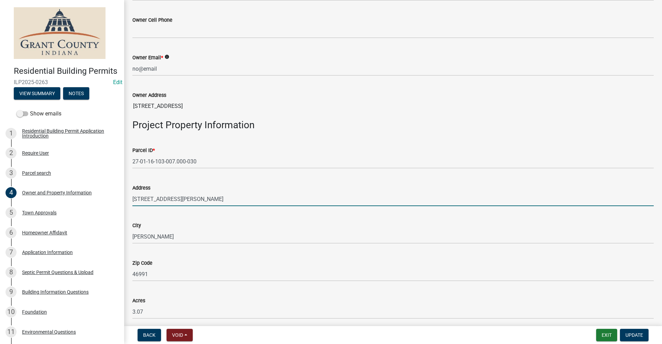
click at [195, 200] on input "705 W LANDESS ST" at bounding box center [392, 199] width 521 height 14
click at [636, 335] on span "Update" at bounding box center [634, 335] width 18 height 6
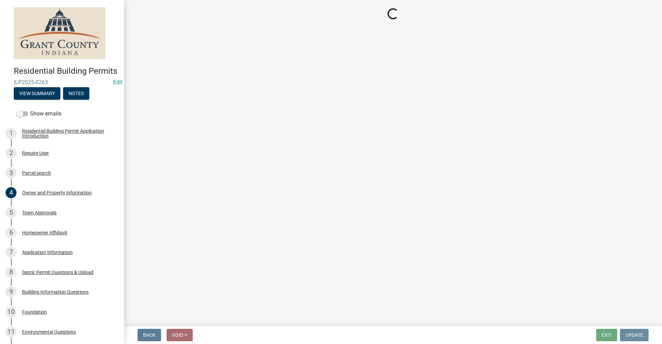
scroll to position [0, 0]
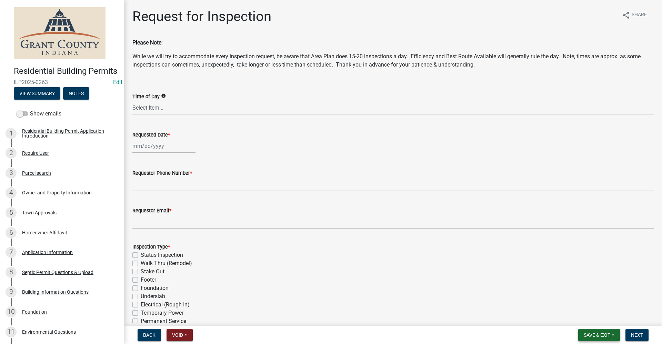
click at [596, 337] on span "Save & Exit" at bounding box center [597, 335] width 27 height 6
click at [591, 318] on button "Save & Exit" at bounding box center [592, 317] width 55 height 17
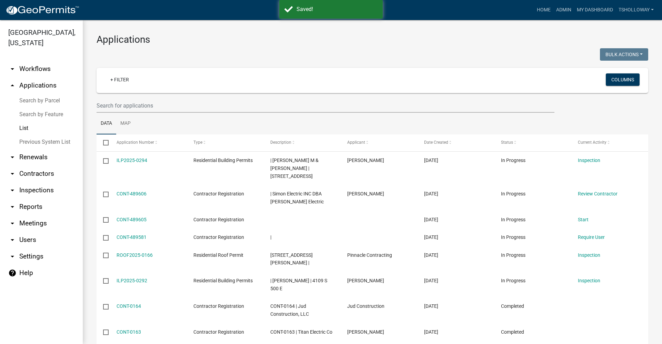
click at [36, 165] on link "arrow_drop_down Contractors" at bounding box center [41, 173] width 83 height 17
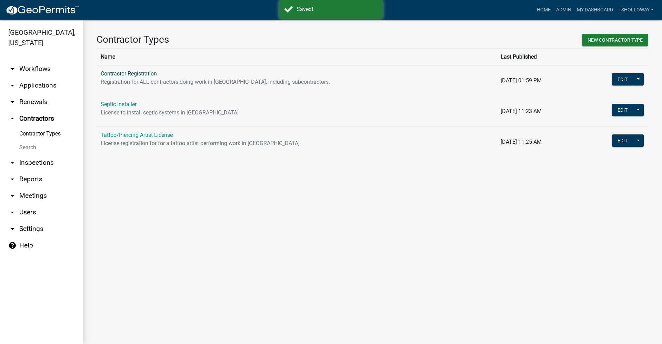
click at [119, 73] on link "Contractor Registration" at bounding box center [129, 73] width 56 height 7
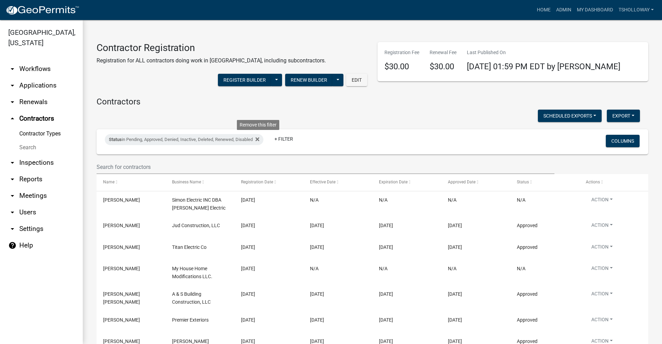
click at [259, 139] on icon at bounding box center [257, 140] width 4 height 4
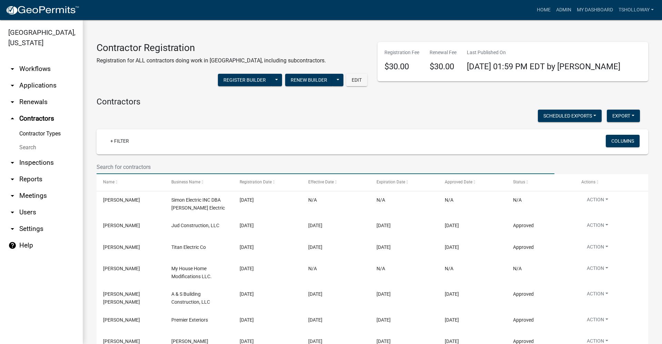
click at [118, 165] on input "text" at bounding box center [326, 167] width 458 height 14
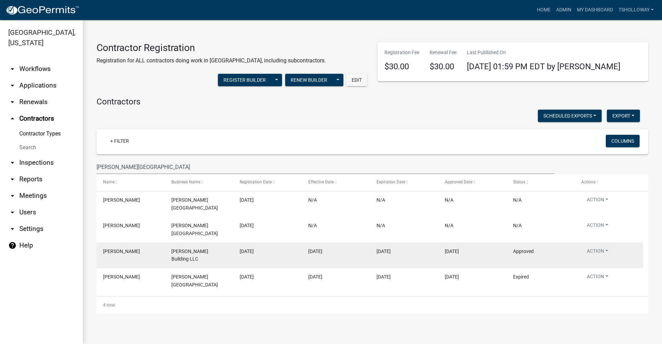
click at [361, 247] on datatable-body-cell "01/22/2025" at bounding box center [335, 255] width 68 height 26
click at [605, 247] on button "Action" at bounding box center [597, 252] width 32 height 10
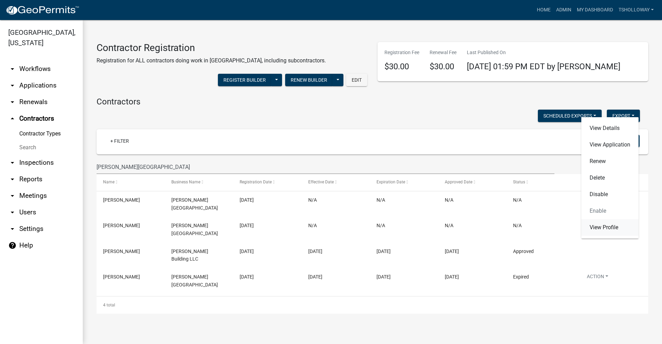
click at [606, 229] on link "View Profile" at bounding box center [609, 227] width 57 height 17
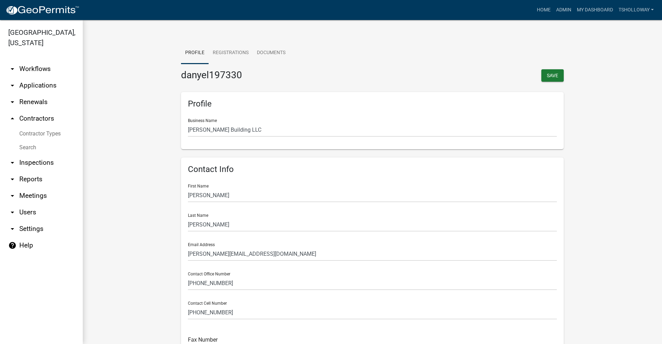
click at [38, 127] on link "Contractor Types" at bounding box center [41, 134] width 83 height 14
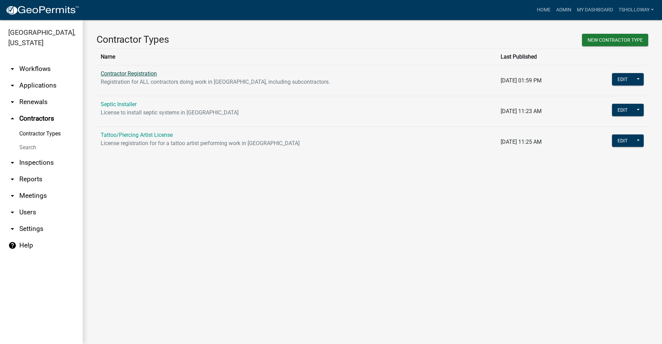
click at [112, 74] on link "Contractor Registration" at bounding box center [129, 73] width 56 height 7
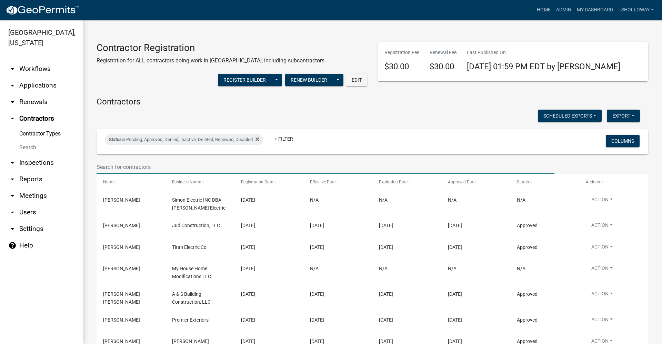
click at [109, 164] on input "text" at bounding box center [326, 167] width 458 height 14
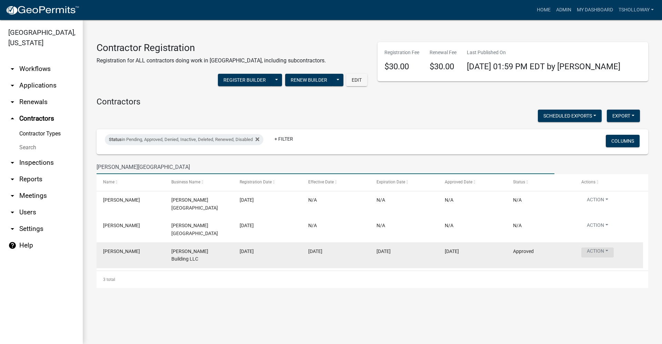
click at [599, 247] on button "Action" at bounding box center [597, 252] width 32 height 10
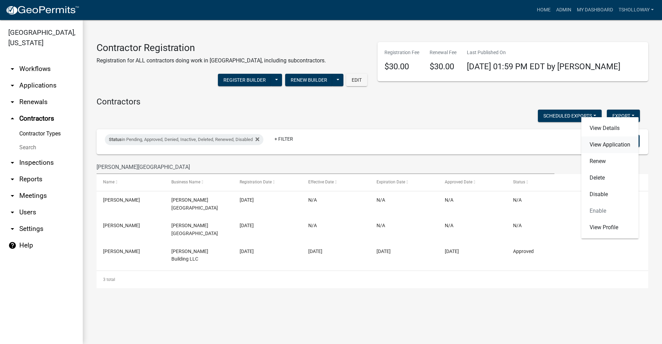
click at [605, 144] on link "View Application" at bounding box center [609, 144] width 57 height 17
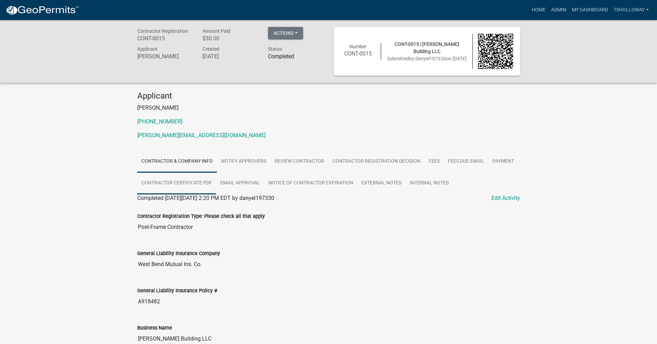
click at [177, 181] on link "Contractor Certificate PDF" at bounding box center [176, 183] width 79 height 22
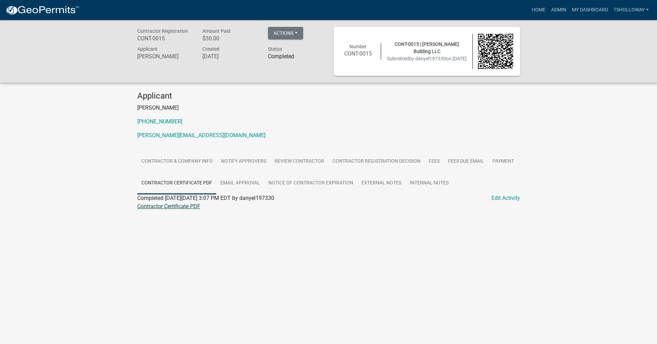
click at [164, 208] on link "Contractor Certificate PDF" at bounding box center [168, 206] width 63 height 7
click at [560, 10] on link "Admin" at bounding box center [558, 9] width 21 height 13
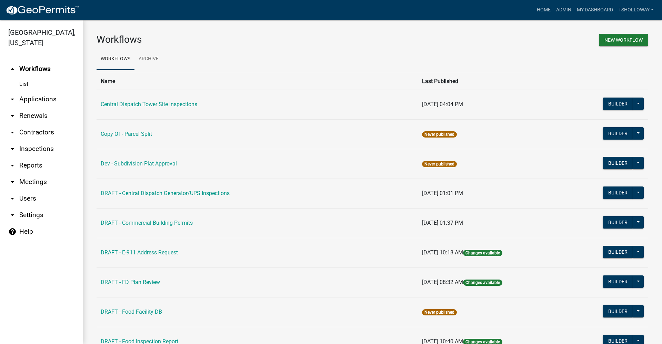
click at [36, 141] on link "arrow_drop_down Inspections" at bounding box center [41, 149] width 83 height 17
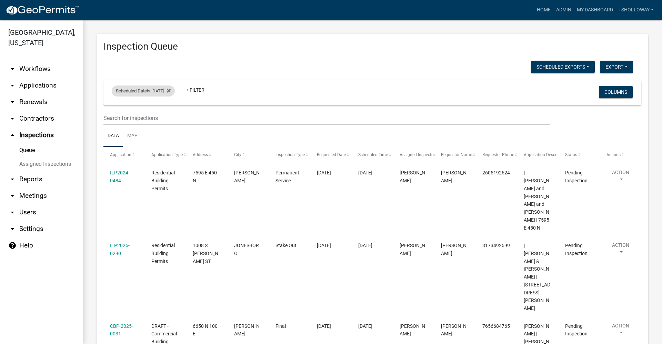
click at [174, 90] on div "Scheduled Date is 10/08/2025" at bounding box center [143, 90] width 63 height 11
click at [170, 117] on input "2025-10-08" at bounding box center [149, 117] width 48 height 14
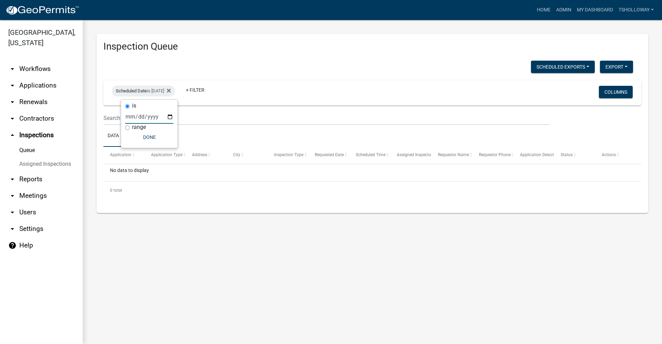
click at [170, 116] on input "2025-10-09" at bounding box center [149, 117] width 48 height 14
click at [170, 117] on input "2025-10-10" at bounding box center [149, 117] width 48 height 14
click at [148, 254] on main "Inspection Queue Scheduled Exports + Create New Monthly Tower Site Inspections …" at bounding box center [372, 182] width 579 height 324
click at [165, 90] on div "Scheduled Date is 10/13/2025" at bounding box center [143, 90] width 63 height 11
click at [135, 118] on input "2025-10-13" at bounding box center [149, 117] width 48 height 14
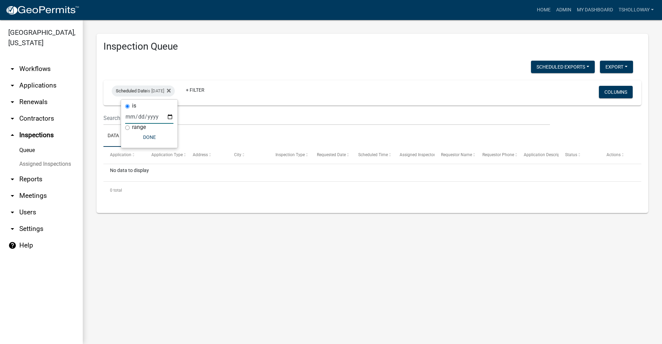
click at [170, 118] on input "2025-10-13" at bounding box center [149, 117] width 48 height 14
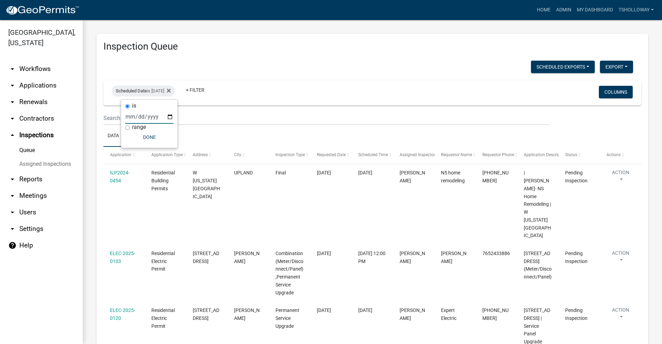
click at [170, 116] on input "2025-10-14" at bounding box center [149, 117] width 48 height 14
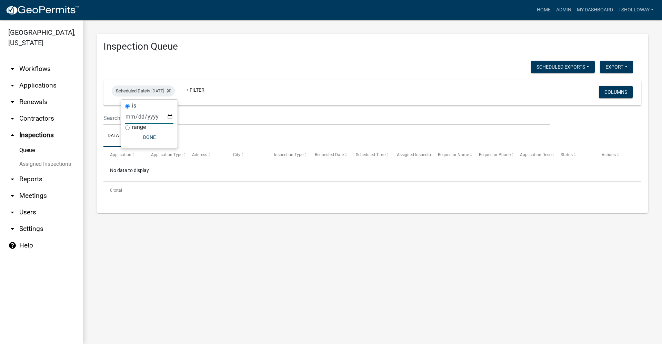
click at [170, 118] on input "2025-10-15" at bounding box center [149, 117] width 48 height 14
click at [169, 118] on input "2025-10-16" at bounding box center [149, 117] width 48 height 14
click at [31, 77] on link "arrow_drop_down Applications" at bounding box center [41, 85] width 83 height 17
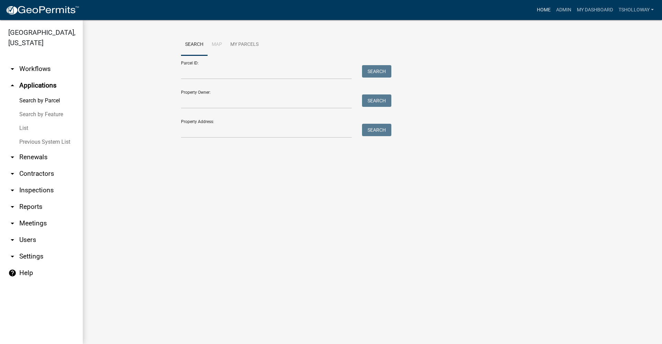
click at [542, 11] on link "Home" at bounding box center [543, 9] width 19 height 13
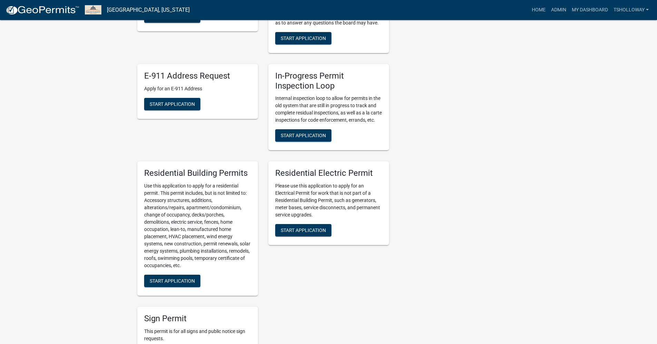
scroll to position [345, 0]
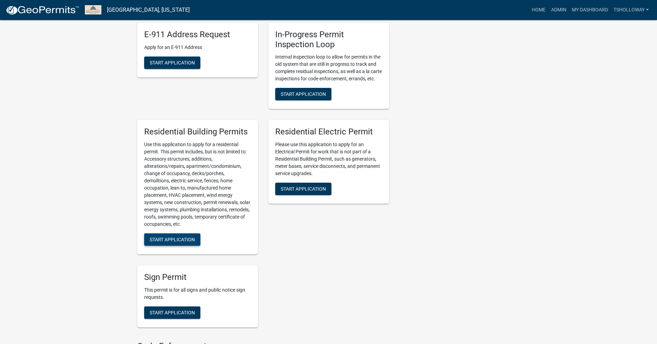
click at [166, 242] on span "Start Application" at bounding box center [172, 240] width 45 height 6
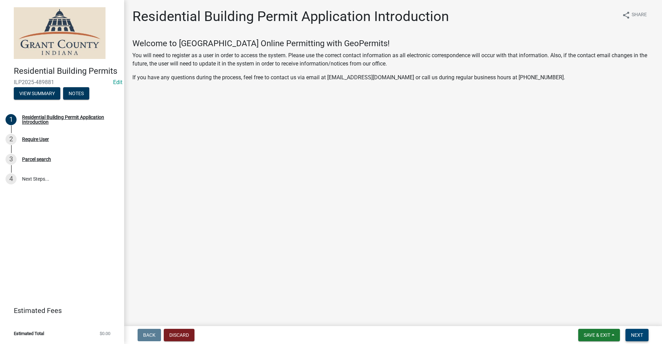
click at [634, 335] on span "Next" at bounding box center [637, 335] width 12 height 6
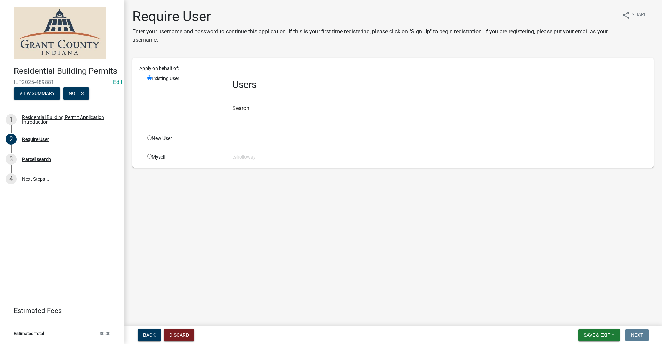
click at [252, 111] on input "text" at bounding box center [439, 110] width 414 height 14
click at [148, 138] on input "radio" at bounding box center [149, 137] width 4 height 4
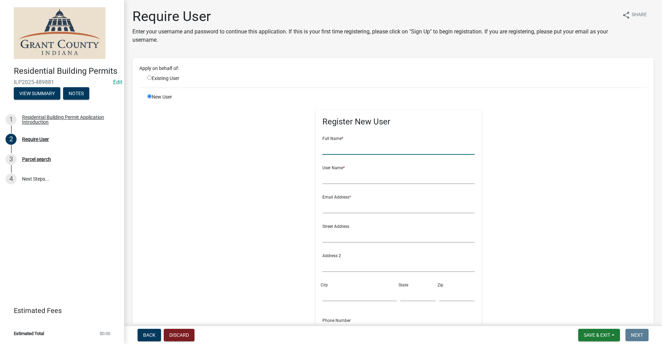
click at [323, 150] on input "text" at bounding box center [398, 148] width 153 height 14
click at [334, 178] on input "text" at bounding box center [398, 177] width 153 height 14
click at [177, 337] on button "Discard" at bounding box center [179, 335] width 31 height 12
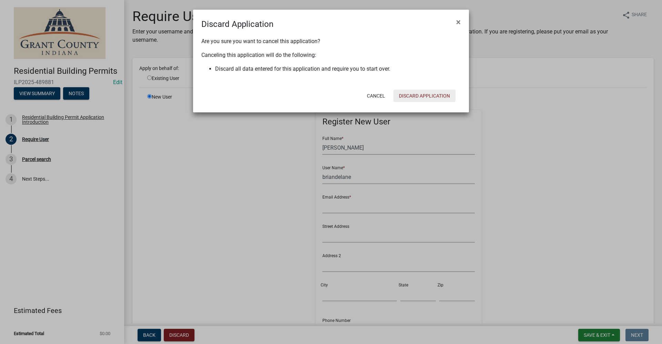
click at [415, 96] on button "Discard Application" at bounding box center [424, 96] width 62 height 12
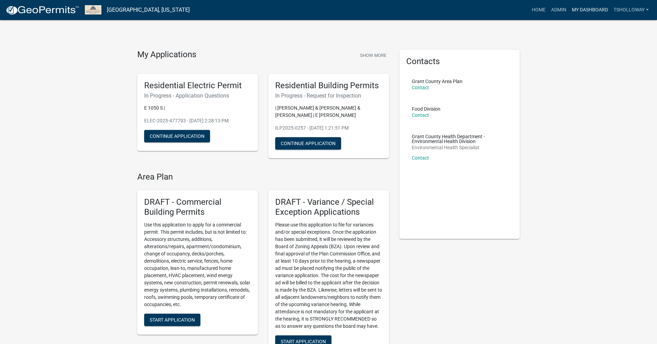
click at [588, 9] on link "My Dashboard" at bounding box center [590, 9] width 42 height 13
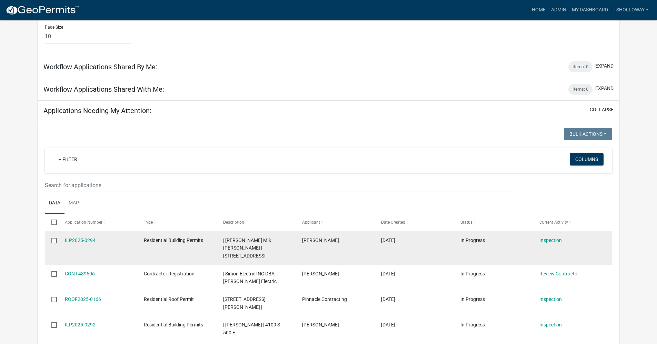
scroll to position [514, 0]
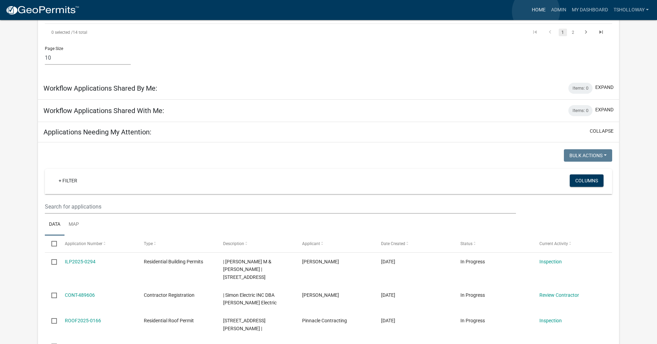
click at [536, 11] on link "Home" at bounding box center [538, 9] width 19 height 13
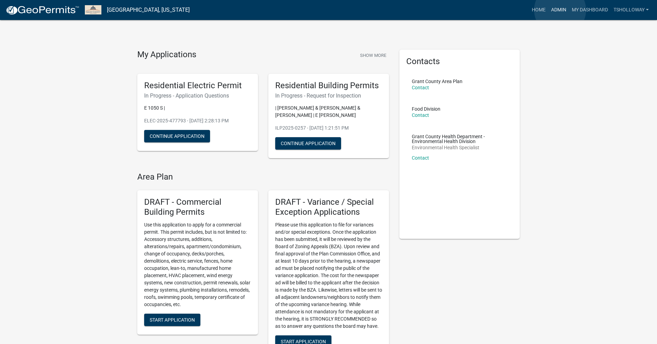
click at [559, 10] on link "Admin" at bounding box center [558, 9] width 21 height 13
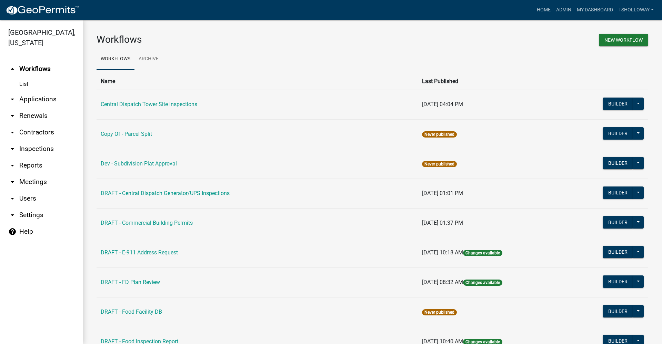
click at [36, 91] on link "arrow_drop_down Applications" at bounding box center [41, 99] width 83 height 17
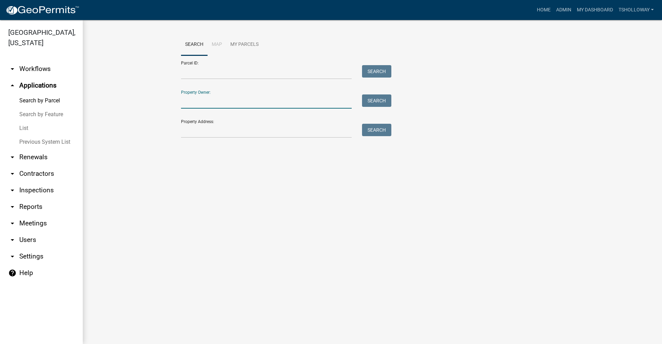
click at [190, 100] on input "Property Owner:" at bounding box center [266, 101] width 171 height 14
click at [373, 100] on button "Search" at bounding box center [376, 100] width 29 height 12
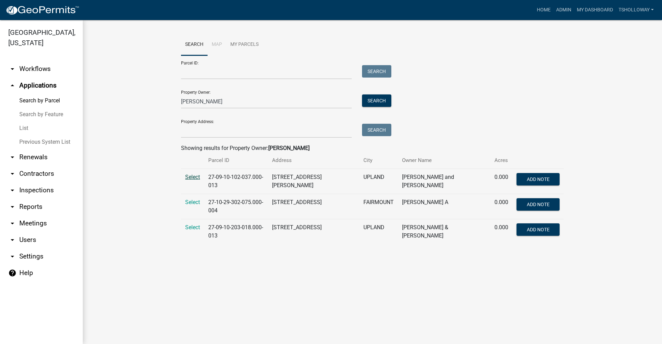
click at [191, 177] on span "Select" at bounding box center [192, 177] width 15 height 7
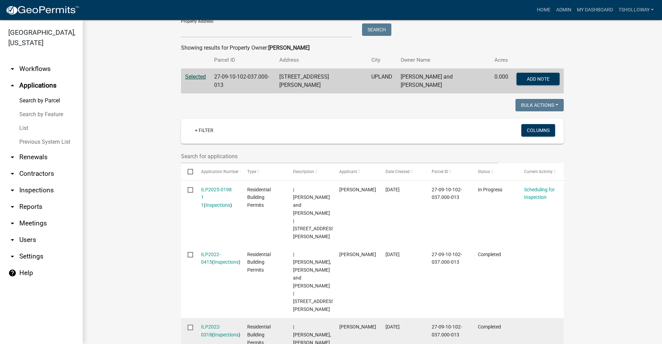
scroll to position [138, 0]
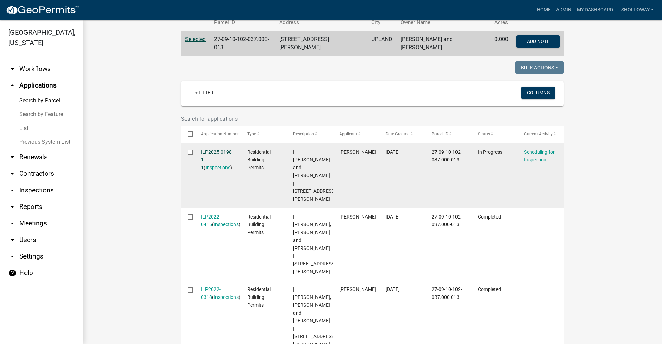
click at [210, 149] on link "ILP2025-0198 1 1" at bounding box center [216, 159] width 31 height 21
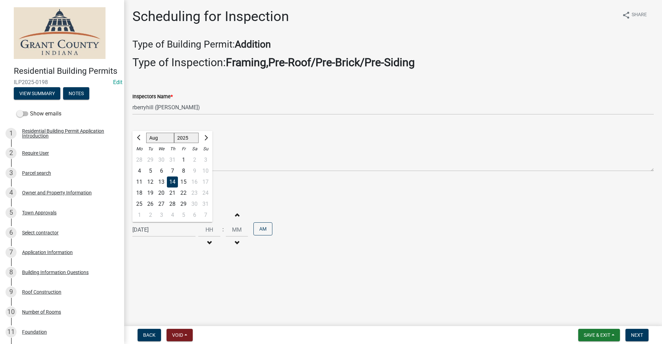
drag, startPoint x: 143, startPoint y: 231, endPoint x: 169, endPoint y: 246, distance: 30.1
click at [169, 246] on div "08/14/2025 Jan Feb Mar Apr May Jun Jul Aug Sep Oct Nov Dec 1525 1526 1527 1528 …" at bounding box center [392, 230] width 521 height 42
click at [635, 336] on span "Next" at bounding box center [637, 335] width 12 height 6
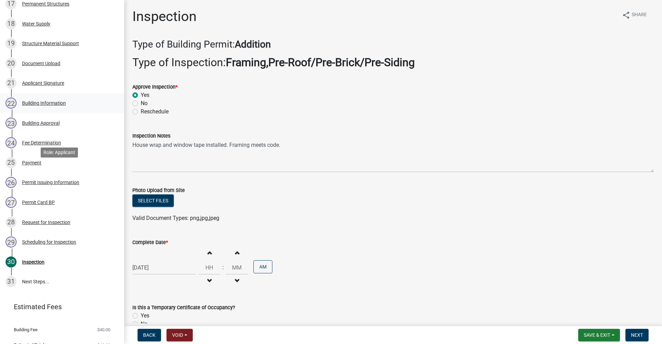
scroll to position [448, 0]
click at [46, 224] on div "Request for Inspection" at bounding box center [46, 221] width 48 height 5
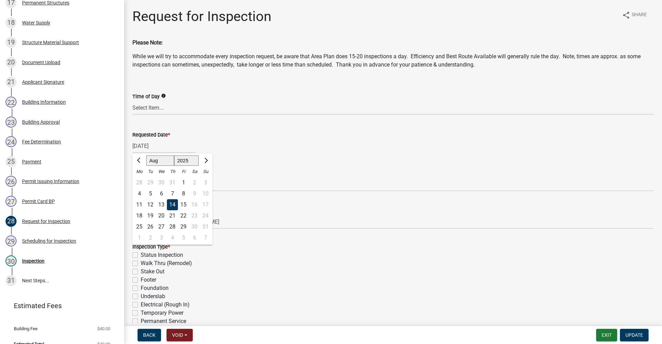
drag, startPoint x: 170, startPoint y: 146, endPoint x: 123, endPoint y: 144, distance: 46.9
click at [122, 144] on div "Residential Building Permits ILP2025-0198 Edit View Summary Notes Show emails 1…" at bounding box center [331, 172] width 662 height 344
click at [206, 162] on span "Next month" at bounding box center [205, 160] width 5 height 5
click at [172, 192] on div "9" at bounding box center [172, 193] width 11 height 11
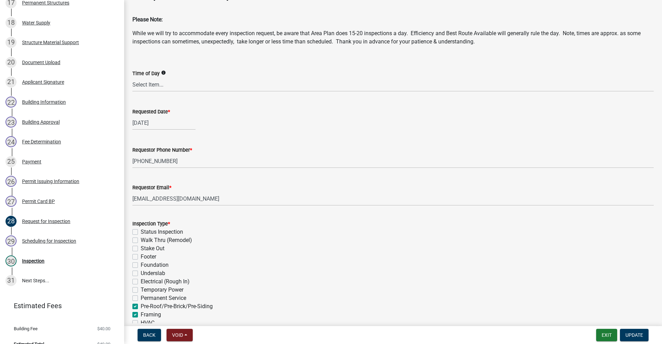
scroll to position [34, 0]
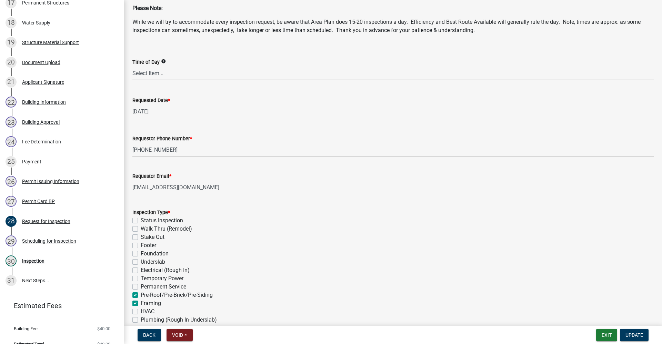
click at [141, 269] on label "Electrical (Rough In)" at bounding box center [165, 270] width 49 height 8
click at [141, 269] on input "Electrical (Rough In)" at bounding box center [143, 268] width 4 height 4
click at [141, 294] on label "Pre-Roof/Pre-Brick/Pre-Siding" at bounding box center [177, 295] width 72 height 8
click at [141, 294] on input "Pre-Roof/Pre-Brick/Pre-Siding" at bounding box center [143, 293] width 4 height 4
click at [141, 305] on label "Framing" at bounding box center [151, 303] width 20 height 8
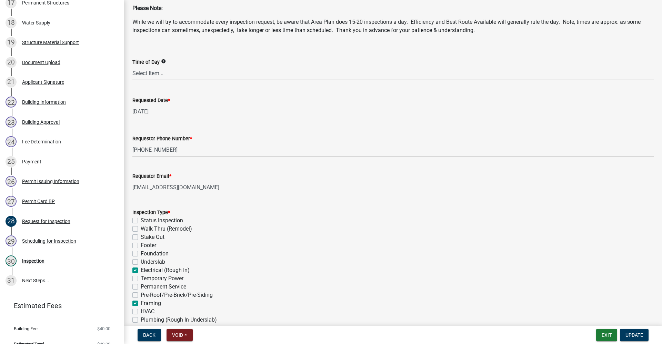
click at [141, 304] on input "Framing" at bounding box center [143, 301] width 4 height 4
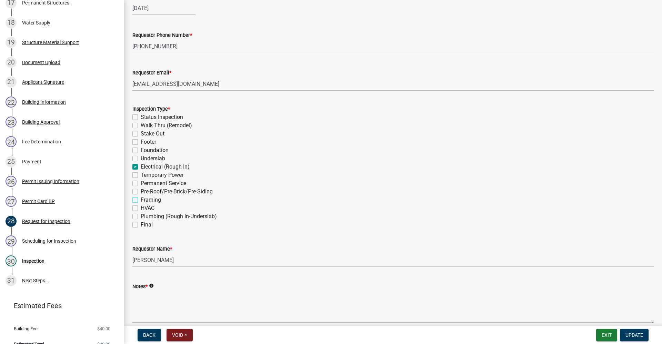
scroll to position [170, 0]
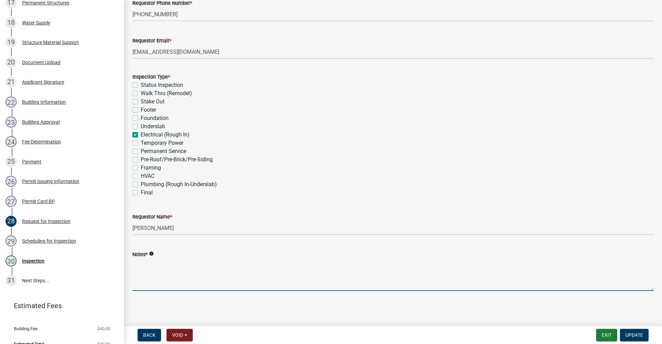
drag, startPoint x: 148, startPoint y: 265, endPoint x: 148, endPoint y: 270, distance: 4.5
click at [147, 269] on textarea "Notes *" at bounding box center [392, 275] width 521 height 32
click at [635, 330] on button "Update" at bounding box center [634, 335] width 29 height 12
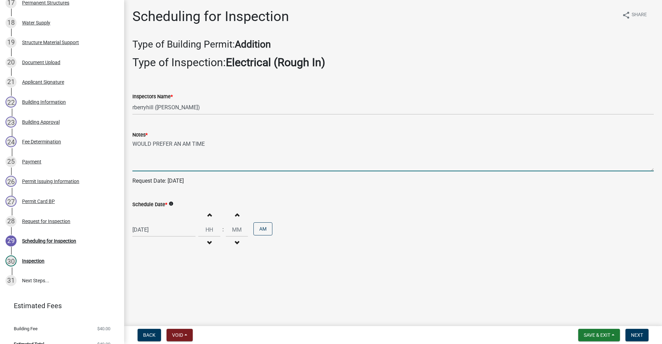
drag, startPoint x: 206, startPoint y: 142, endPoint x: 122, endPoint y: 140, distance: 84.1
click at [122, 140] on div "Residential Building Permits ILP2025-0198 Edit View Summary Notes Show emails 1…" at bounding box center [331, 172] width 662 height 344
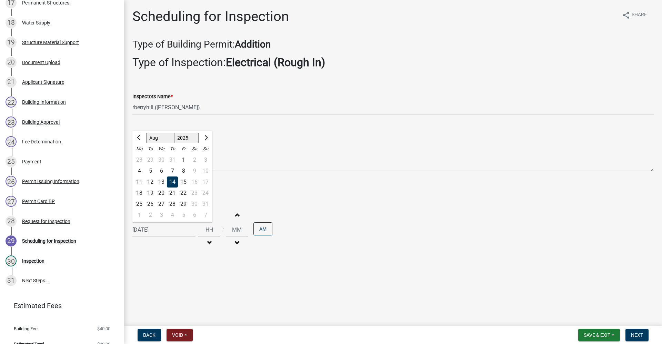
click at [150, 232] on div "08/14/2025 Jan Feb Mar Apr May Jun Jul Aug Sep Oct Nov Dec 1525 1526 1527 1528 …" at bounding box center [163, 230] width 63 height 14
click at [204, 139] on span "Next month" at bounding box center [205, 137] width 5 height 5
click at [205, 139] on span "Next month" at bounding box center [205, 137] width 5 height 5
click at [174, 169] on div "9" at bounding box center [172, 170] width 11 height 11
click at [635, 336] on span "Next" at bounding box center [637, 335] width 12 height 6
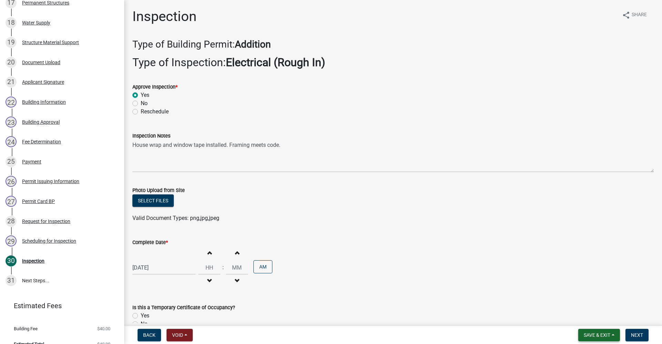
click at [598, 333] on span "Save & Exit" at bounding box center [597, 335] width 27 height 6
click at [579, 317] on button "Save & Exit" at bounding box center [592, 317] width 55 height 17
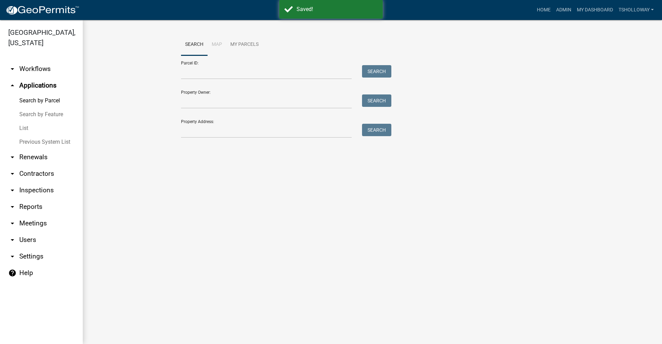
click at [37, 165] on link "arrow_drop_down Contractors" at bounding box center [41, 173] width 83 height 17
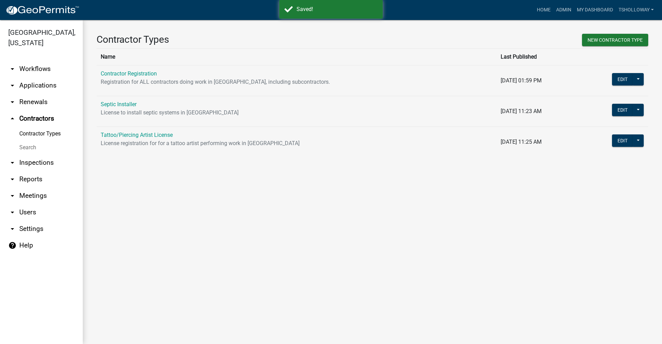
click at [35, 154] on link "arrow_drop_down Inspections" at bounding box center [41, 162] width 83 height 17
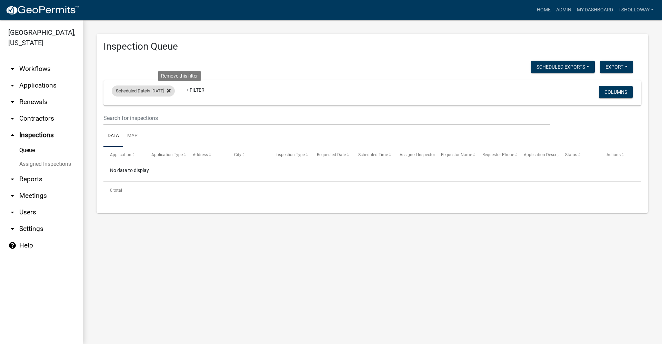
click at [171, 91] on icon at bounding box center [169, 91] width 4 height 4
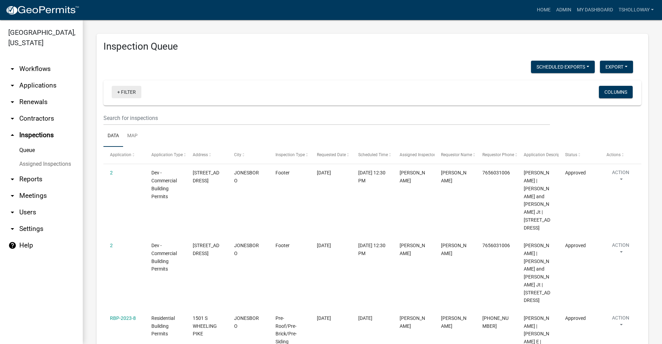
click at [125, 92] on link "+ Filter" at bounding box center [127, 92] width 30 height 12
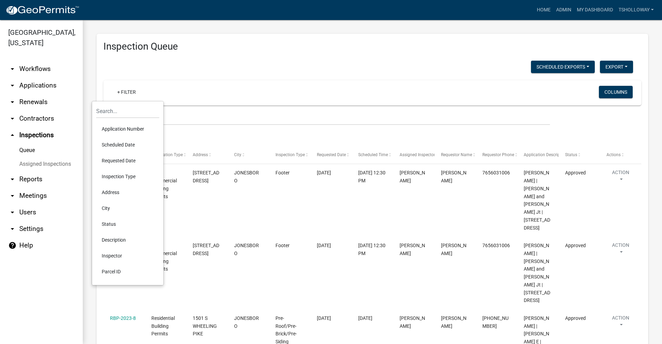
click at [130, 143] on li "Scheduled Date" at bounding box center [127, 145] width 63 height 16
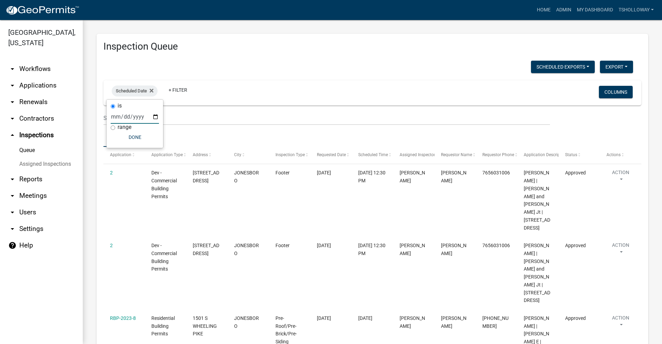
click at [156, 117] on input "date" at bounding box center [135, 117] width 48 height 14
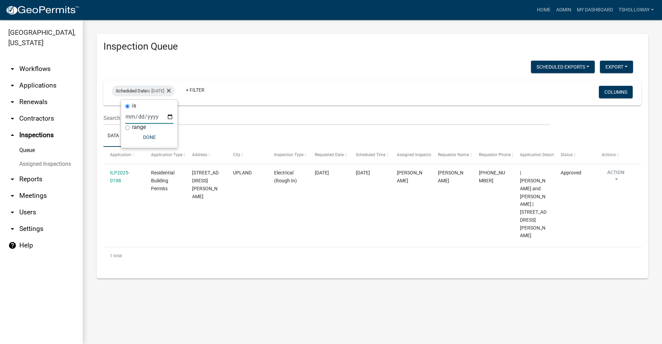
click at [33, 262] on ul "arrow_drop_down Workflows List arrow_drop_down Applications Search by Parcel Se…" at bounding box center [41, 199] width 83 height 289
click at [593, 10] on link "My Dashboard" at bounding box center [595, 9] width 42 height 13
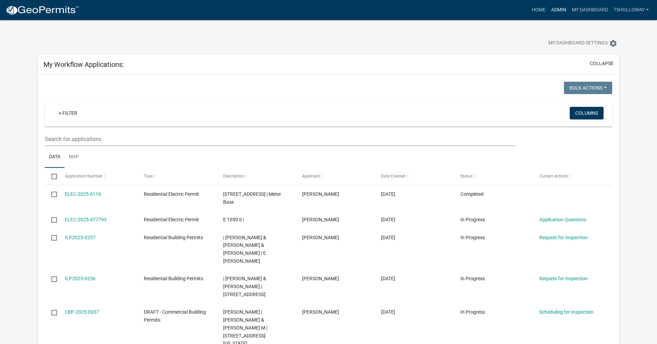
click at [558, 12] on link "Admin" at bounding box center [558, 9] width 21 height 13
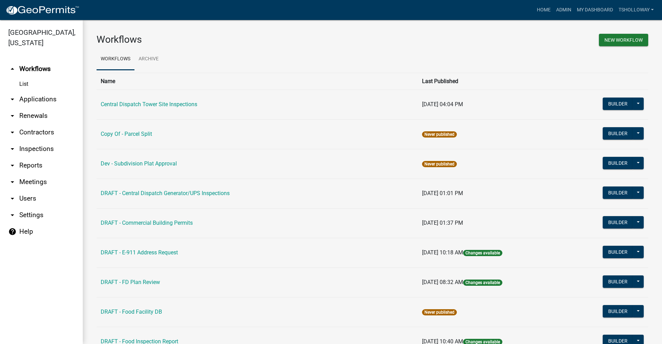
click at [37, 124] on link "arrow_drop_down Contractors" at bounding box center [41, 132] width 83 height 17
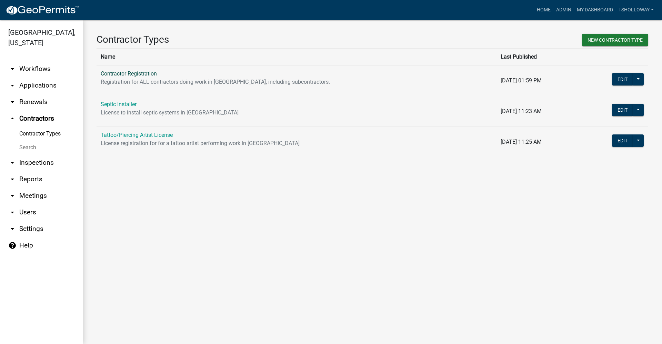
click at [122, 75] on link "Contractor Registration" at bounding box center [129, 73] width 56 height 7
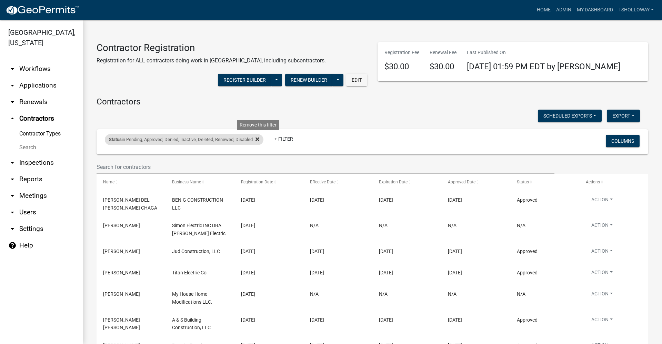
click at [259, 140] on icon at bounding box center [257, 140] width 4 height 4
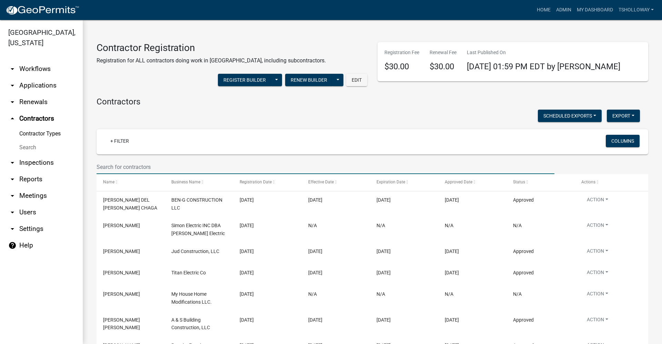
click at [109, 164] on input "text" at bounding box center [326, 167] width 458 height 14
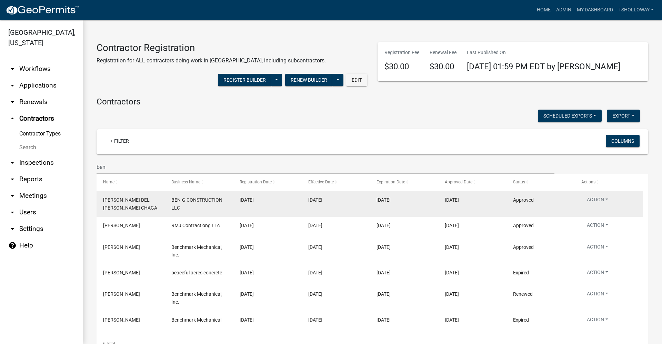
click at [201, 206] on div "BEN-G CONSTRUCTION LLC" at bounding box center [198, 204] width 55 height 16
click at [604, 208] on datatable-body-cell "Action View Details View Application Renew Delete Disable Enable View Profile" at bounding box center [609, 204] width 68 height 26
click at [607, 201] on button "Action" at bounding box center [597, 201] width 32 height 10
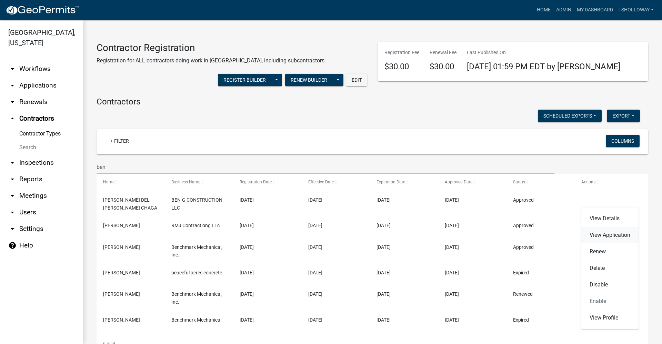
click at [610, 234] on link "View Application" at bounding box center [609, 235] width 57 height 17
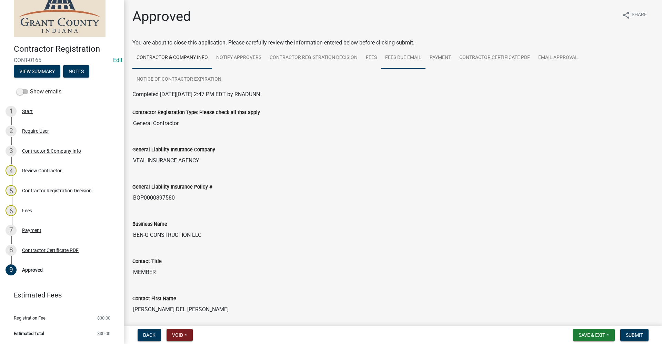
click at [406, 58] on link "Fees Due Email" at bounding box center [403, 58] width 44 height 22
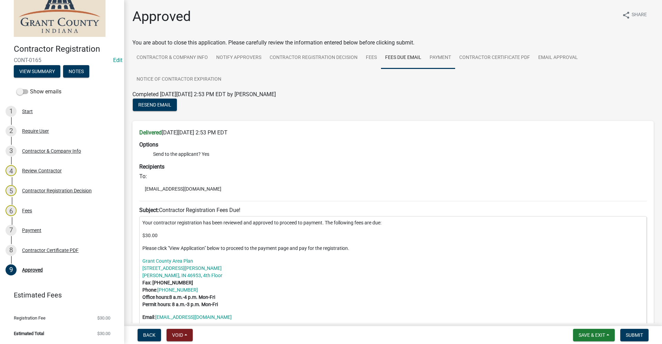
click at [434, 57] on link "Payment" at bounding box center [440, 58] width 30 height 22
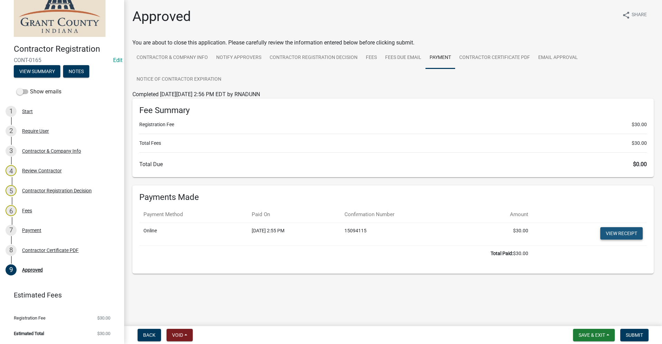
click at [610, 237] on link "View receipt" at bounding box center [621, 233] width 42 height 12
click at [506, 59] on link "Contractor Certificate PDF" at bounding box center [494, 58] width 79 height 22
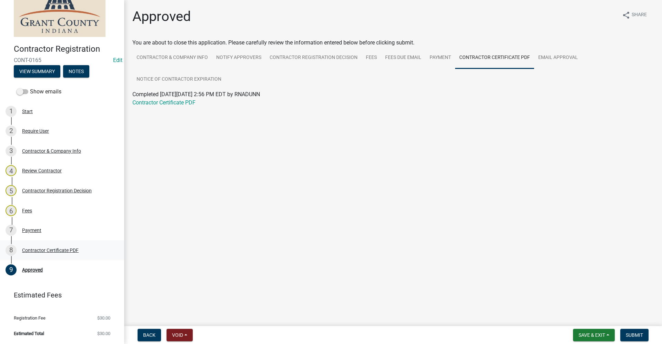
click at [54, 252] on div "Contractor Certificate PDF" at bounding box center [50, 250] width 57 height 5
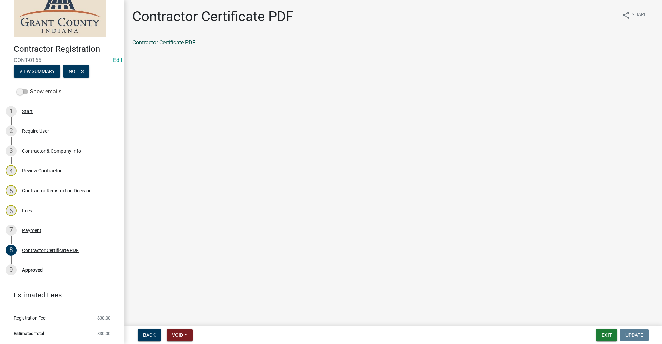
click at [174, 42] on link "Contractor Certificate PDF" at bounding box center [163, 42] width 63 height 7
click at [33, 269] on div "Approved" at bounding box center [32, 269] width 21 height 5
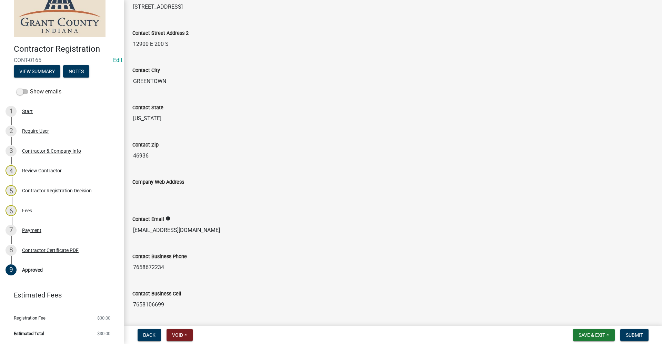
scroll to position [448, 0]
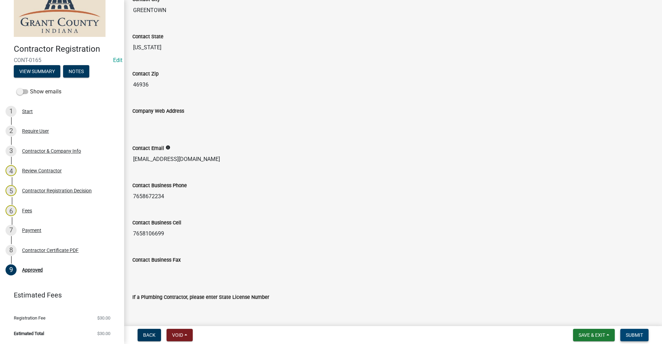
click at [637, 333] on span "Submit" at bounding box center [634, 335] width 17 height 6
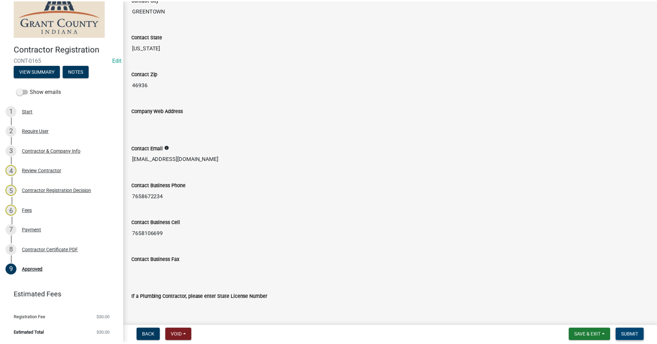
scroll to position [0, 0]
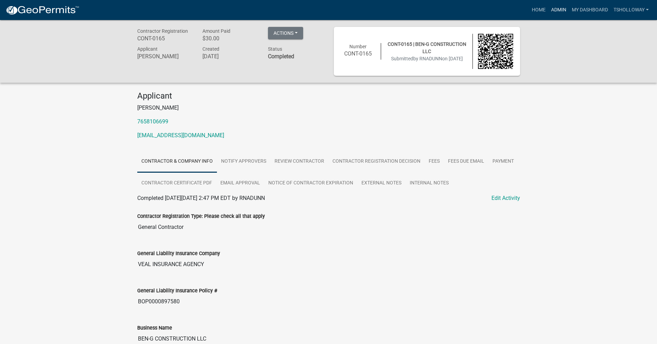
click at [557, 8] on link "Admin" at bounding box center [558, 9] width 21 height 13
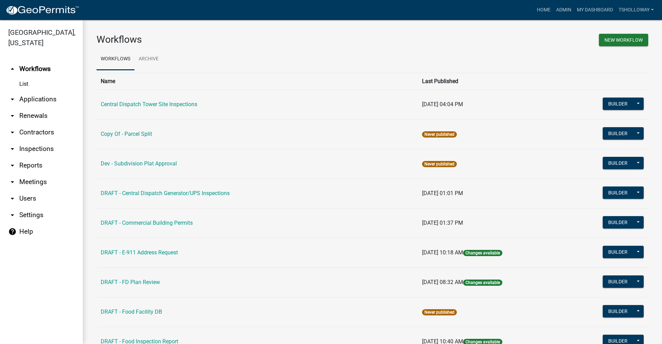
click at [33, 141] on link "arrow_drop_down Inspections" at bounding box center [41, 149] width 83 height 17
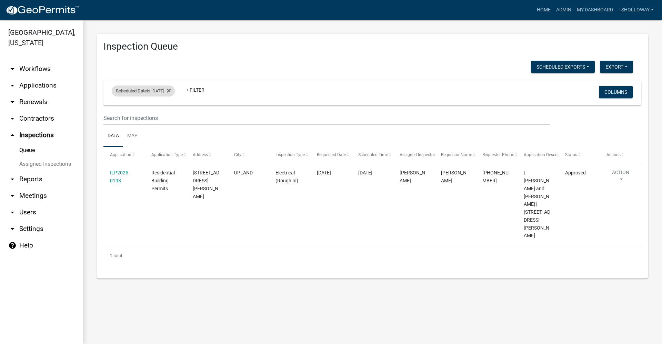
click at [161, 91] on div "Scheduled Date is 10/09/2025" at bounding box center [143, 90] width 63 height 11
click at [169, 117] on input "2025-10-09" at bounding box center [149, 117] width 48 height 14
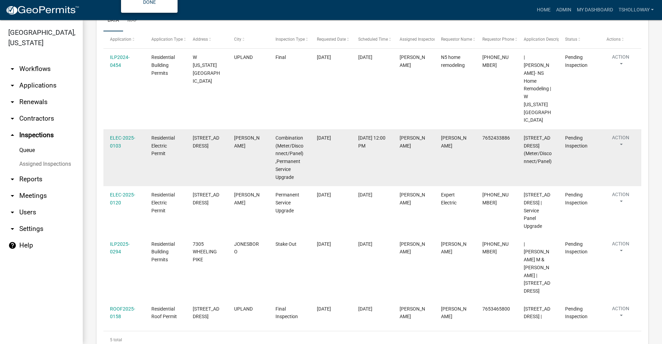
scroll to position [137, 0]
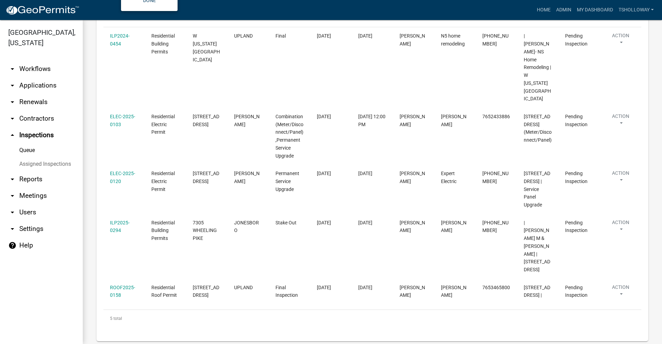
click at [30, 77] on link "arrow_drop_down Applications" at bounding box center [41, 85] width 83 height 17
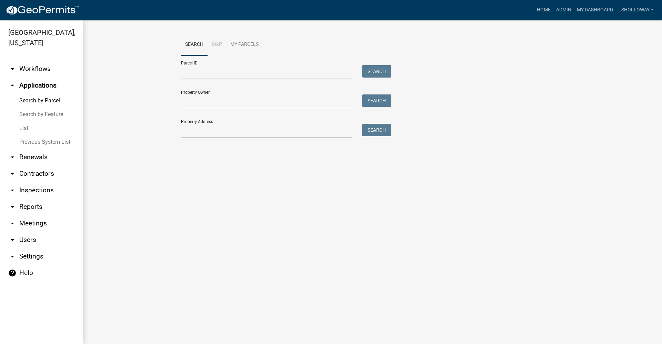
click at [23, 121] on link "List" at bounding box center [41, 128] width 83 height 14
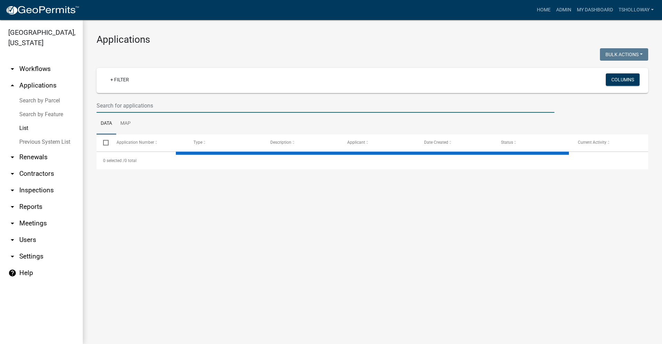
click at [111, 105] on input "text" at bounding box center [326, 106] width 458 height 14
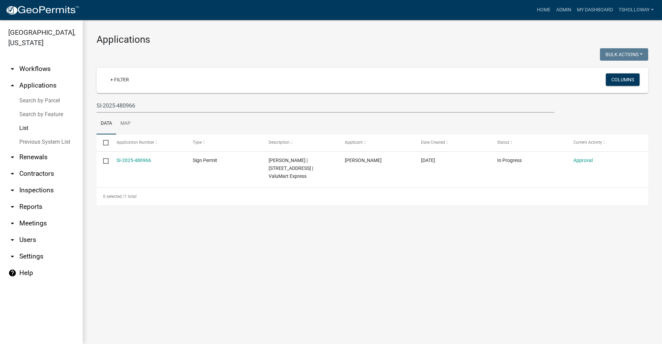
click at [37, 182] on link "arrow_drop_down Inspections" at bounding box center [41, 190] width 83 height 17
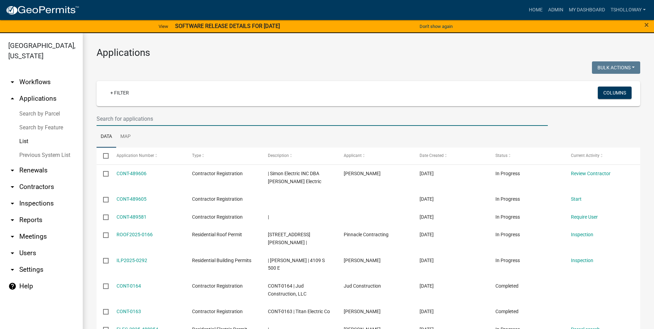
drag, startPoint x: 158, startPoint y: 116, endPoint x: 79, endPoint y: 121, distance: 79.1
click at [79, 121] on div "[GEOGRAPHIC_DATA], [US_STATE] arrow_drop_down Workflows List arrow_drop_up Appl…" at bounding box center [327, 185] width 654 height 304
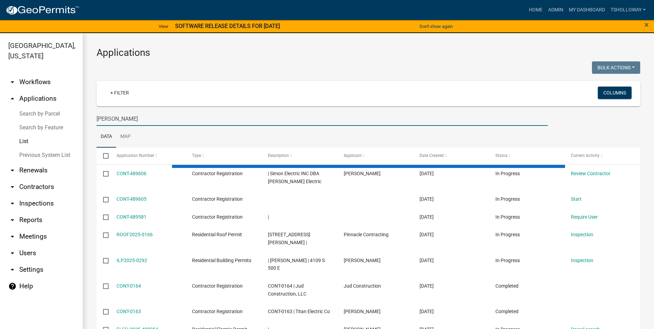
drag, startPoint x: 117, startPoint y: 120, endPoint x: 33, endPoint y: 133, distance: 84.8
click at [33, 133] on div "[GEOGRAPHIC_DATA], [US_STATE] arrow_drop_down Workflows List arrow_drop_up Appl…" at bounding box center [327, 185] width 654 height 304
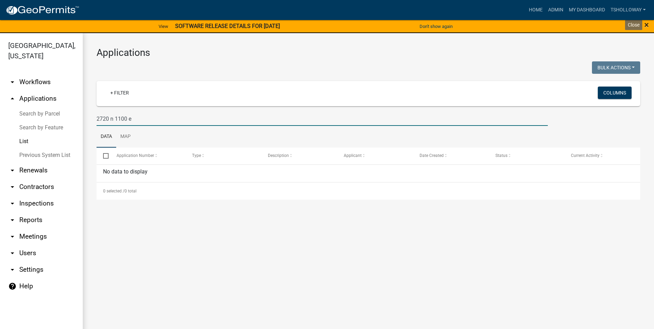
type input "2720 n 1100 e"
click at [647, 25] on span "×" at bounding box center [646, 25] width 4 height 10
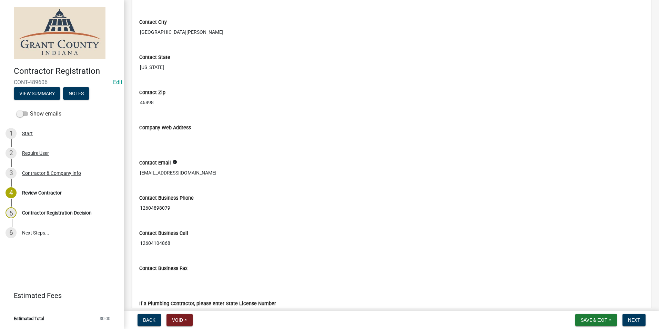
scroll to position [379, 0]
drag, startPoint x: 196, startPoint y: 172, endPoint x: 141, endPoint y: 174, distance: 54.9
click at [141, 174] on input "[EMAIL_ADDRESS][DOMAIN_NAME]" at bounding box center [391, 172] width 505 height 13
drag, startPoint x: 141, startPoint y: 174, endPoint x: 207, endPoint y: 173, distance: 65.5
click at [207, 173] on input "[EMAIL_ADDRESS][DOMAIN_NAME]" at bounding box center [391, 172] width 505 height 13
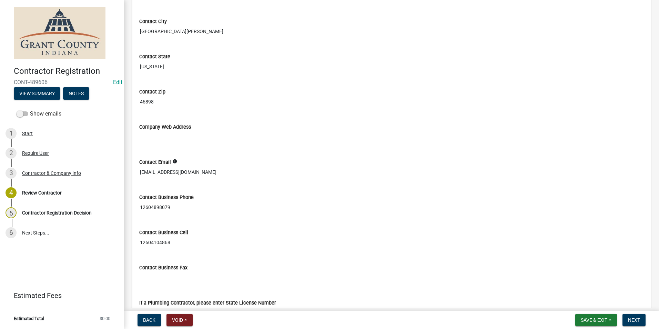
drag, startPoint x: 199, startPoint y: 171, endPoint x: 137, endPoint y: 171, distance: 62.0
click at [137, 171] on div "Contact Email info [EMAIL_ADDRESS][DOMAIN_NAME]" at bounding box center [391, 166] width 515 height 35
drag, startPoint x: 137, startPoint y: 171, endPoint x: 142, endPoint y: 171, distance: 5.2
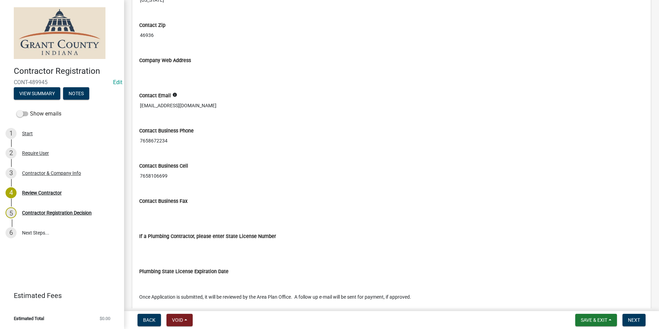
scroll to position [477, 0]
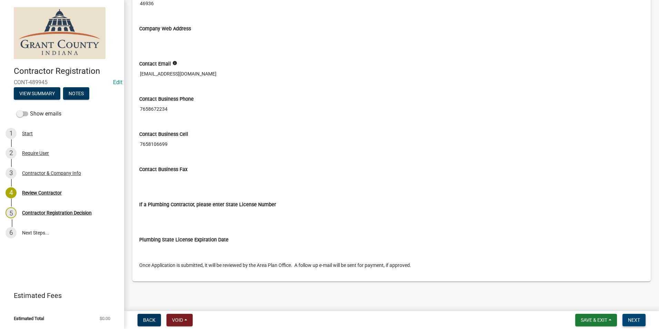
click at [632, 318] on span "Next" at bounding box center [634, 320] width 12 height 6
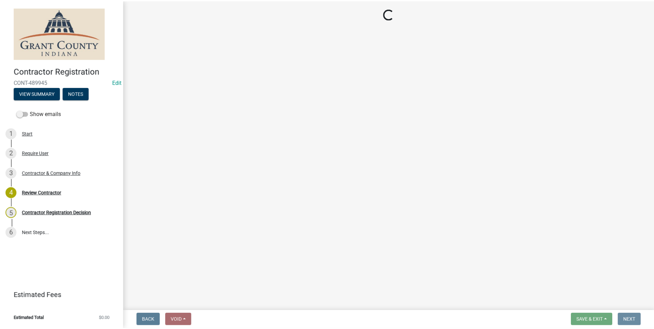
scroll to position [0, 0]
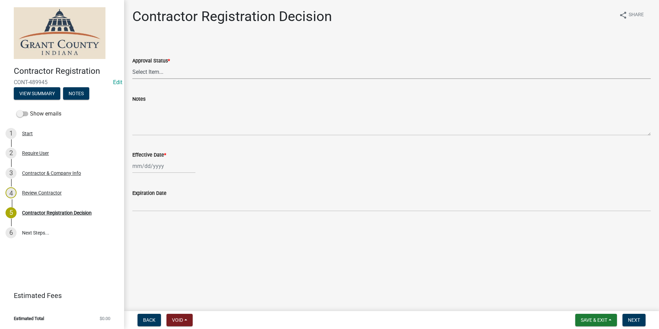
click at [155, 75] on select "Select Item... Approved Denied" at bounding box center [391, 72] width 518 height 14
click at [132, 65] on select "Select Item... Approved Denied" at bounding box center [391, 72] width 518 height 14
select select "4b86b809-39dd-4c68-9f3d-fdb3e7050482"
click at [148, 166] on div at bounding box center [163, 166] width 63 height 14
select select "10"
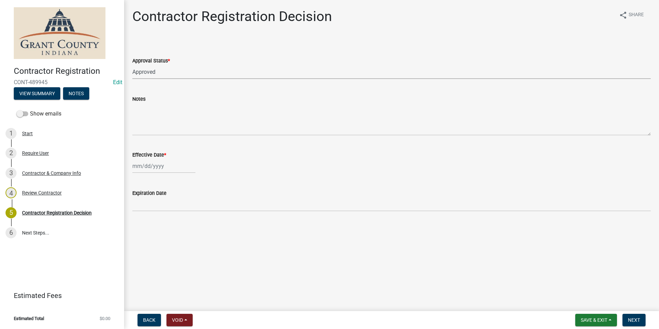
select select "2025"
click at [162, 214] on div "8" at bounding box center [161, 213] width 11 height 11
type input "[DATE]"
click at [628, 321] on span "Next" at bounding box center [634, 320] width 12 height 6
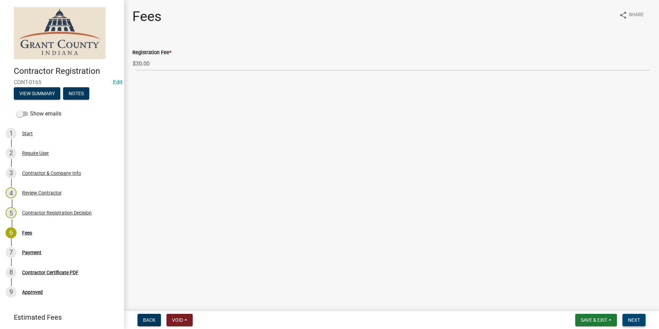
click at [638, 321] on span "Next" at bounding box center [634, 320] width 12 height 6
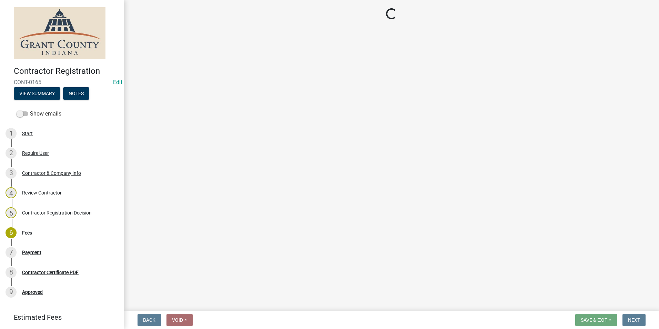
select select "3: 3"
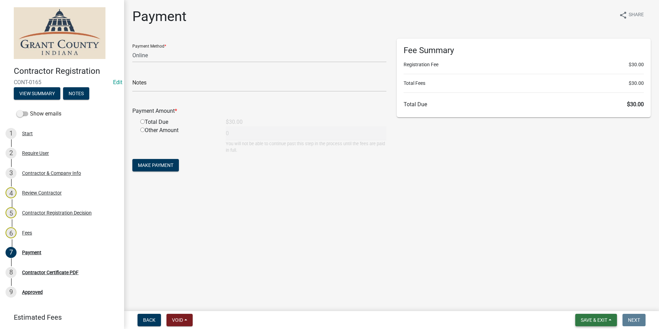
click at [588, 321] on span "Save & Exit" at bounding box center [594, 320] width 27 height 6
click at [578, 303] on button "Save & Exit" at bounding box center [589, 302] width 55 height 17
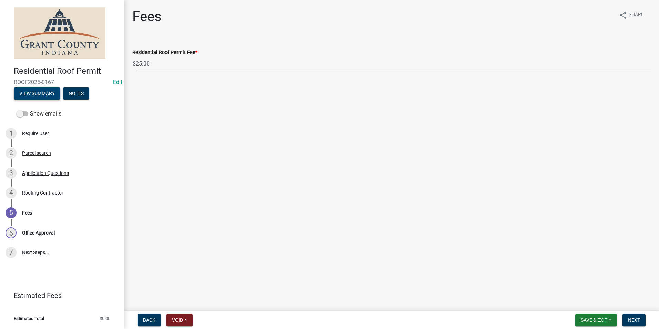
click at [39, 97] on button "View Summary" at bounding box center [37, 93] width 47 height 12
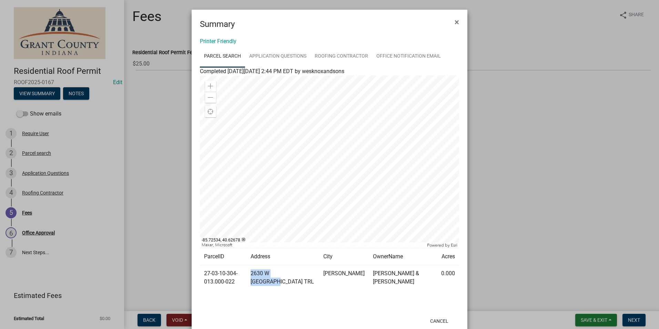
drag, startPoint x: 324, startPoint y: 273, endPoint x: 274, endPoint y: 273, distance: 49.6
click at [274, 273] on td "2630 W [GEOGRAPHIC_DATA] TRL" at bounding box center [282, 277] width 73 height 25
drag, startPoint x: 274, startPoint y: 273, endPoint x: 280, endPoint y: 274, distance: 5.9
copy td "2630 W [GEOGRAPHIC_DATA] TRL"
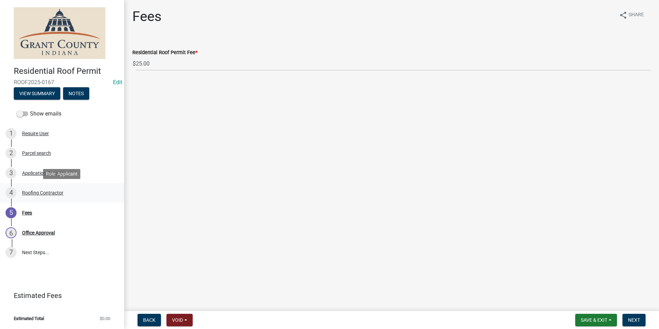
click at [48, 192] on div "Roofing Contractor" at bounding box center [42, 192] width 41 height 5
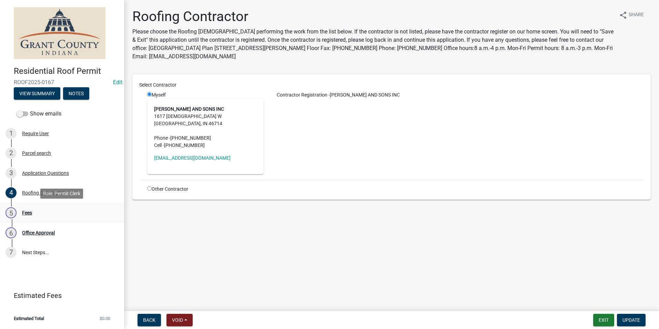
click at [30, 211] on div "Fees" at bounding box center [27, 212] width 10 height 5
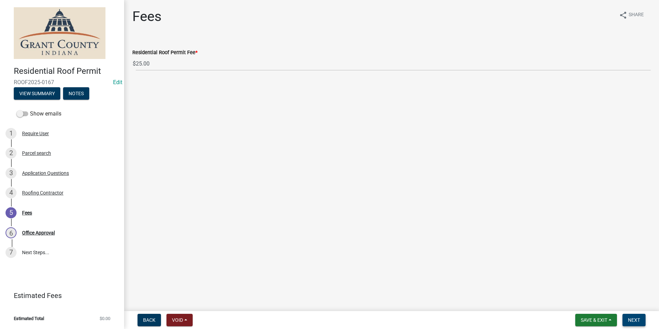
click at [634, 320] on span "Next" at bounding box center [634, 320] width 12 height 6
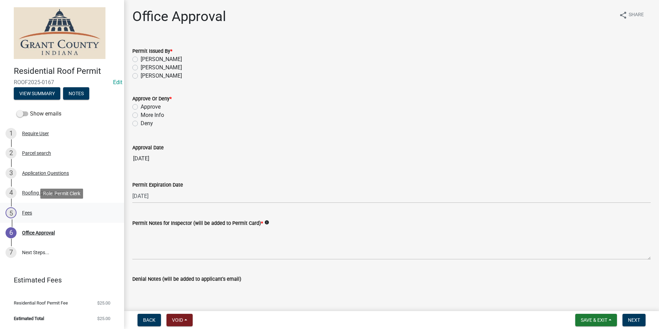
click at [24, 212] on div "Fees" at bounding box center [27, 212] width 10 height 5
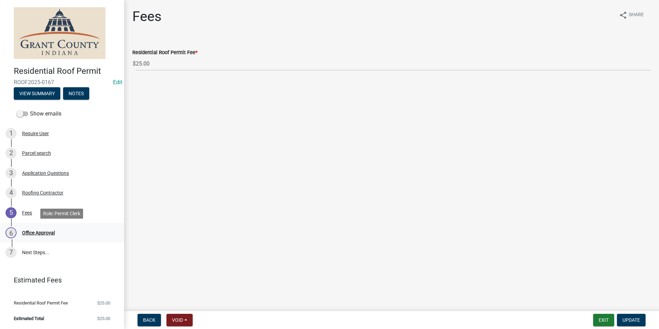
click at [34, 232] on div "Office Approval" at bounding box center [38, 232] width 33 height 5
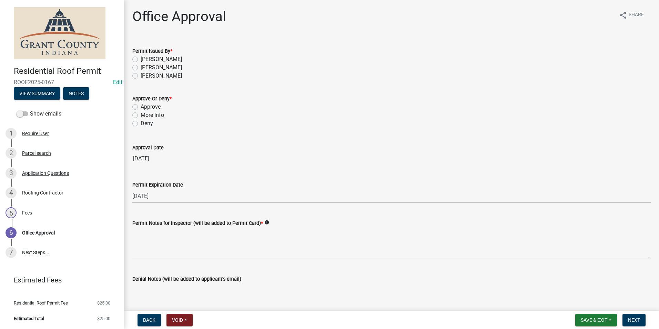
click at [141, 59] on label "[PERSON_NAME]" at bounding box center [161, 59] width 41 height 8
click at [141, 59] on input "[PERSON_NAME]" at bounding box center [143, 57] width 4 height 4
radio input "true"
click at [141, 106] on label "Approve" at bounding box center [151, 107] width 20 height 8
click at [141, 106] on input "Approve" at bounding box center [143, 105] width 4 height 4
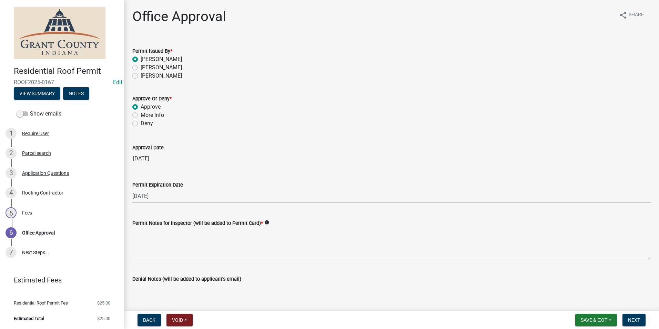
radio input "true"
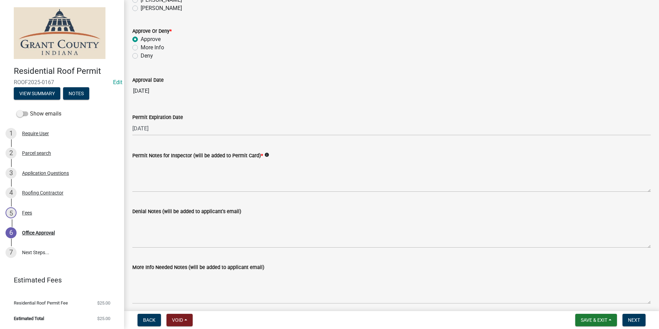
scroll to position [69, 0]
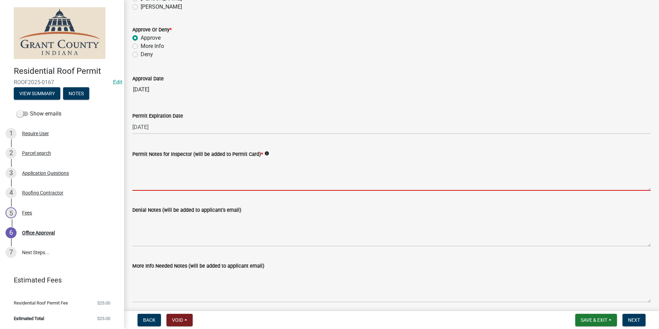
click at [154, 182] on textarea "Permit Notes for Inspector (will be added to Permit Card) *" at bounding box center [391, 174] width 518 height 32
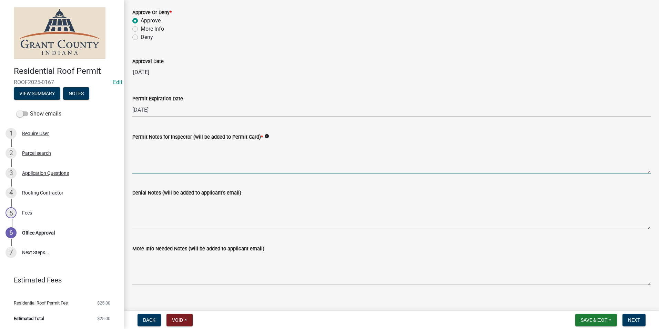
scroll to position [95, 0]
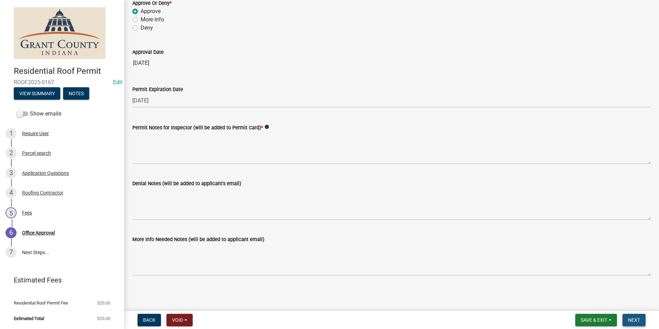
click at [634, 322] on span "Next" at bounding box center [634, 320] width 12 height 6
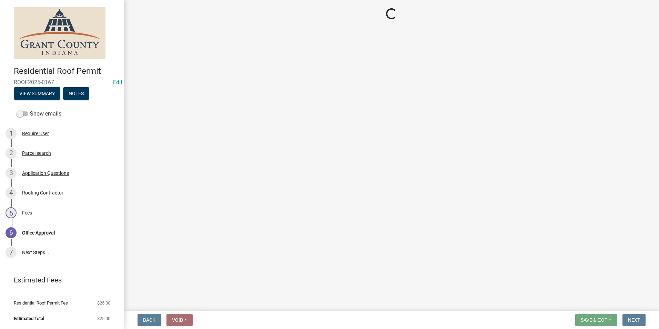
select select "3: 3"
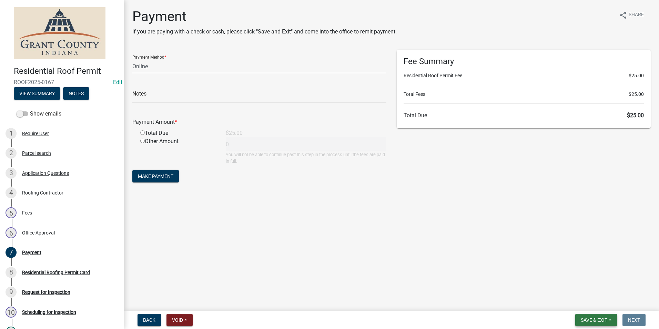
click at [589, 322] on span "Save & Exit" at bounding box center [594, 320] width 27 height 6
click at [590, 302] on button "Save & Exit" at bounding box center [589, 302] width 55 height 17
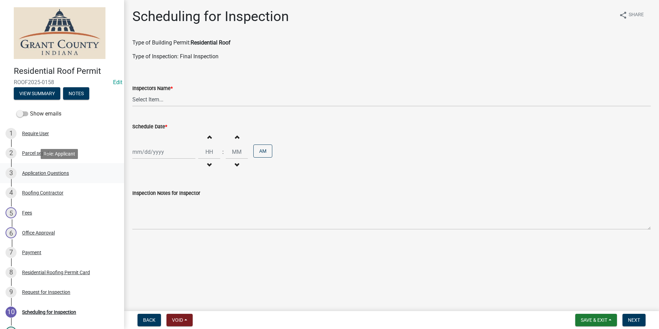
click at [43, 173] on div "Application Questions" at bounding box center [45, 173] width 47 height 5
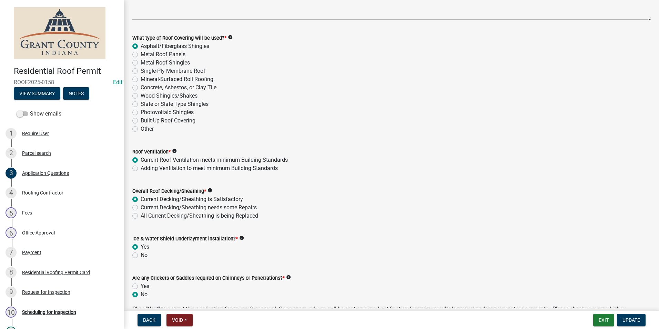
scroll to position [925, 0]
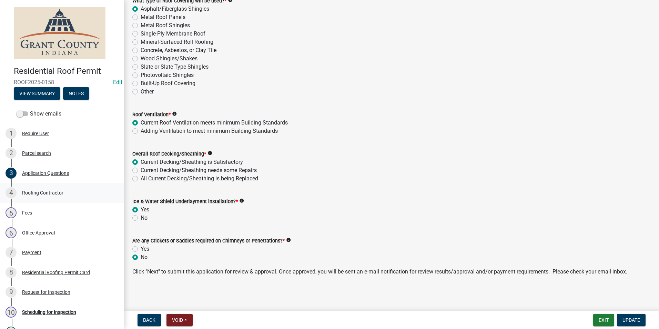
click at [39, 192] on div "Roofing Contractor" at bounding box center [42, 192] width 41 height 5
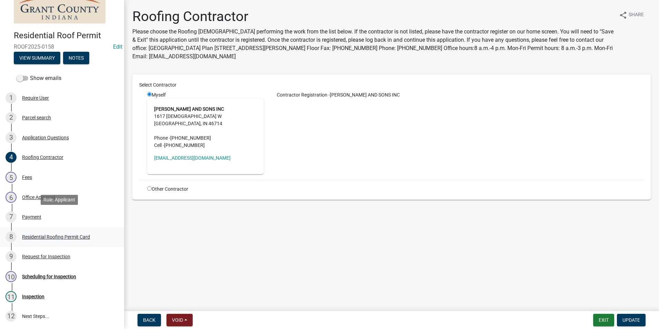
scroll to position [69, 0]
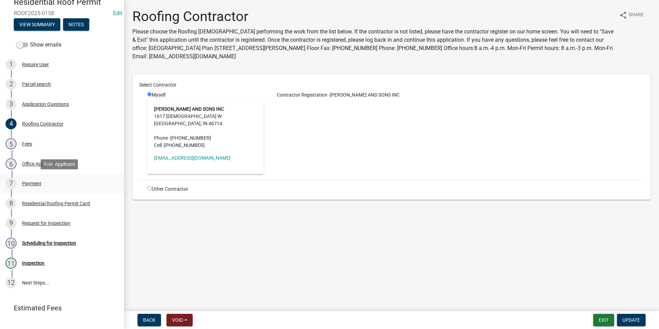
click at [32, 184] on div "Payment" at bounding box center [31, 183] width 19 height 5
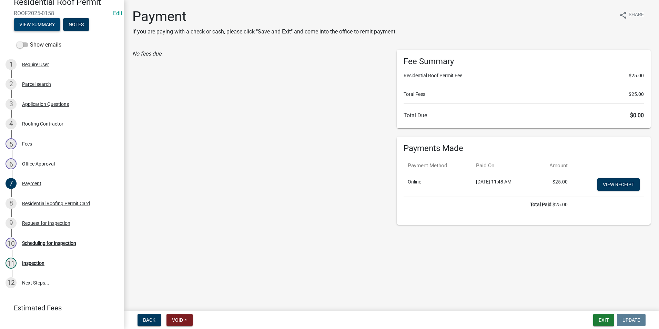
click at [30, 24] on button "View Summary" at bounding box center [37, 24] width 47 height 12
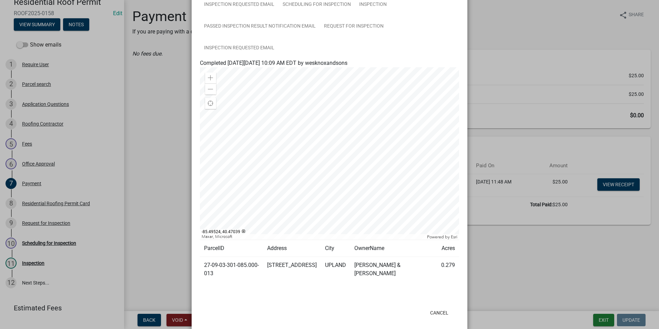
scroll to position [119, 0]
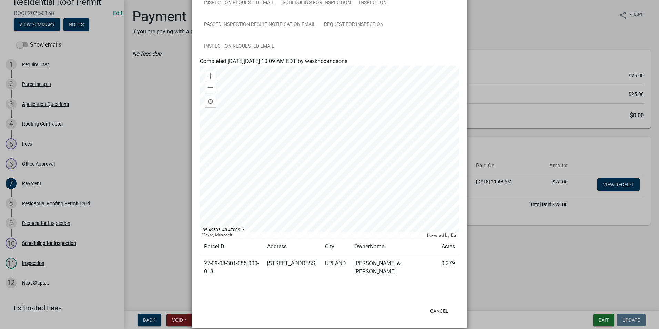
click at [93, 277] on ngb-modal-window "Summary × Printer Friendly Parcel search Application Questions Roofing Contract…" at bounding box center [329, 164] width 659 height 329
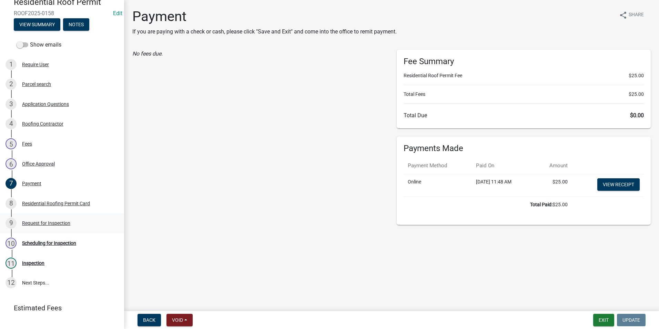
click at [39, 223] on div "Request for Inspection" at bounding box center [46, 223] width 48 height 5
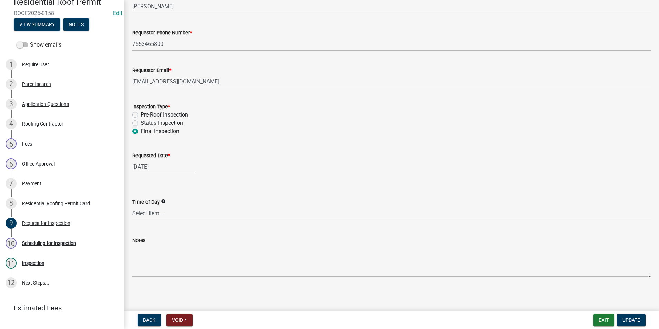
scroll to position [58, 0]
click at [57, 243] on div "Scheduling for Inspection" at bounding box center [49, 243] width 54 height 5
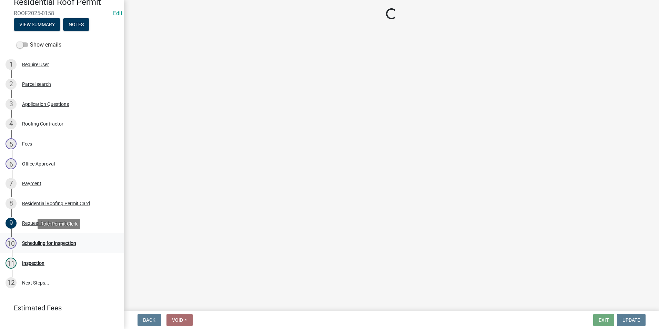
scroll to position [0, 0]
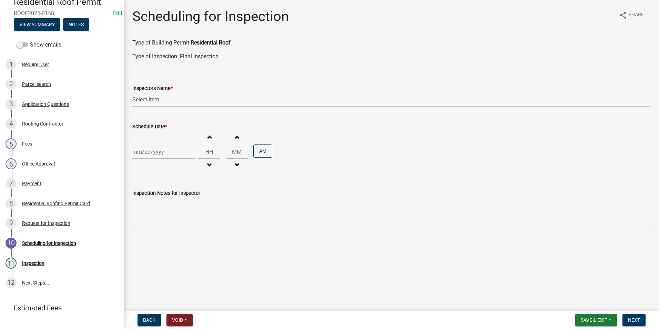
click at [149, 102] on select "Select Item... rberryhill ([PERSON_NAME]) [PERSON_NAME] ([PERSON_NAME]) [PERSON…" at bounding box center [391, 99] width 518 height 14
select select "d7f9a44a-d2ea-4d3c-83b3-1aa71c950bd5"
click at [132, 92] on select "Select Item... rberryhill ([PERSON_NAME]) [PERSON_NAME] ([PERSON_NAME]) [PERSON…" at bounding box center [391, 99] width 518 height 14
click at [147, 156] on div at bounding box center [163, 152] width 63 height 14
select select "10"
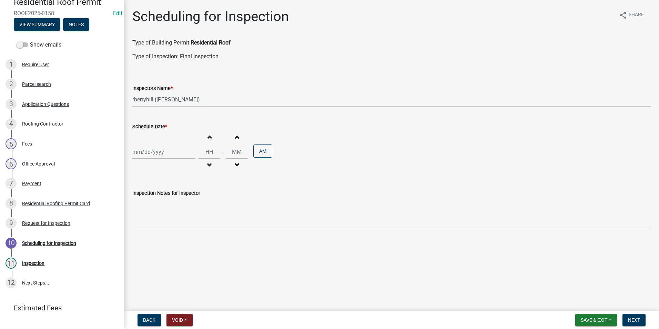
select select "2025"
click at [149, 210] on div "14" at bounding box center [150, 210] width 11 height 11
type input "[DATE]"
click at [632, 318] on span "Next" at bounding box center [634, 320] width 12 height 6
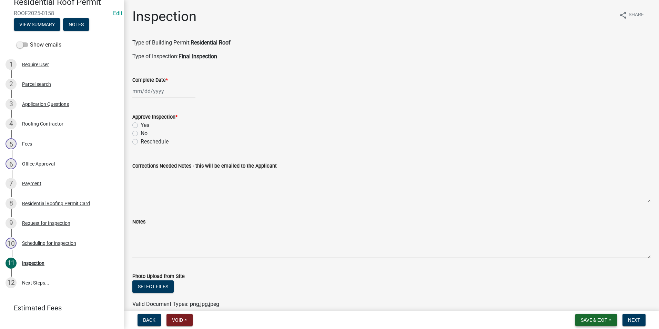
click at [589, 323] on span "Save & Exit" at bounding box center [594, 320] width 27 height 6
click at [582, 301] on button "Save & Exit" at bounding box center [589, 302] width 55 height 17
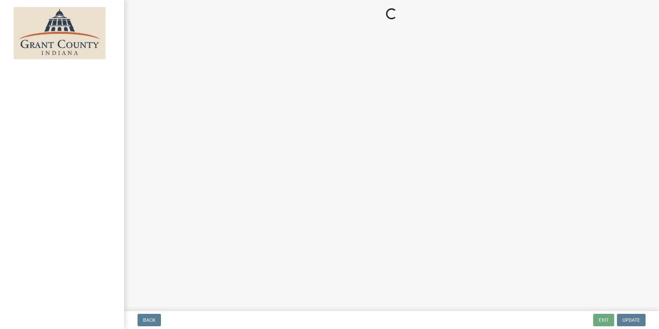
select select "3: 3"
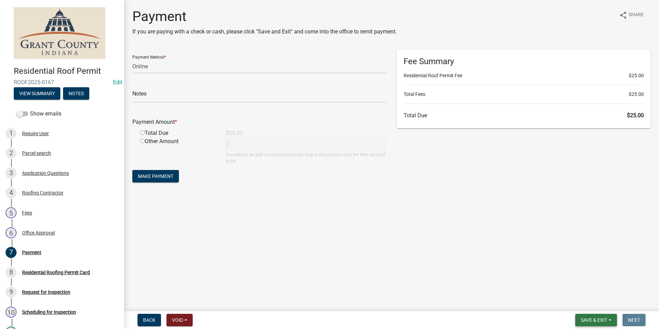
click at [591, 322] on span "Save & Exit" at bounding box center [594, 320] width 27 height 6
click at [578, 303] on button "Save & Exit" at bounding box center [589, 302] width 55 height 17
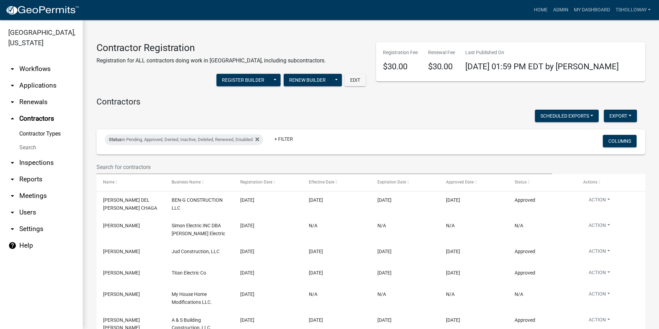
click at [38, 78] on link "arrow_drop_down Applications" at bounding box center [41, 85] width 83 height 17
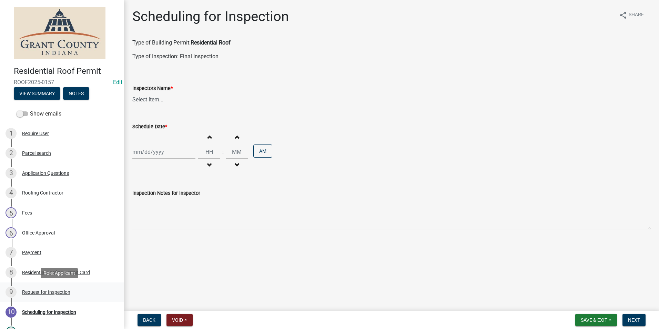
click at [40, 290] on div "Request for Inspection" at bounding box center [46, 292] width 48 height 5
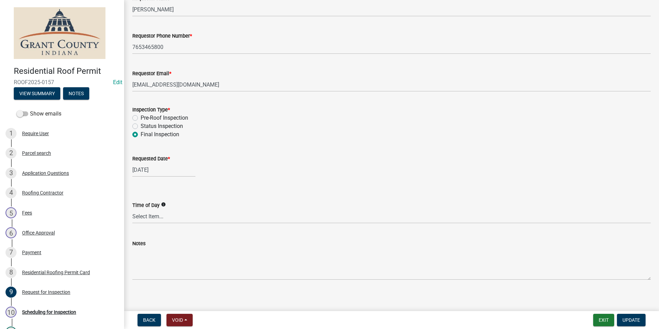
scroll to position [58, 0]
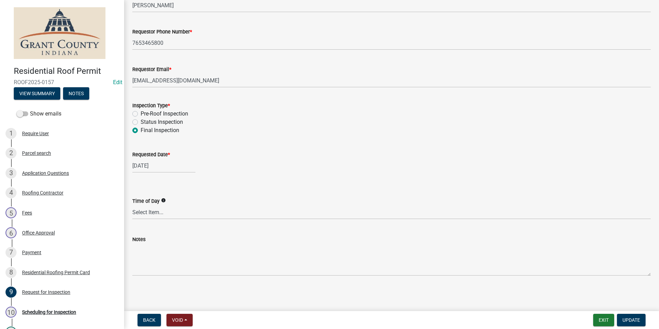
click at [146, 170] on div "[DATE]" at bounding box center [163, 166] width 63 height 14
select select "10"
select select "2025"
click at [151, 226] on div "14" at bounding box center [150, 224] width 11 height 11
type input "[DATE]"
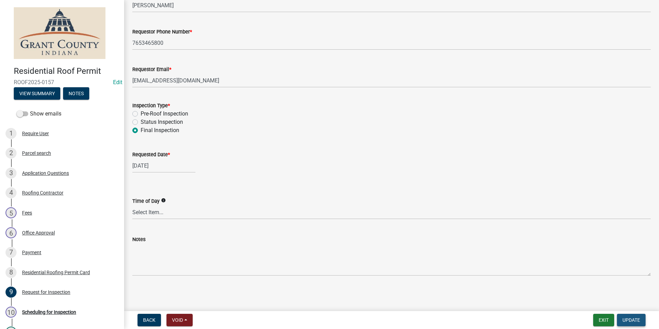
click at [635, 323] on span "Update" at bounding box center [632, 320] width 18 height 6
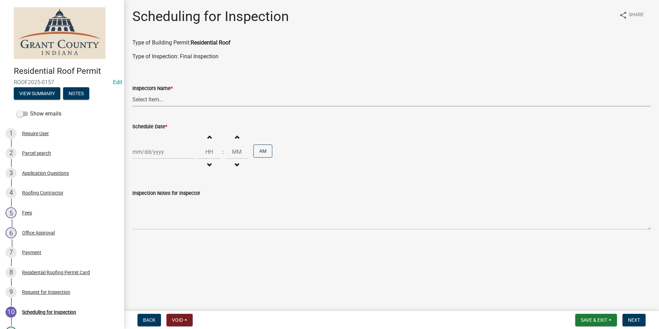
click at [146, 98] on select "Select Item... rberryhill ([PERSON_NAME]) [PERSON_NAME] ([PERSON_NAME]) [PERSON…" at bounding box center [391, 99] width 518 height 14
select select "d7f9a44a-d2ea-4d3c-83b3-1aa71c950bd5"
click at [132, 92] on select "Select Item... rberryhill ([PERSON_NAME]) [PERSON_NAME] ([PERSON_NAME]) [PERSON…" at bounding box center [391, 99] width 518 height 14
select select "10"
select select "2025"
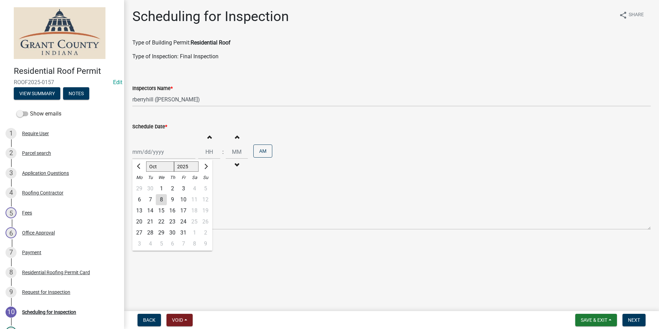
click at [146, 156] on div "[PERSON_NAME] Feb Mar Apr [PERSON_NAME][DATE] Oct Nov [DATE] 1526 1527 1528 152…" at bounding box center [163, 152] width 63 height 14
click at [152, 213] on div "14" at bounding box center [150, 210] width 11 height 11
type input "[DATE]"
click at [632, 318] on span "Next" at bounding box center [634, 320] width 12 height 6
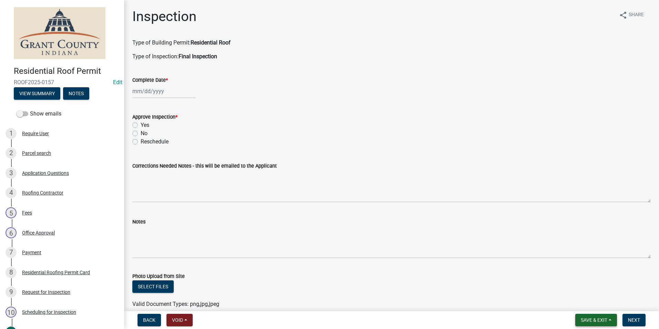
click at [609, 321] on button "Save & Exit" at bounding box center [596, 320] width 42 height 12
click at [597, 303] on button "Save & Exit" at bounding box center [589, 302] width 55 height 17
